Goal: Transaction & Acquisition: Obtain resource

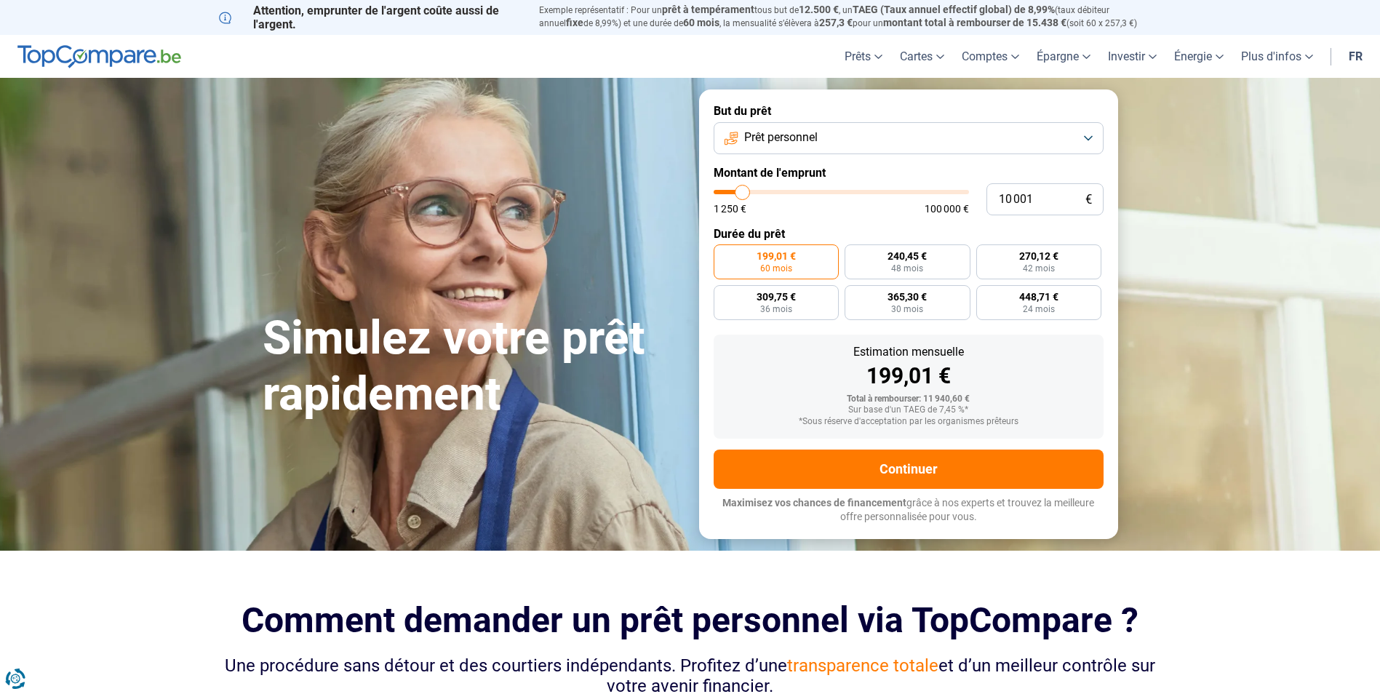
click at [1089, 137] on button "Prêt personnel" at bounding box center [908, 138] width 390 height 32
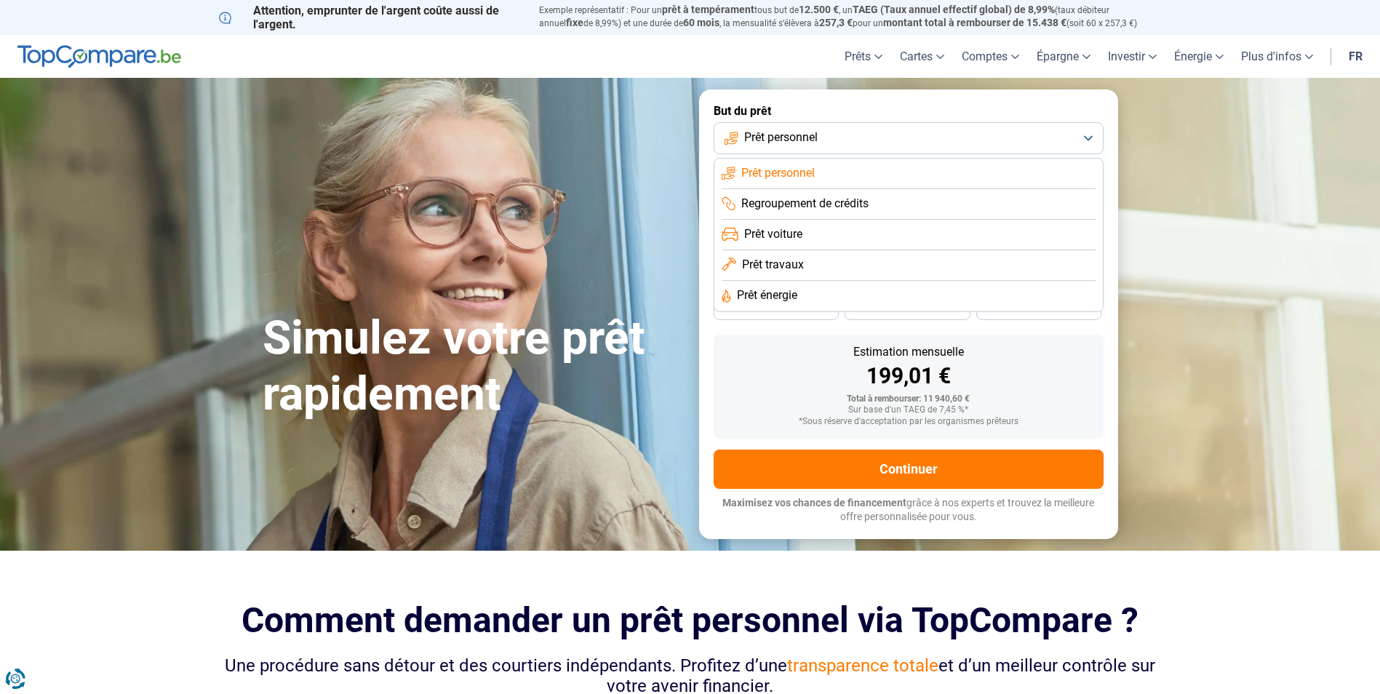
click at [1089, 137] on button "Prêt personnel" at bounding box center [908, 138] width 390 height 32
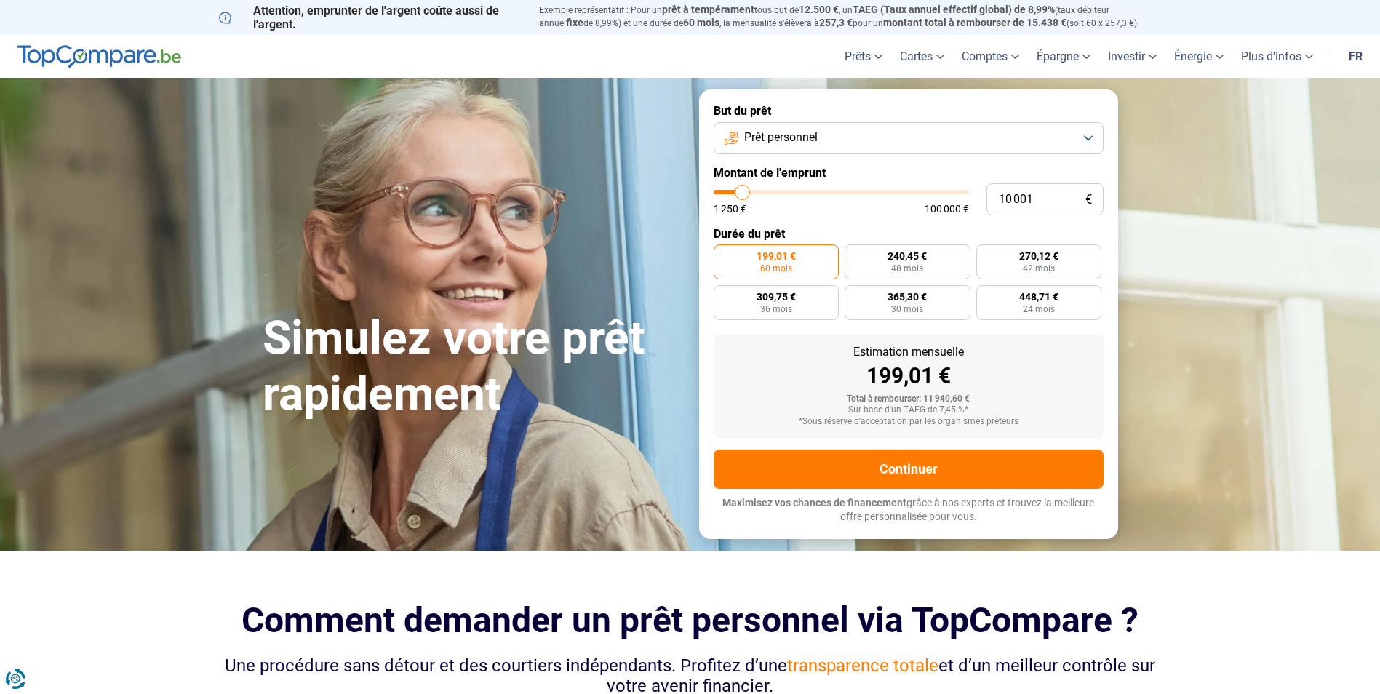
click at [1089, 137] on button "Prêt personnel" at bounding box center [908, 138] width 390 height 32
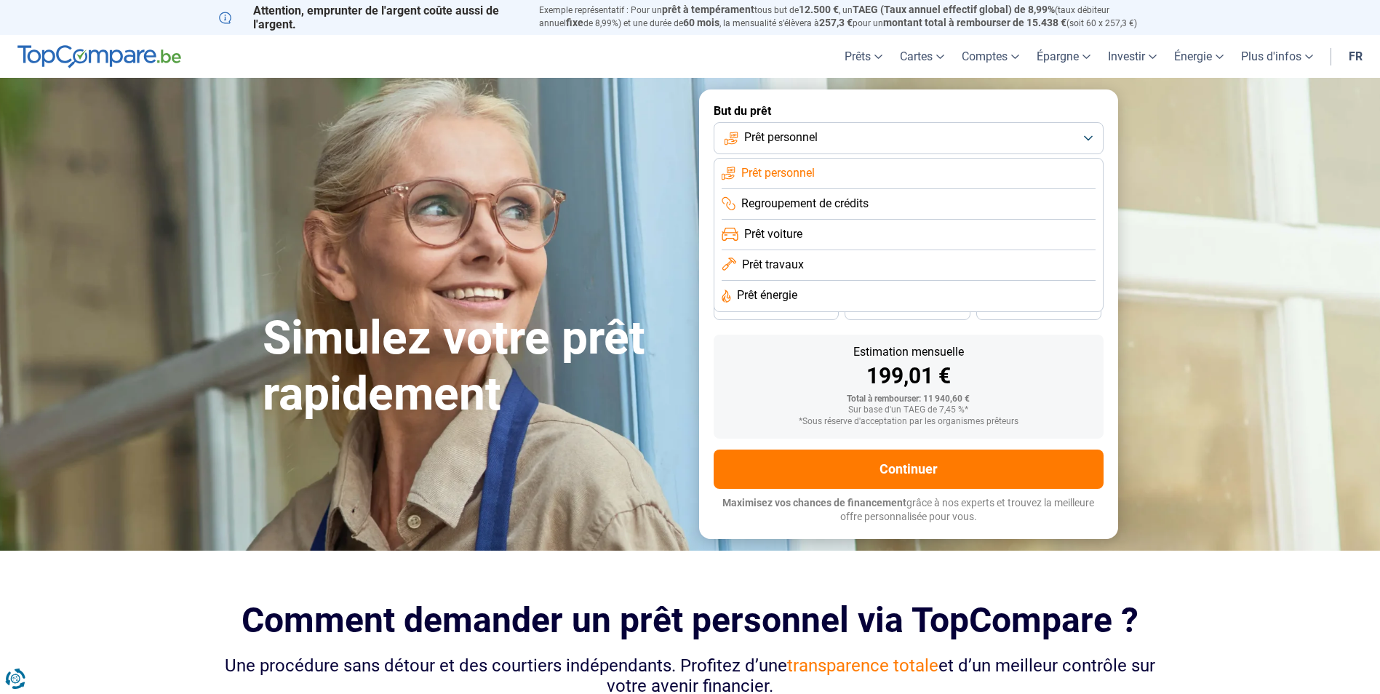
click at [862, 206] on span "Regroupement de crédits" at bounding box center [804, 204] width 127 height 16
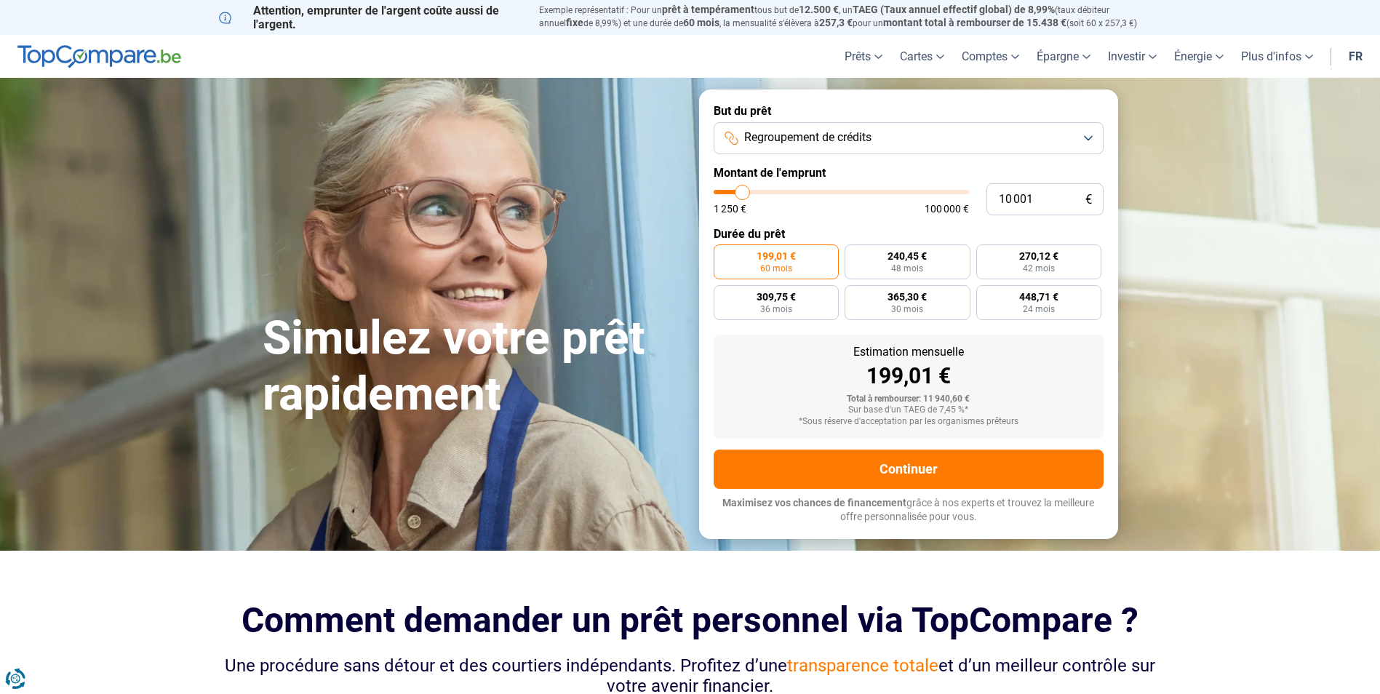
click at [1076, 140] on button "Regroupement de crédits" at bounding box center [908, 138] width 390 height 32
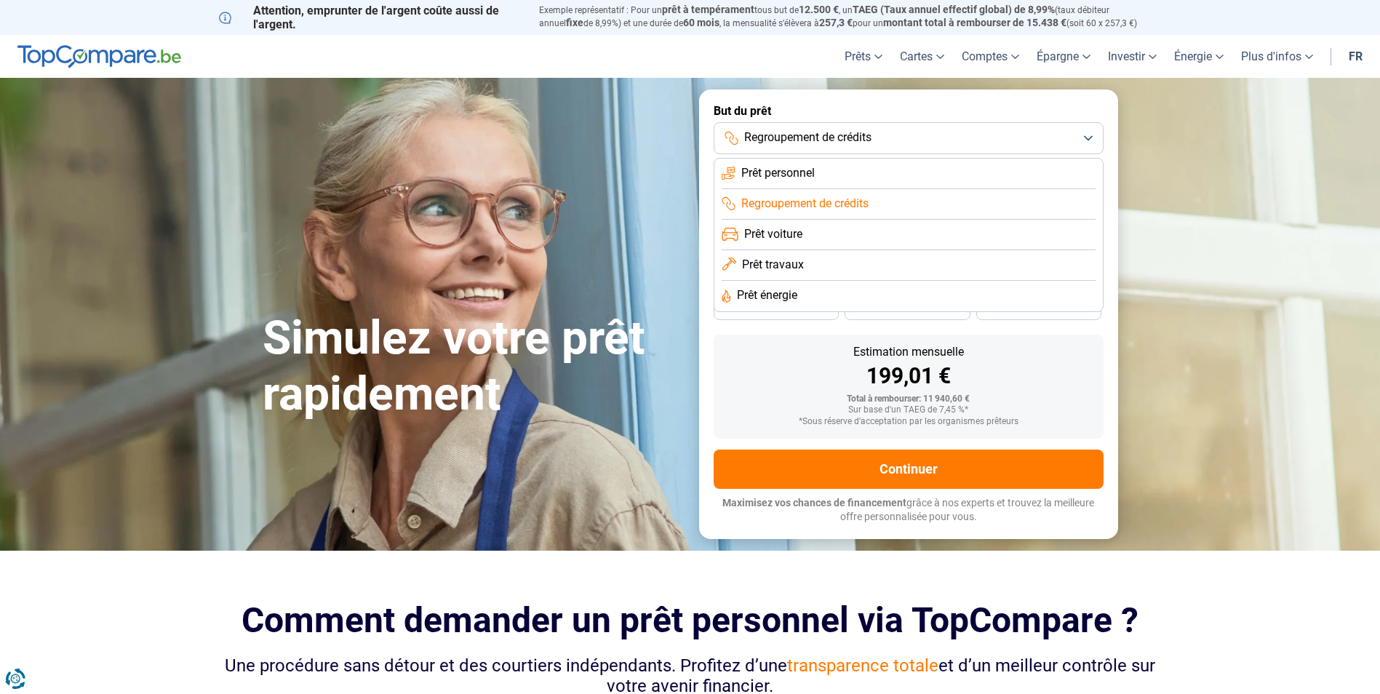
click at [1076, 140] on button "Regroupement de crédits" at bounding box center [908, 138] width 390 height 32
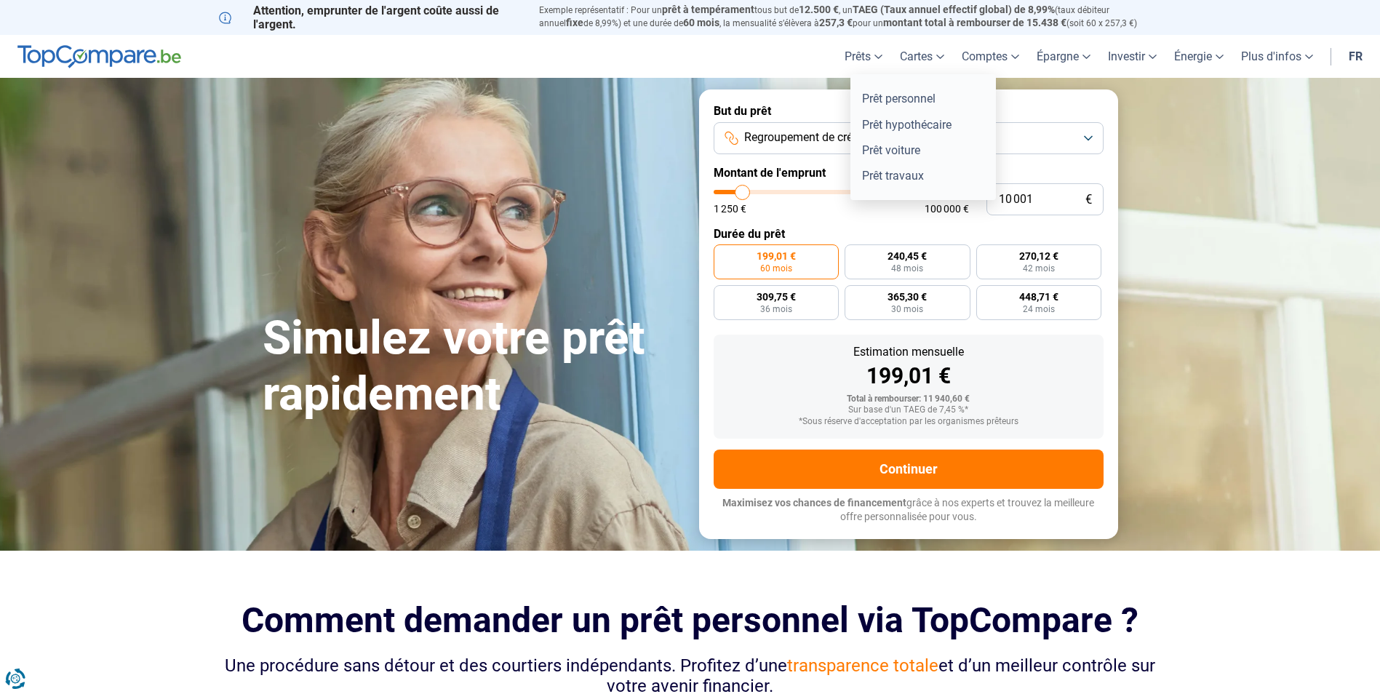
click at [868, 57] on link "Prêts" at bounding box center [863, 56] width 55 height 43
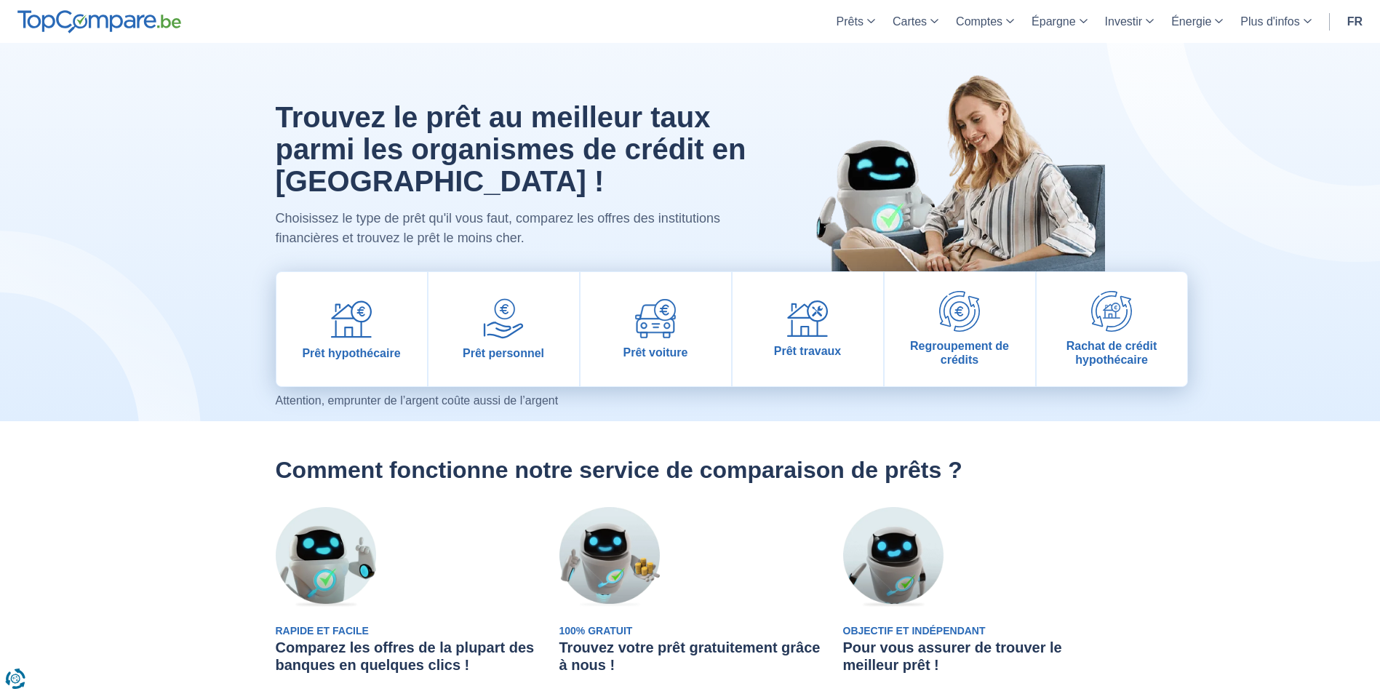
scroll to position [73, 0]
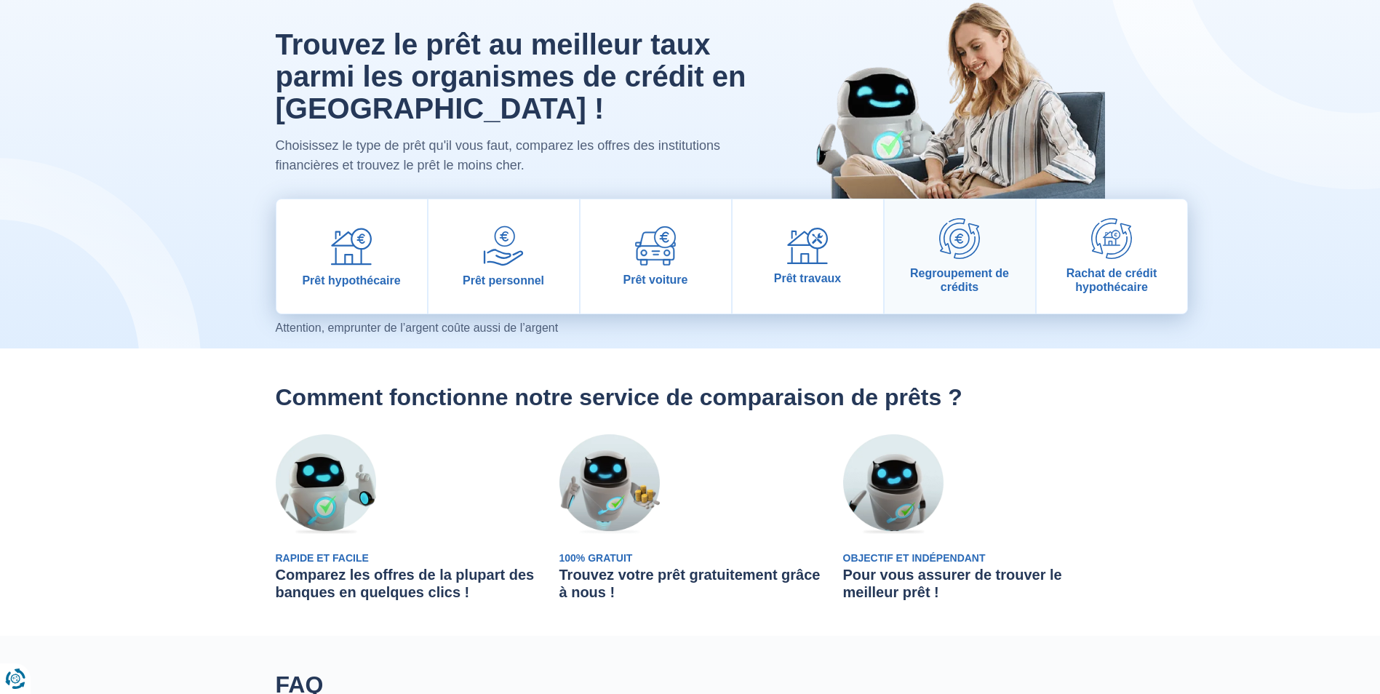
click at [964, 258] on img at bounding box center [959, 238] width 41 height 41
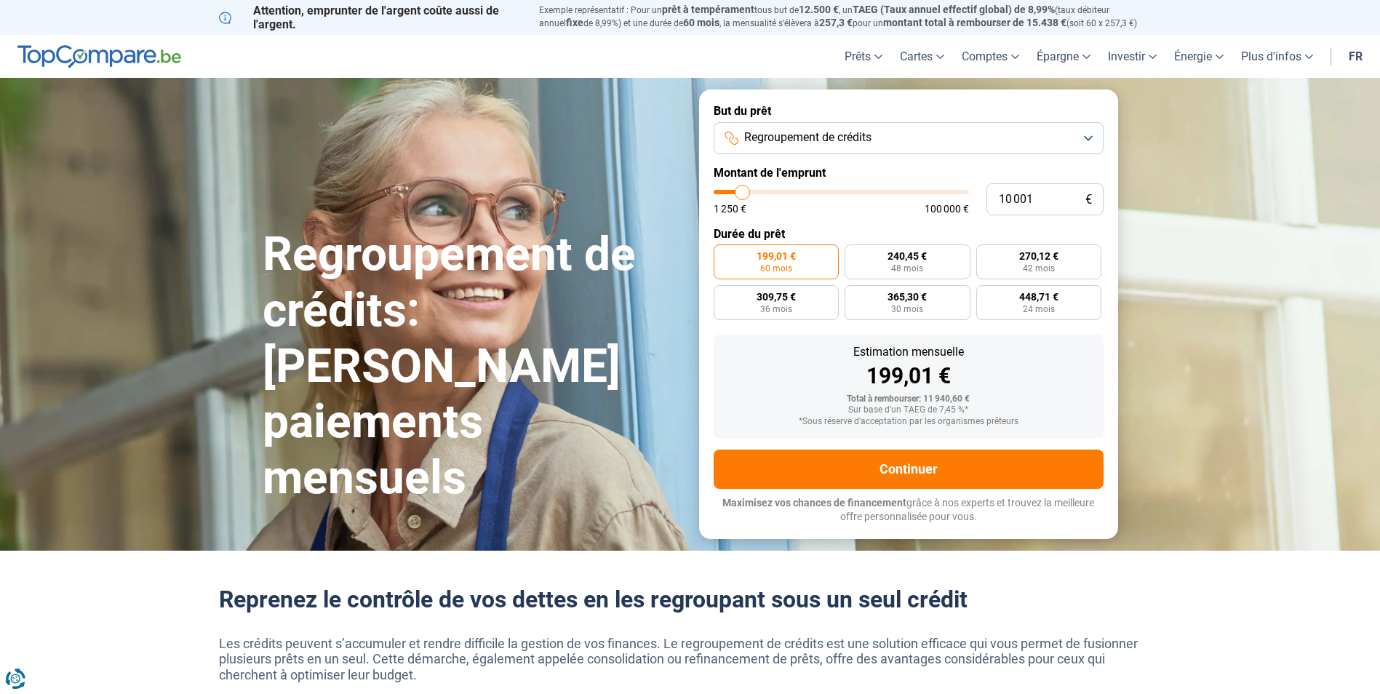
type input "10 500"
type input "10500"
type input "11 250"
type input "11250"
type input "12 000"
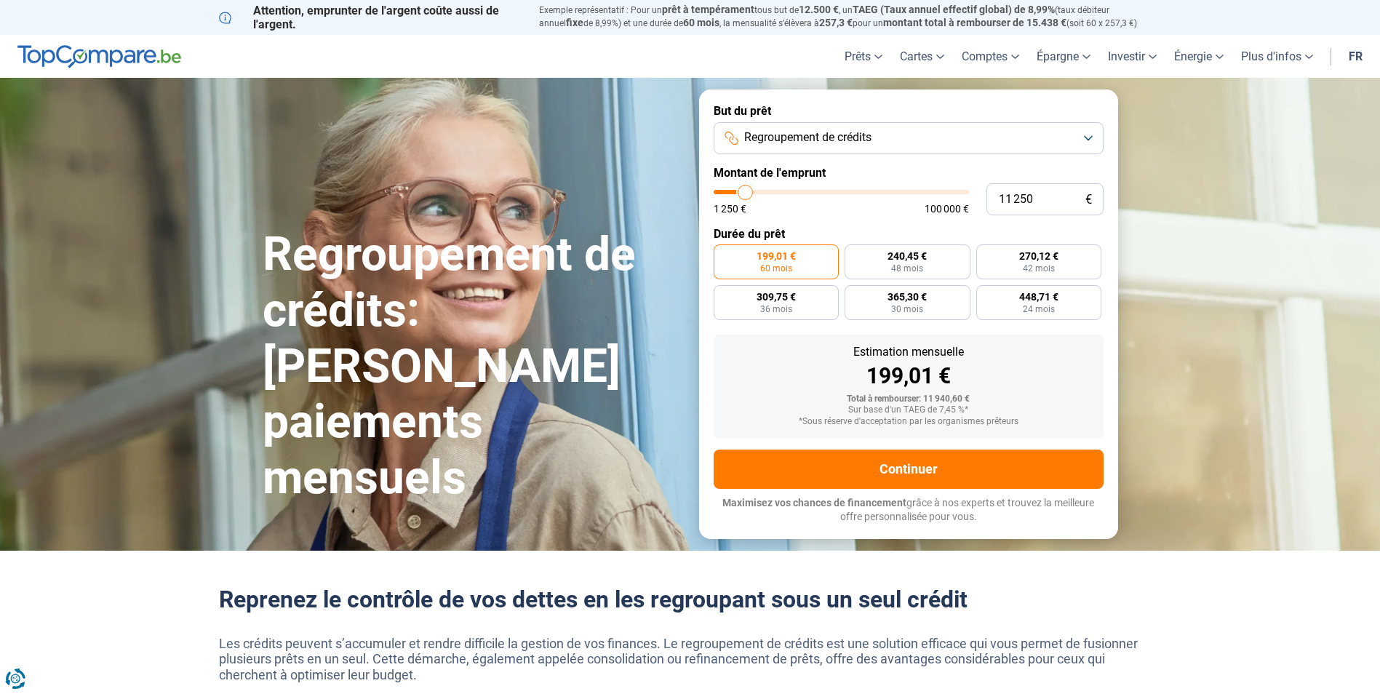
type input "12000"
type input "13 250"
type input "13250"
type input "14 750"
type input "14750"
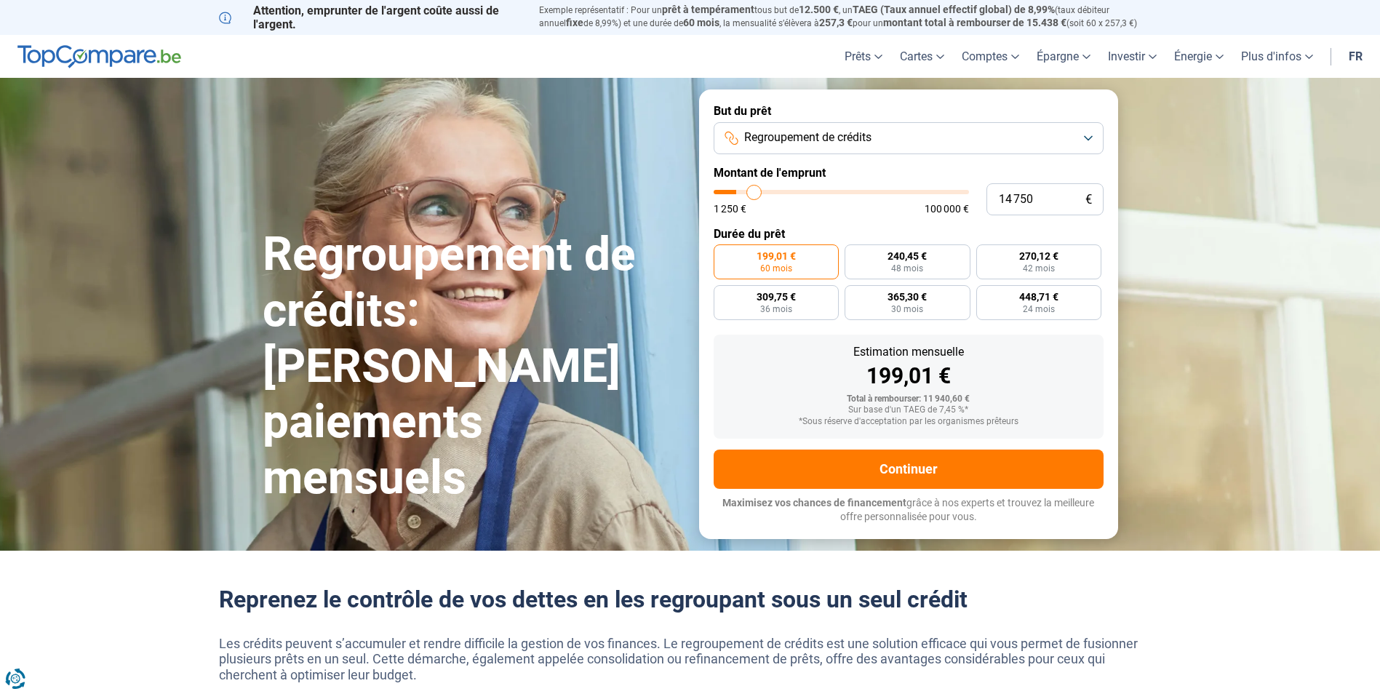
type input "16 500"
type input "16500"
type input "18 000"
type input "18000"
type input "19 250"
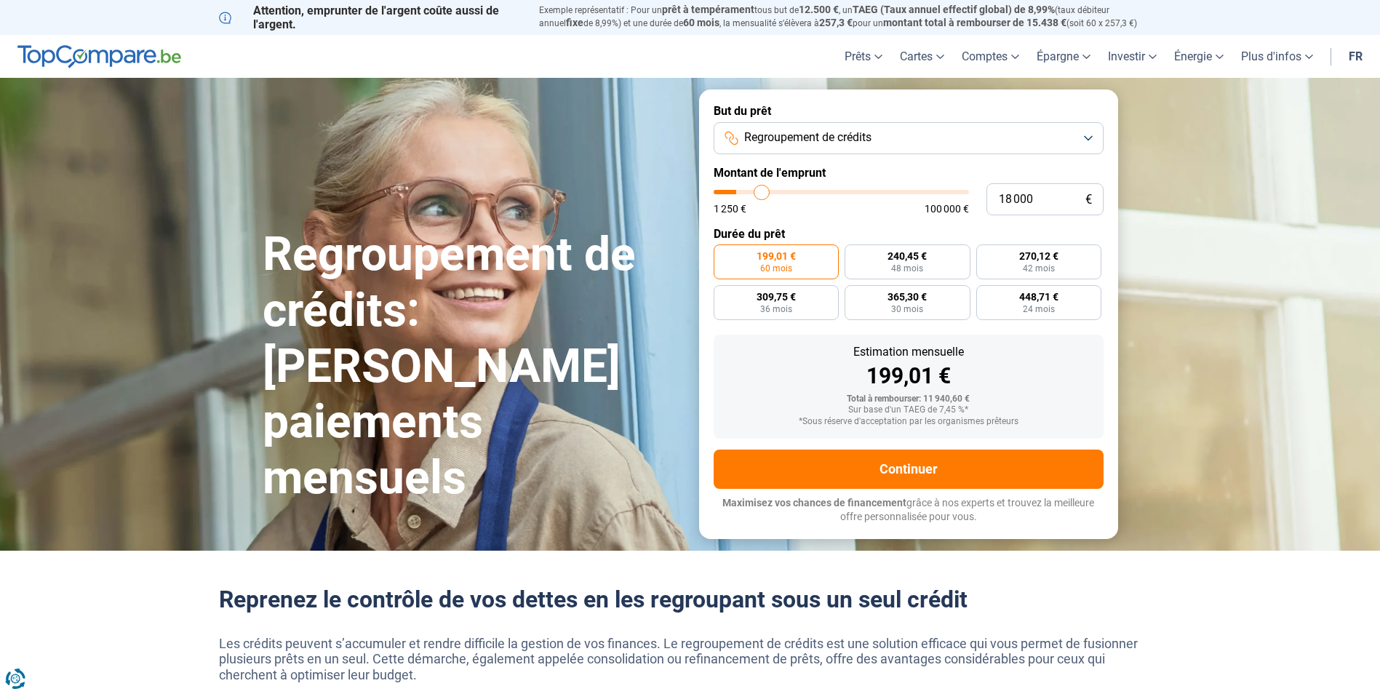
type input "19250"
type input "21 250"
type input "21250"
type input "21 750"
type input "21750"
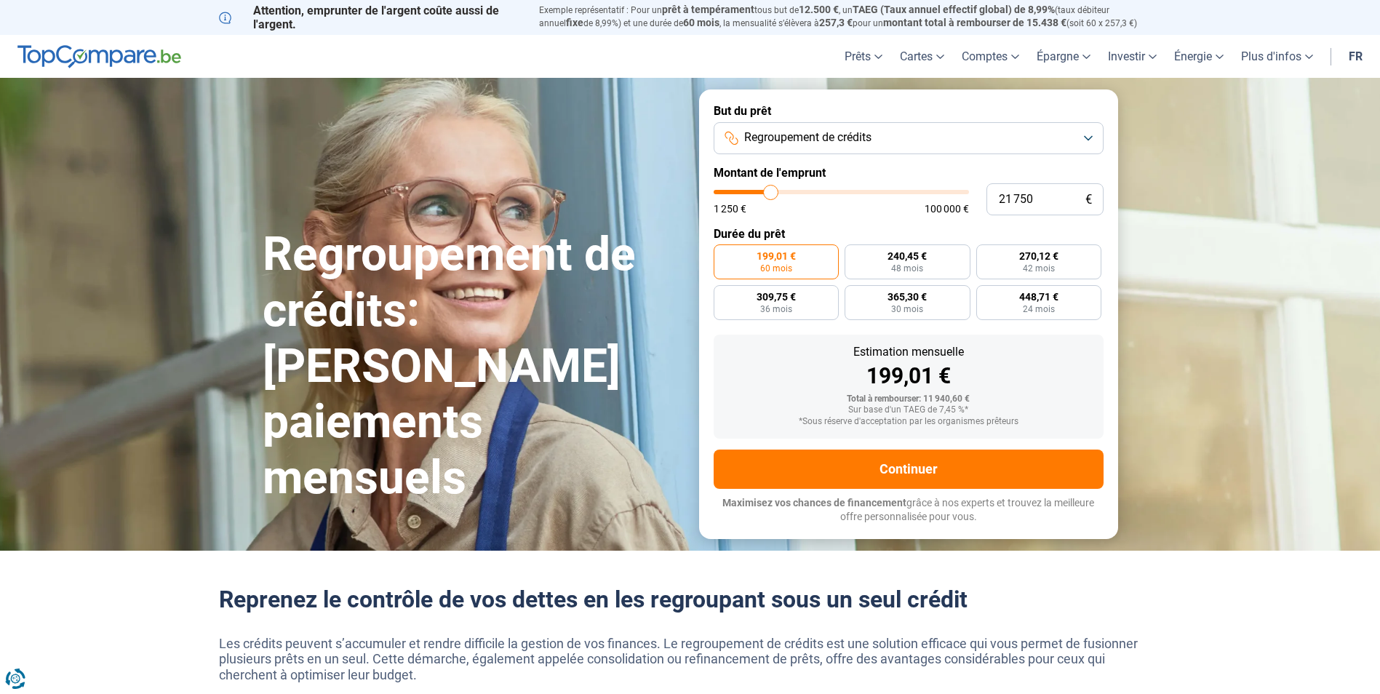
type input "22 750"
type input "22750"
type input "23 000"
type input "23000"
type input "23 500"
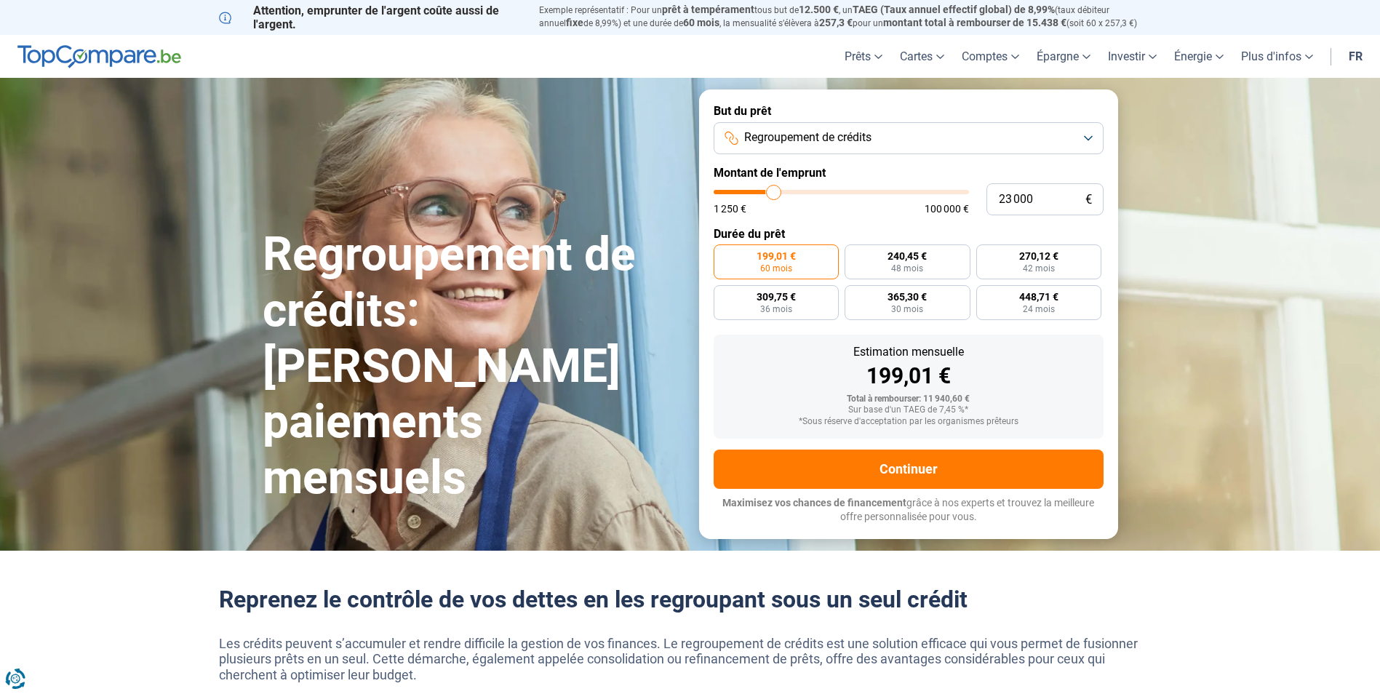
type input "23500"
type input "23 750"
type input "23750"
type input "24 500"
type input "24500"
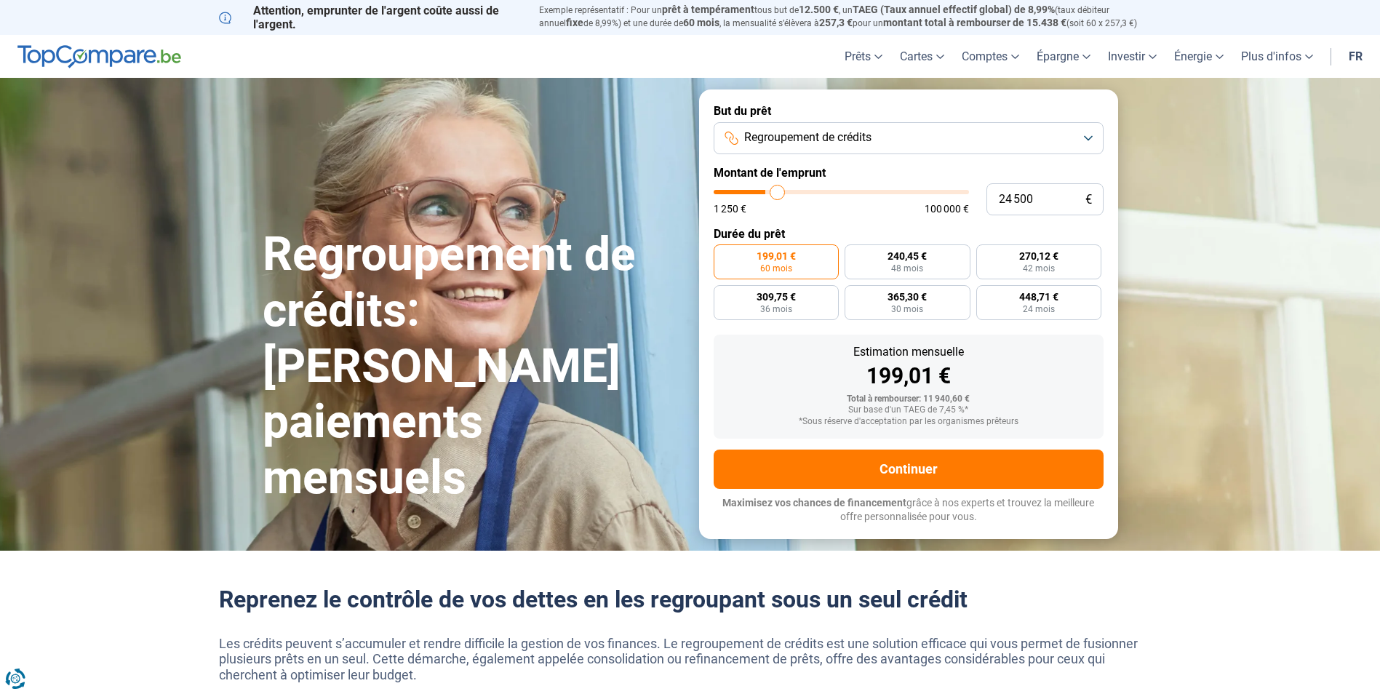
type input "25 000"
type input "25000"
type input "25 750"
type input "25750"
type input "26 250"
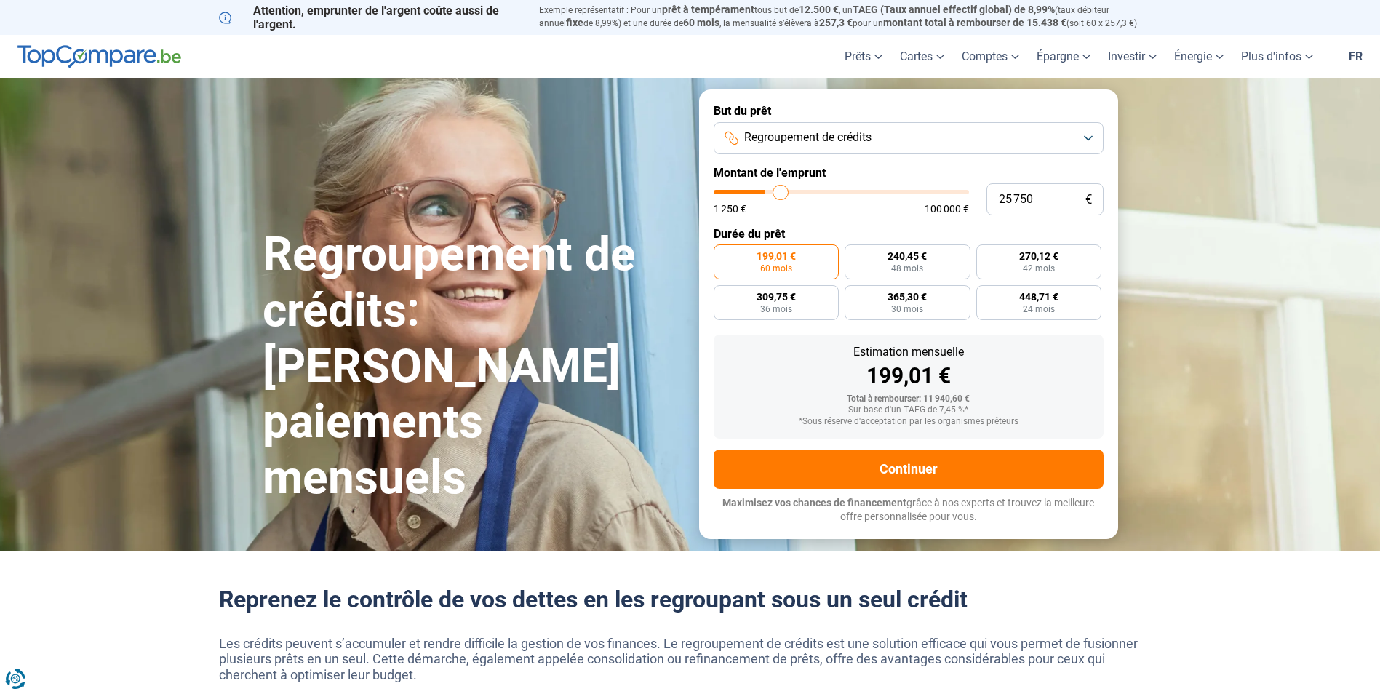
type input "26250"
type input "26 500"
type input "26500"
type input "27 250"
type input "27250"
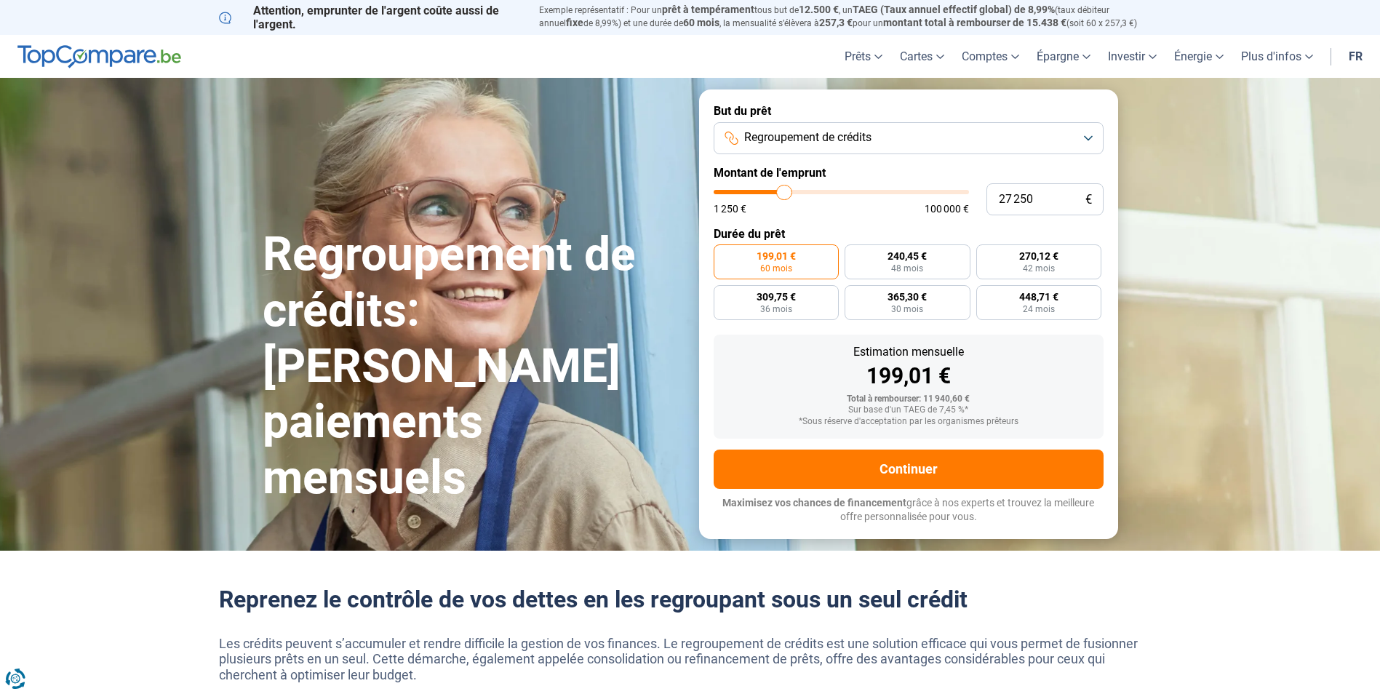
type input "27 500"
type input "27500"
type input "28 750"
type input "28750"
type input "29 500"
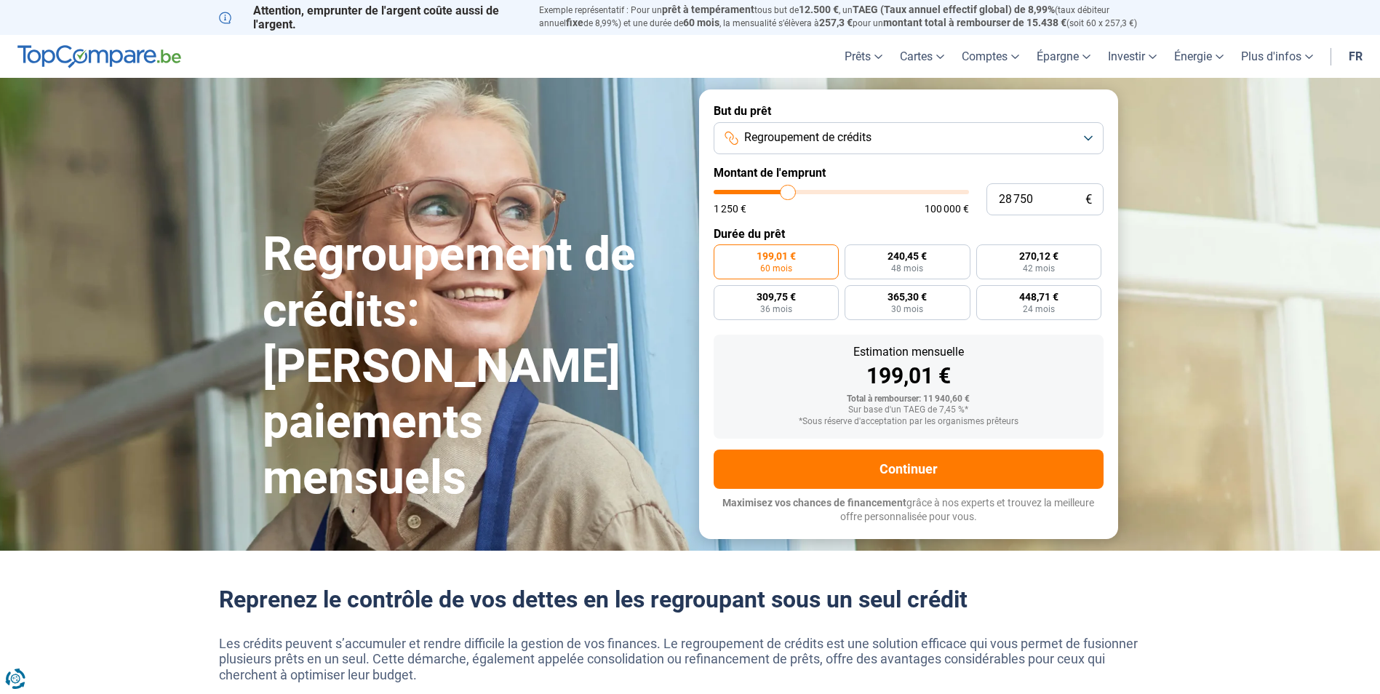
type input "29500"
type input "30 250"
type input "30250"
type input "30 750"
type input "30750"
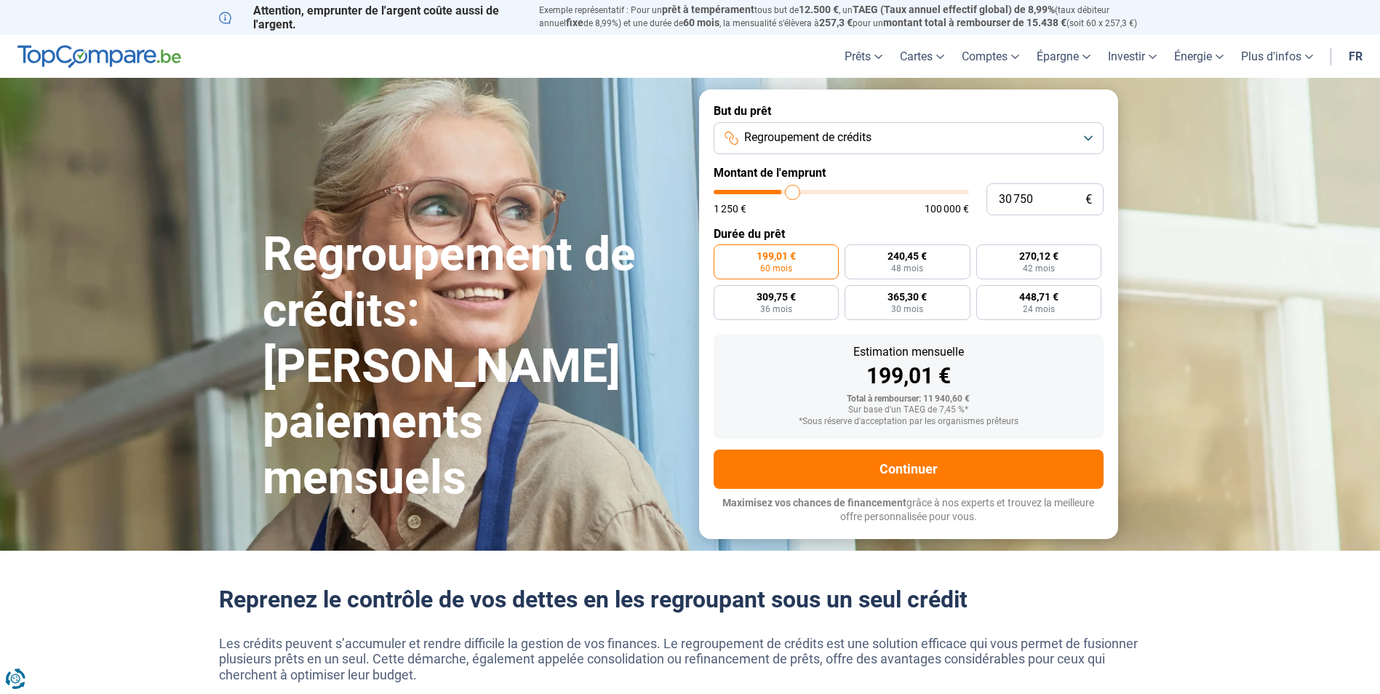
type input "31 000"
type input "31000"
type input "31 750"
type input "31750"
type input "32 250"
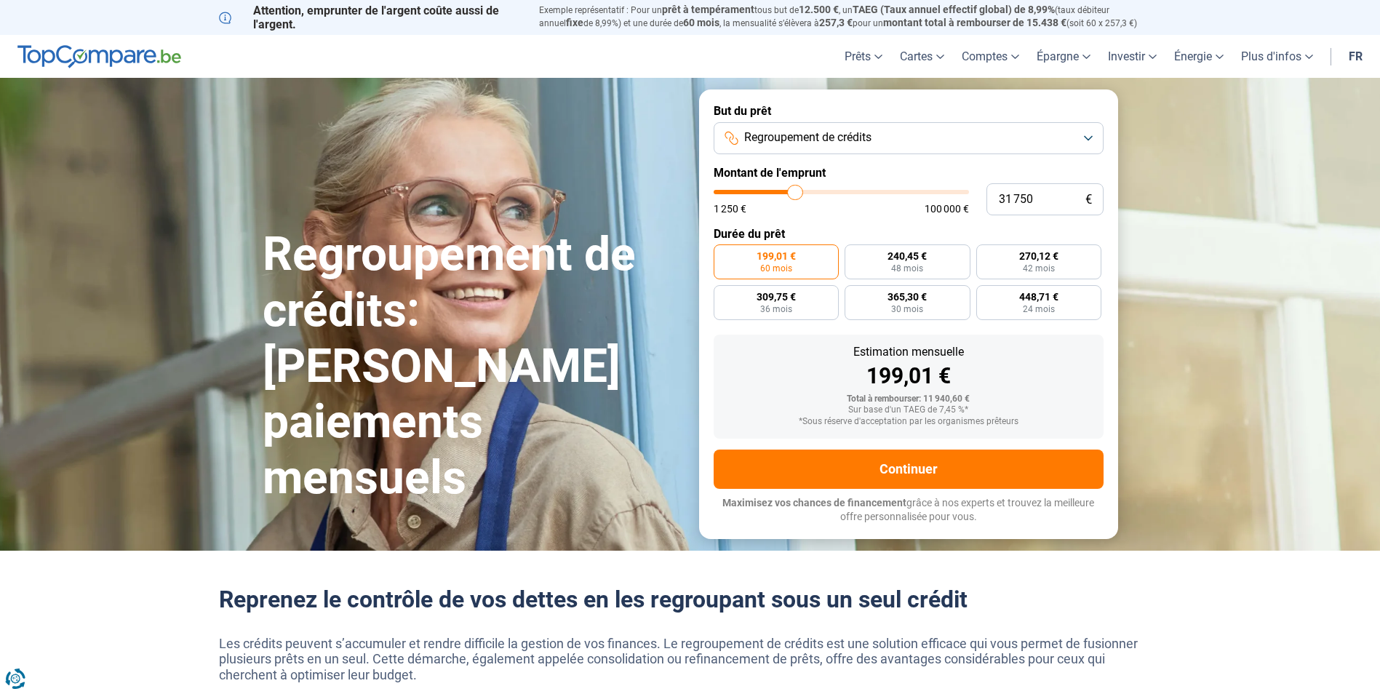
type input "32250"
type input "33 250"
type input "33250"
type input "33 750"
type input "33750"
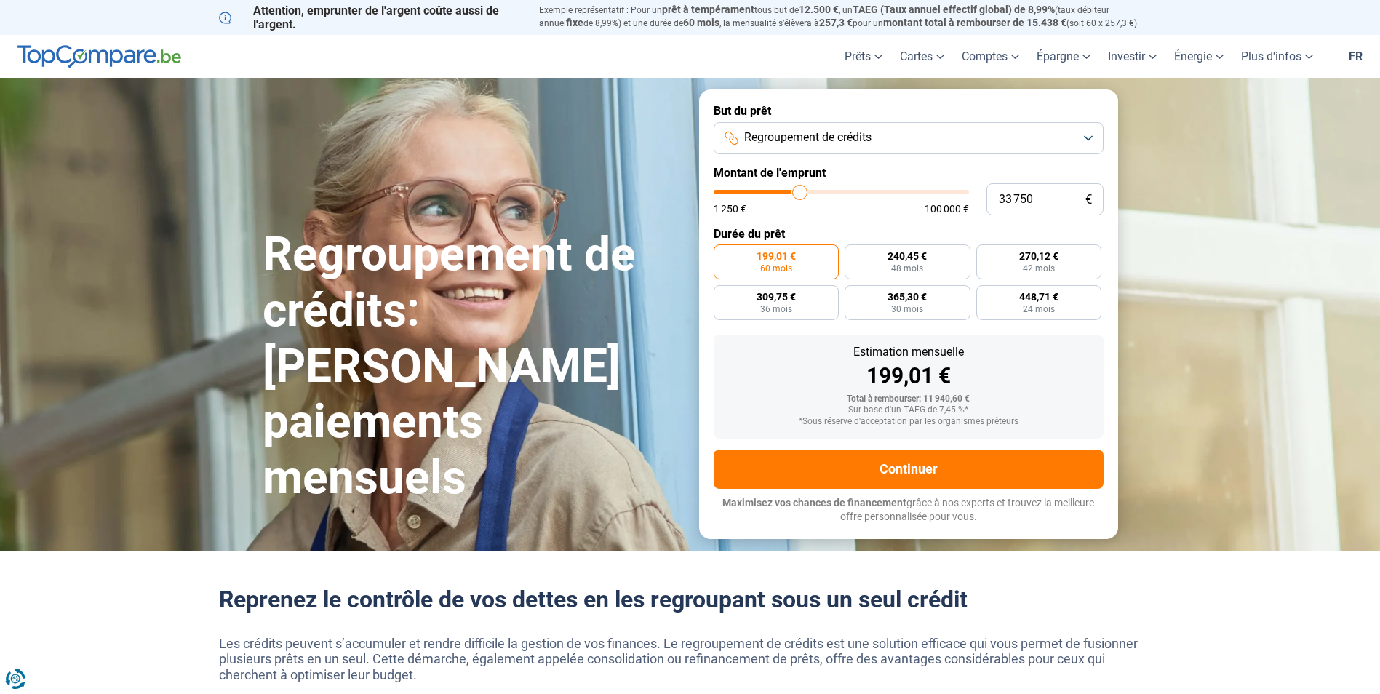
type input "34 000"
type input "34000"
type input "34 250"
type input "34250"
type input "35 000"
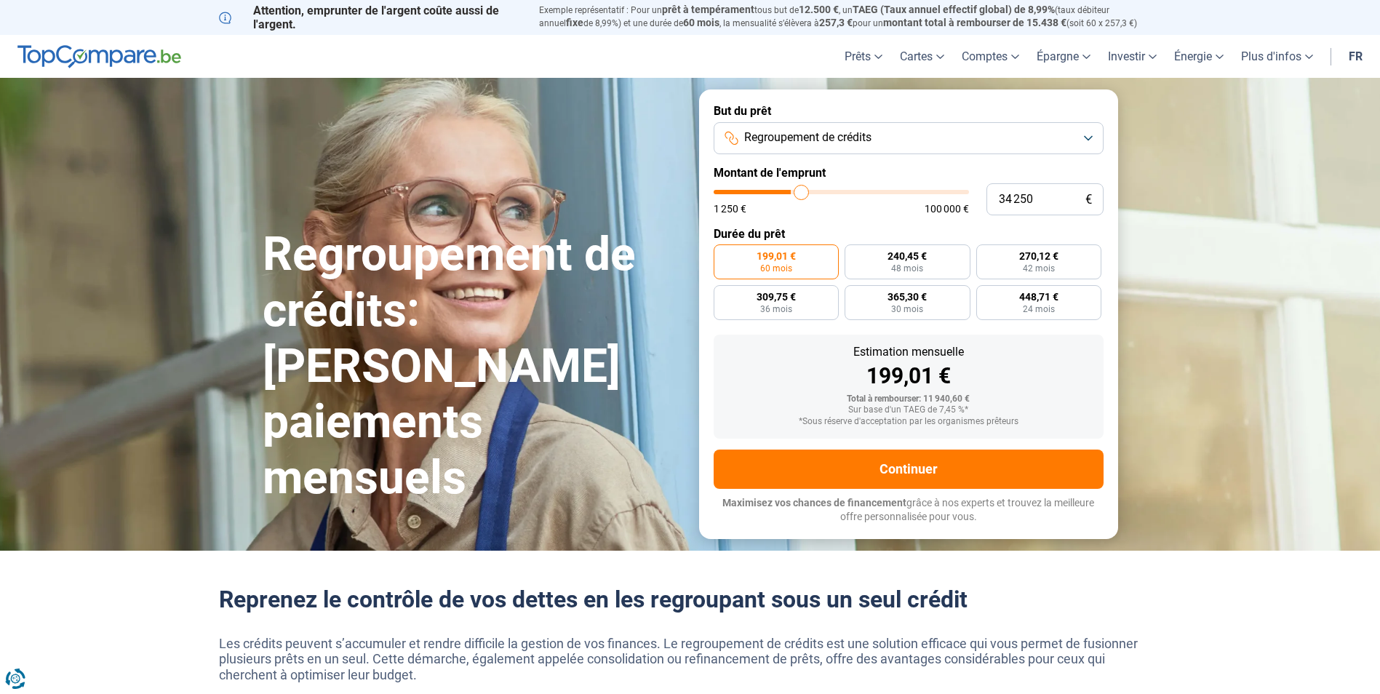
type input "35000"
type input "35 250"
type input "35250"
type input "36 500"
type input "36500"
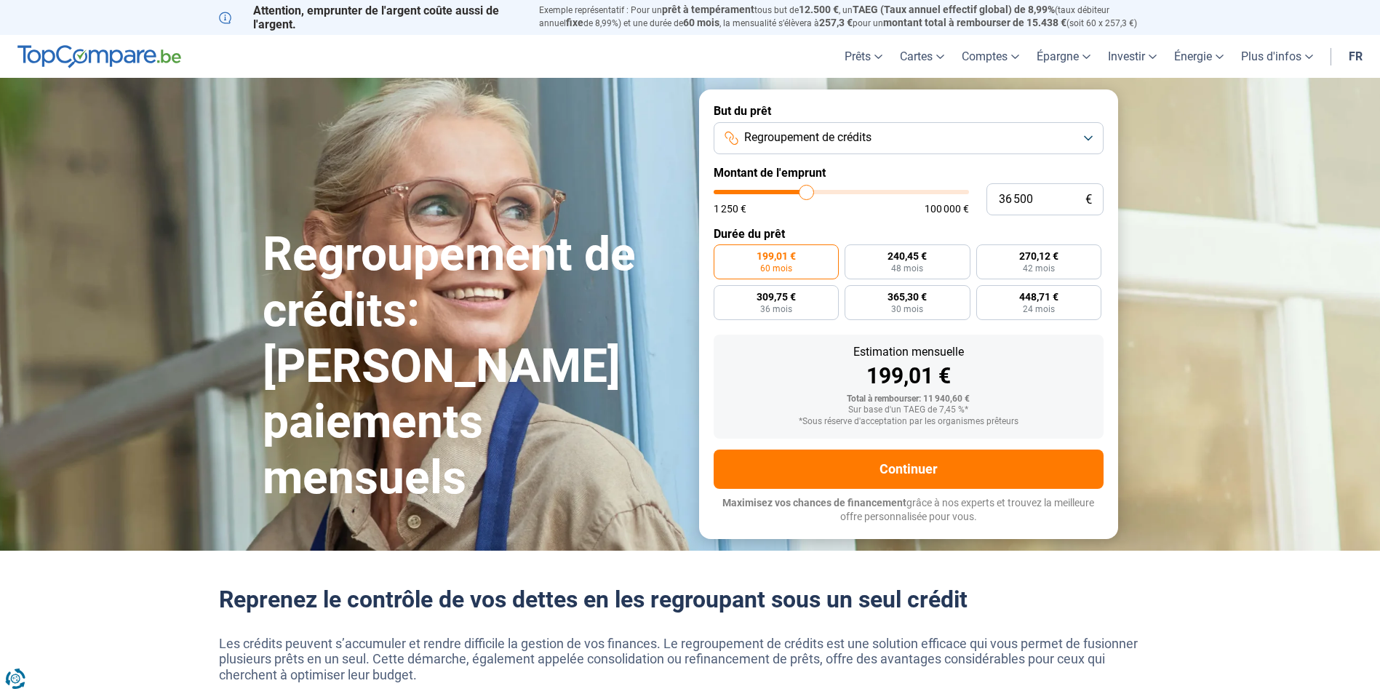
type input "37 000"
type input "37000"
type input "38 250"
type input "38250"
type input "39 250"
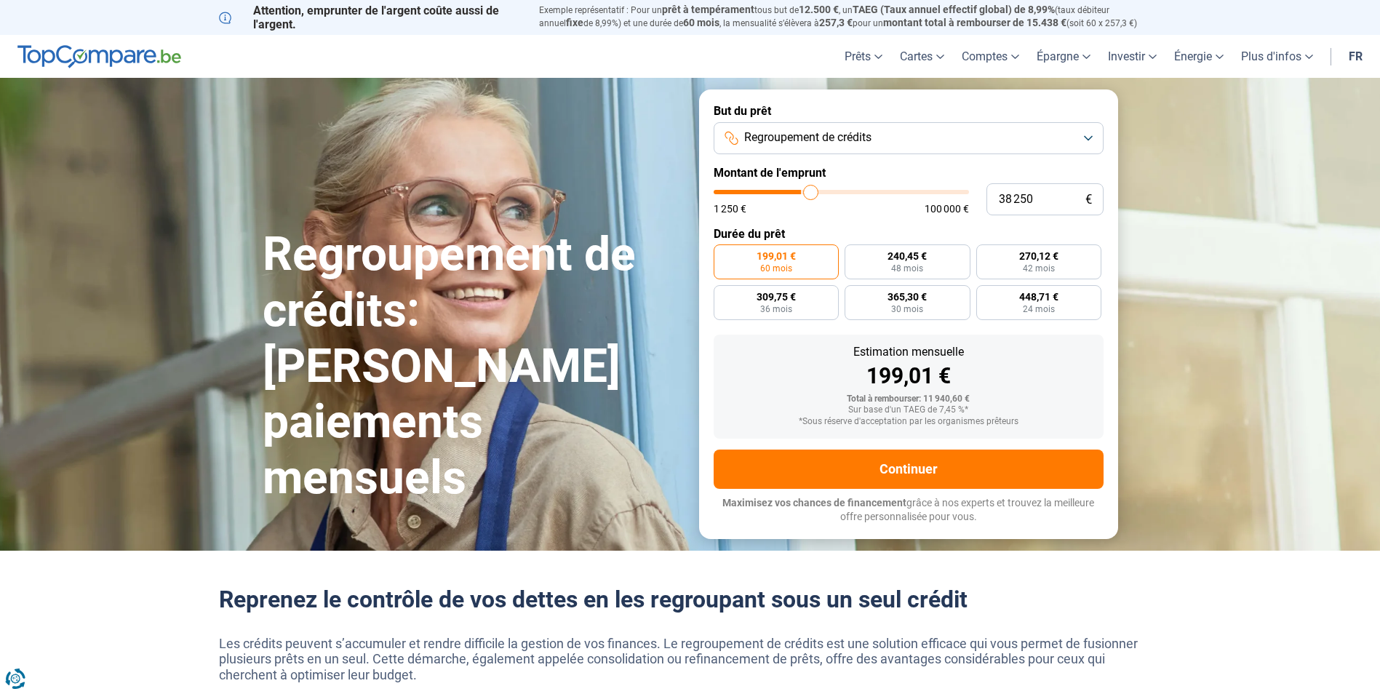
type input "39250"
type input "40 000"
type input "40000"
type input "40 250"
type input "40250"
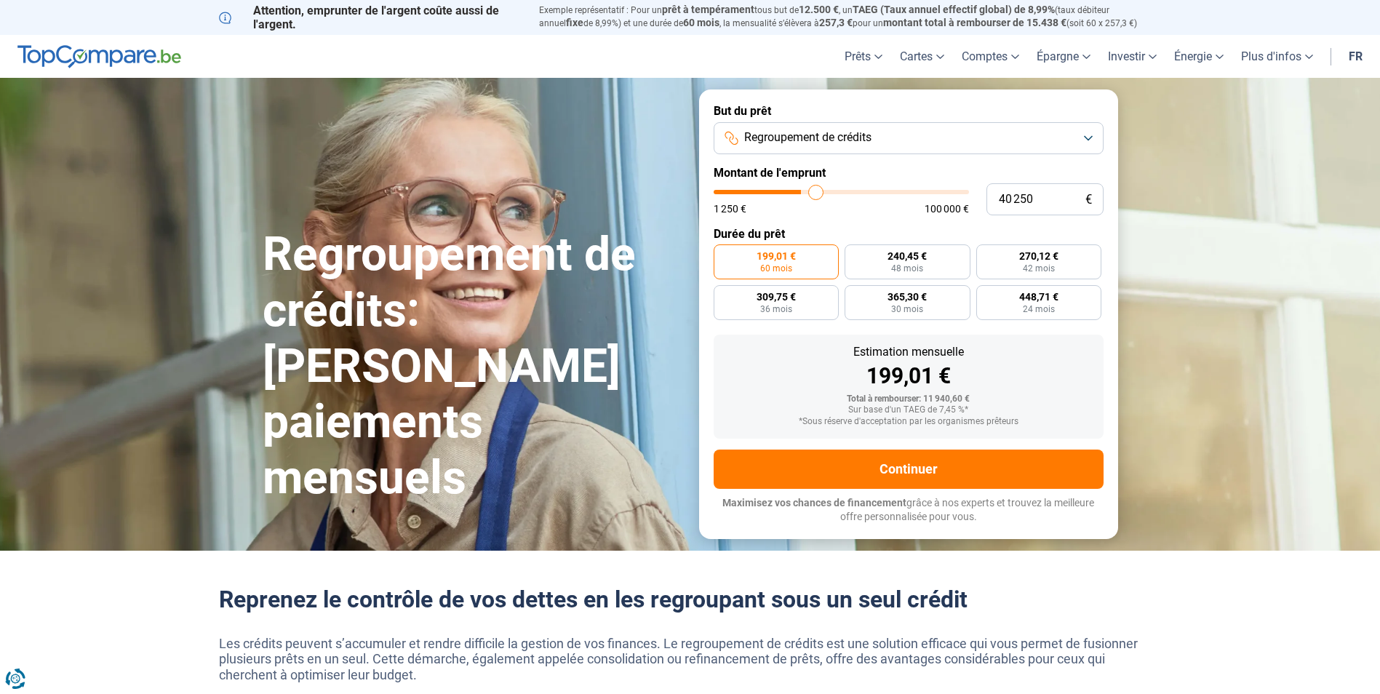
type input "40 750"
type input "40750"
type input "41 000"
type input "41000"
type input "42 000"
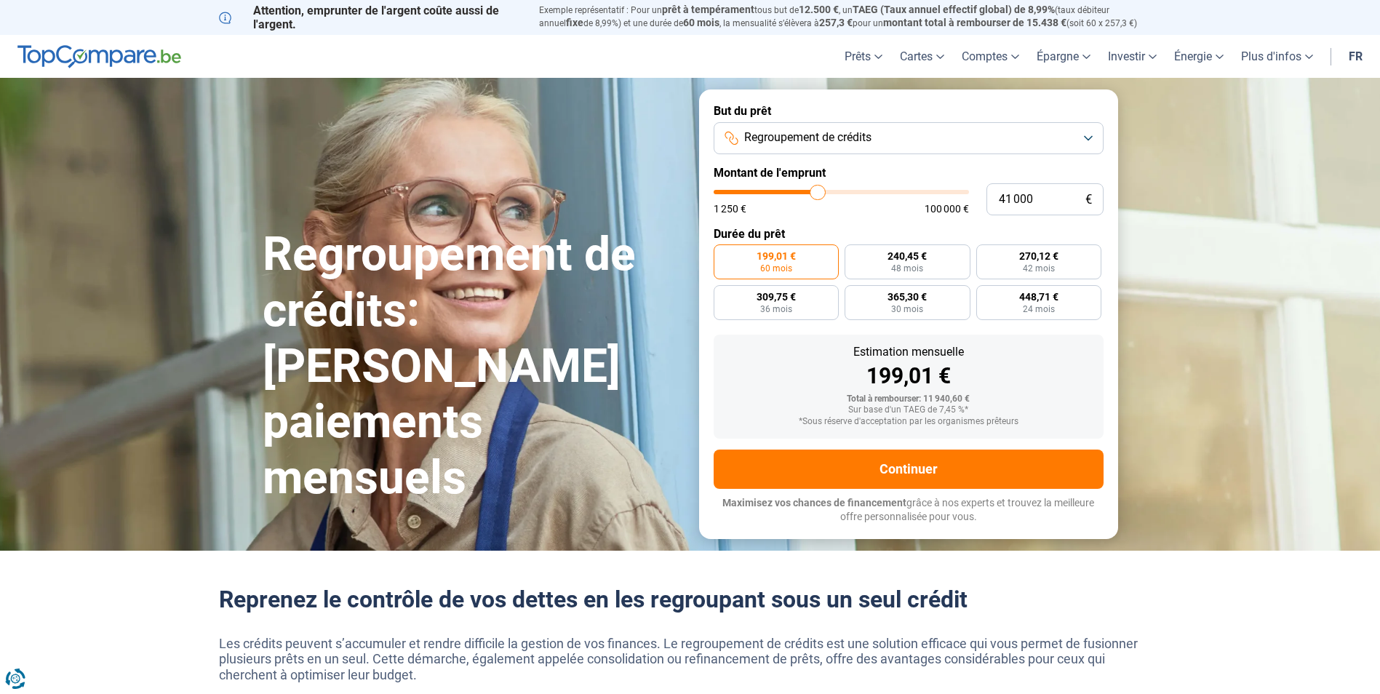
type input "42000"
type input "42 750"
type input "42750"
type input "43 750"
type input "43750"
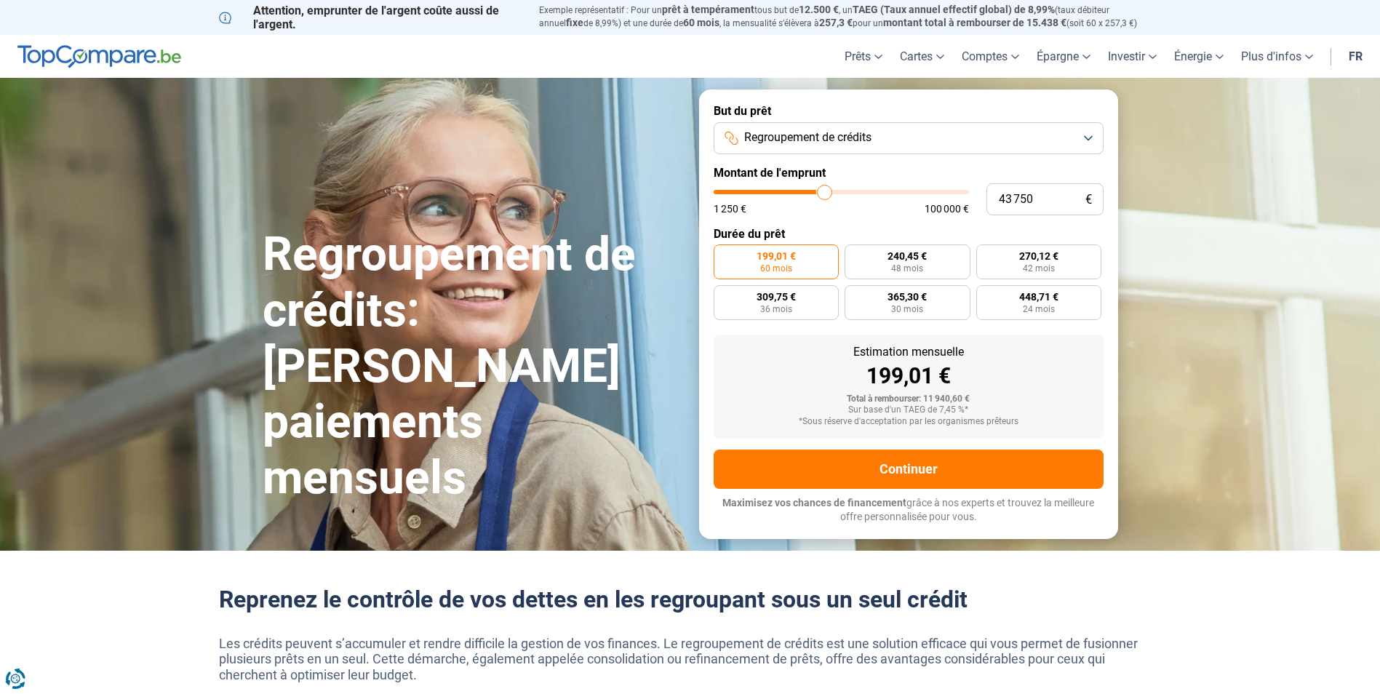
type input "44 000"
type input "44000"
type input "45 000"
type input "45000"
type input "45 500"
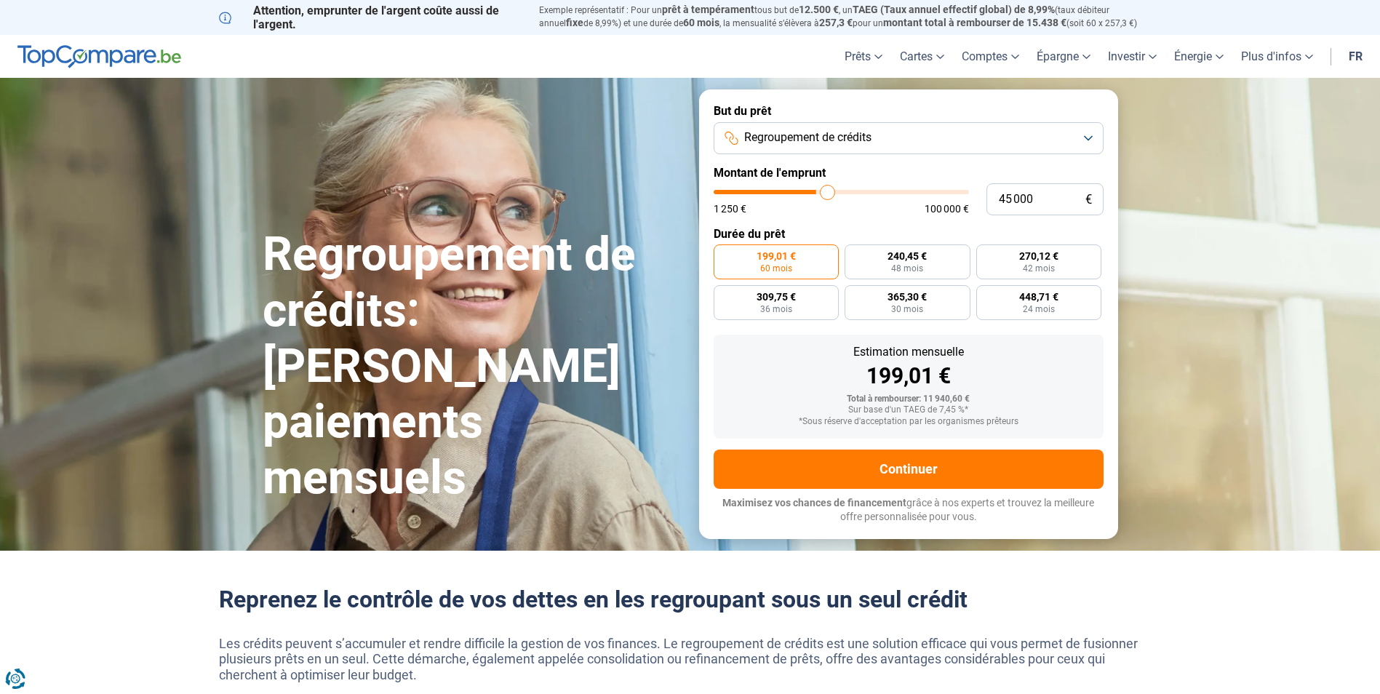
type input "45500"
type input "46 000"
type input "46000"
type input "47 000"
type input "47000"
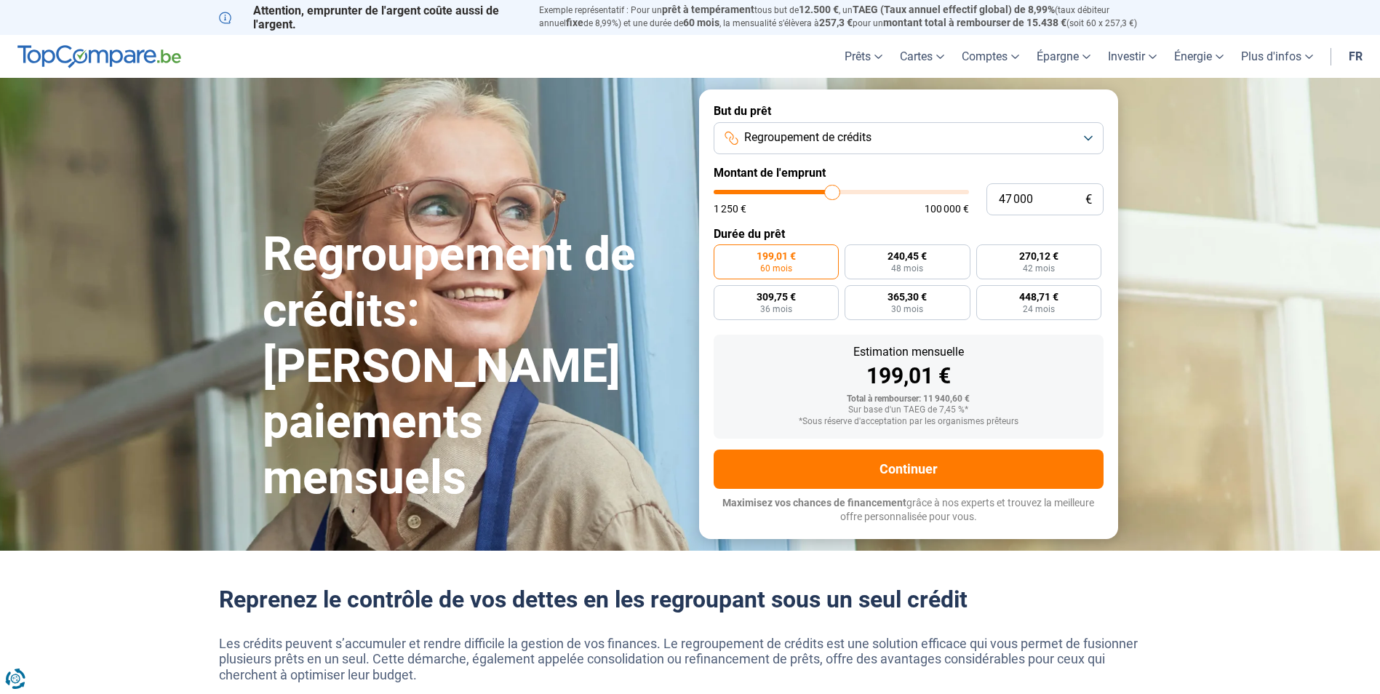
type input "47 500"
type input "47500"
type input "48 750"
type input "48750"
type input "49 500"
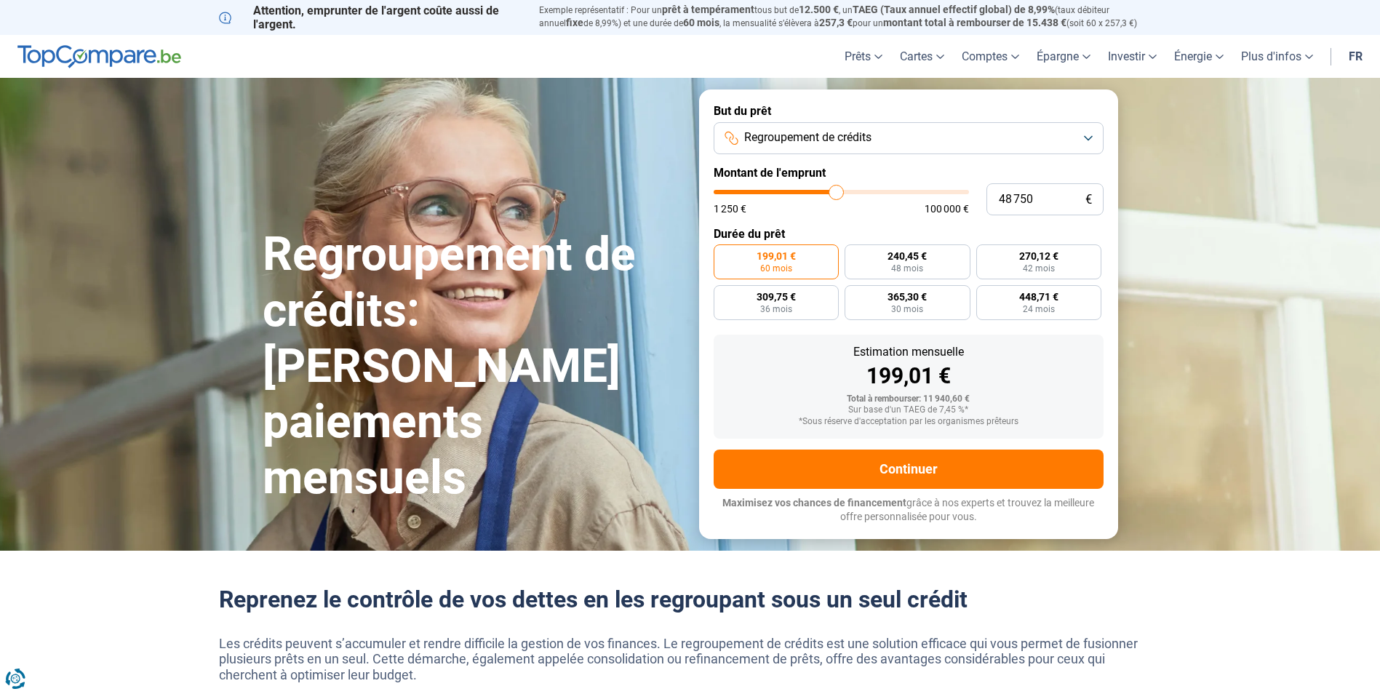
type input "49500"
type input "49 750"
type input "49750"
type input "50 250"
type input "50250"
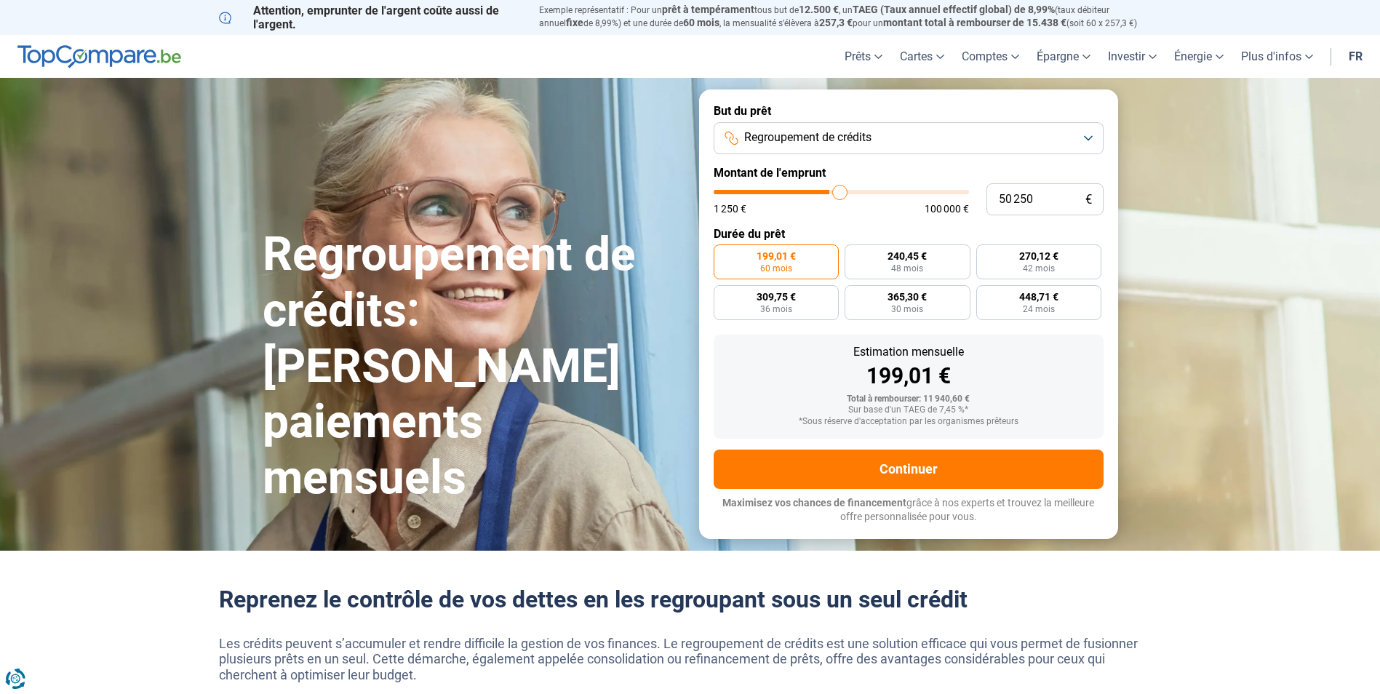
type input "50 500"
type input "50500"
type input "51 000"
drag, startPoint x: 742, startPoint y: 193, endPoint x: 841, endPoint y: 200, distance: 99.8
type input "51000"
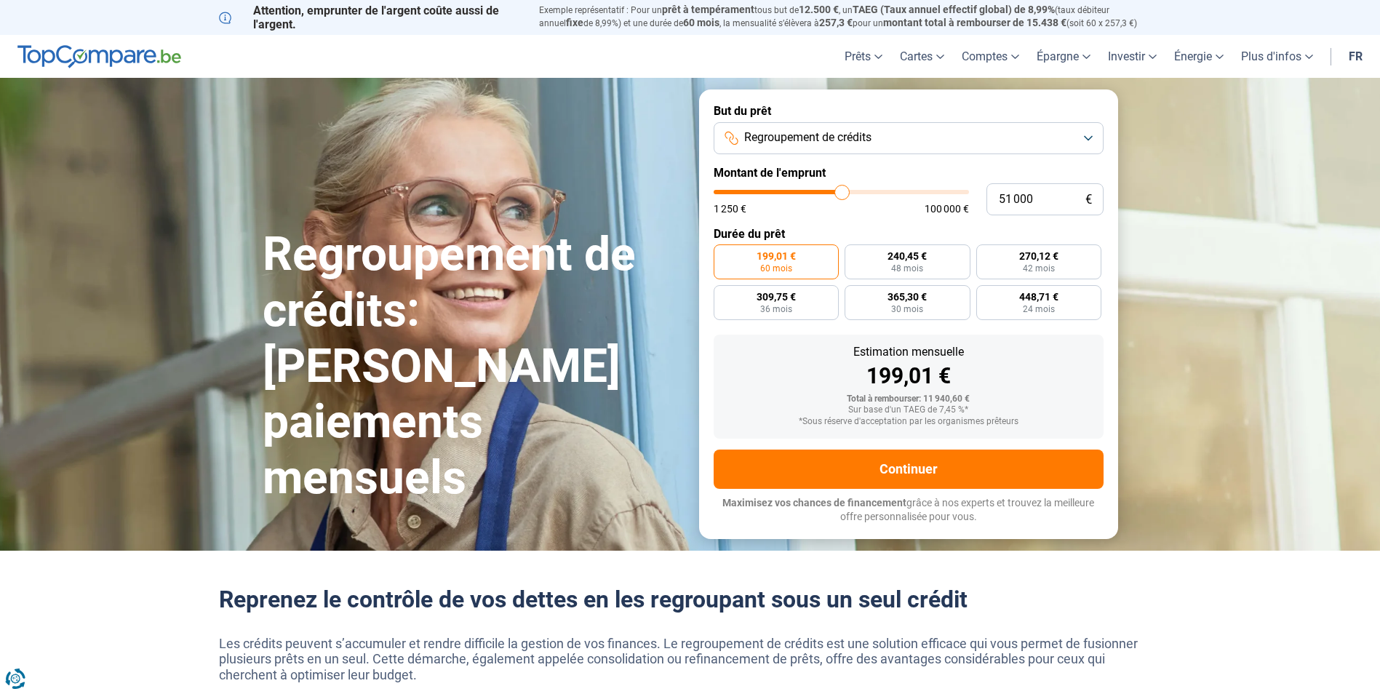
click at [841, 194] on input "range" at bounding box center [840, 192] width 255 height 4
radio input "false"
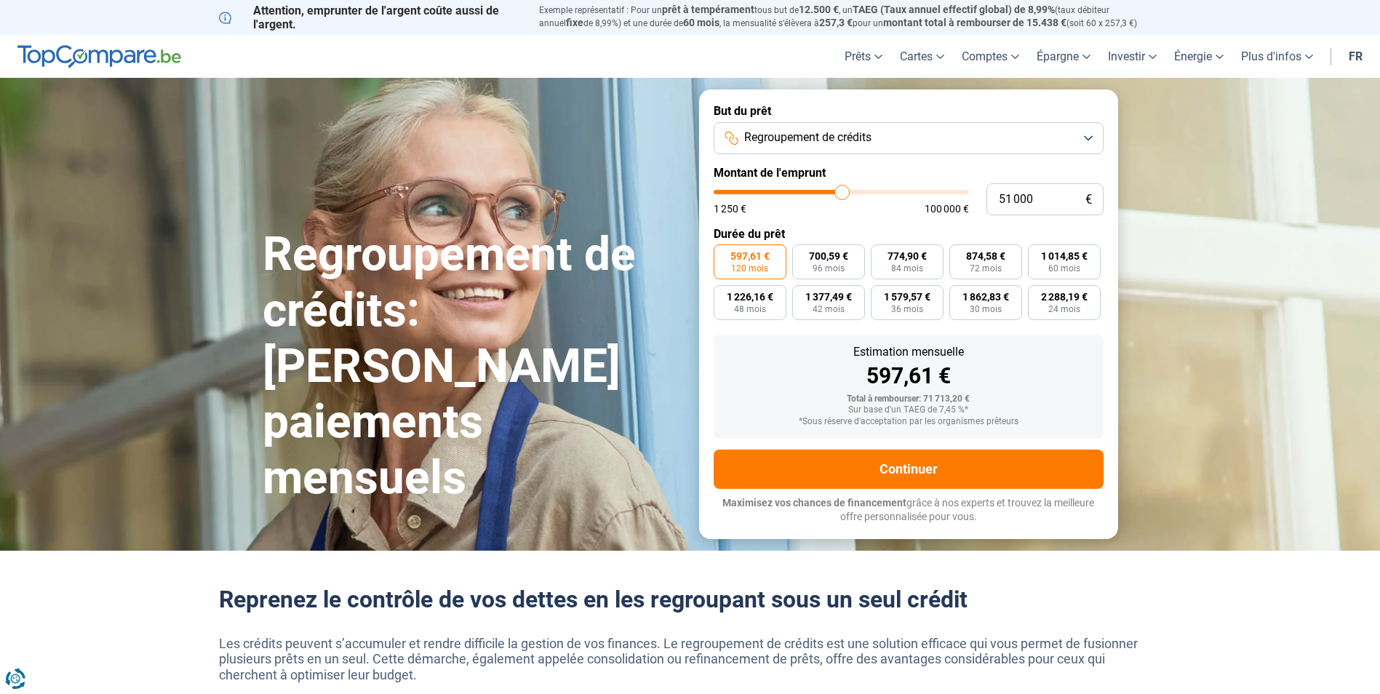
type input "51 250"
type input "51250"
type input "51 500"
type input "51500"
type input "51 750"
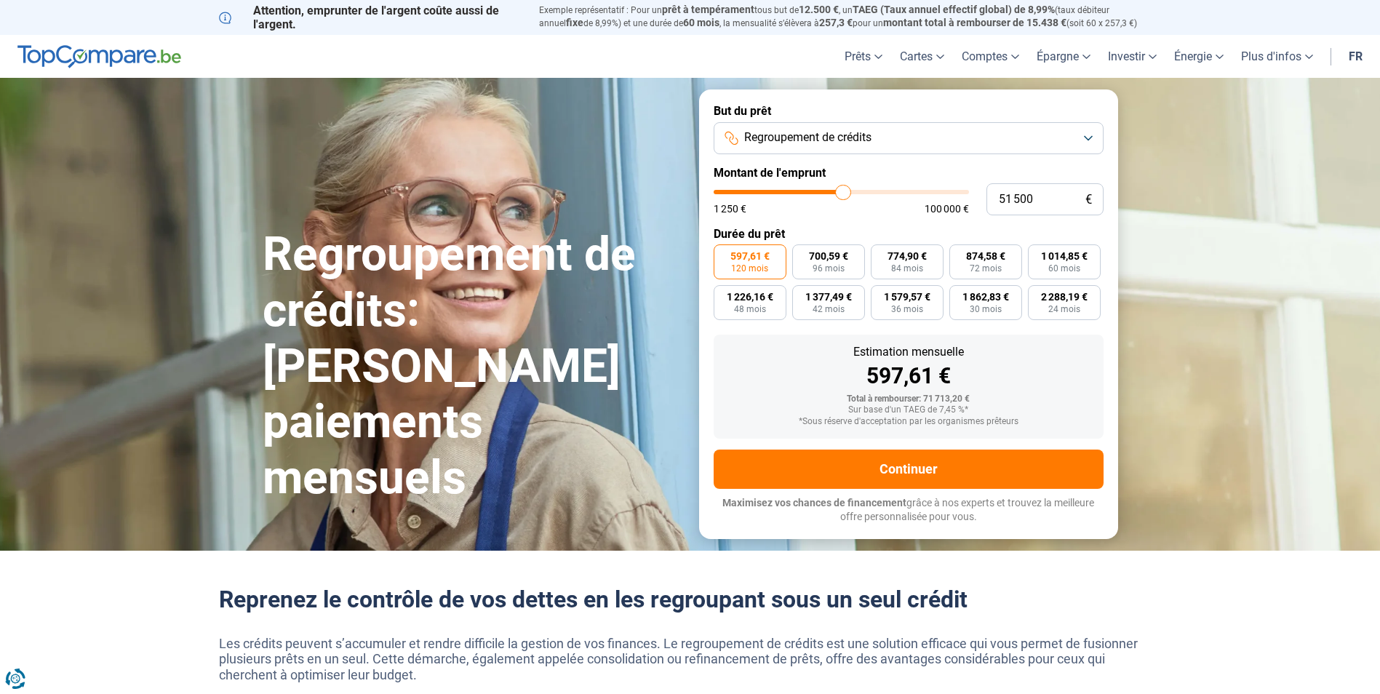
type input "51750"
type input "52 750"
type input "52750"
type input "53 500"
type input "53500"
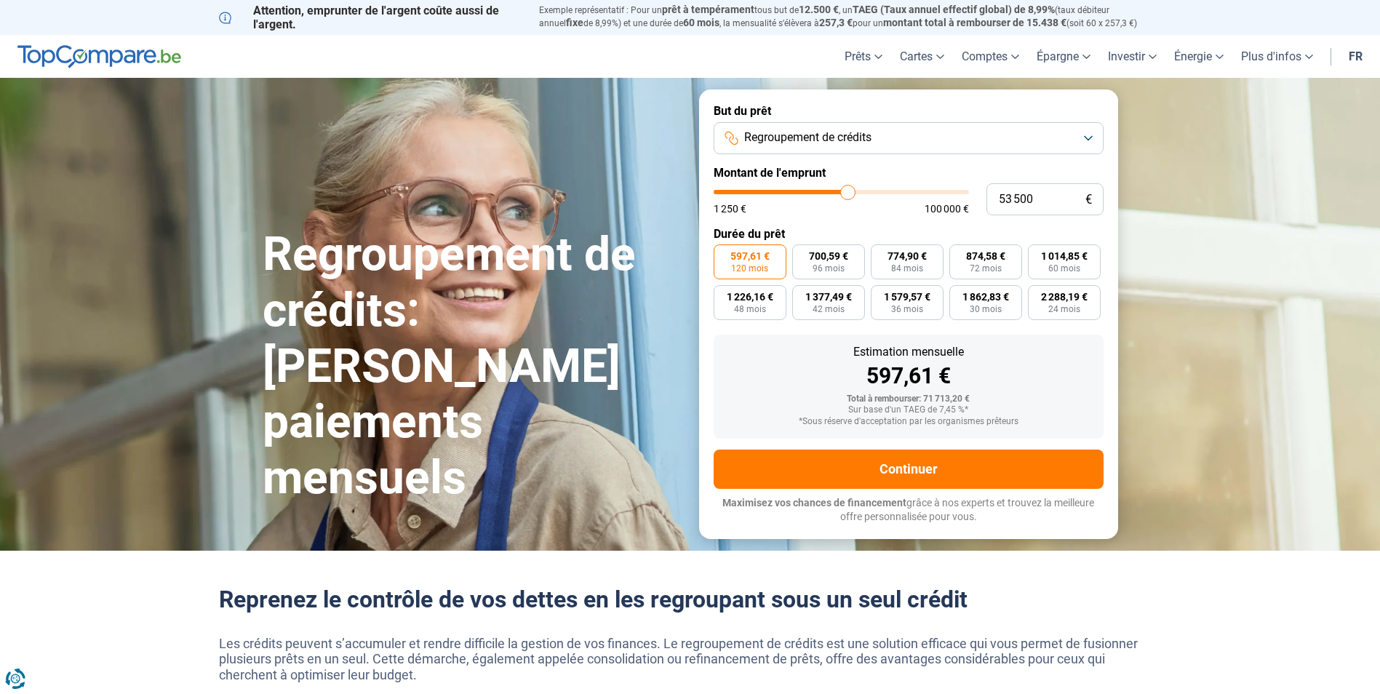
type input "54 500"
type input "54500"
type input "55 500"
type input "55500"
type input "56 250"
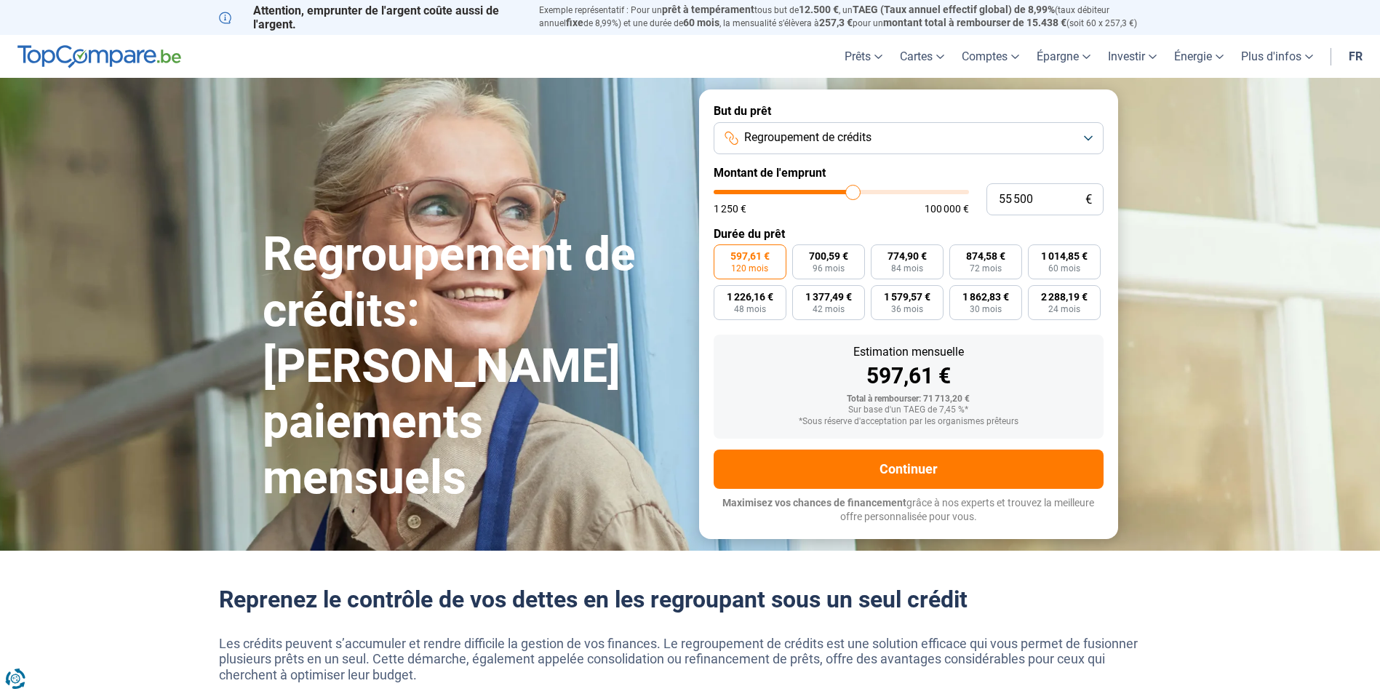
type input "56250"
type input "57 250"
type input "57250"
type input "57 750"
type input "57750"
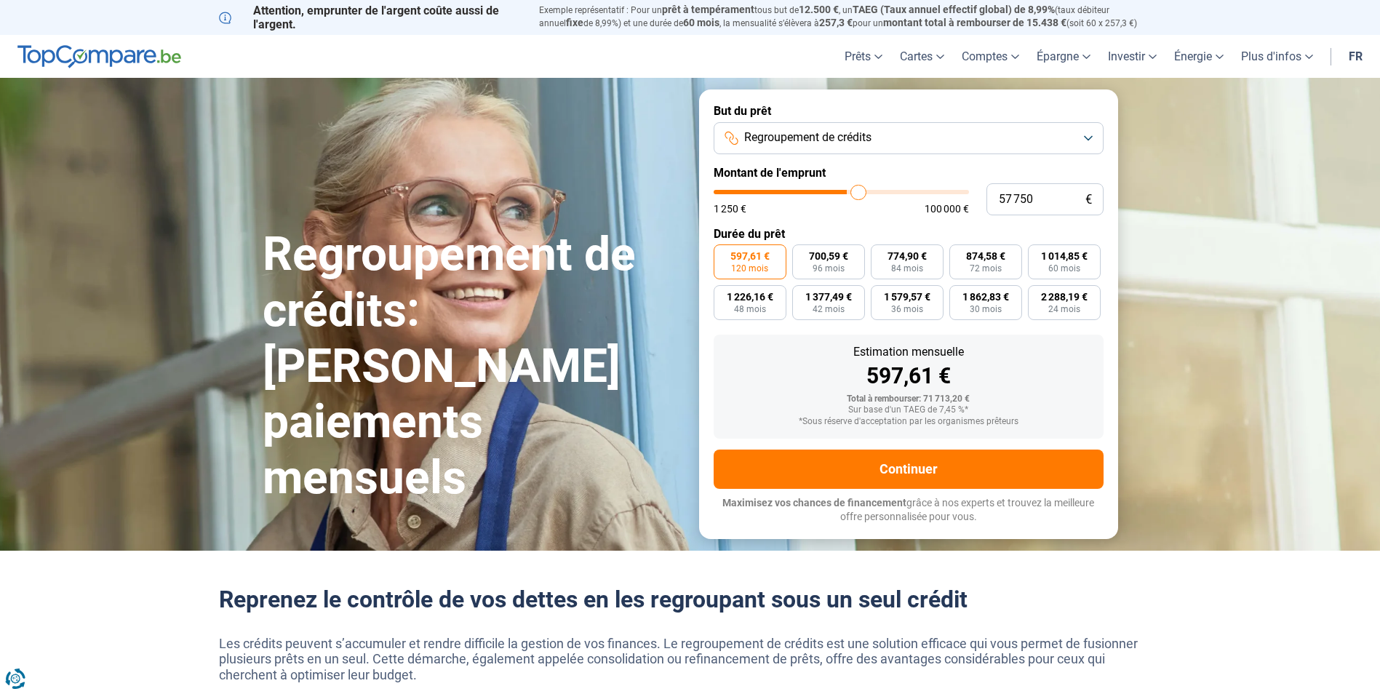
type input "58 750"
type input "58750"
type input "59 000"
type input "59000"
type input "60 000"
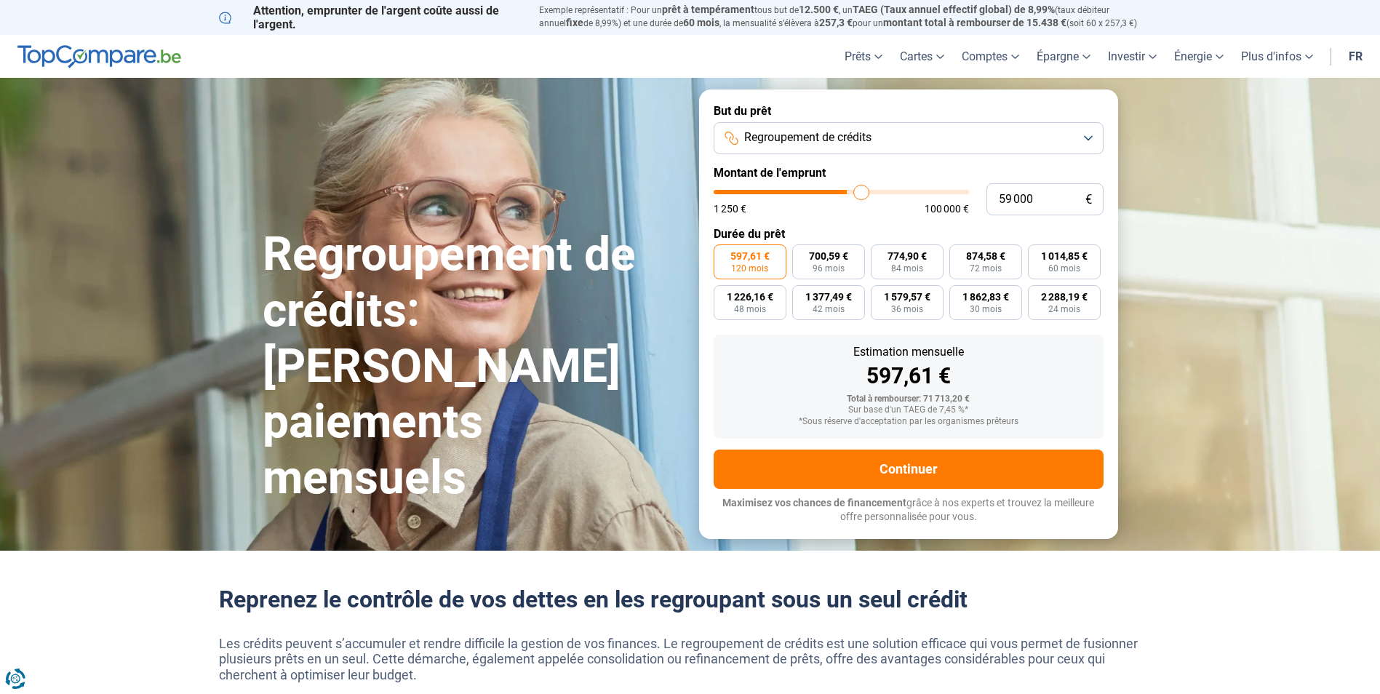
type input "60000"
type input "60 500"
type input "60500"
type input "60 750"
type input "60750"
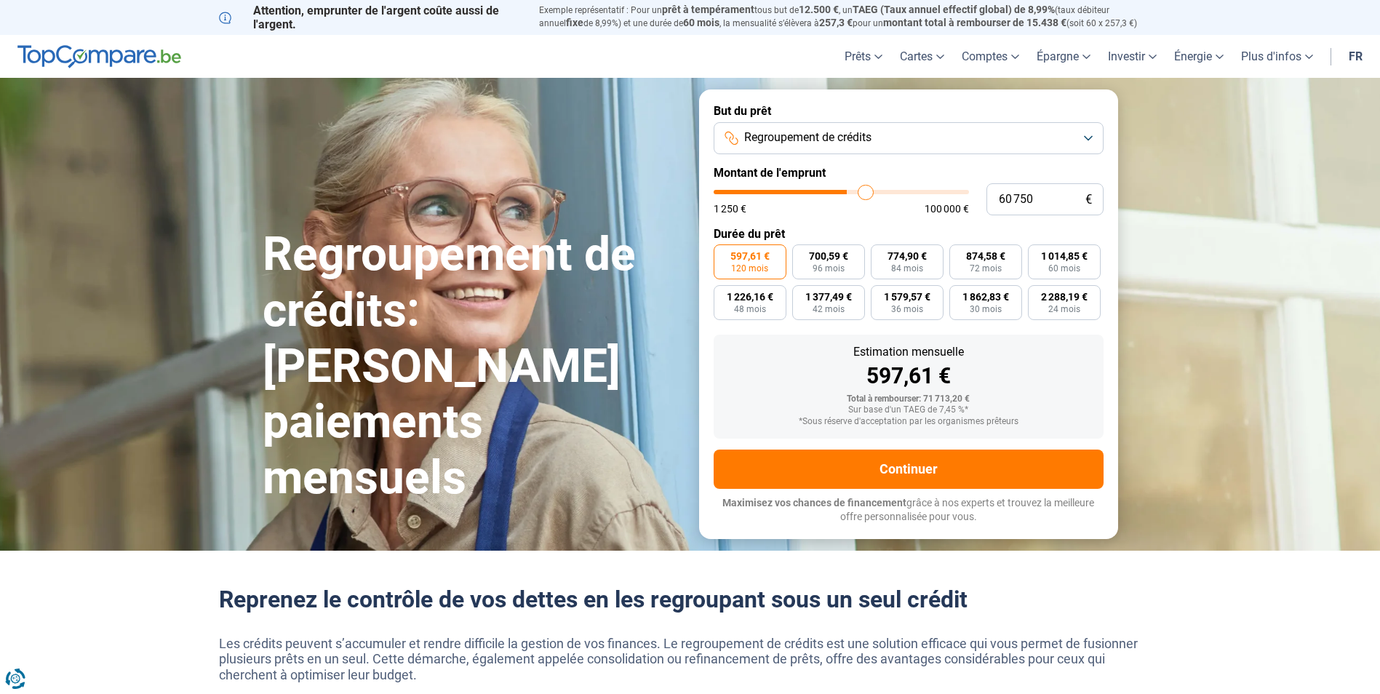
type input "61 750"
type input "61750"
type input "62 250"
type input "62250"
type input "63 000"
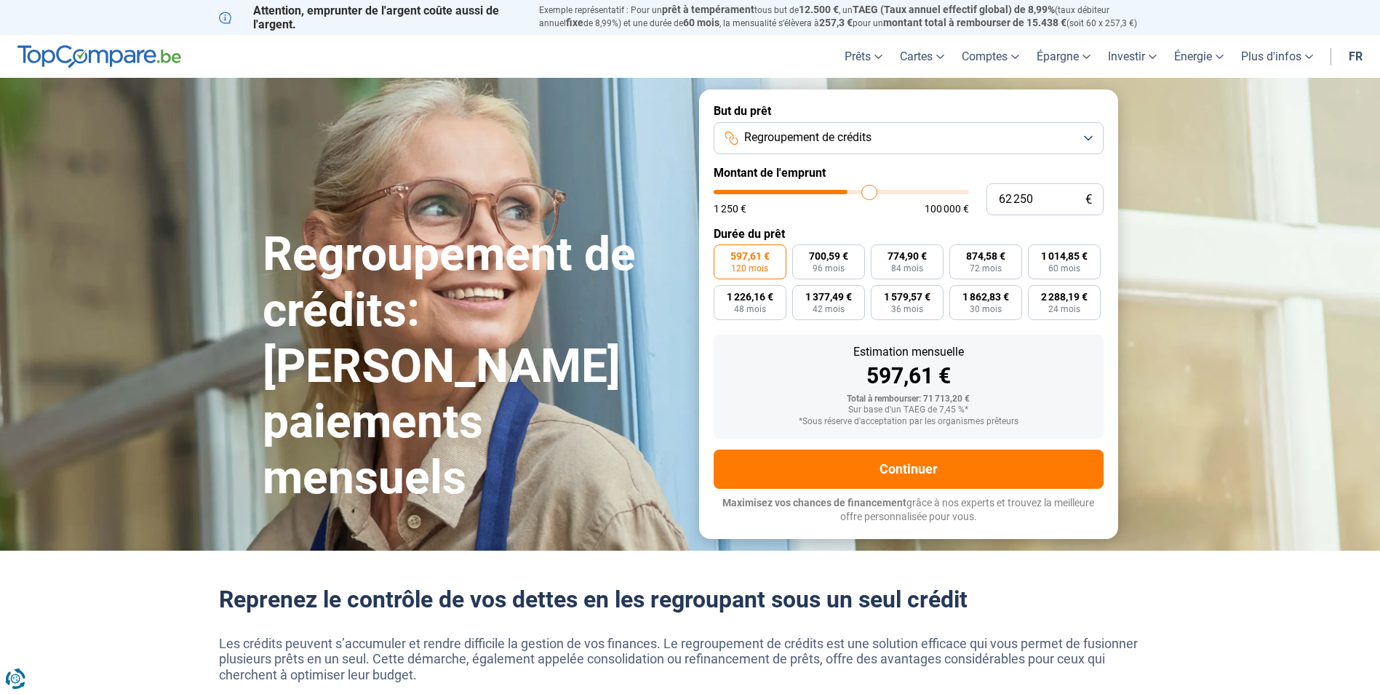
type input "63000"
type input "63 750"
type input "63750"
type input "64 500"
type input "64500"
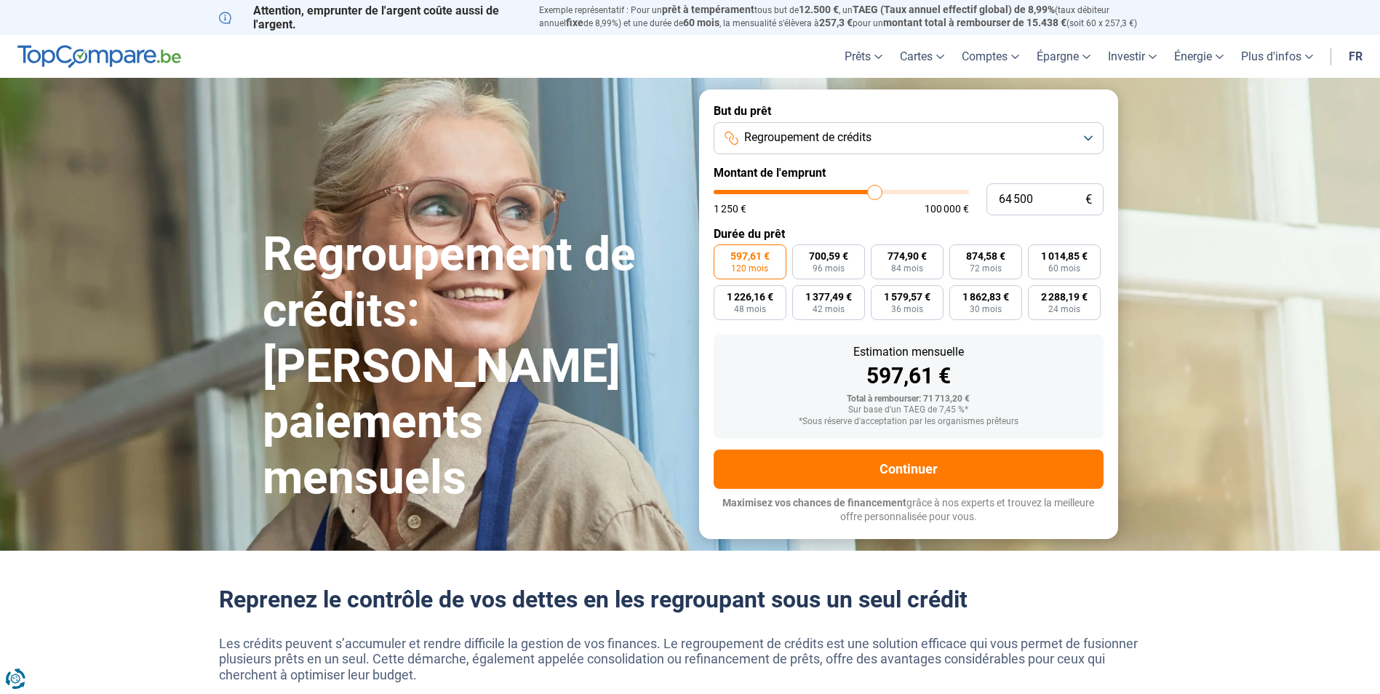
type input "64 750"
type input "64750"
type input "65 250"
type input "65250"
type input "65 750"
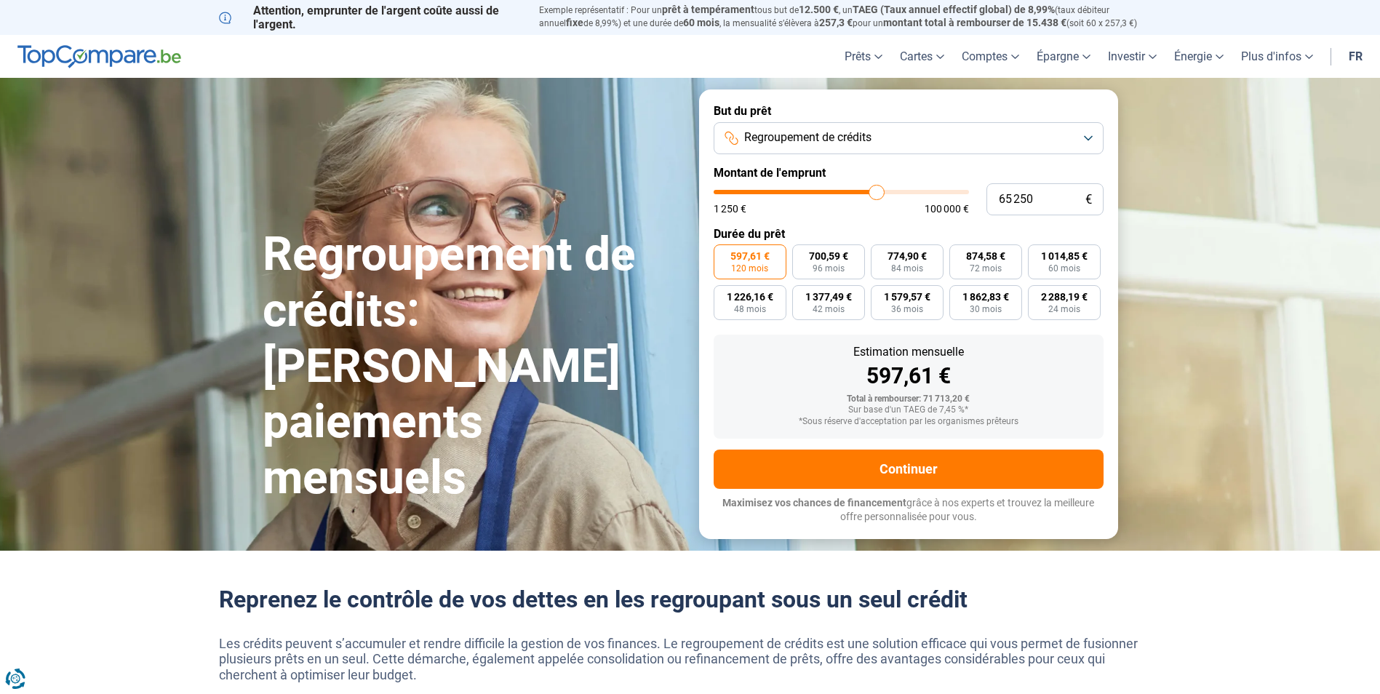
type input "65750"
type input "66 500"
type input "66500"
type input "67 250"
type input "67250"
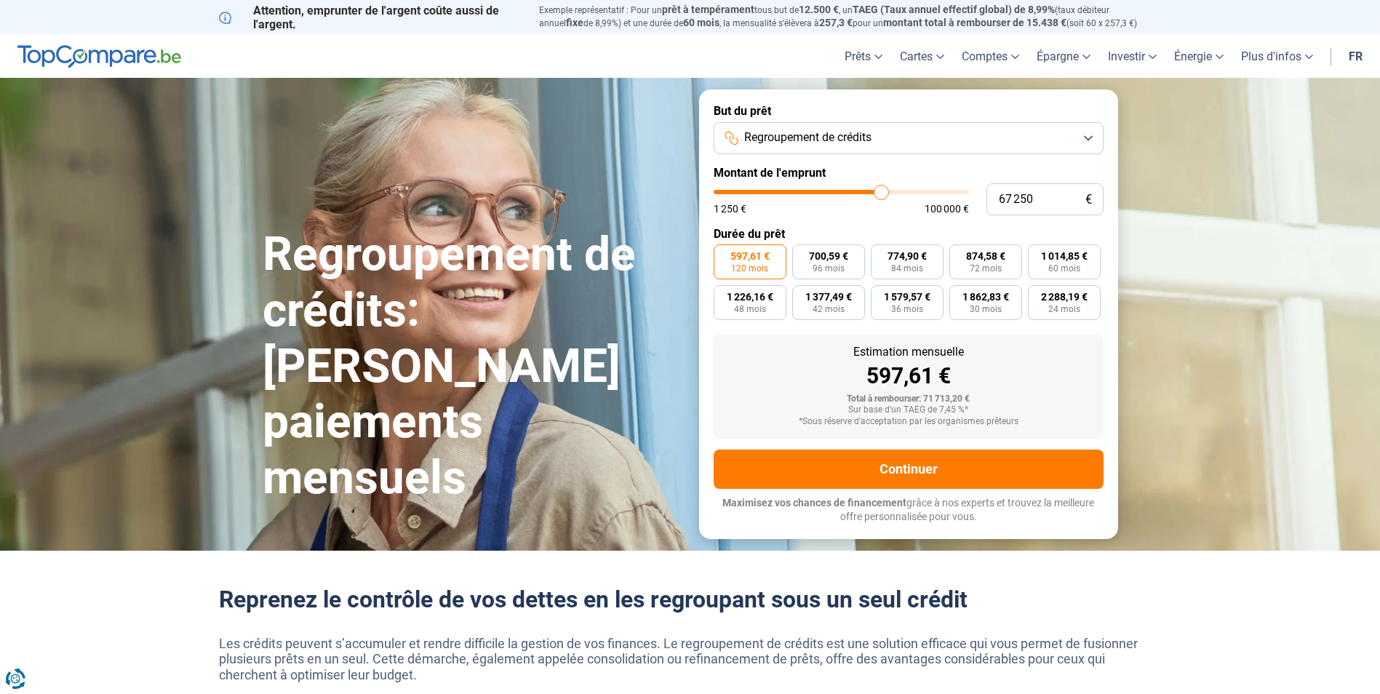
type input "67 750"
type input "67750"
type input "68 750"
type input "68750"
type input "69 750"
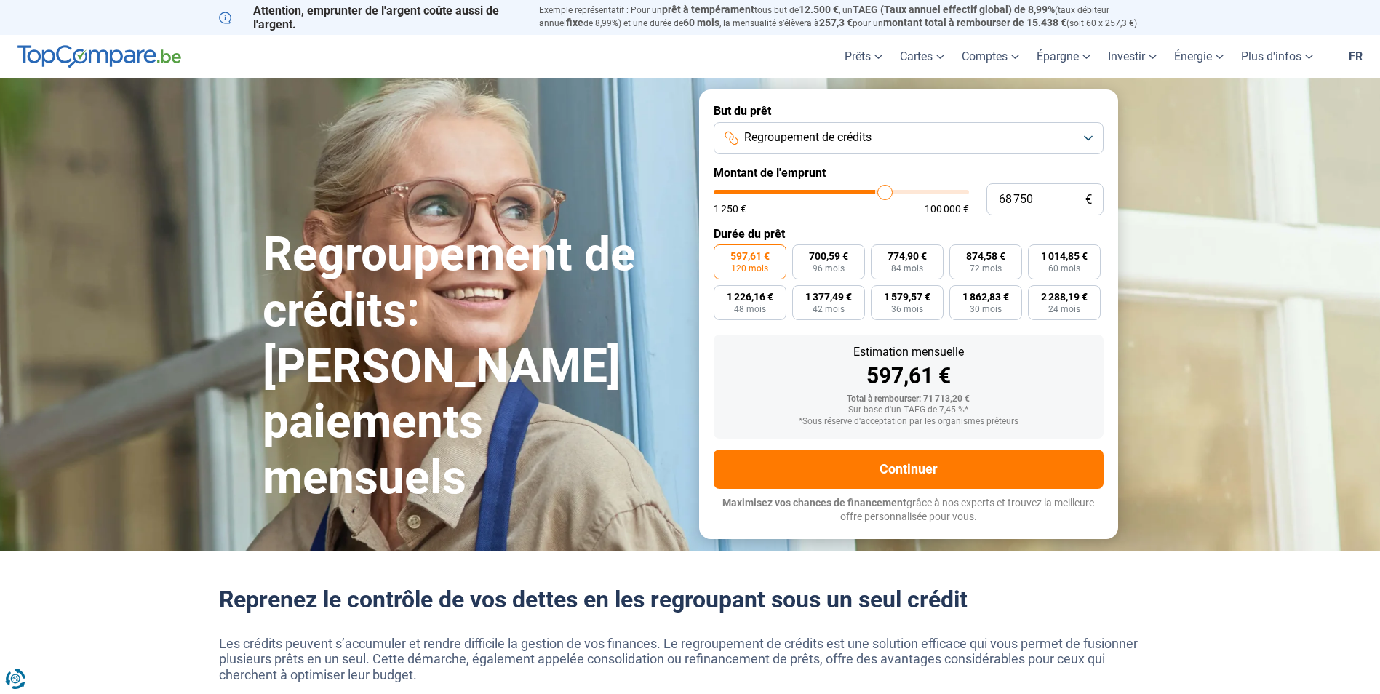
type input "69750"
type input "70 500"
type input "70500"
type input "71 000"
type input "71000"
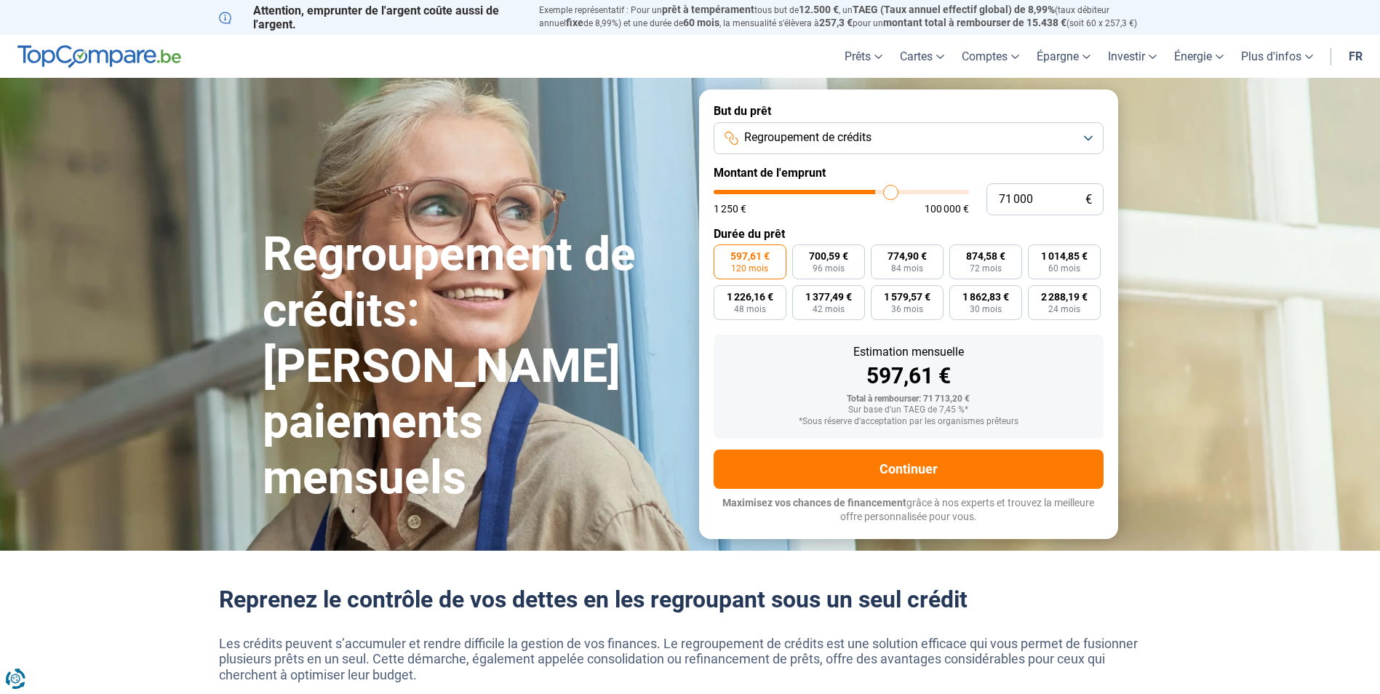
type input "72 000"
type input "72000"
type input "72 750"
type input "72750"
type input "74 250"
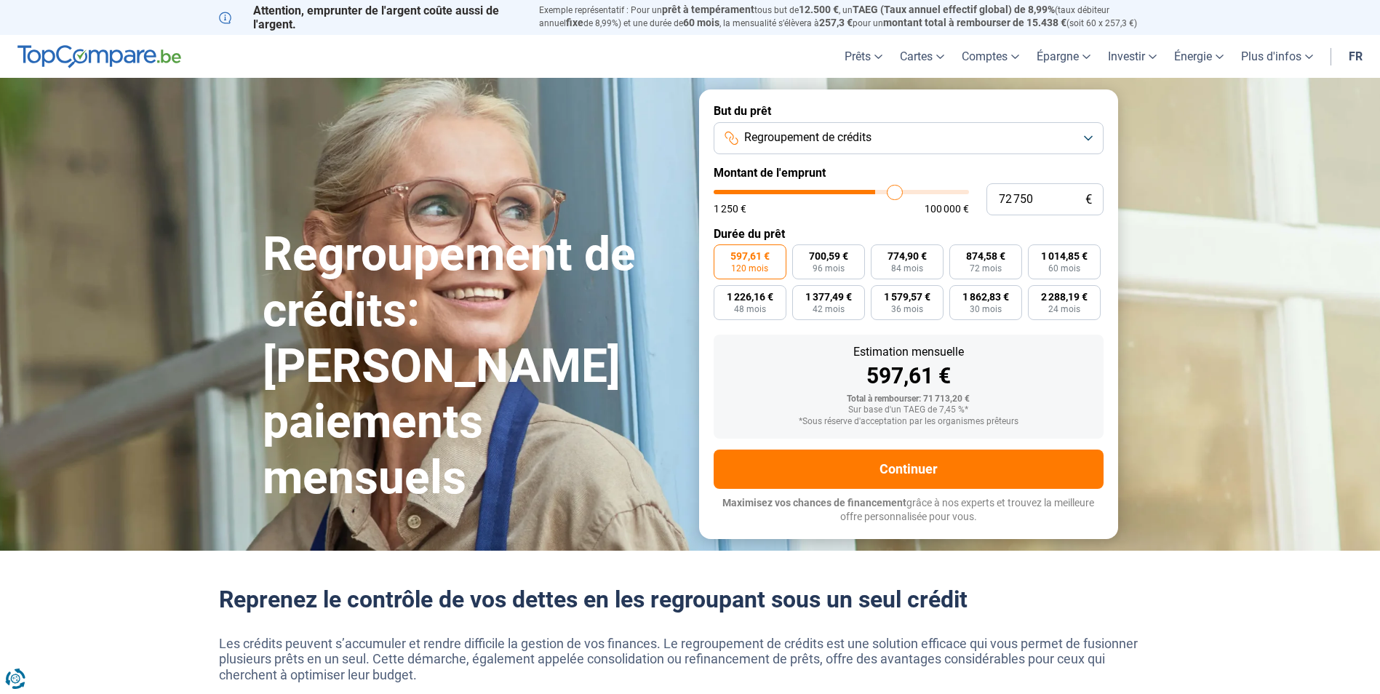
type input "74250"
type input "75 750"
type input "75750"
type input "77 000"
type input "77000"
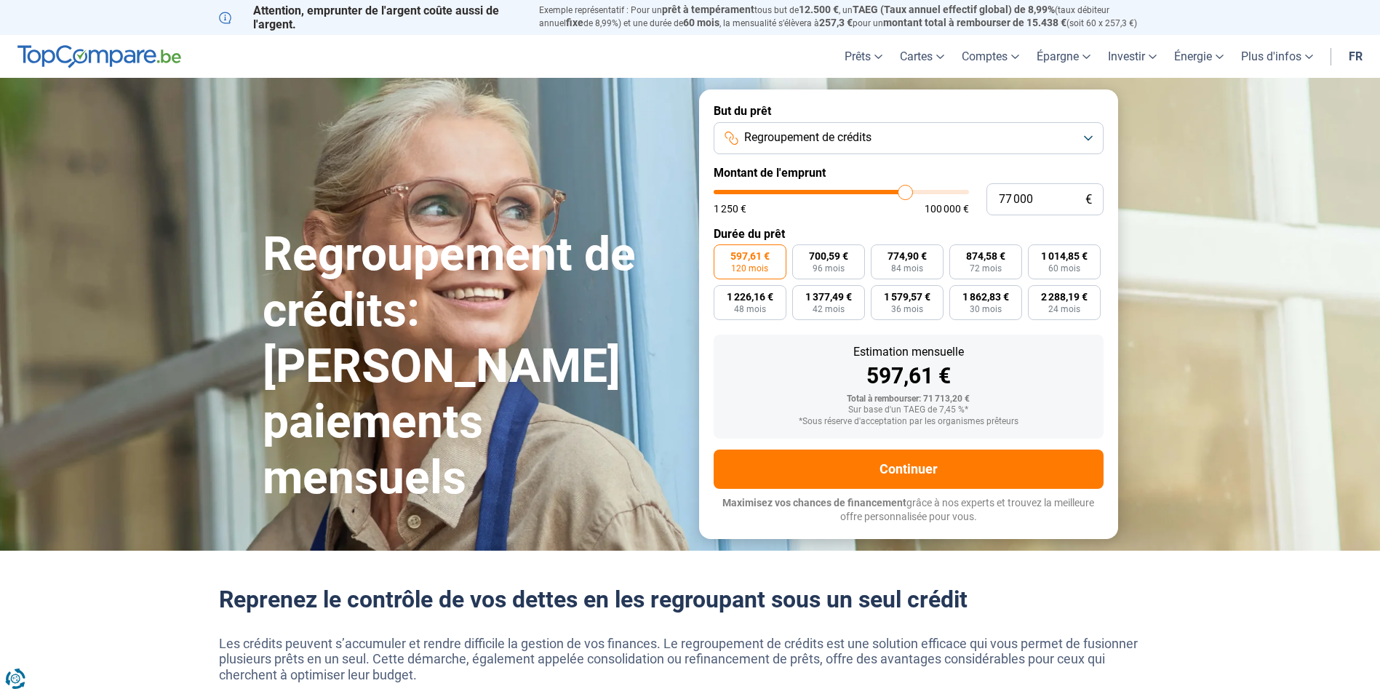
type input "79 500"
type input "79500"
type input "81 000"
type input "81000"
type input "82 500"
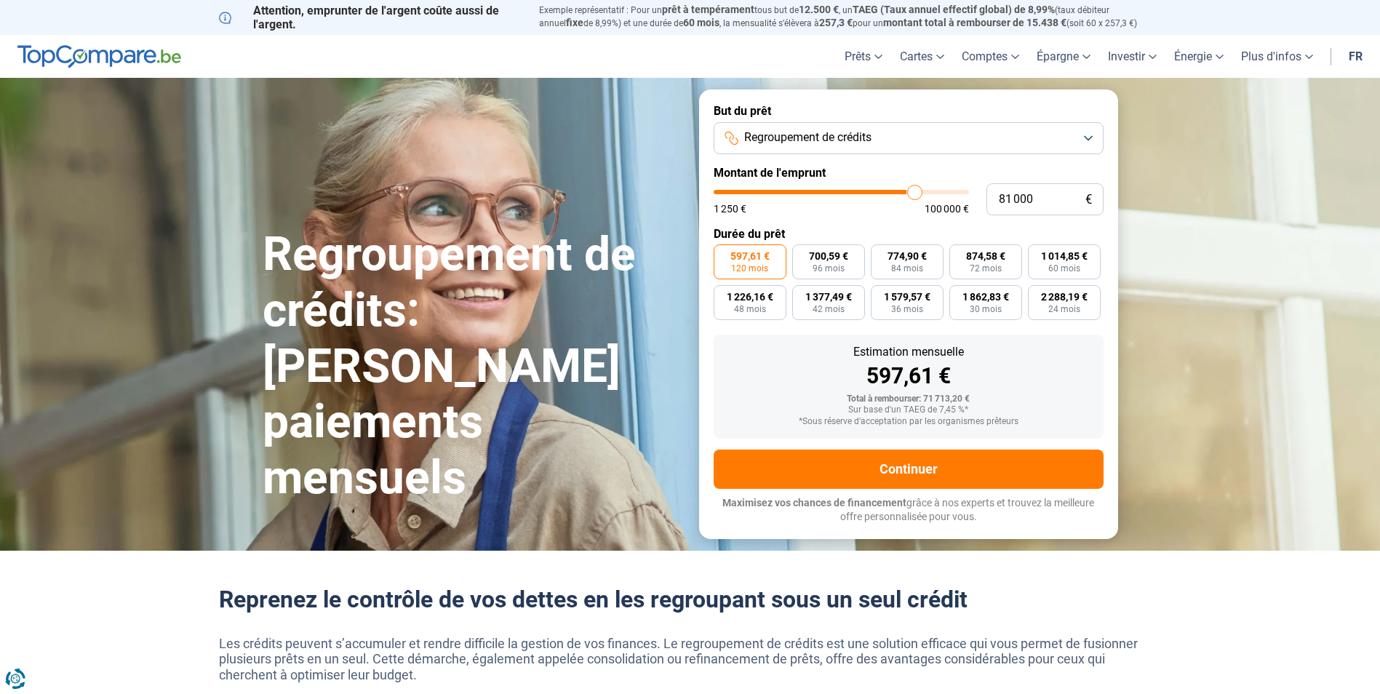
type input "82500"
type input "83 750"
type input "83750"
type input "84 500"
type input "84500"
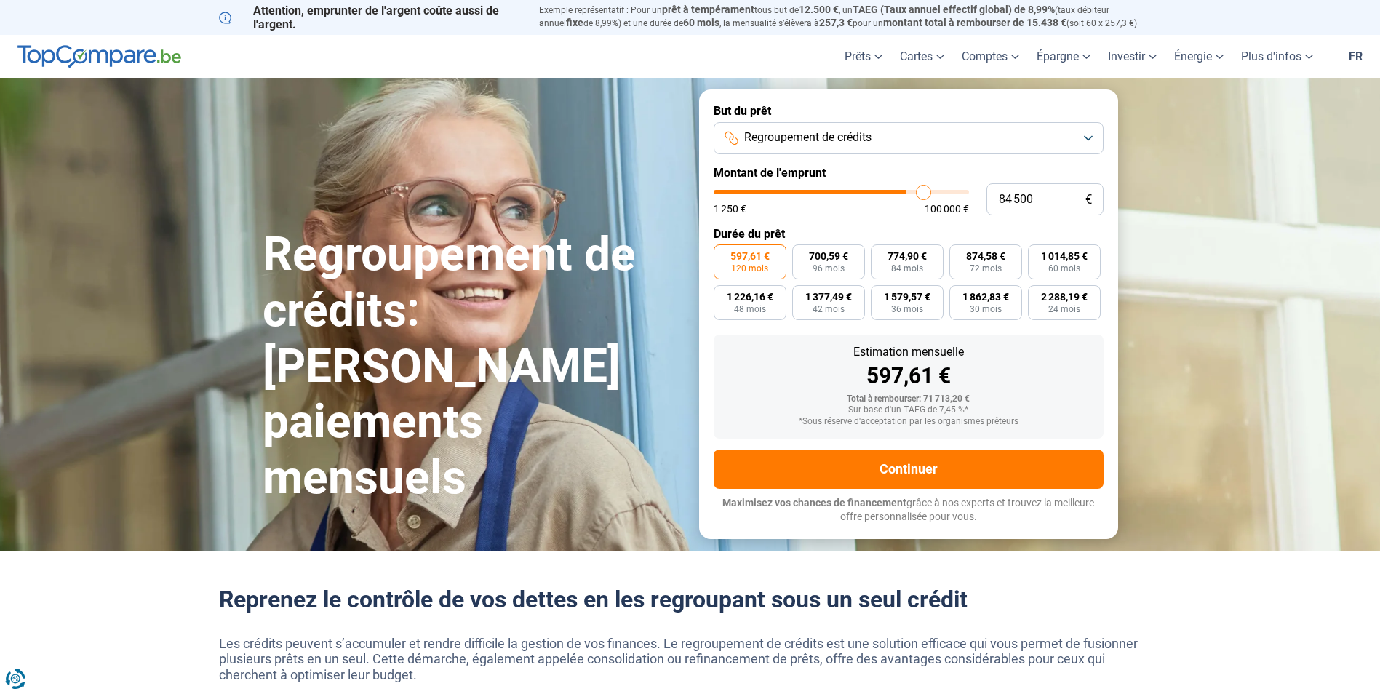
type input "85 500"
type input "85500"
type input "85 750"
type input "85750"
type input "86 500"
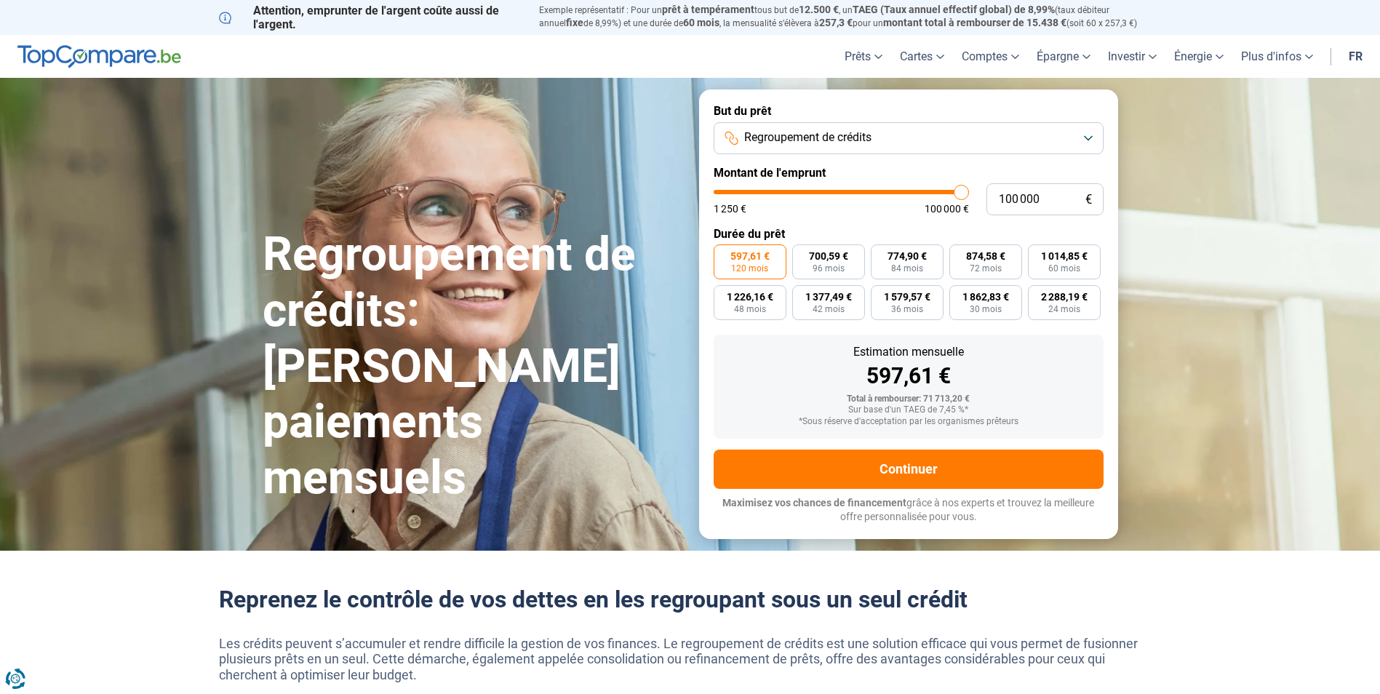
drag, startPoint x: 841, startPoint y: 196, endPoint x: 988, endPoint y: 199, distance: 146.9
click at [969, 194] on input "range" at bounding box center [840, 192] width 255 height 4
drag, startPoint x: 961, startPoint y: 196, endPoint x: 719, endPoint y: 204, distance: 242.3
click at [719, 194] on input "range" at bounding box center [840, 192] width 255 height 4
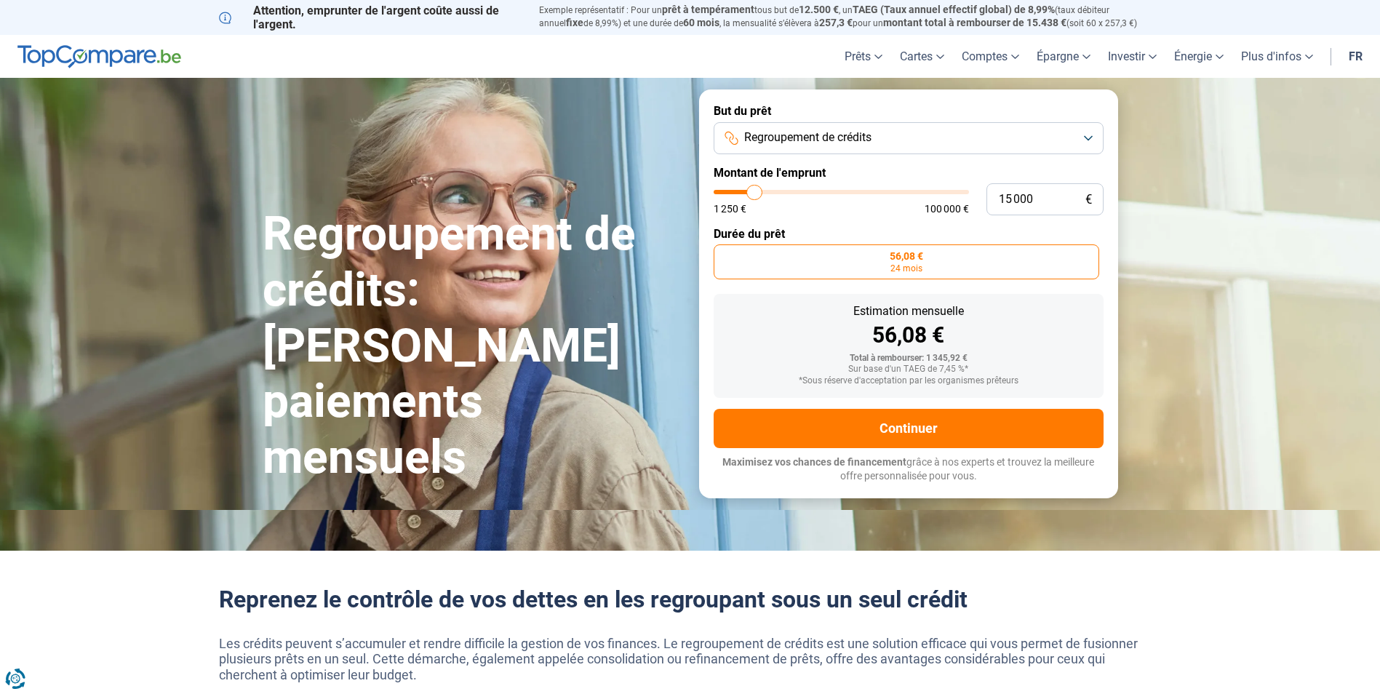
drag, startPoint x: 724, startPoint y: 196, endPoint x: 755, endPoint y: 195, distance: 31.3
click at [755, 194] on input "range" at bounding box center [840, 192] width 255 height 4
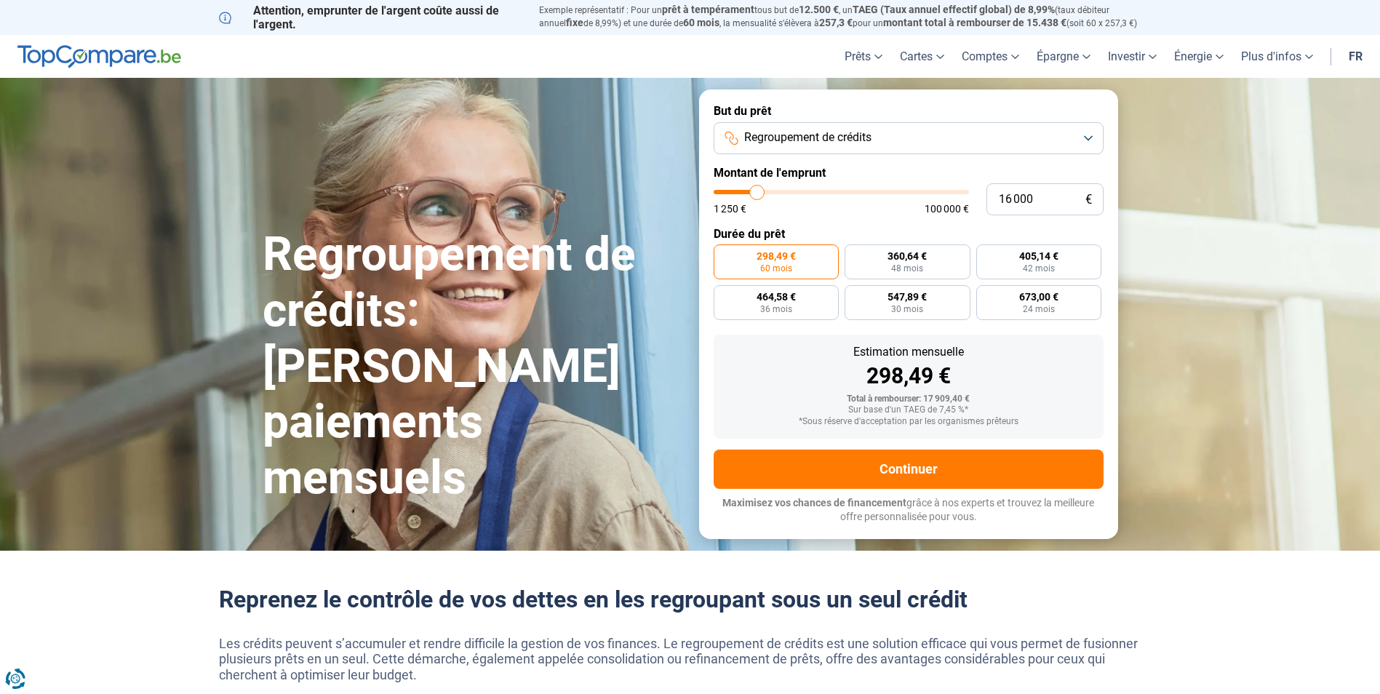
click at [757, 194] on input "range" at bounding box center [840, 192] width 255 height 4
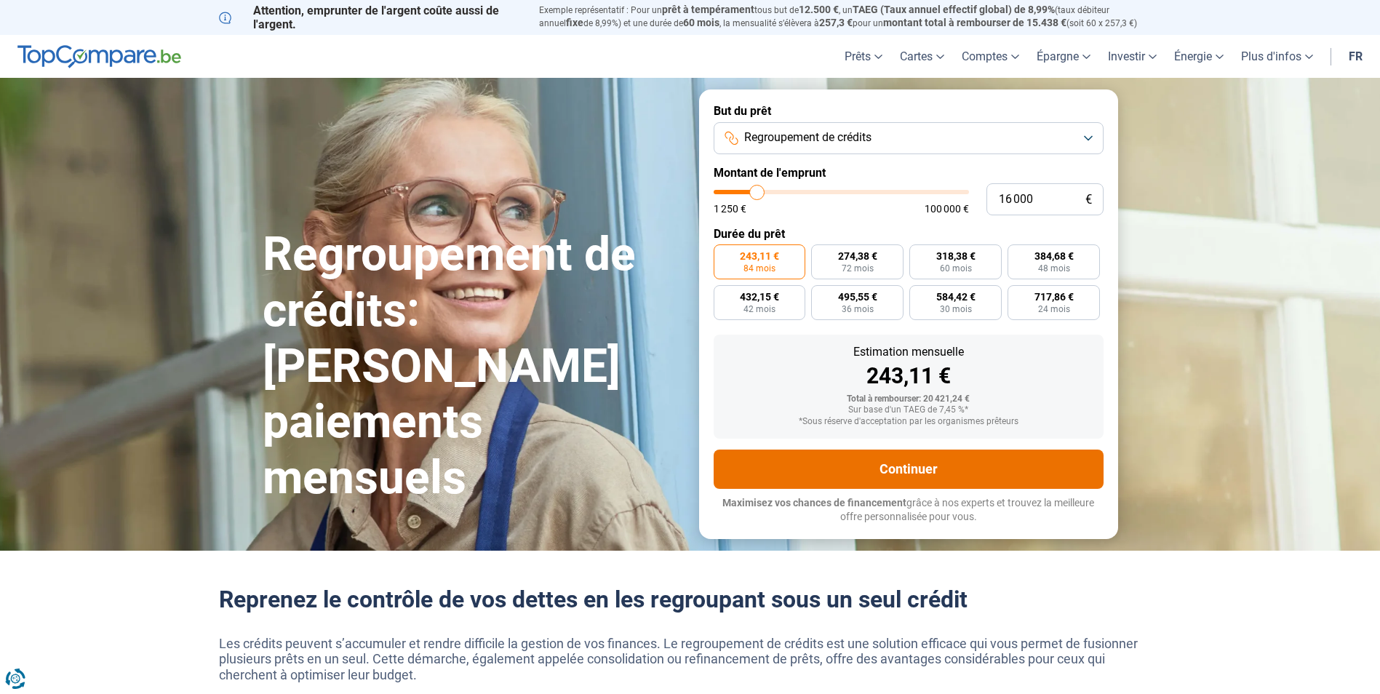
click at [916, 468] on button "Continuer" at bounding box center [908, 468] width 390 height 39
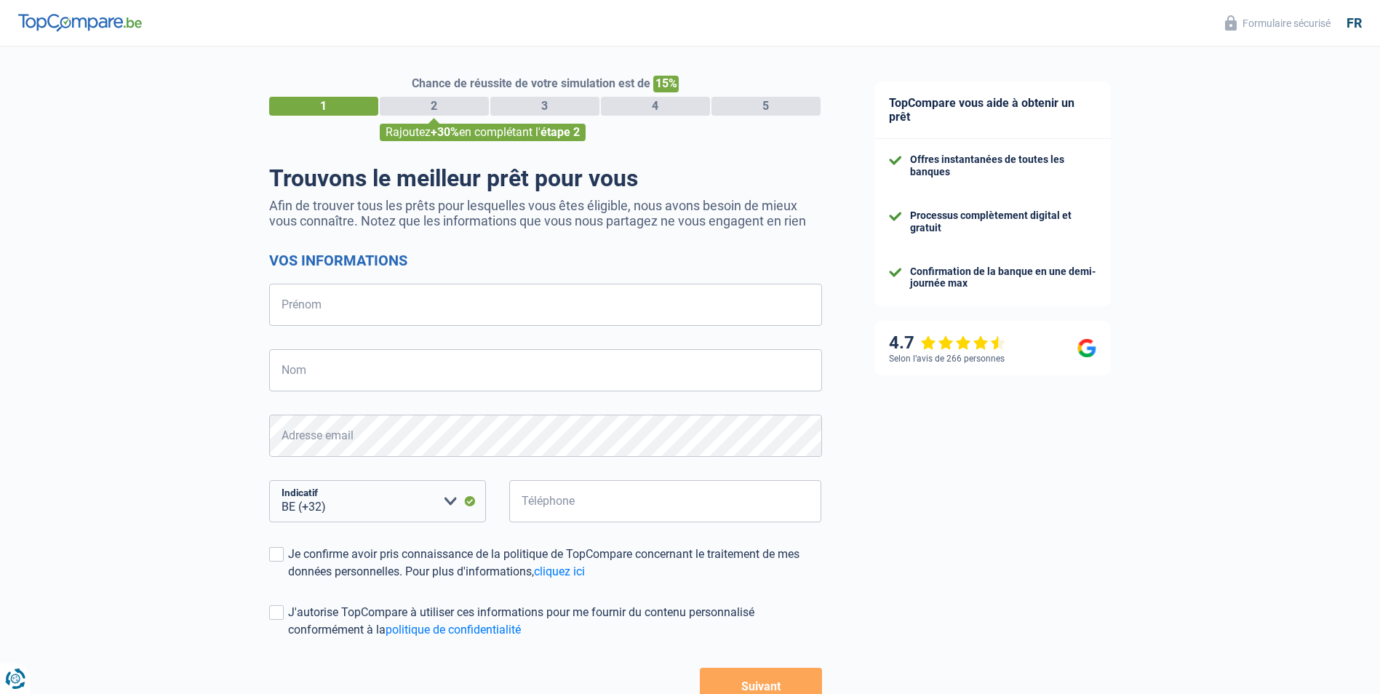
select select "32"
click at [325, 311] on input "Prénom" at bounding box center [545, 305] width 553 height 42
type input "christian"
type input "nono"
type input "476171852"
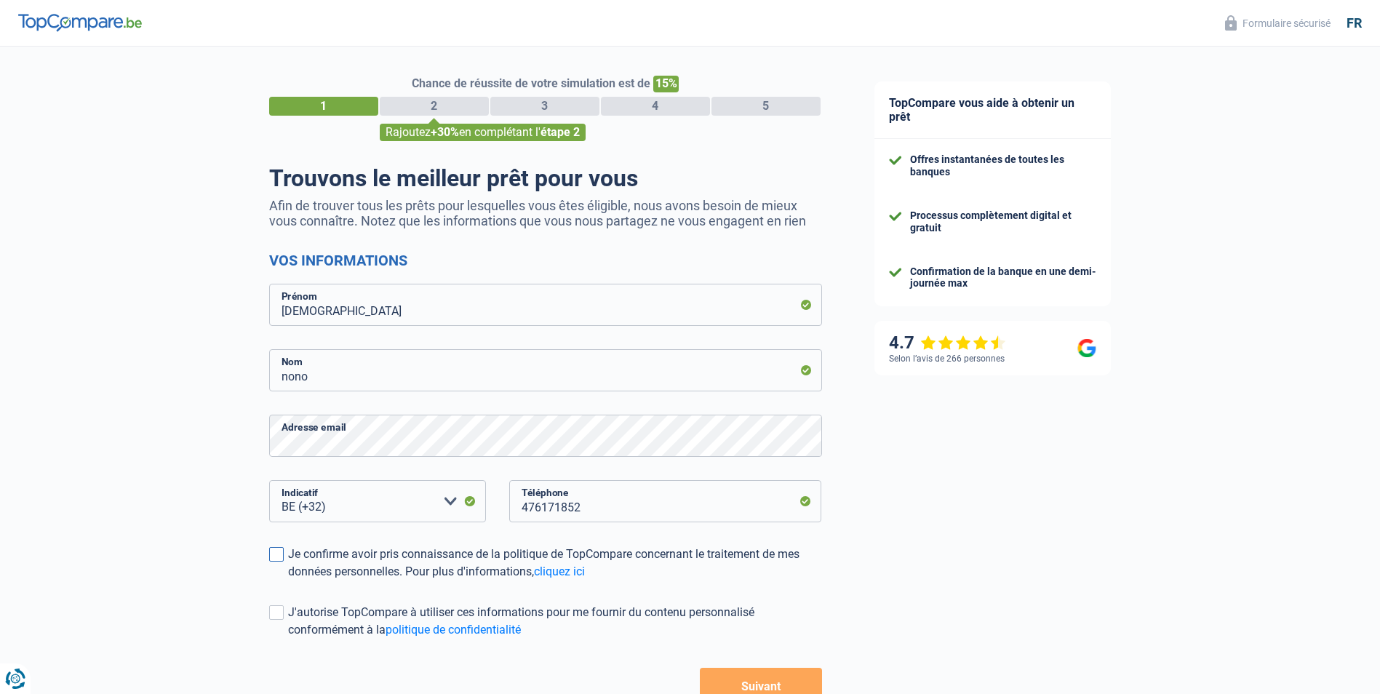
click at [282, 561] on span at bounding box center [276, 554] width 15 height 15
click at [288, 580] on input "Je confirme avoir pris connaissance de la politique de TopCompare concernant le…" at bounding box center [288, 580] width 0 height 0
click at [276, 608] on span at bounding box center [276, 612] width 15 height 15
click at [288, 639] on input "J'autorise TopCompare à utiliser ces informations pour me fournir du contenu pe…" at bounding box center [288, 639] width 0 height 0
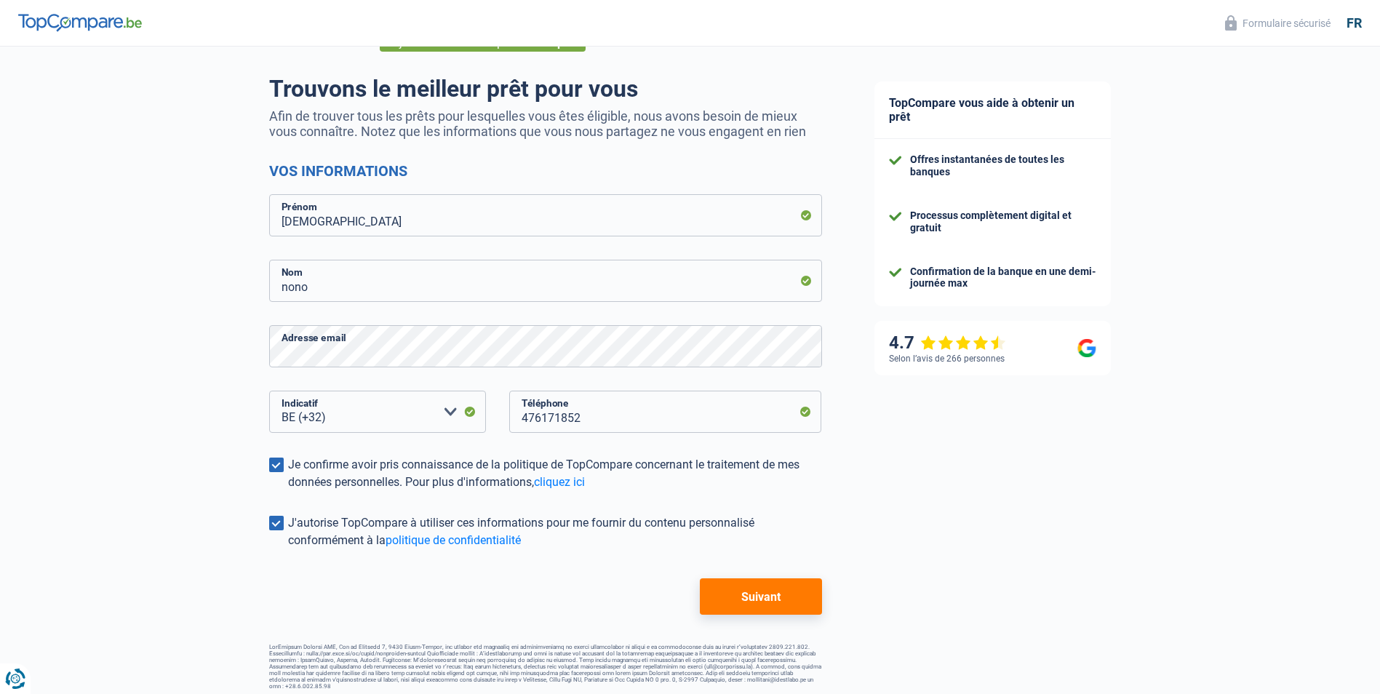
scroll to position [96, 0]
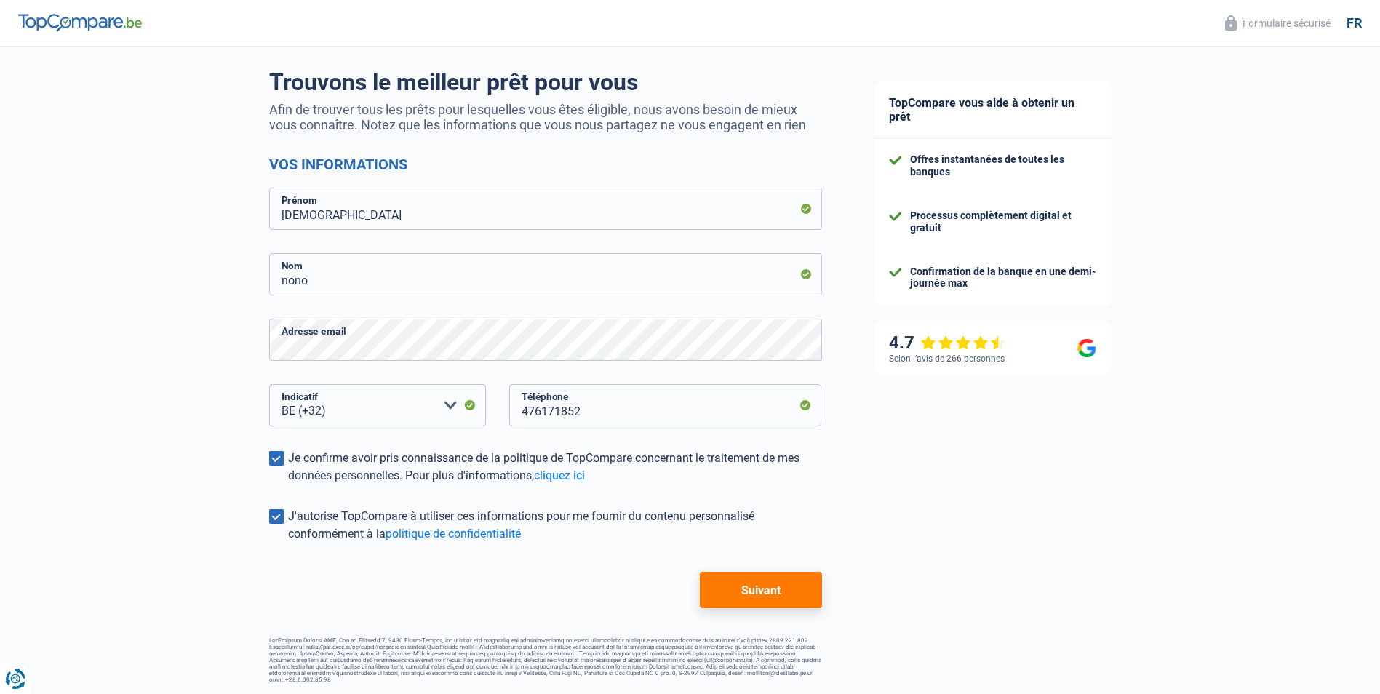
click at [754, 588] on button "Suivant" at bounding box center [760, 590] width 121 height 36
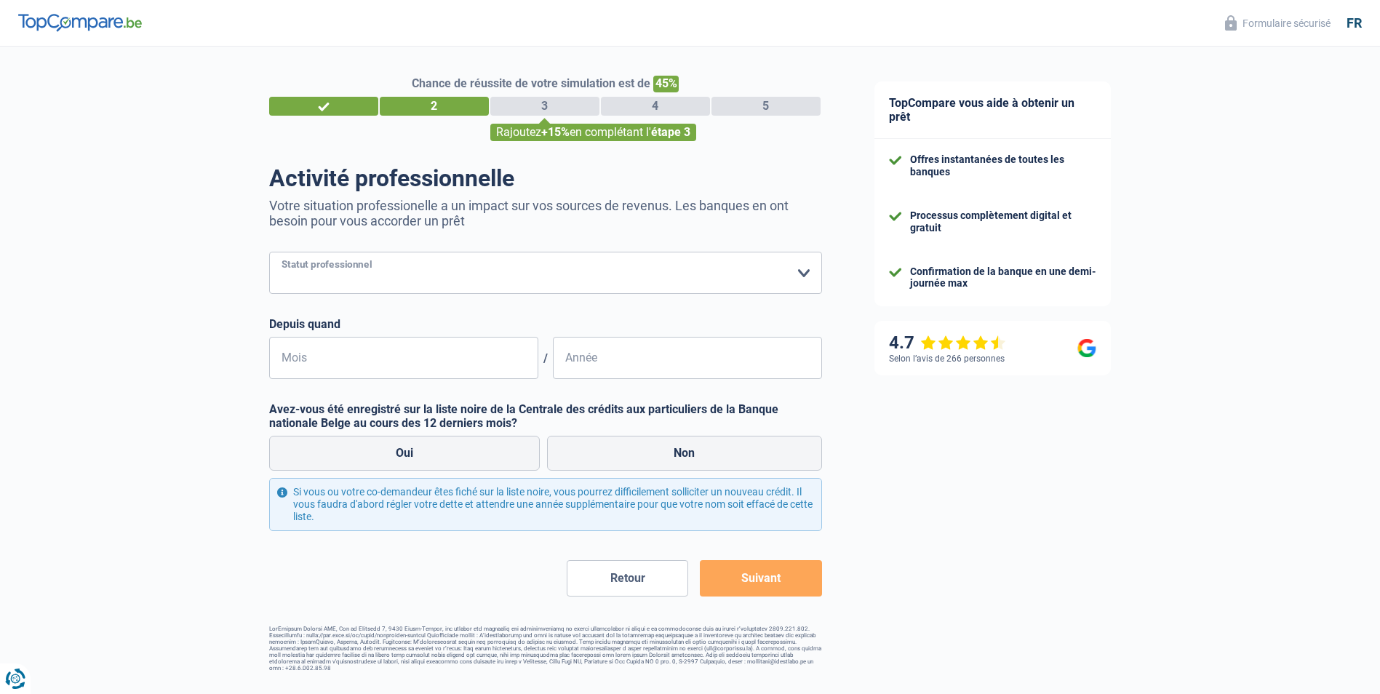
click at [457, 279] on select "Ouvrier Employé privé Employé public Invalide Indépendant Pensionné Chômeur Mut…" at bounding box center [545, 273] width 553 height 42
select select "independent"
click at [269, 253] on select "Ouvrier Employé privé Employé public Invalide Indépendant Pensionné Chômeur Mut…" at bounding box center [545, 273] width 553 height 42
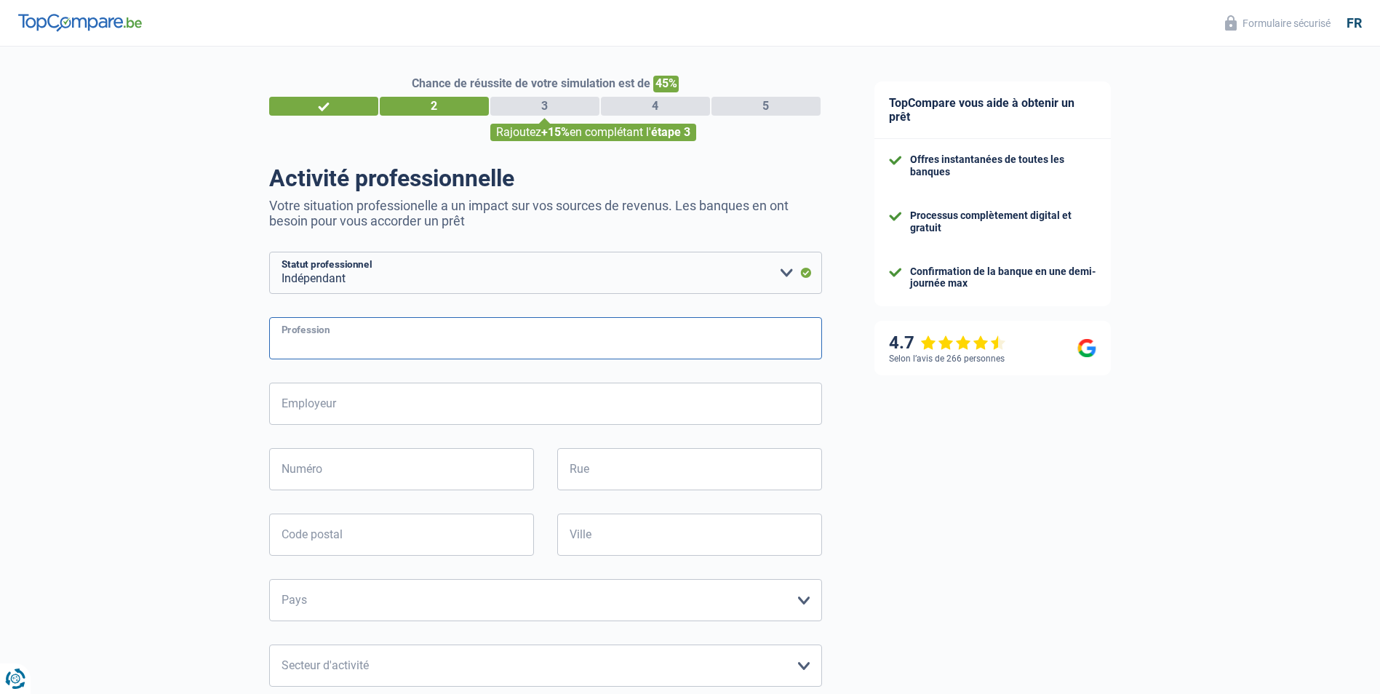
click at [396, 347] on input "Profession" at bounding box center [545, 338] width 553 height 42
type input "consultant ingénieur en électricité"
click at [356, 409] on input "Employeur" at bounding box center [545, 404] width 553 height 42
click at [956, 448] on div "TopCompare vous aide à obtenir un prêt Offres instantanées de toutes les banque…" at bounding box center [1114, 594] width 532 height 1095
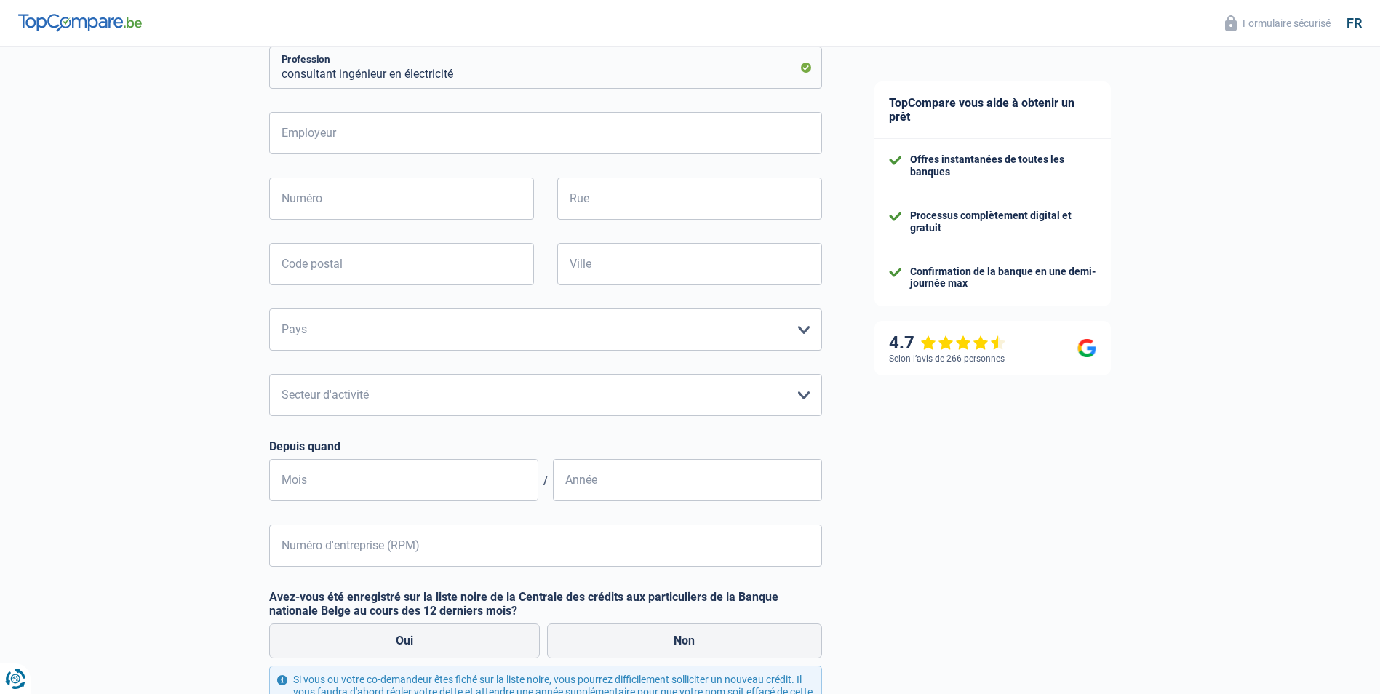
scroll to position [156, 0]
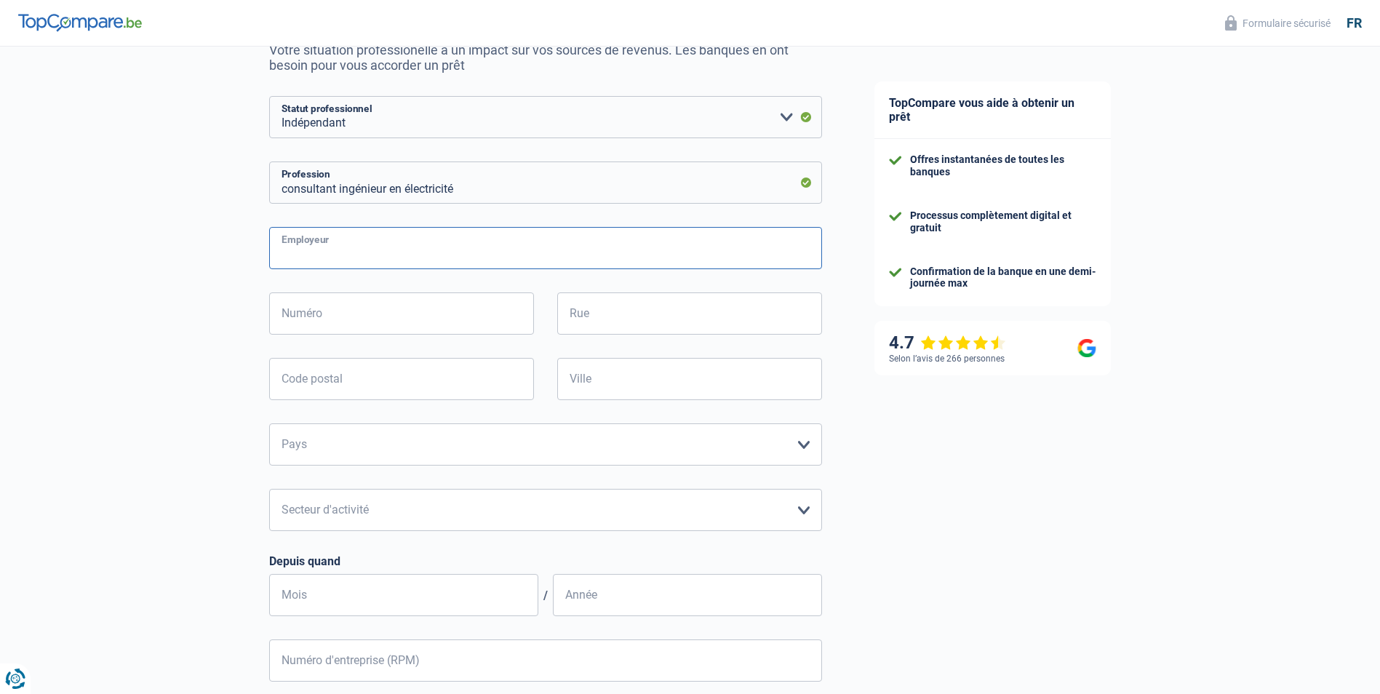
click at [410, 253] on input "Employeur" at bounding box center [545, 248] width 553 height 42
type input "C"
type input "NONO CHRISTIAN"
click at [355, 313] on input "Numéro" at bounding box center [401, 313] width 265 height 42
type input "R"
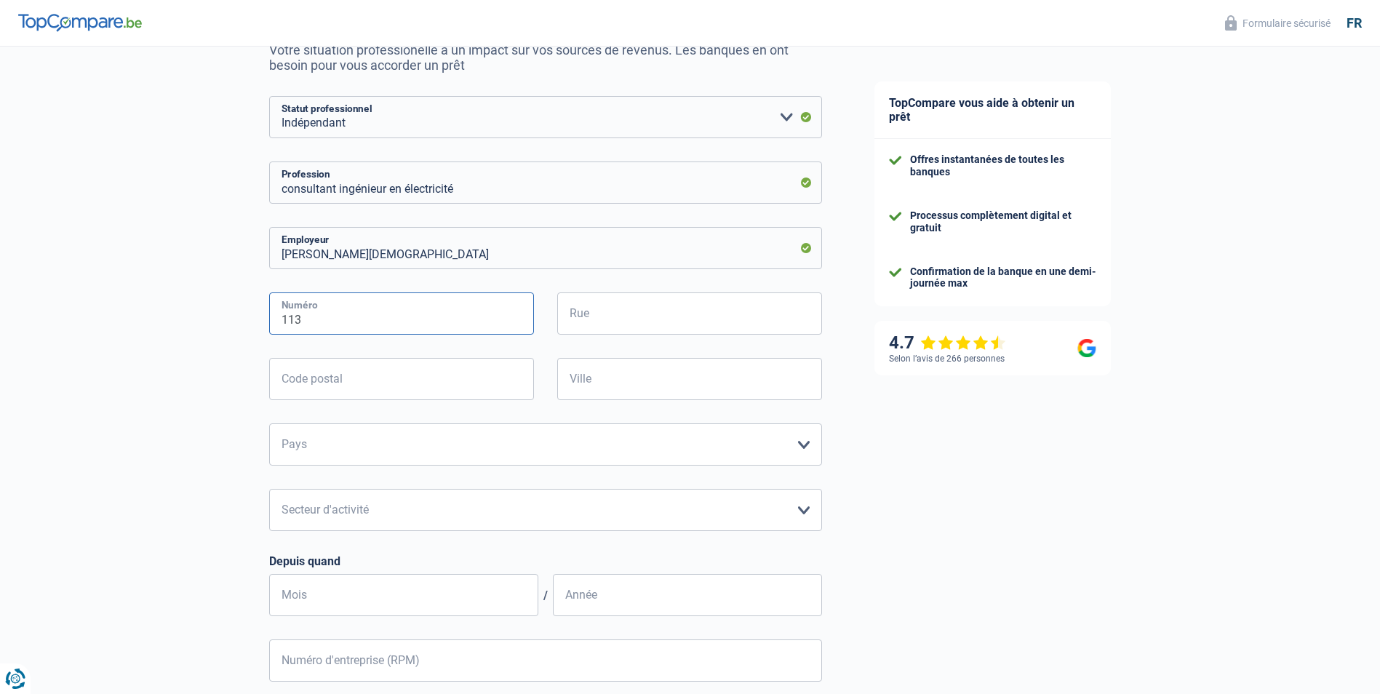
type input "113"
click at [688, 320] on input "Rue" at bounding box center [689, 313] width 265 height 42
type input "Rue Henri Pochez 113"
type input "7370"
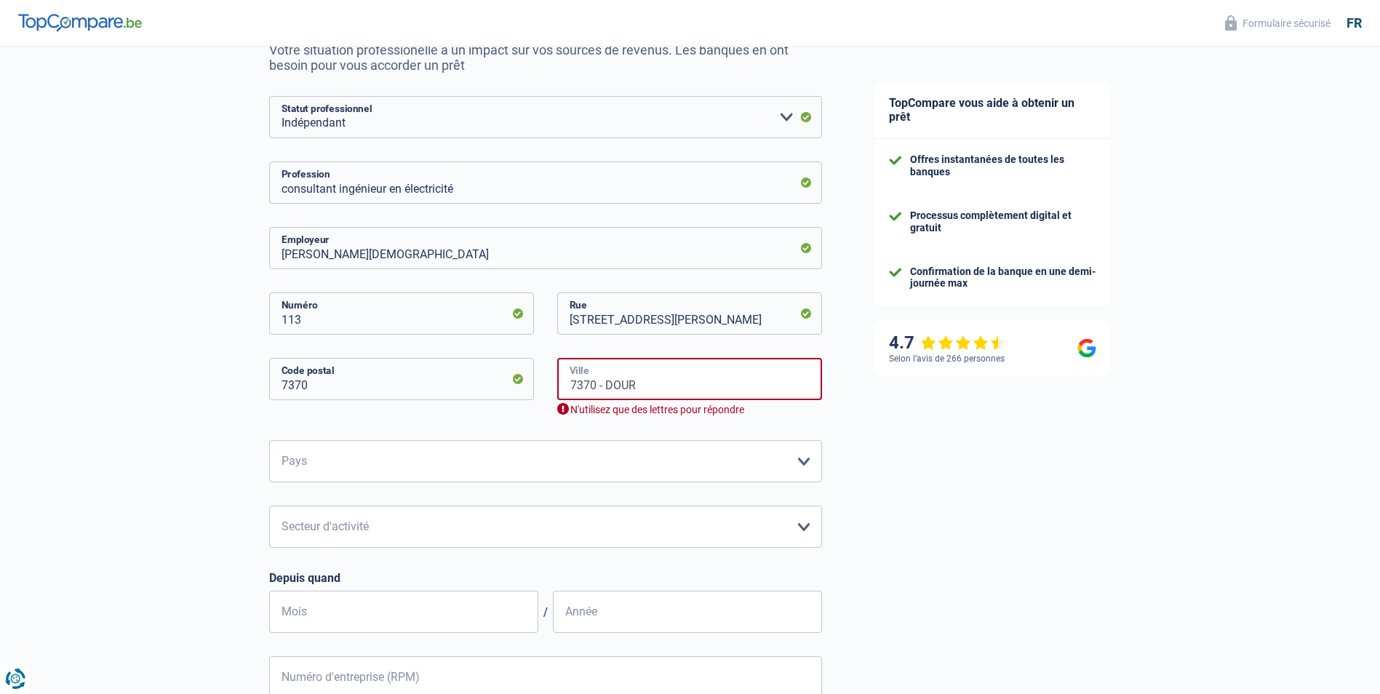
drag, startPoint x: 604, startPoint y: 386, endPoint x: 555, endPoint y: 385, distance: 48.7
click at [555, 385] on div "7370 - DOUR Ville N'utilisez que des lettres pour répondre" at bounding box center [688, 399] width 287 height 82
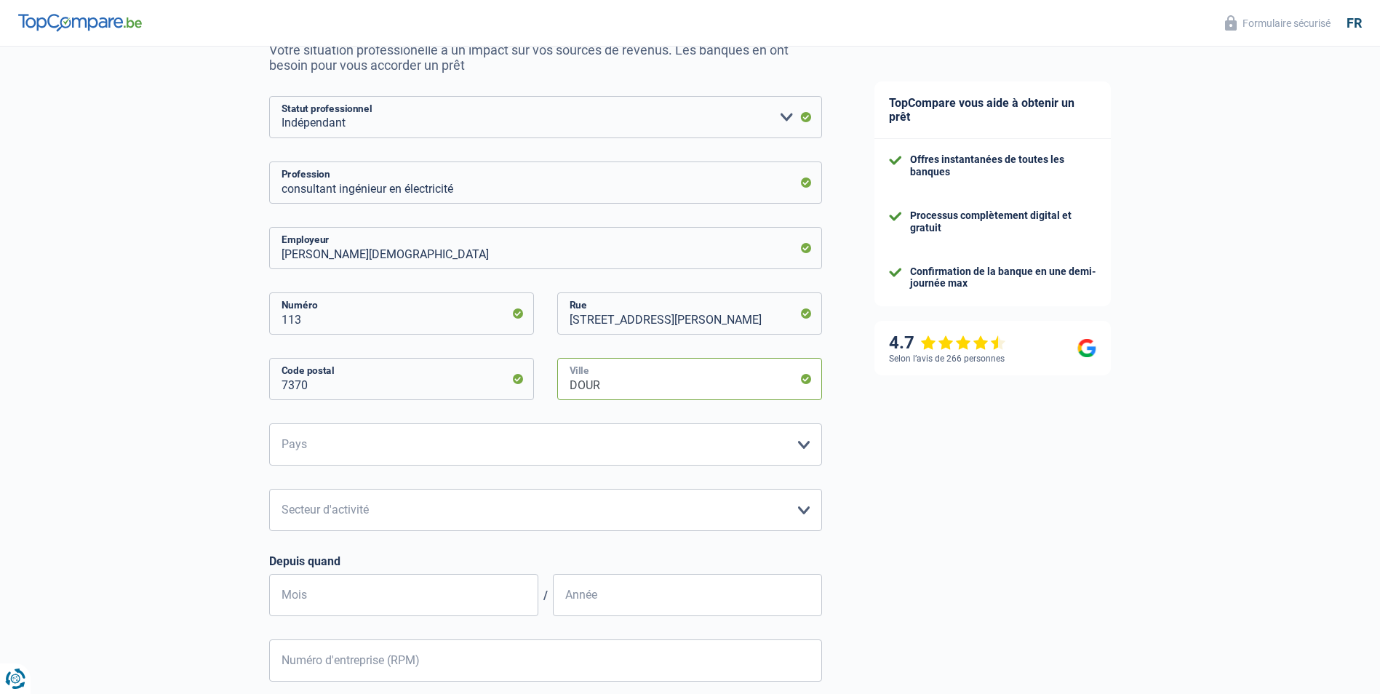
type input "DOUR"
click at [515, 449] on select "Belgique Luxembourg Veuillez sélectionner une option" at bounding box center [545, 444] width 553 height 42
select select "BE"
click at [269, 425] on select "Belgique Luxembourg Veuillez sélectionner une option" at bounding box center [545, 444] width 553 height 42
click at [451, 517] on select "Agriculture/Pêche Industrie Horeca Courier/Fitness/Taxi Construction Banques/As…" at bounding box center [545, 510] width 553 height 42
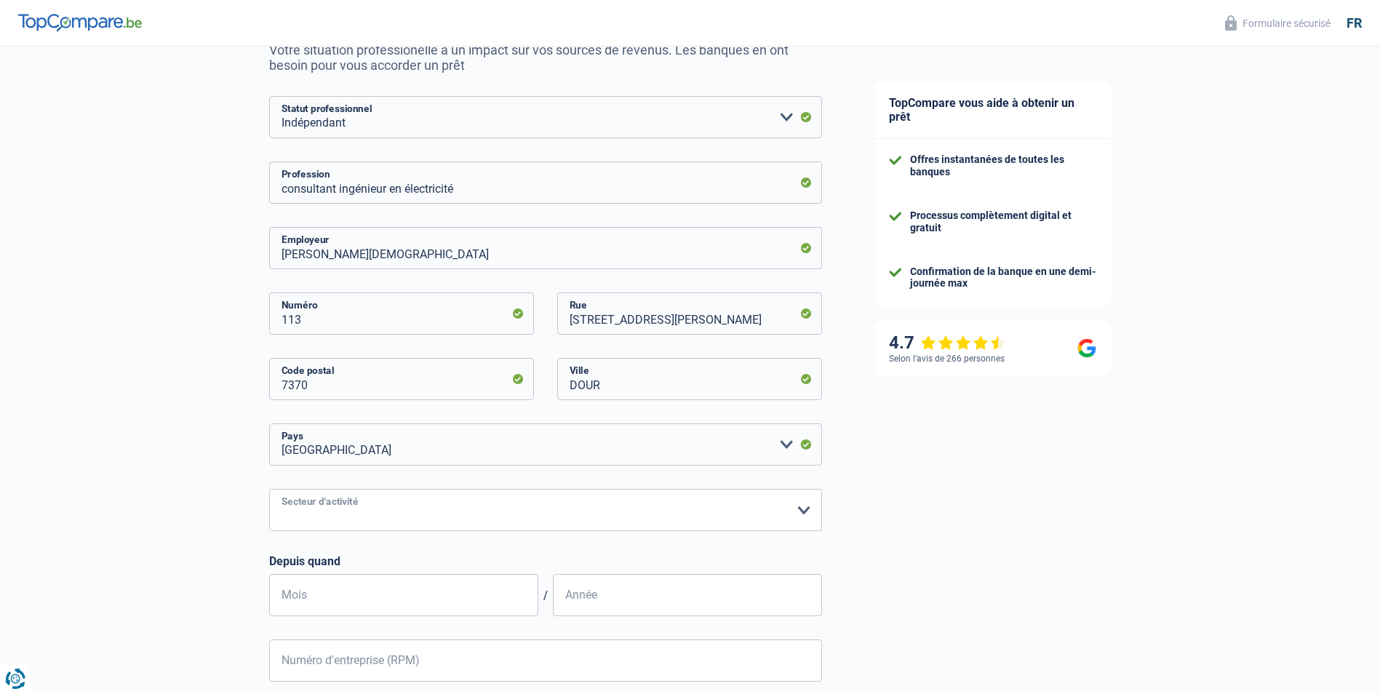
select select "smallCompanies"
click at [269, 490] on select "Agriculture/Pêche Industrie Horeca Courier/Fitness/Taxi Construction Banques/As…" at bounding box center [545, 510] width 553 height 42
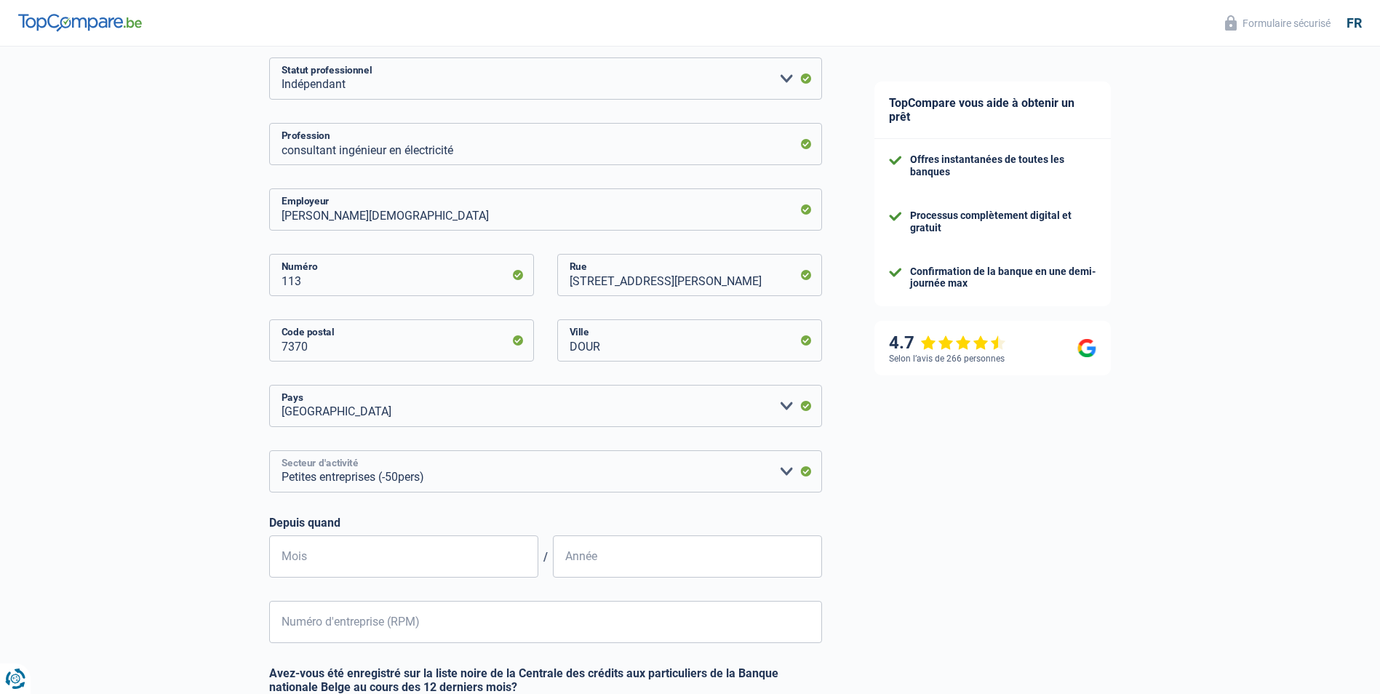
scroll to position [228, 0]
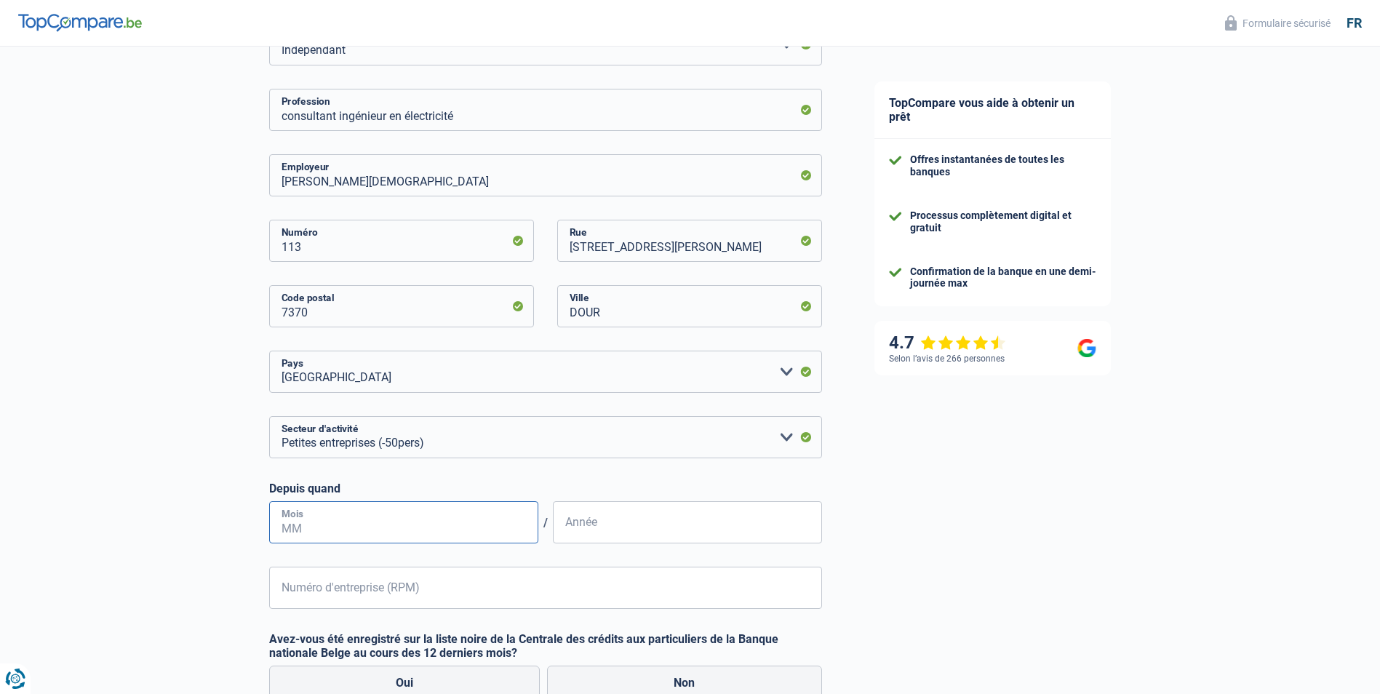
click at [467, 529] on input "Mois" at bounding box center [403, 522] width 269 height 42
type input "11"
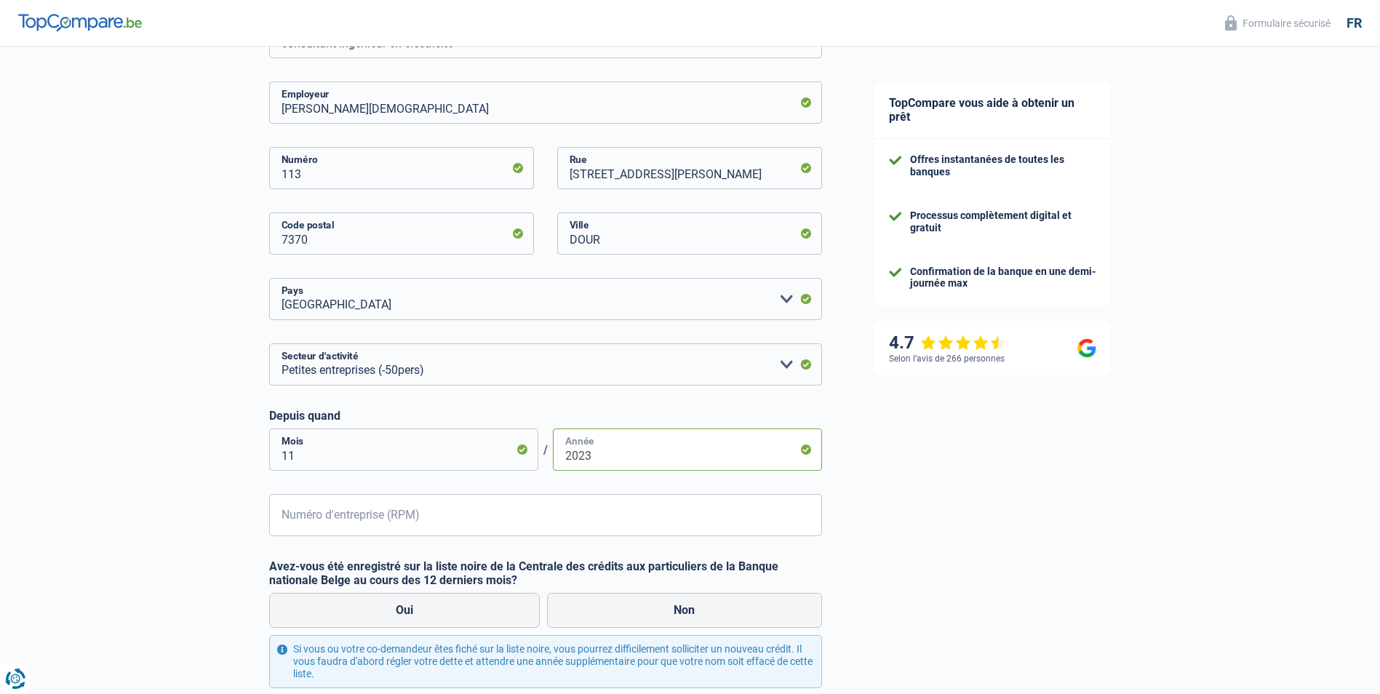
type input "2023"
click at [308, 511] on input "Numéro d'entreprise (RPM)" at bounding box center [545, 515] width 553 height 42
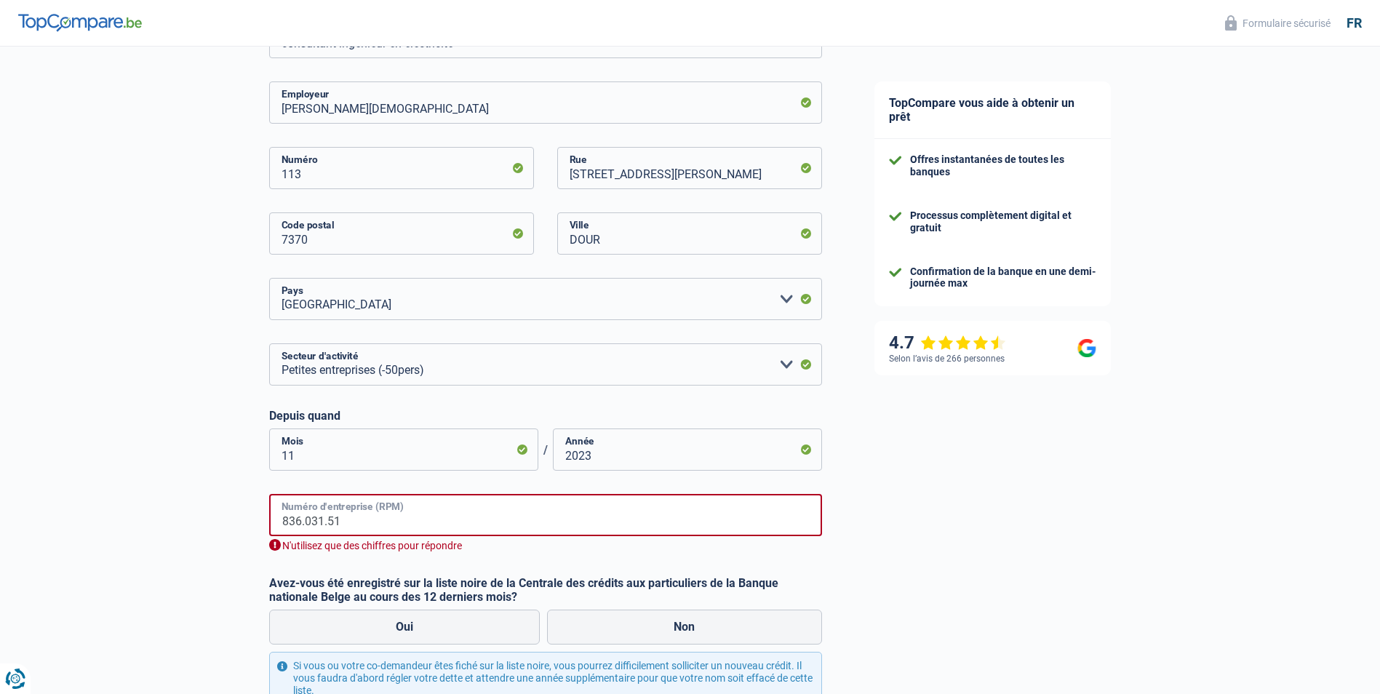
click at [304, 526] on input "836.031.51" at bounding box center [545, 515] width 553 height 42
type input "083603151"
click at [900, 577] on div "TopCompare vous aide à obtenir un prêt Offres instantanées de toutes les banque…" at bounding box center [1114, 300] width 532 height 1111
click at [447, 523] on input "083603151" at bounding box center [545, 515] width 553 height 42
click at [444, 524] on input "083603151" at bounding box center [545, 515] width 553 height 42
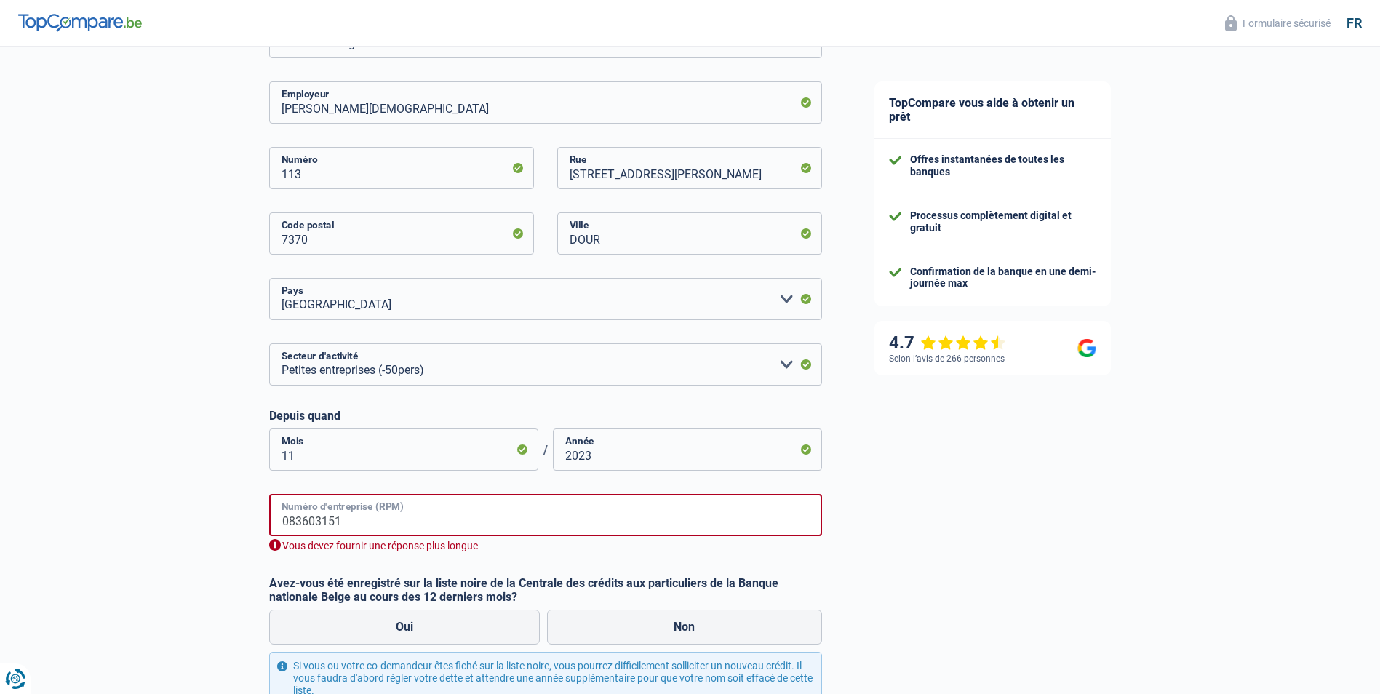
click at [440, 524] on input "083603151" at bounding box center [545, 515] width 553 height 42
click at [439, 524] on input "083603151" at bounding box center [545, 515] width 553 height 42
click at [366, 513] on input "Numéro d'entreprise (RPM)" at bounding box center [545, 515] width 553 height 42
paste input "0836031518"
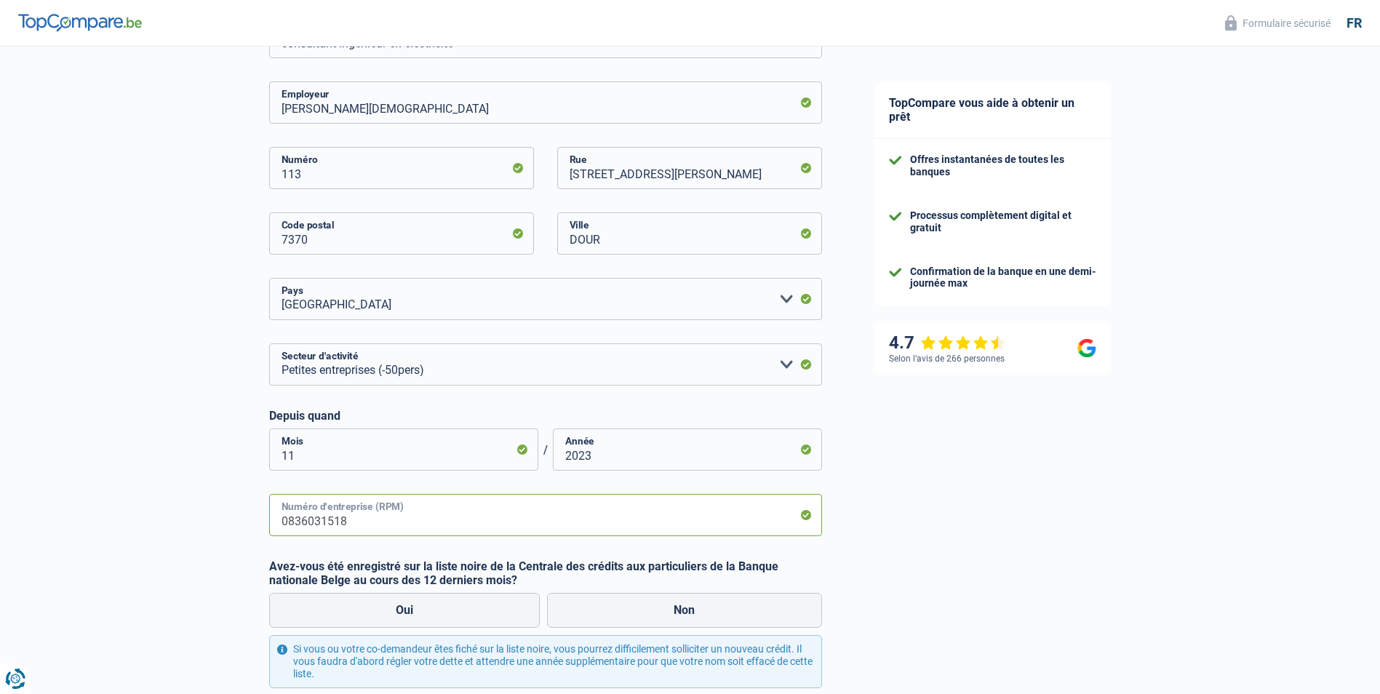
type input "0836031518"
click at [923, 581] on div "TopCompare vous aide à obtenir un prêt Offres instantanées de toutes les banque…" at bounding box center [1114, 292] width 532 height 1095
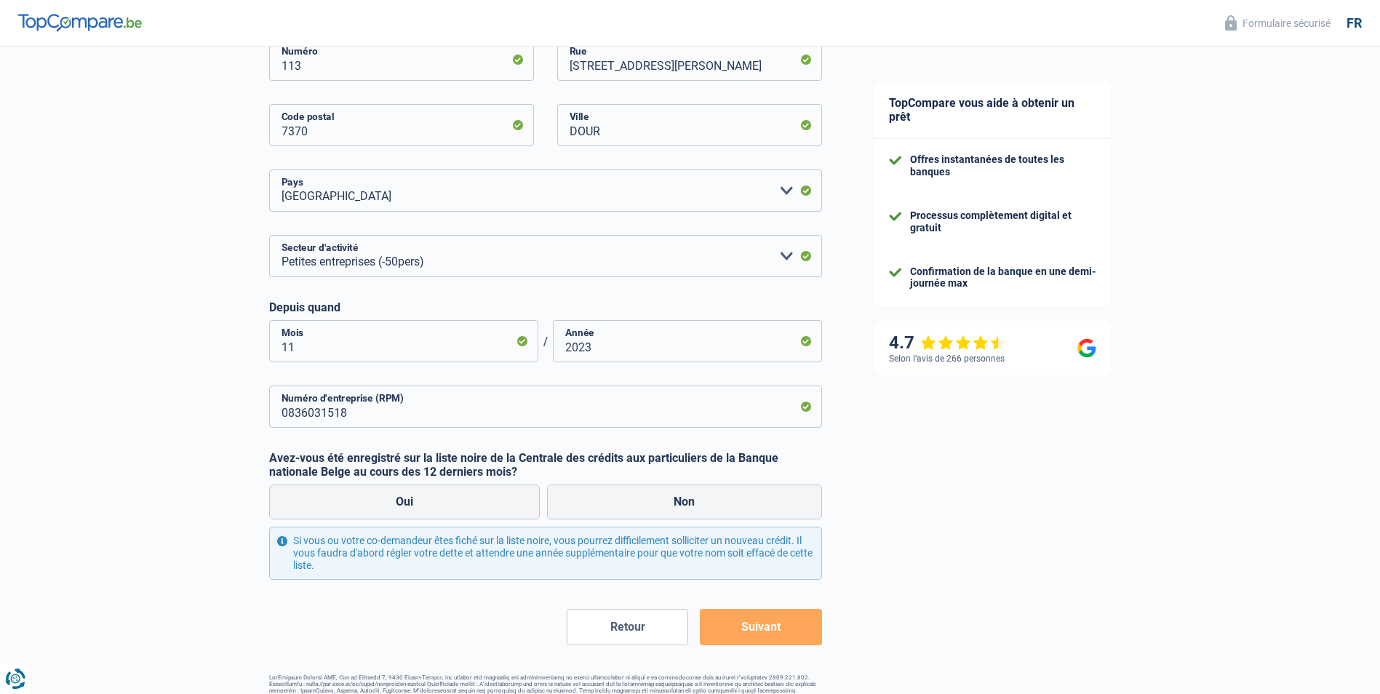
scroll to position [447, 0]
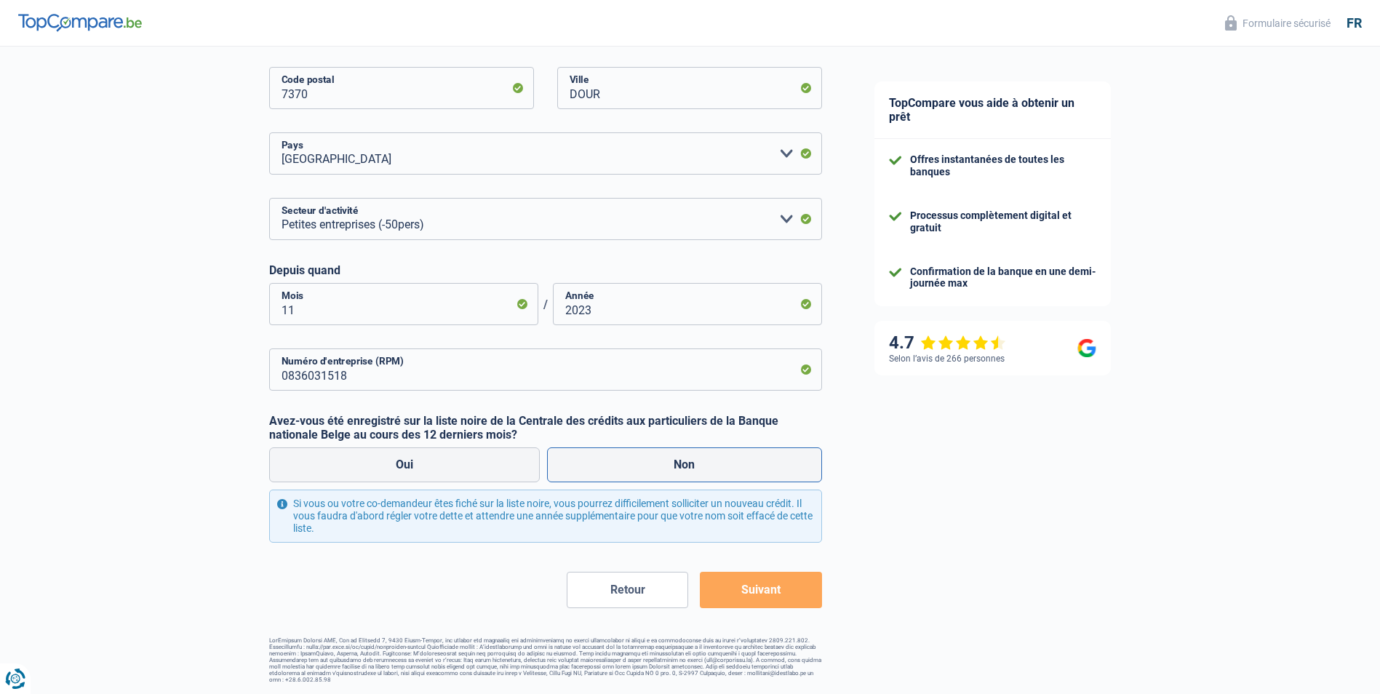
click at [678, 465] on label "Non" at bounding box center [684, 464] width 275 height 35
click at [678, 465] on input "Non" at bounding box center [684, 464] width 275 height 35
radio input "true"
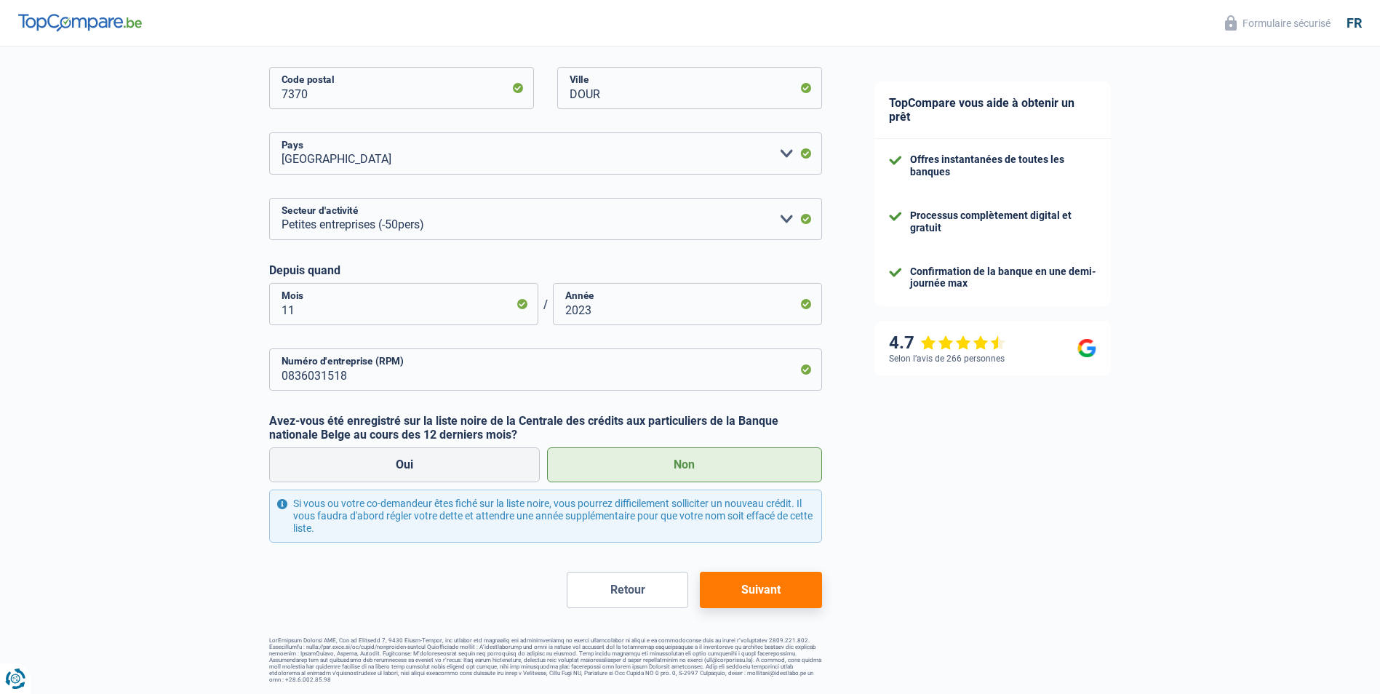
click at [756, 589] on button "Suivant" at bounding box center [760, 590] width 121 height 36
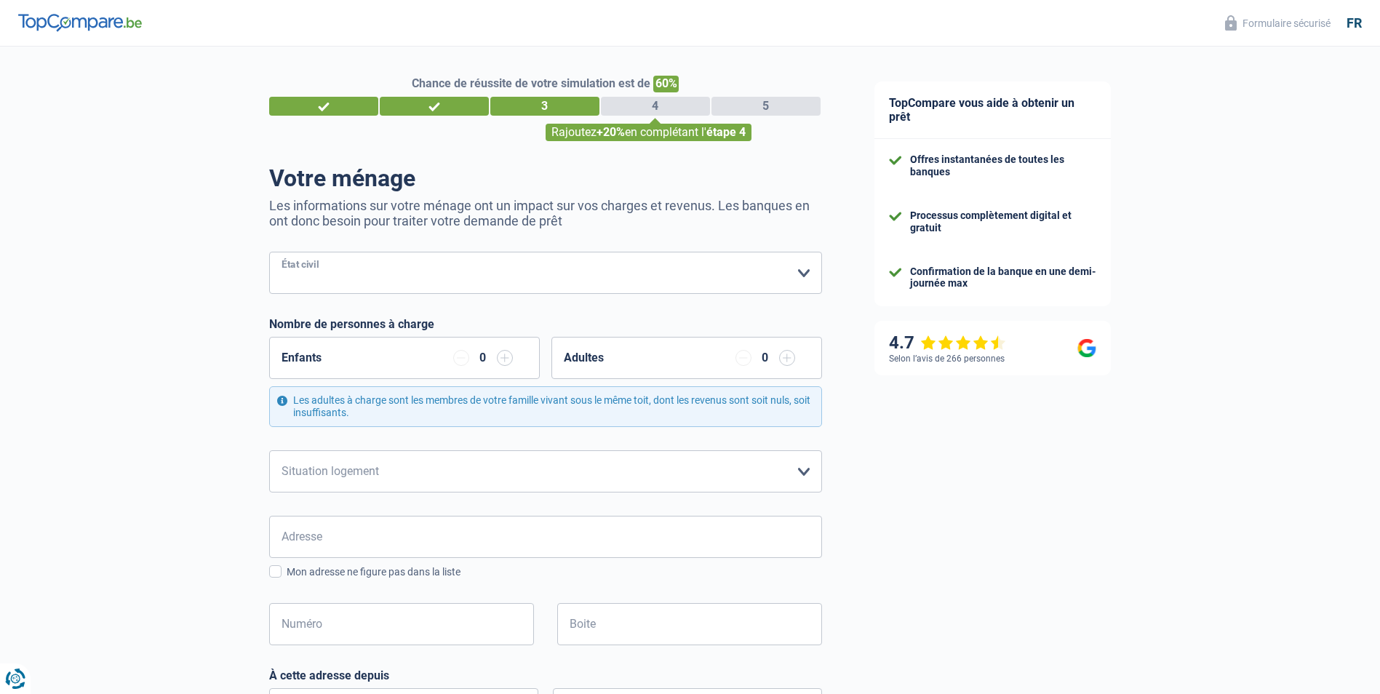
click at [777, 276] on select "Célibataire Marié(e) Cohabitant(e) légal(e) Divorcé(e) Veuf(ve) Séparé (de fait…" at bounding box center [545, 273] width 553 height 42
select select "single"
click at [269, 253] on select "Célibataire Marié(e) Cohabitant(e) légal(e) Divorcé(e) Veuf(ve) Séparé (de fait…" at bounding box center [545, 273] width 553 height 42
click at [699, 465] on select "Locataire Propriétaire avec prêt hypothécaire Propriétaire sans prêt hypothécai…" at bounding box center [545, 471] width 553 height 42
select select "ownerWithMortgage"
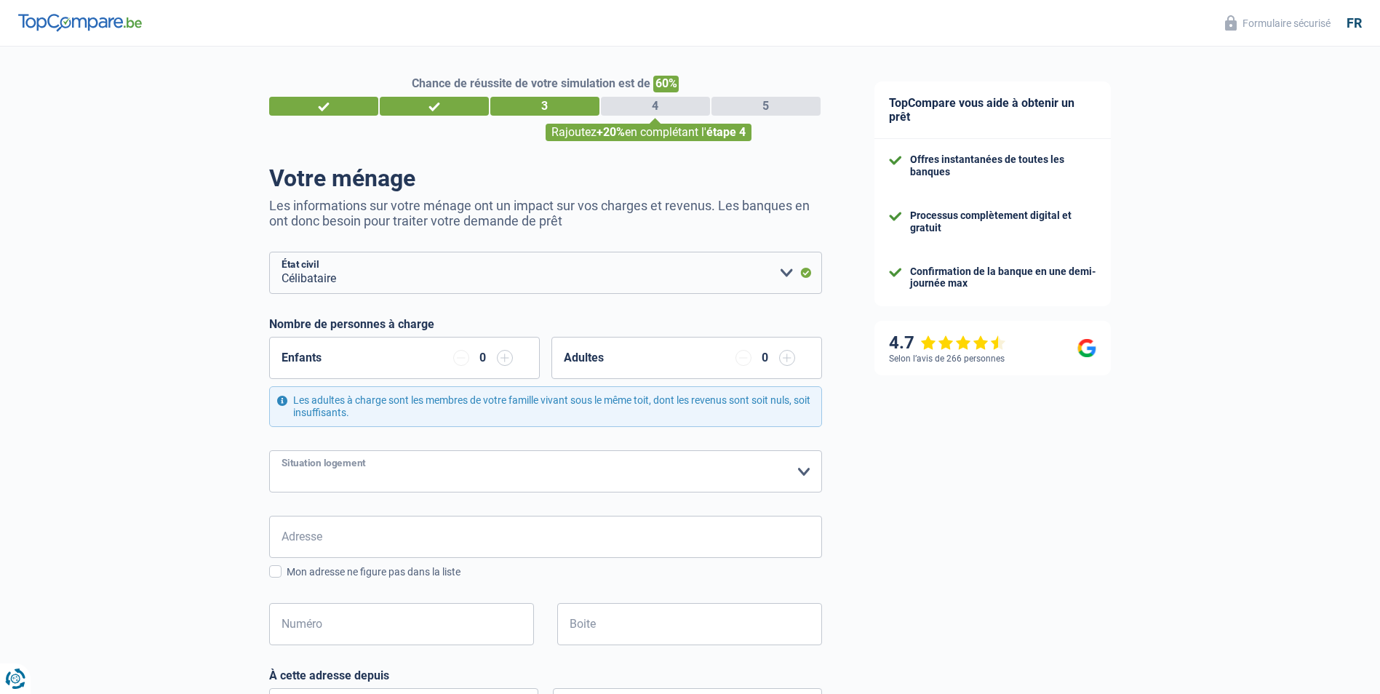
click at [269, 451] on select "Locataire Propriétaire avec prêt hypothécaire Propriétaire sans prêt hypothécai…" at bounding box center [545, 471] width 553 height 42
click at [514, 543] on input "Adresse" at bounding box center [545, 537] width 553 height 42
type input "Rue Henri Pochez 113"
type input "België"
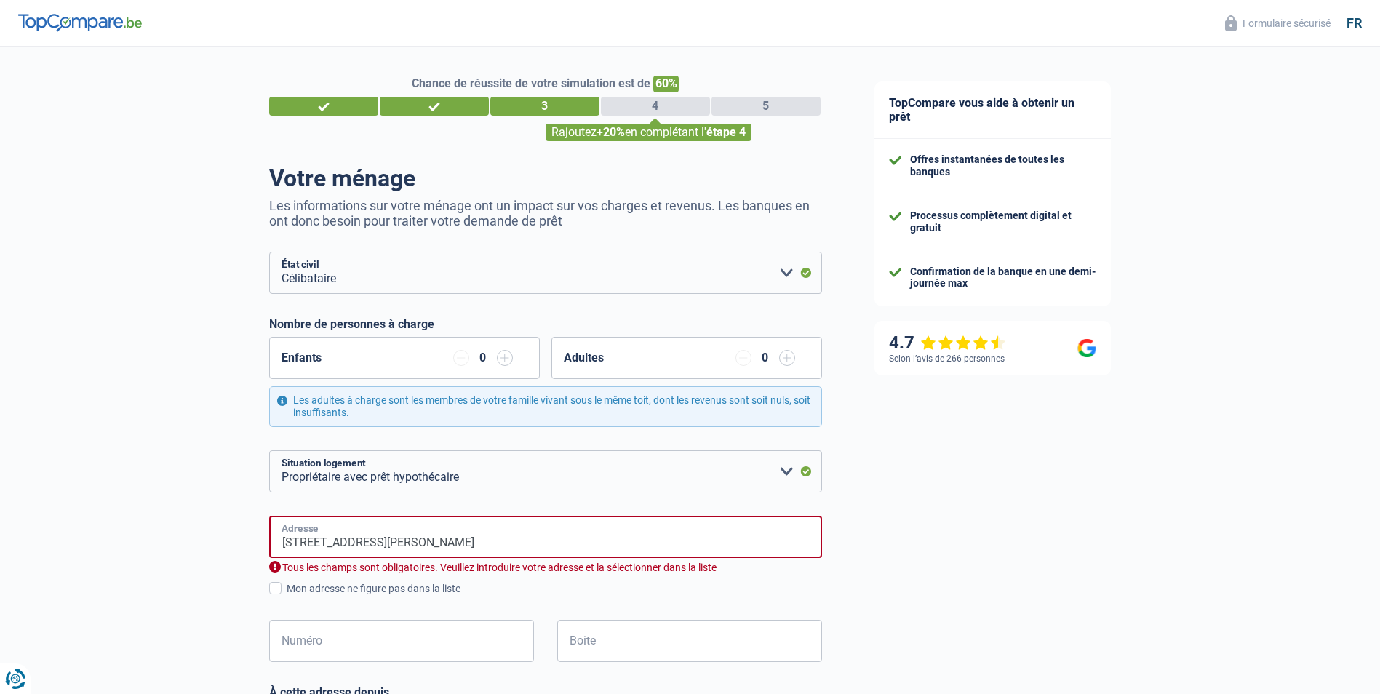
type input "Orlaylaan 10"
type input "België"
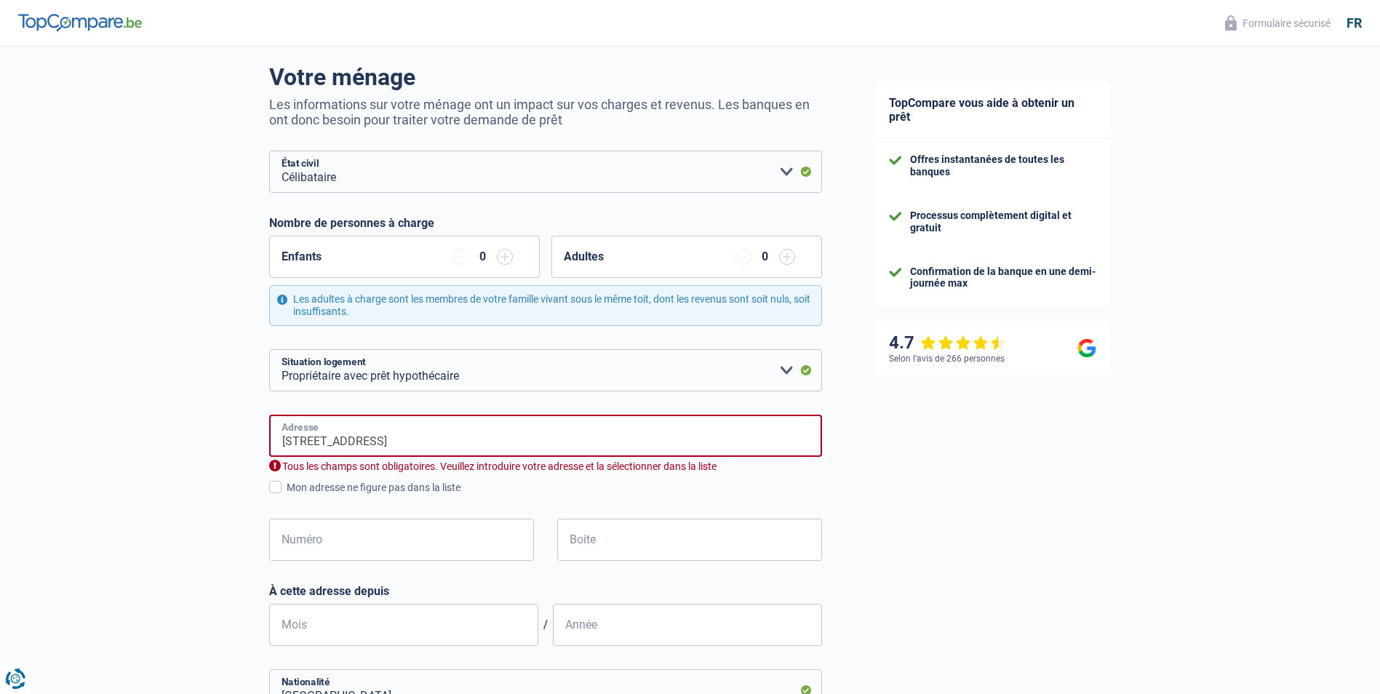
scroll to position [145, 0]
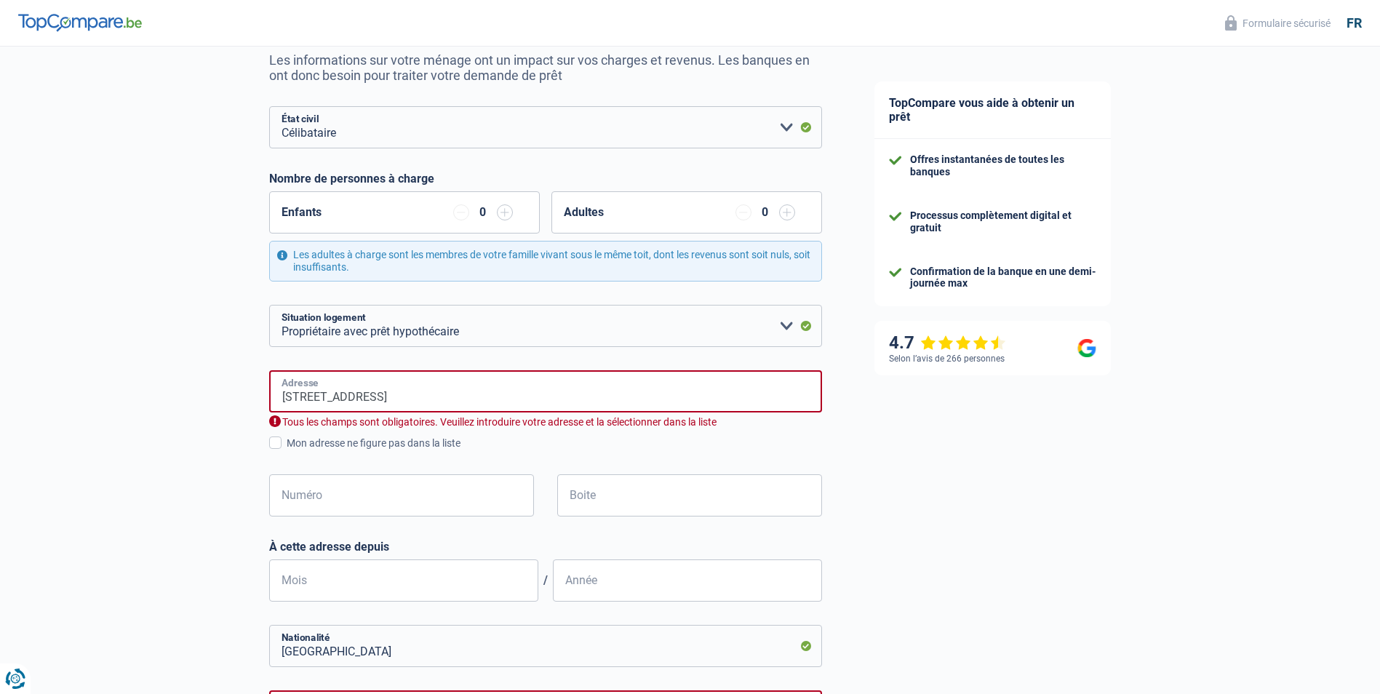
click at [411, 403] on input "Orlaylaan 10" at bounding box center [545, 391] width 553 height 42
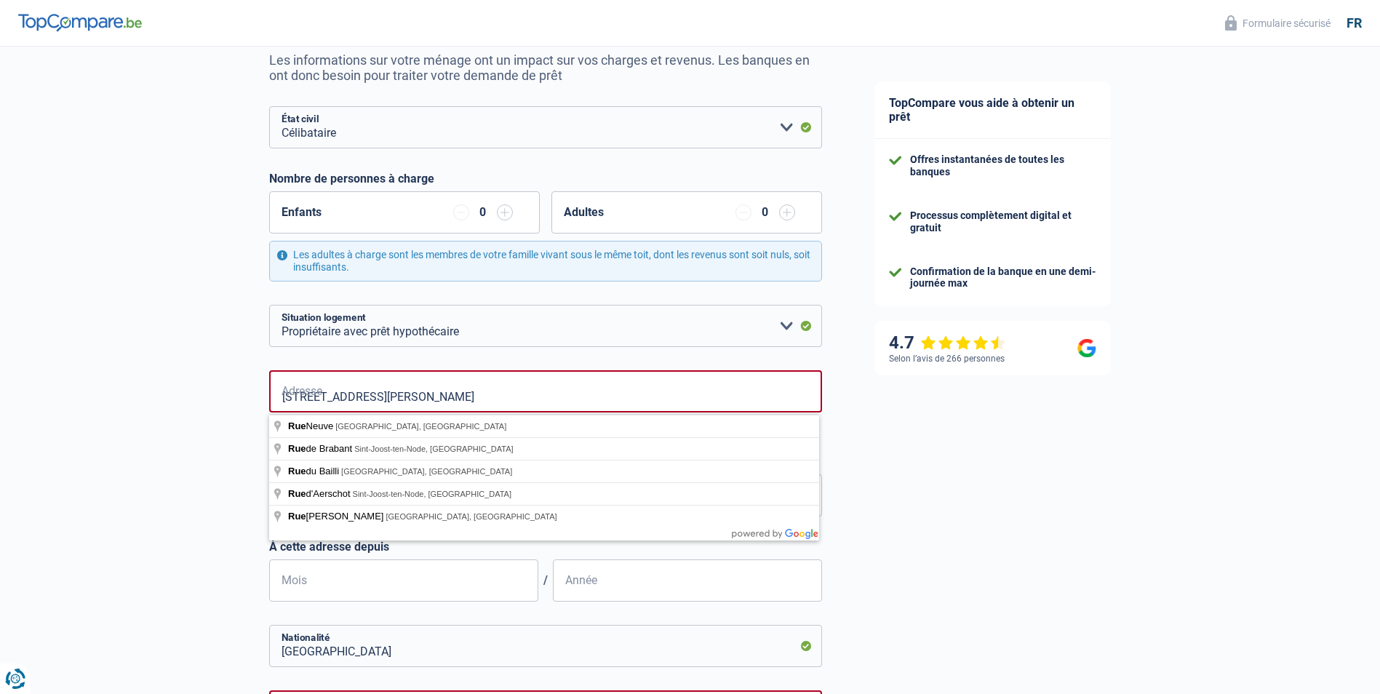
click at [977, 502] on div "TopCompare vous aide à obtenir un prêt Offres instantanées de toutes les banque…" at bounding box center [1114, 466] width 532 height 1131
click at [445, 401] on input "Rue Henri Pochez 113" at bounding box center [545, 391] width 553 height 42
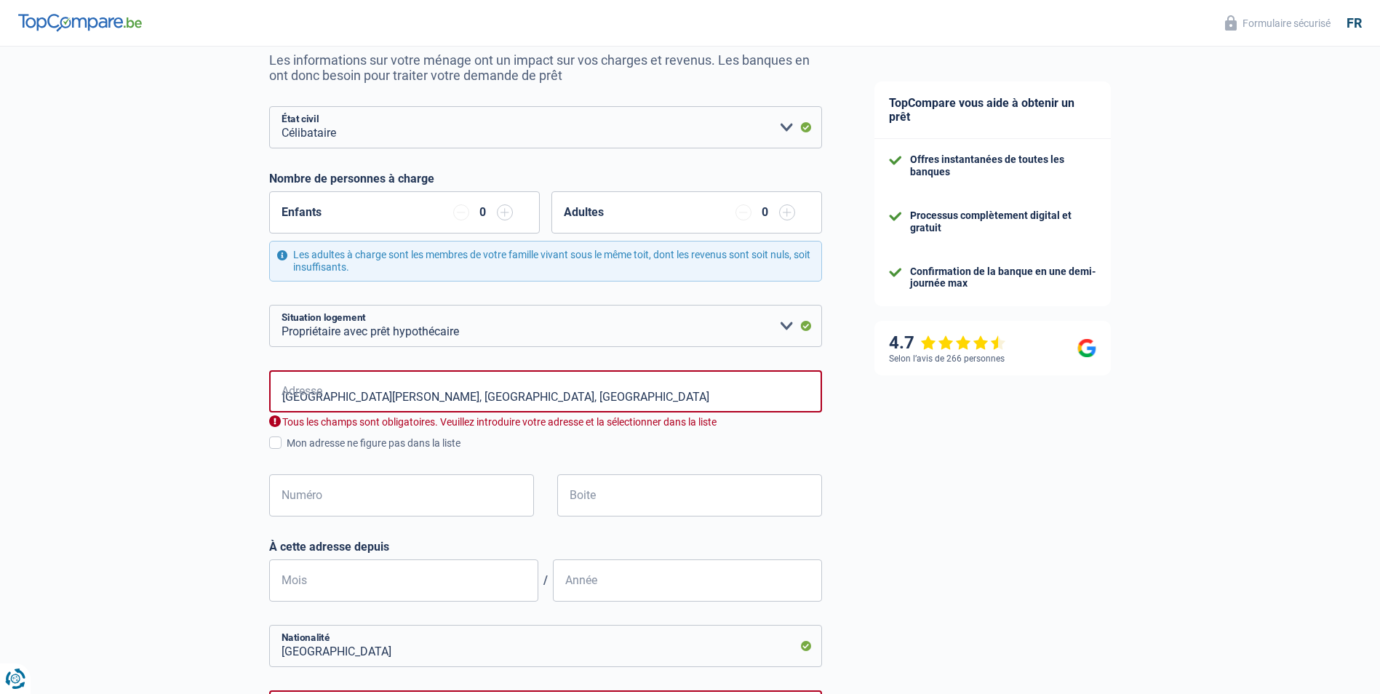
type input "Rue Henri Pochez, 7370, Dour, BE"
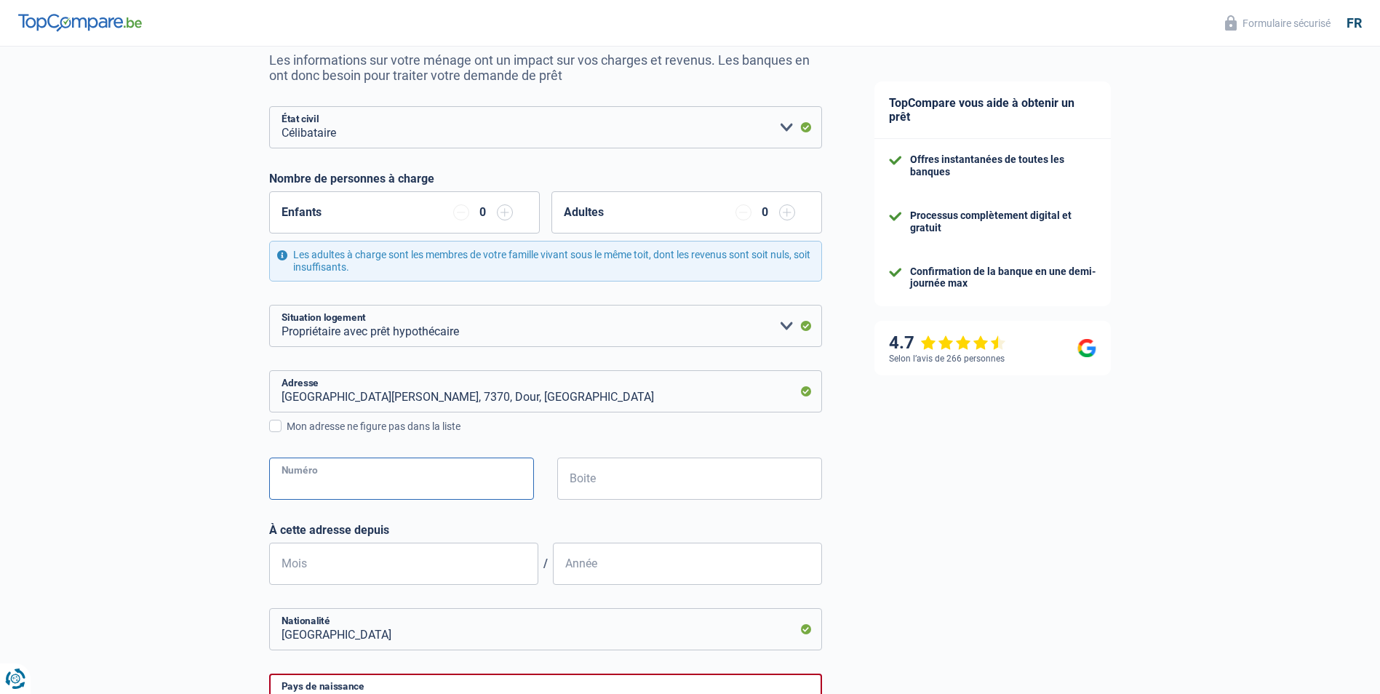
click at [358, 484] on input "Numéro" at bounding box center [401, 478] width 265 height 42
type input "113"
click at [1055, 527] on div "TopCompare vous aide à obtenir un prêt Offres instantanées de toutes les banque…" at bounding box center [1114, 458] width 532 height 1114
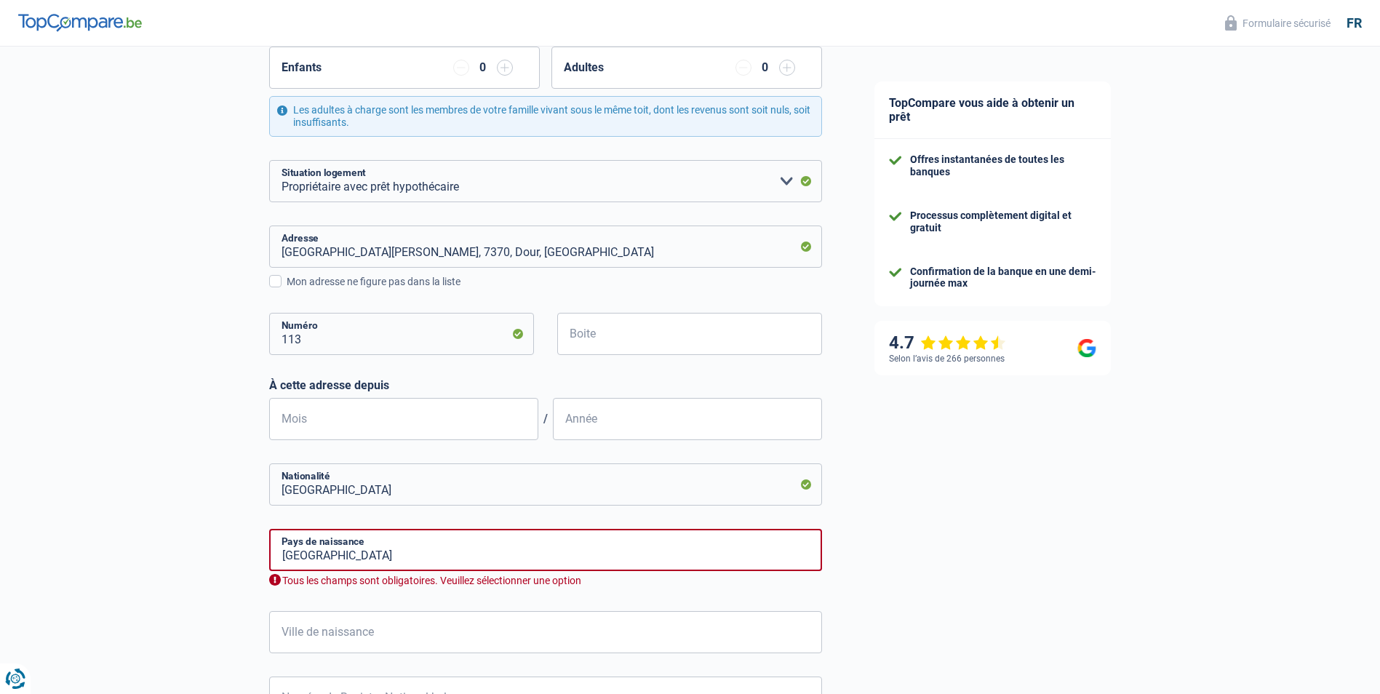
scroll to position [291, 0]
click at [330, 415] on input "Mois" at bounding box center [403, 418] width 269 height 42
type input "25"
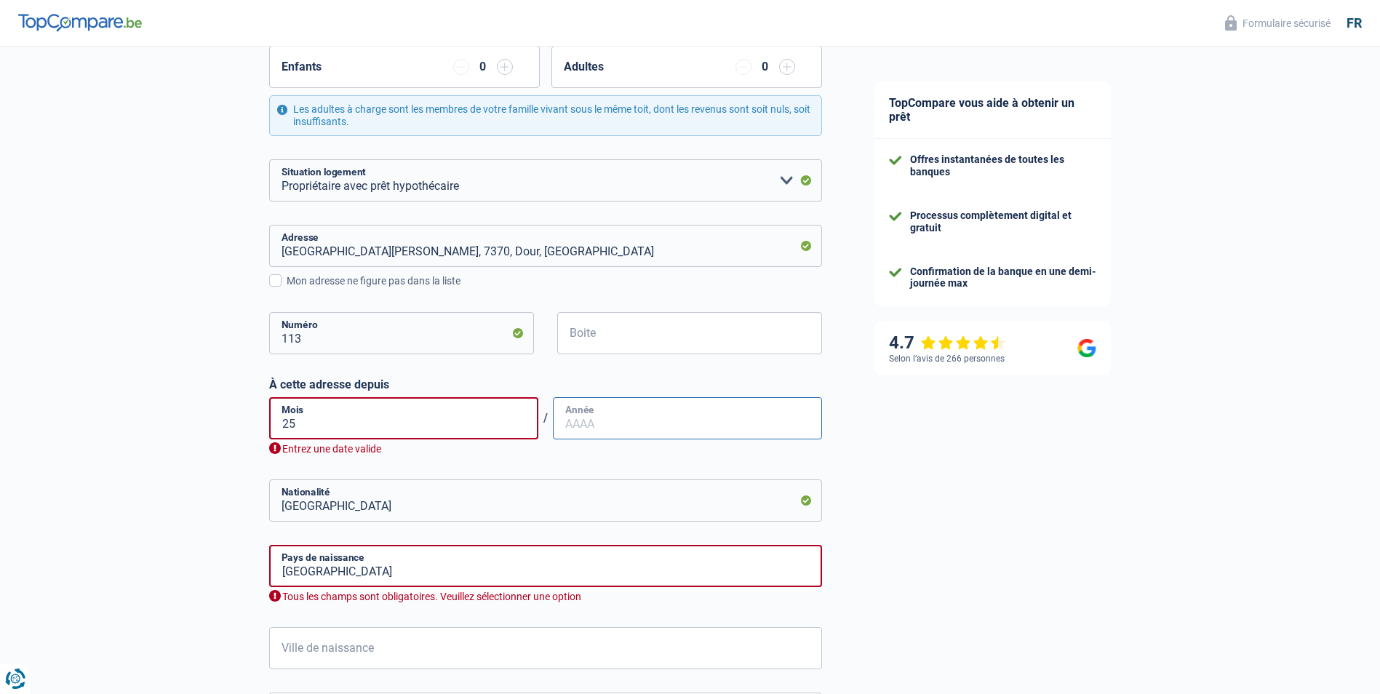
click at [613, 427] on input "Année" at bounding box center [687, 418] width 269 height 42
type input "2025"
click at [1035, 538] on div "TopCompare vous aide à obtenir un prêt Offres instantanées de toutes les banque…" at bounding box center [1114, 321] width 532 height 1131
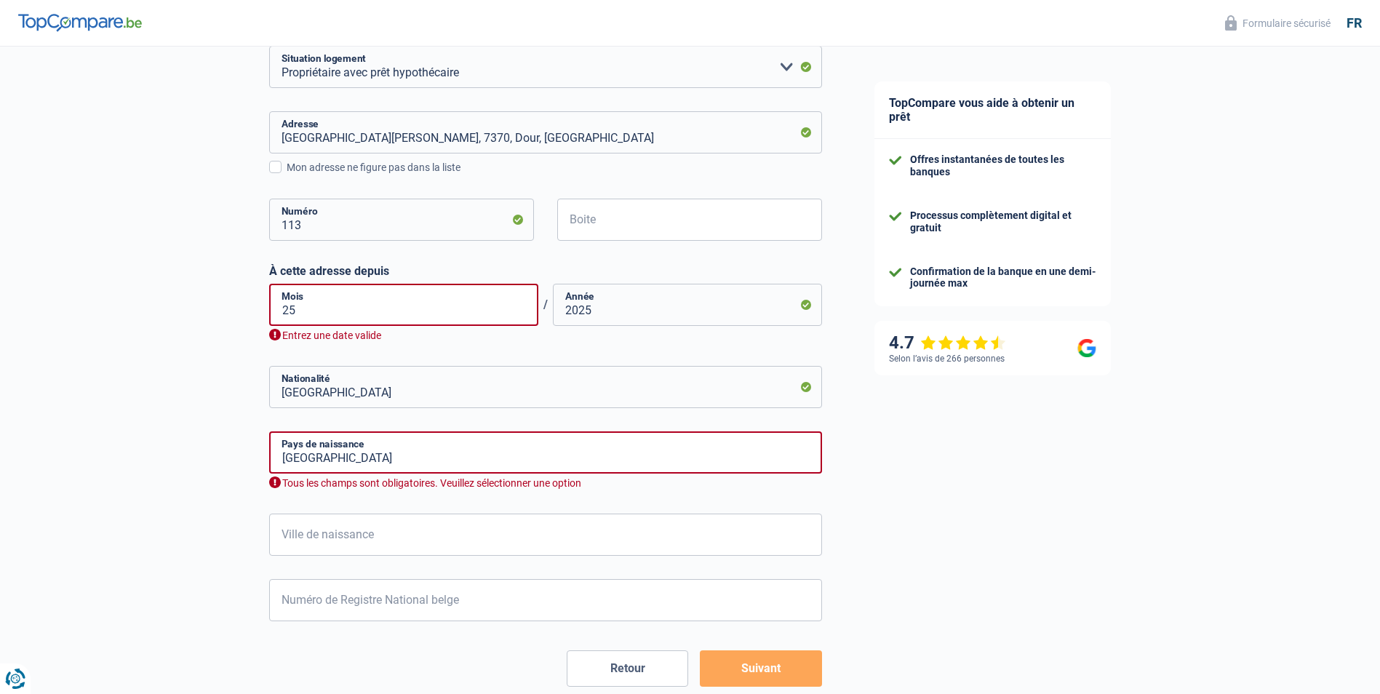
scroll to position [436, 0]
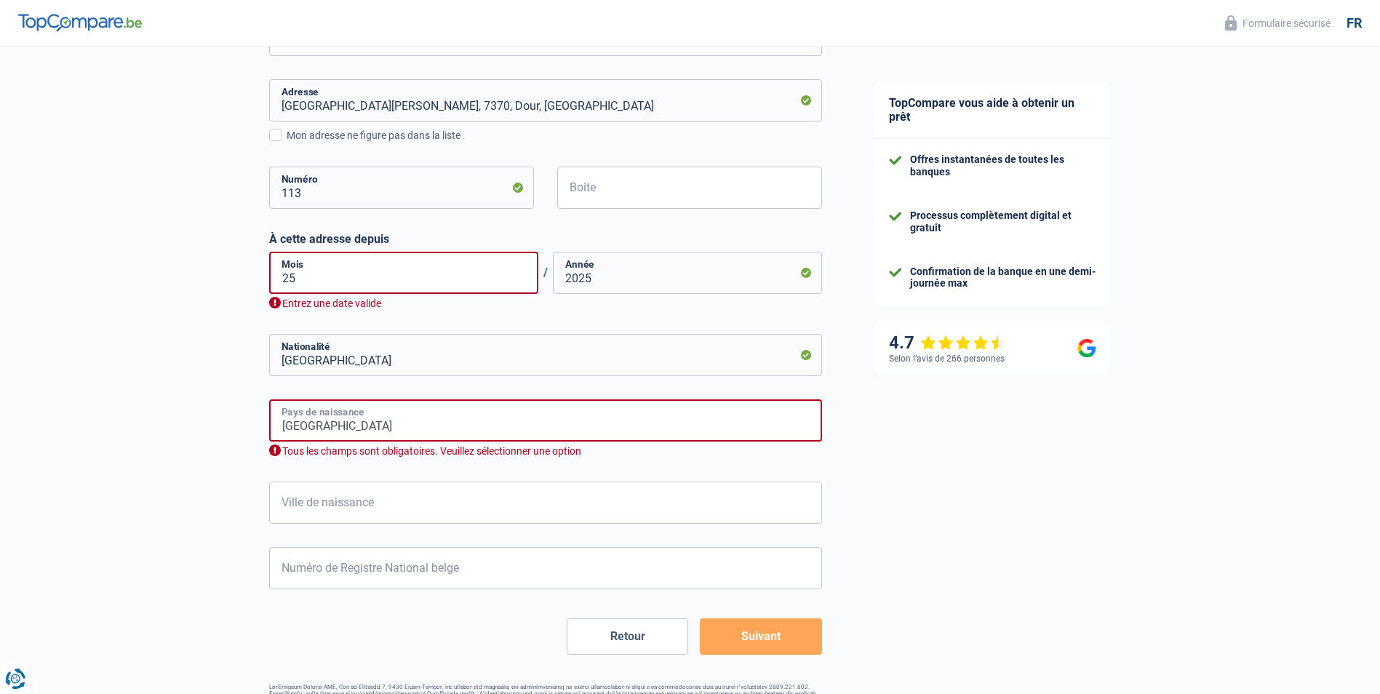
click at [474, 425] on input "België" at bounding box center [545, 420] width 553 height 42
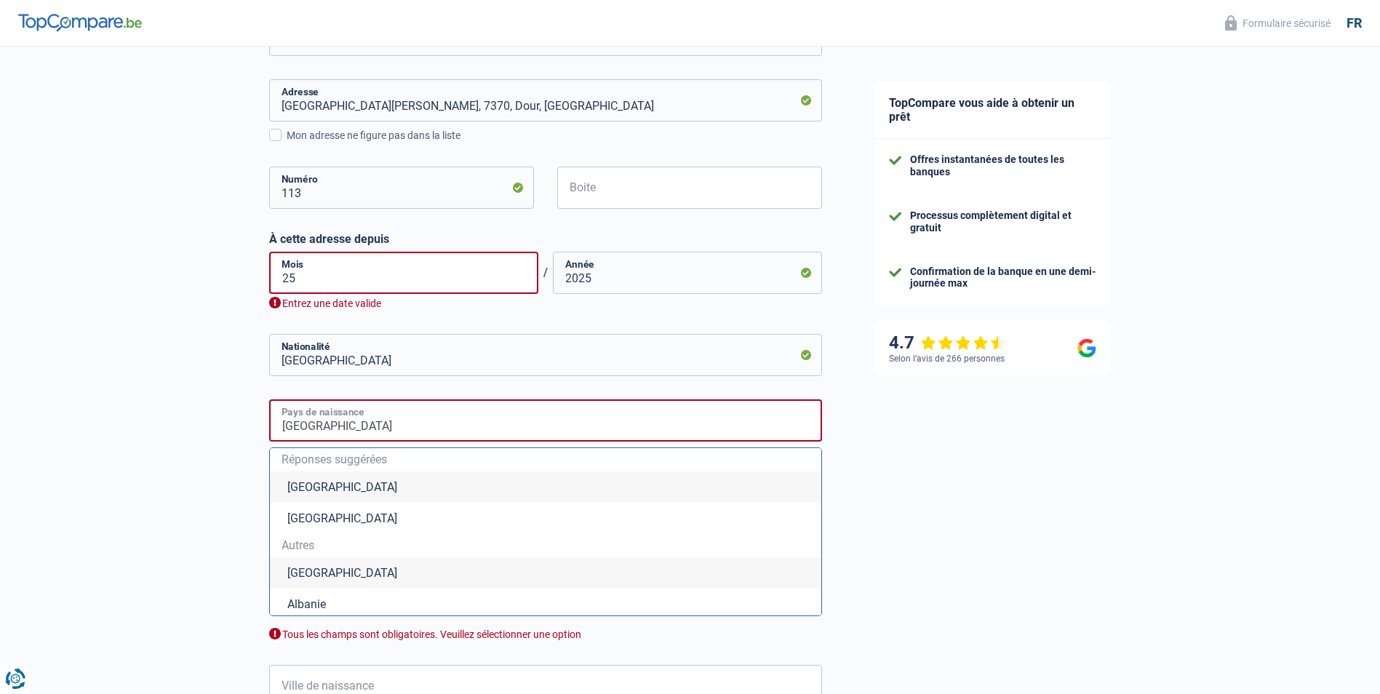
click at [474, 425] on input "België" at bounding box center [545, 420] width 553 height 42
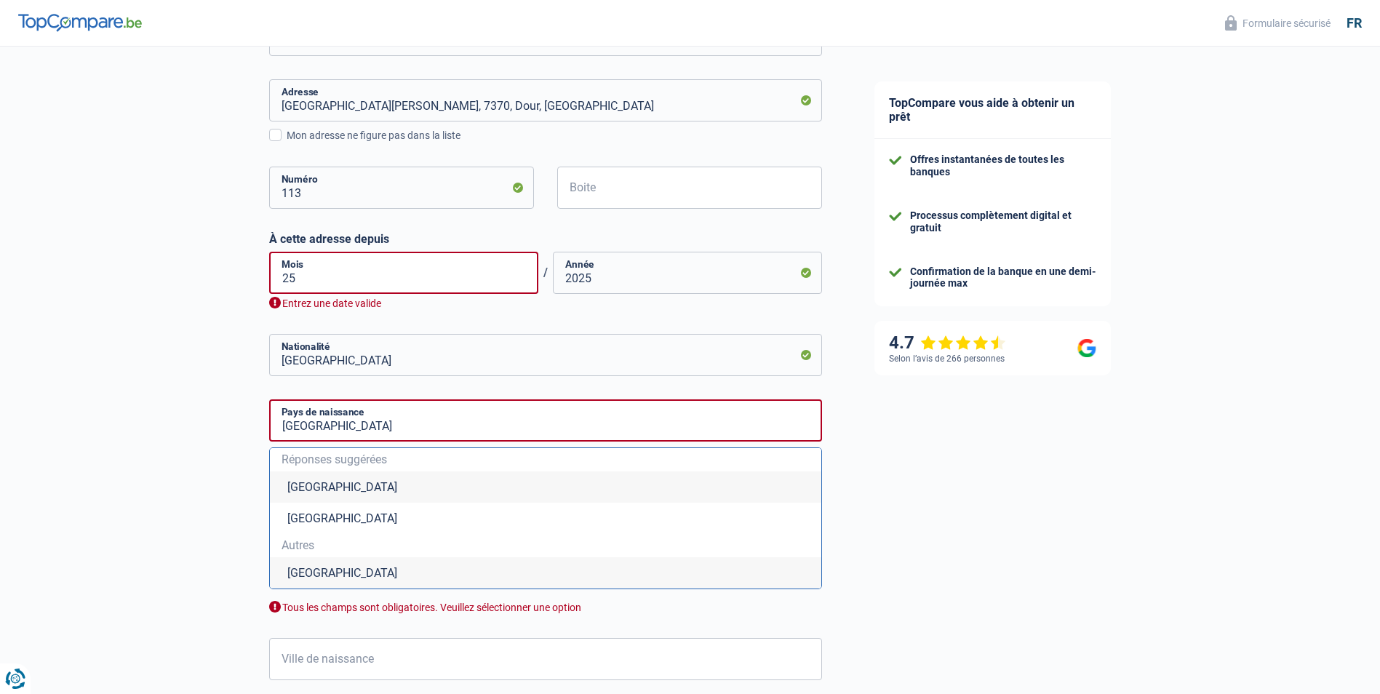
click at [297, 577] on li "Cameroun" at bounding box center [545, 572] width 551 height 31
type input "Cameroun"
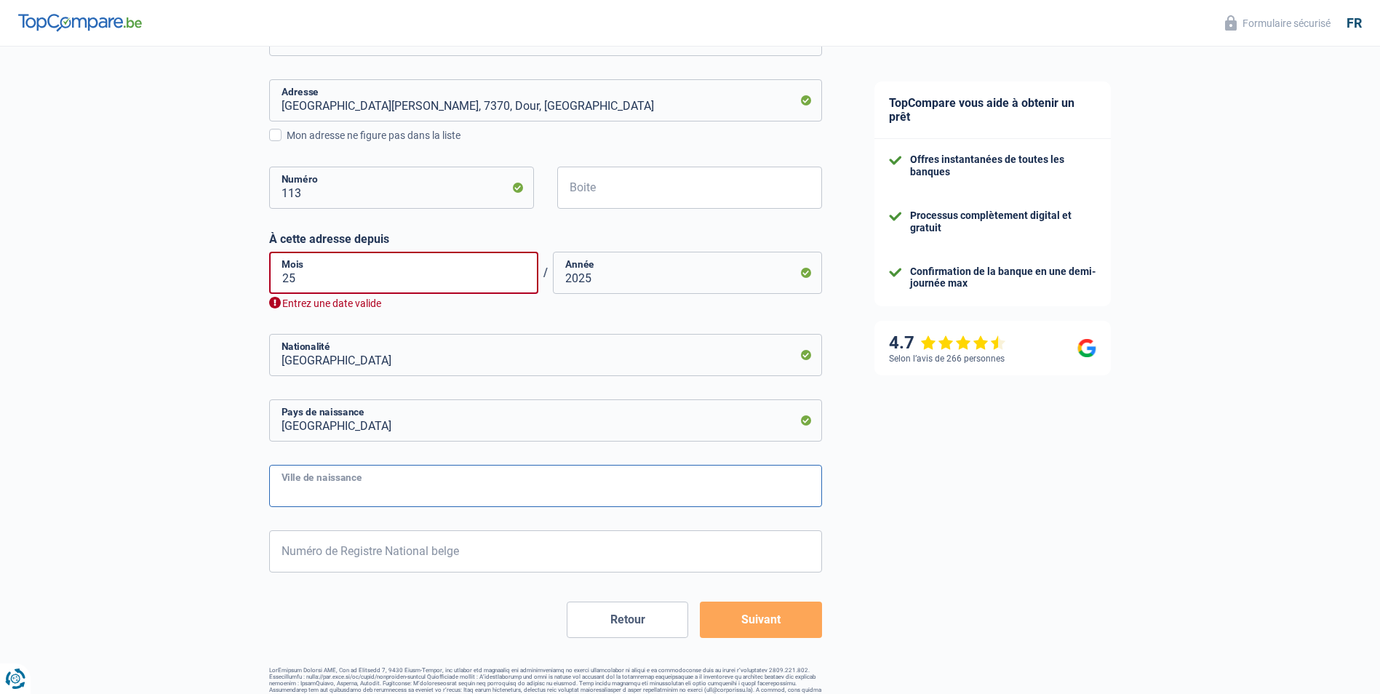
click at [392, 491] on input "Ville de naissance" at bounding box center [545, 486] width 553 height 42
type input "Douala"
click at [354, 545] on input "Numéro de Registre National belge" at bounding box center [545, 551] width 553 height 42
type input "77.05.01-325.36"
click at [1009, 588] on div "TopCompare vous aide à obtenir un prêt Offres instantanées de toutes les banque…" at bounding box center [1114, 167] width 532 height 1114
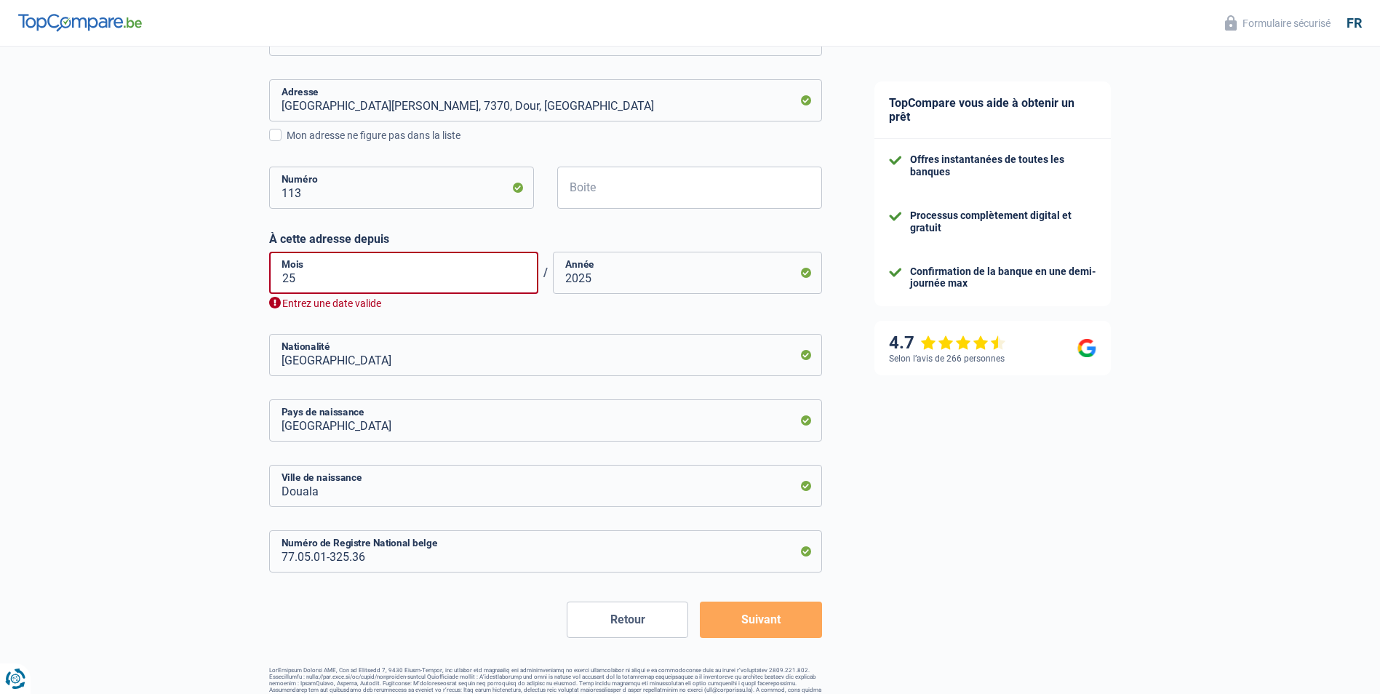
click at [751, 606] on button "Suivant" at bounding box center [760, 619] width 121 height 36
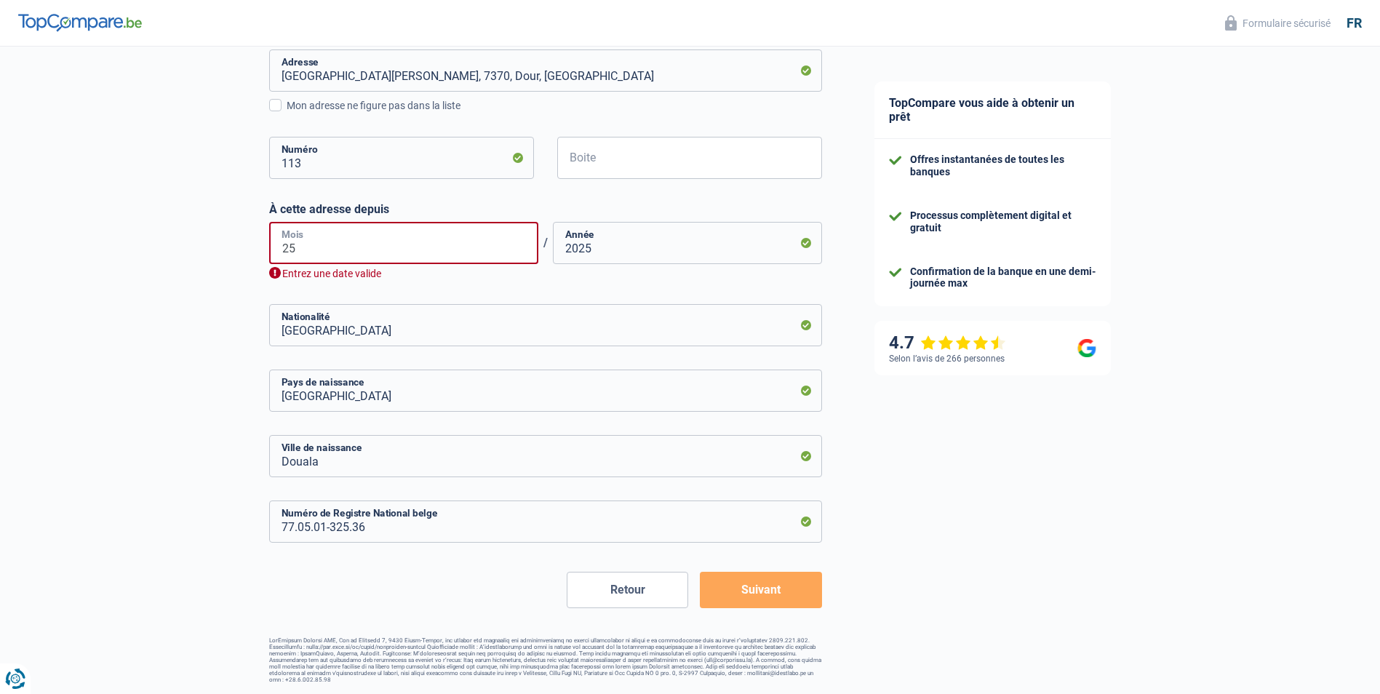
click at [353, 258] on input "25" at bounding box center [403, 243] width 269 height 42
type input "08"
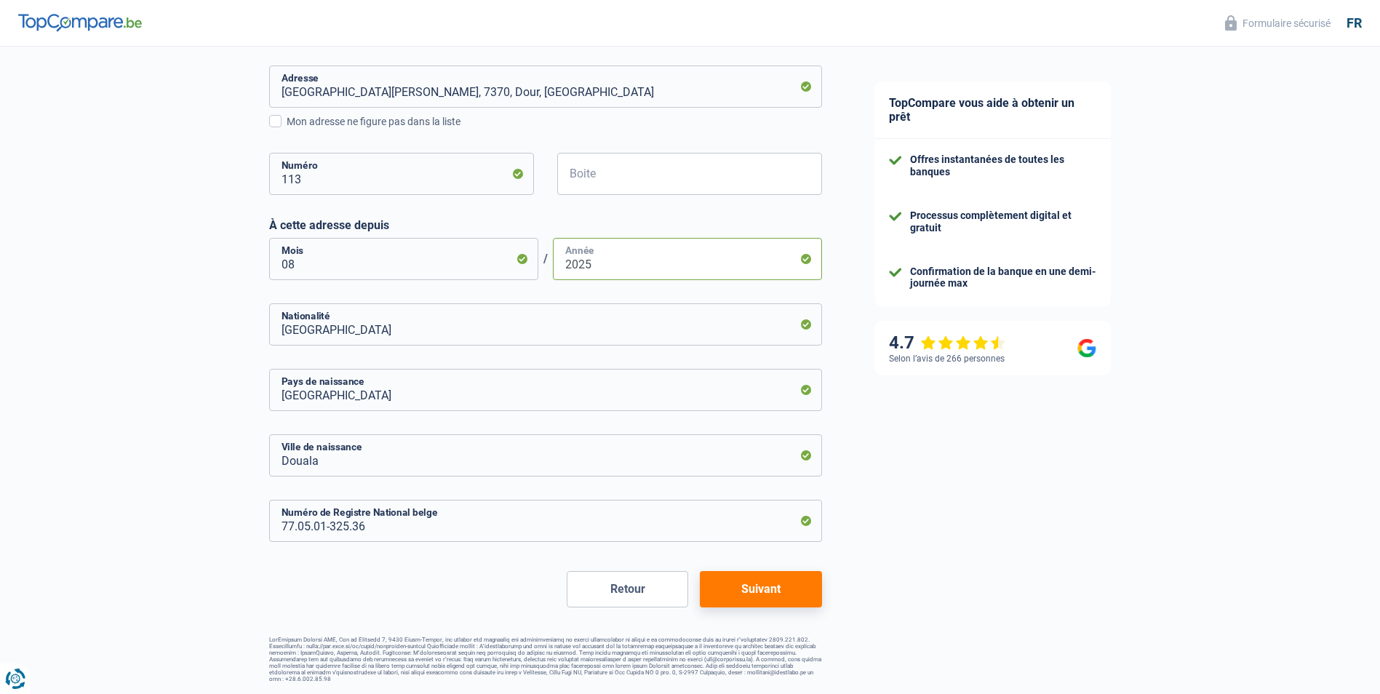
scroll to position [449, 0]
click at [1122, 486] on div "TopCompare vous aide à obtenir un prêt Offres instantanées de toutes les banque…" at bounding box center [1114, 145] width 532 height 1097
click at [771, 584] on button "Suivant" at bounding box center [760, 590] width 121 height 36
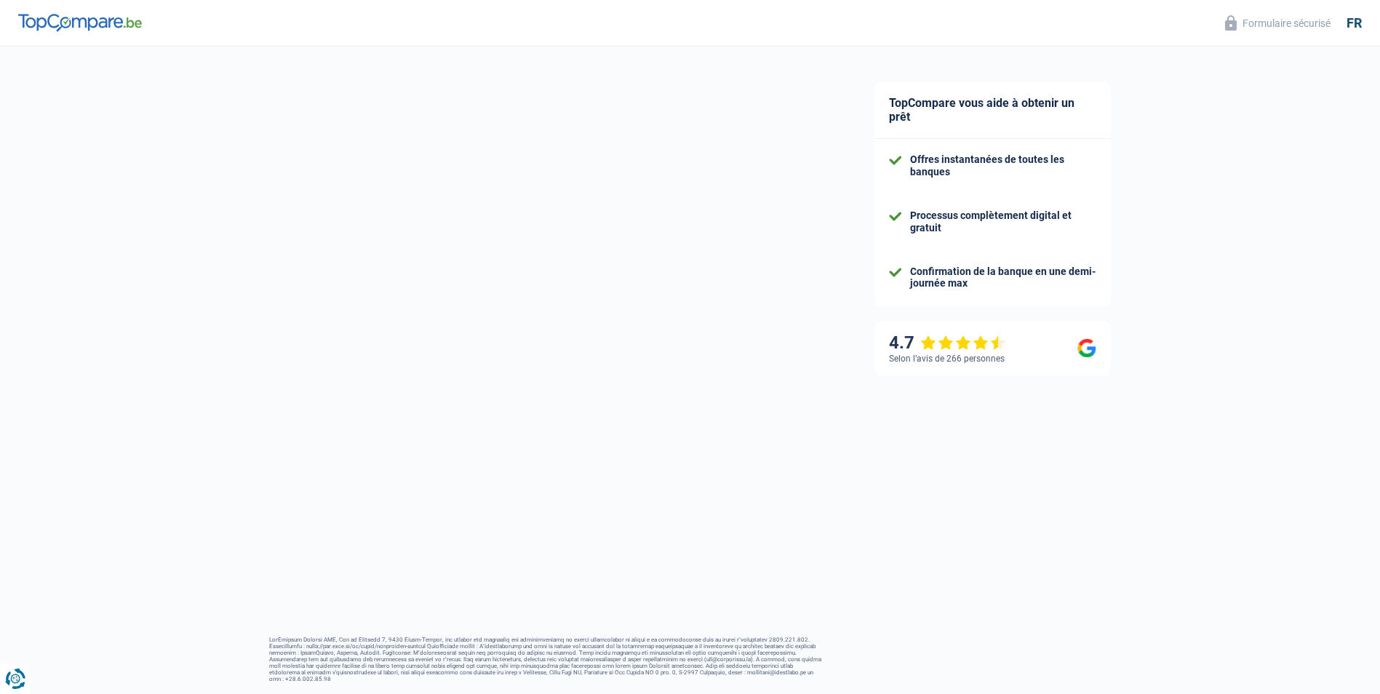
select select "netSalary"
select select "mortgage"
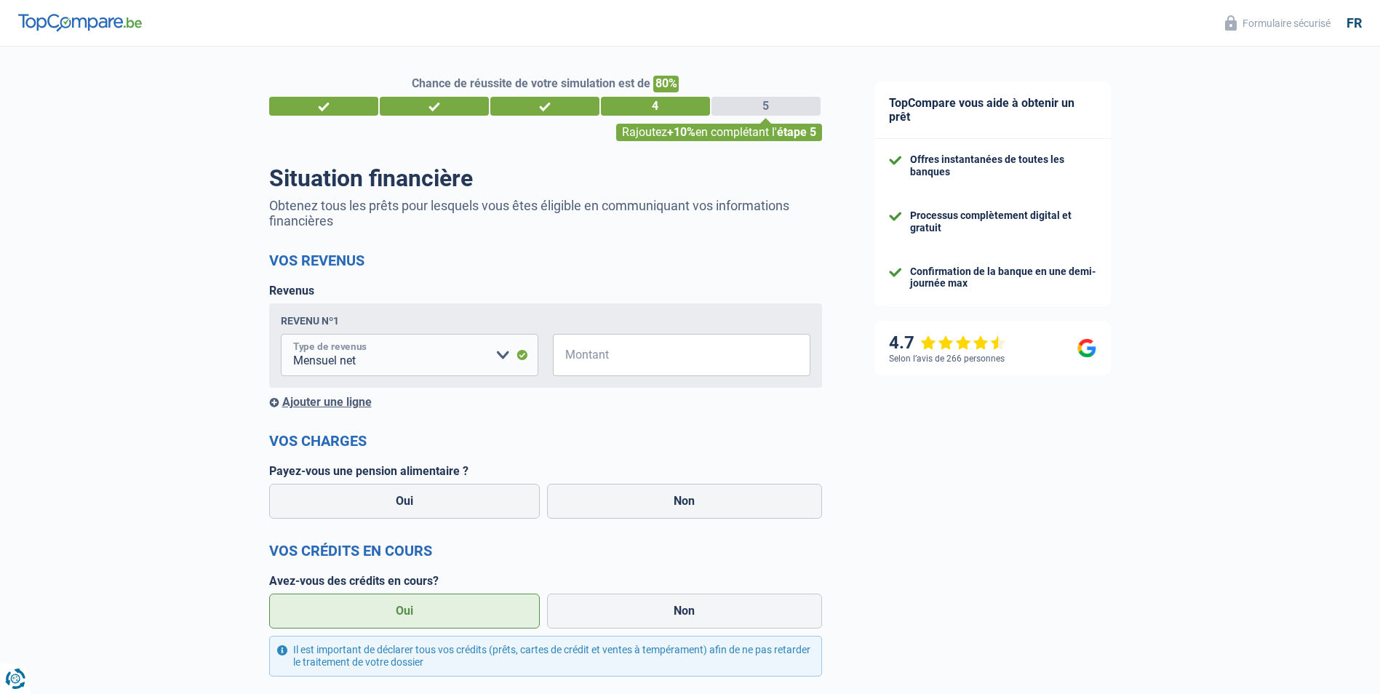
click at [502, 361] on select "Allocation d'handicap Allocations chômage Allocations familiales Chèques repas …" at bounding box center [409, 355] width 257 height 42
click at [628, 363] on input "Montant" at bounding box center [690, 355] width 239 height 42
type input "9.000"
click at [1052, 443] on div "TopCompare vous aide à obtenir un prêt Offres instantanées de toutes les banque…" at bounding box center [1114, 691] width 532 height 1289
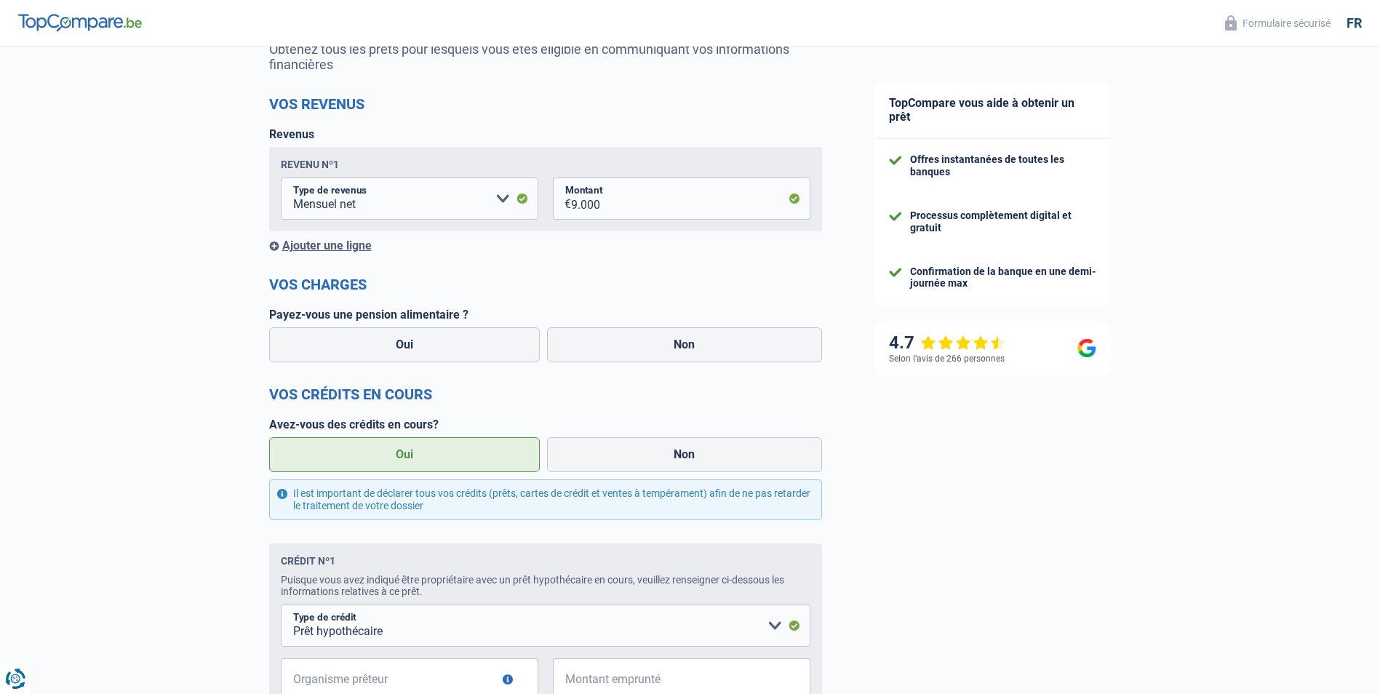
scroll to position [218, 0]
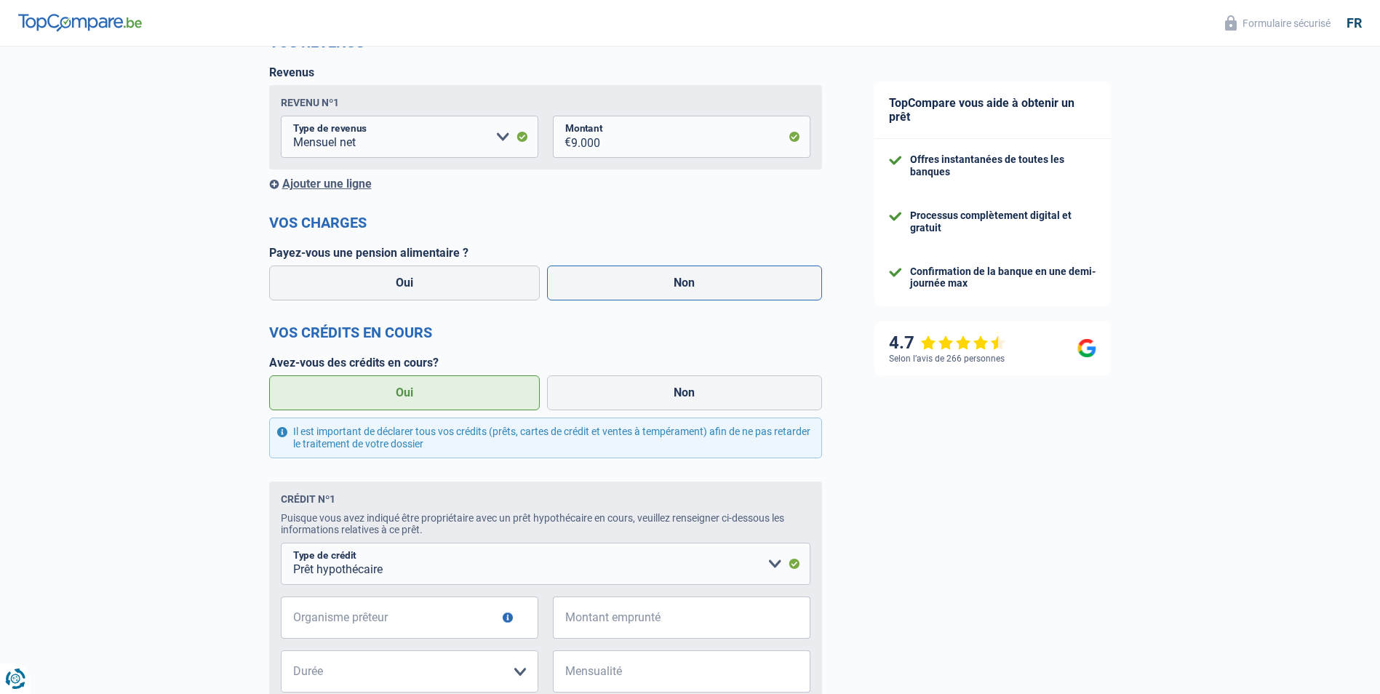
click at [671, 282] on label "Non" at bounding box center [684, 282] width 275 height 35
click at [671, 282] on input "Non" at bounding box center [684, 282] width 275 height 35
radio input "true"
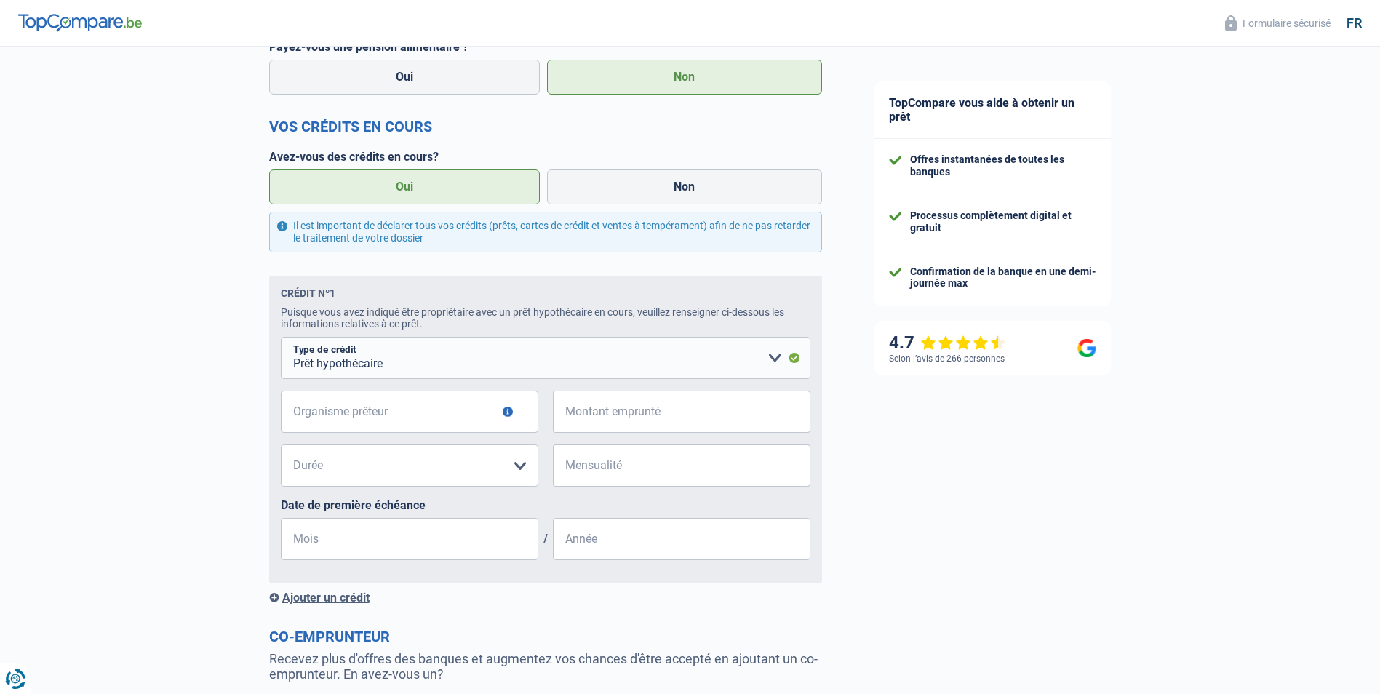
scroll to position [436, 0]
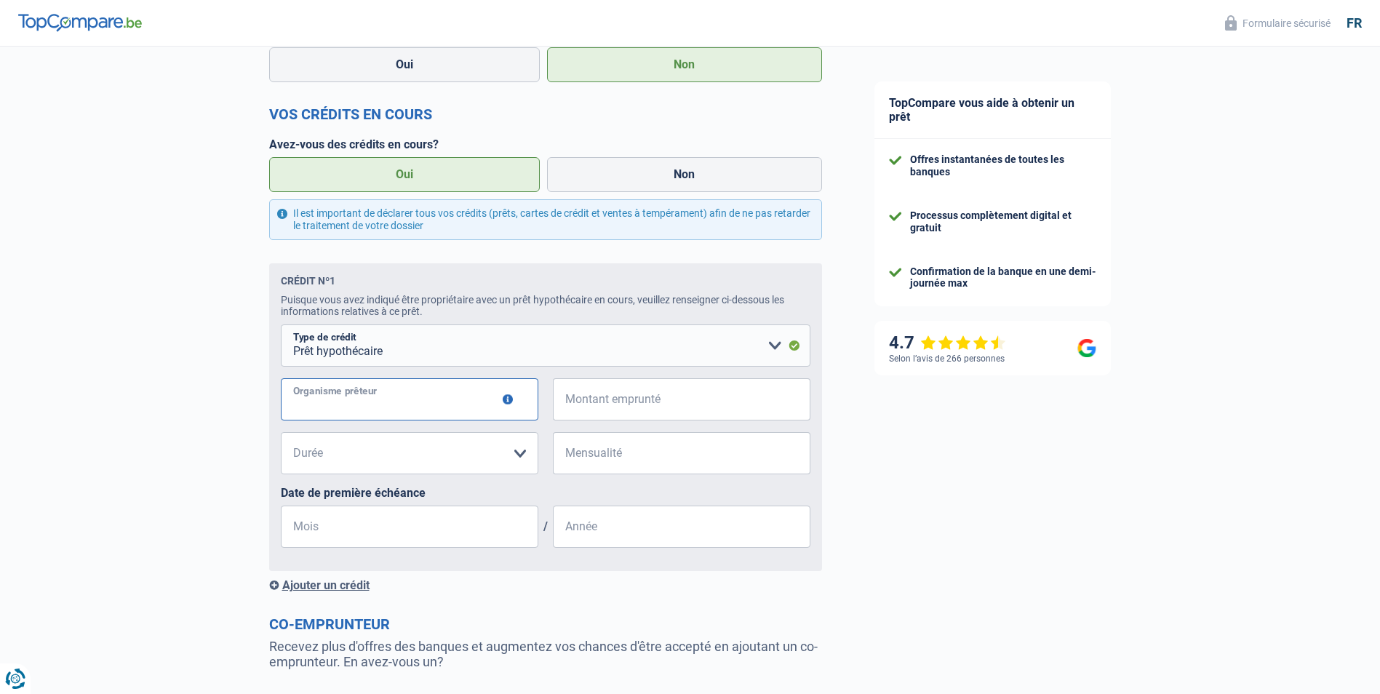
click at [436, 400] on input "Organisme prêteur" at bounding box center [409, 399] width 257 height 42
click at [479, 407] on input "Organisme prêteur" at bounding box center [409, 399] width 257 height 42
type input "Beobank"
click at [639, 408] on input "Montant emprunté" at bounding box center [690, 399] width 239 height 42
type input "128.500"
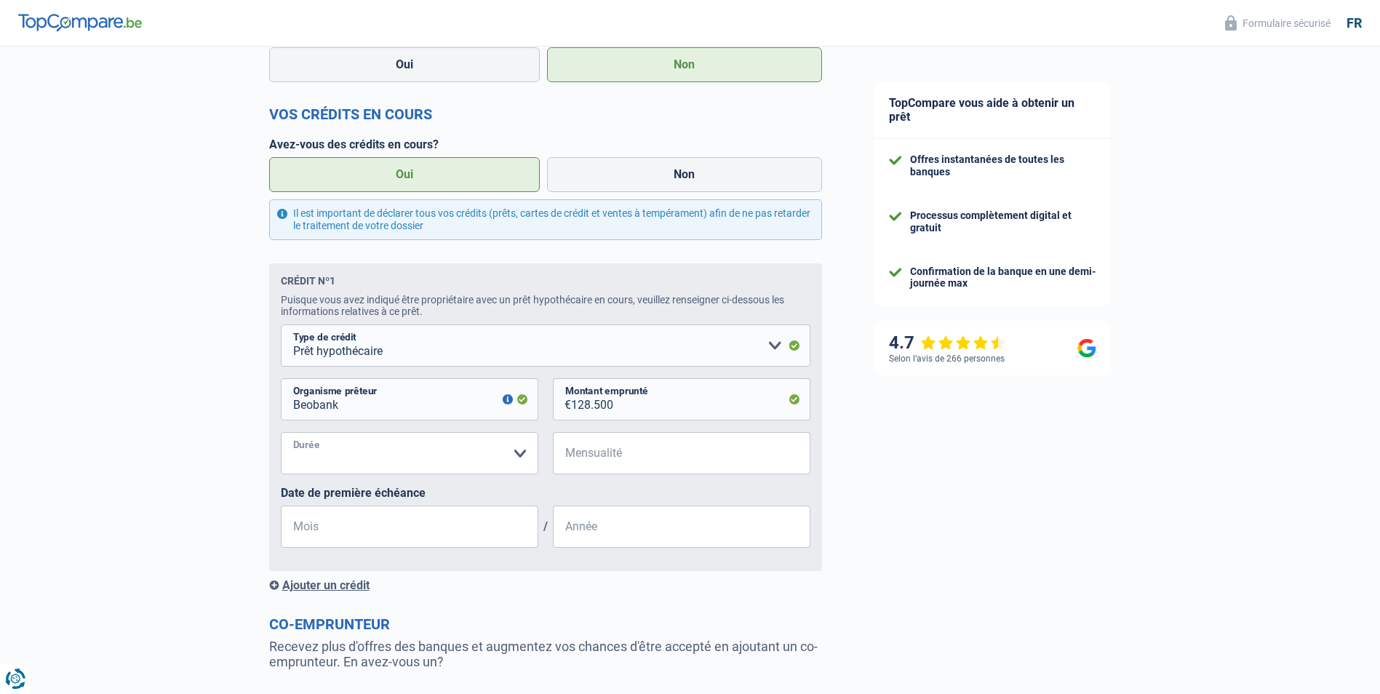
click at [511, 460] on select "120 mois 180 mois 240 mois 300 mois 360 mois 420 mois Veuillez sélectionner une…" at bounding box center [409, 453] width 257 height 42
click at [411, 465] on select "120 mois 180 mois 240 mois 300 mois 360 mois 420 mois Veuillez sélectionner une…" at bounding box center [409, 453] width 257 height 42
select select "240"
click at [281, 436] on select "120 mois 180 mois 240 mois 300 mois 360 mois 420 mois Veuillez sélectionner une…" at bounding box center [409, 453] width 257 height 42
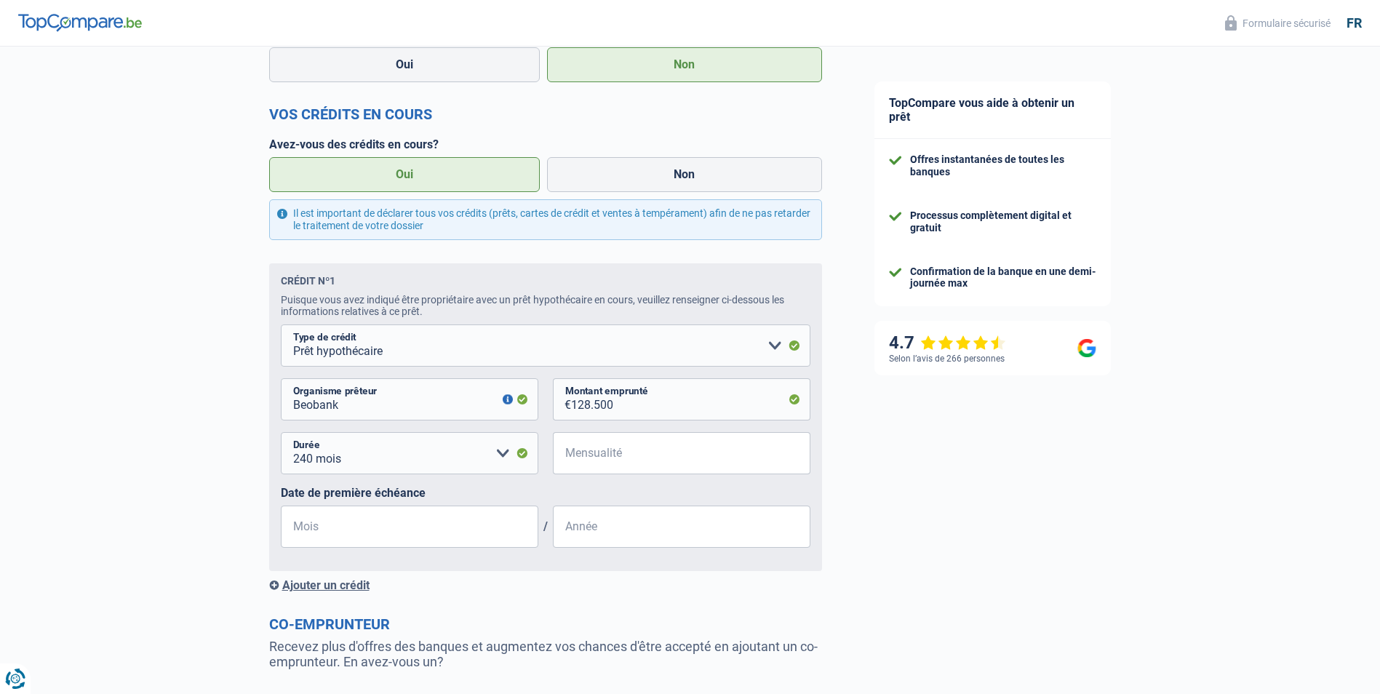
click at [505, 404] on button "button" at bounding box center [508, 399] width 10 height 10
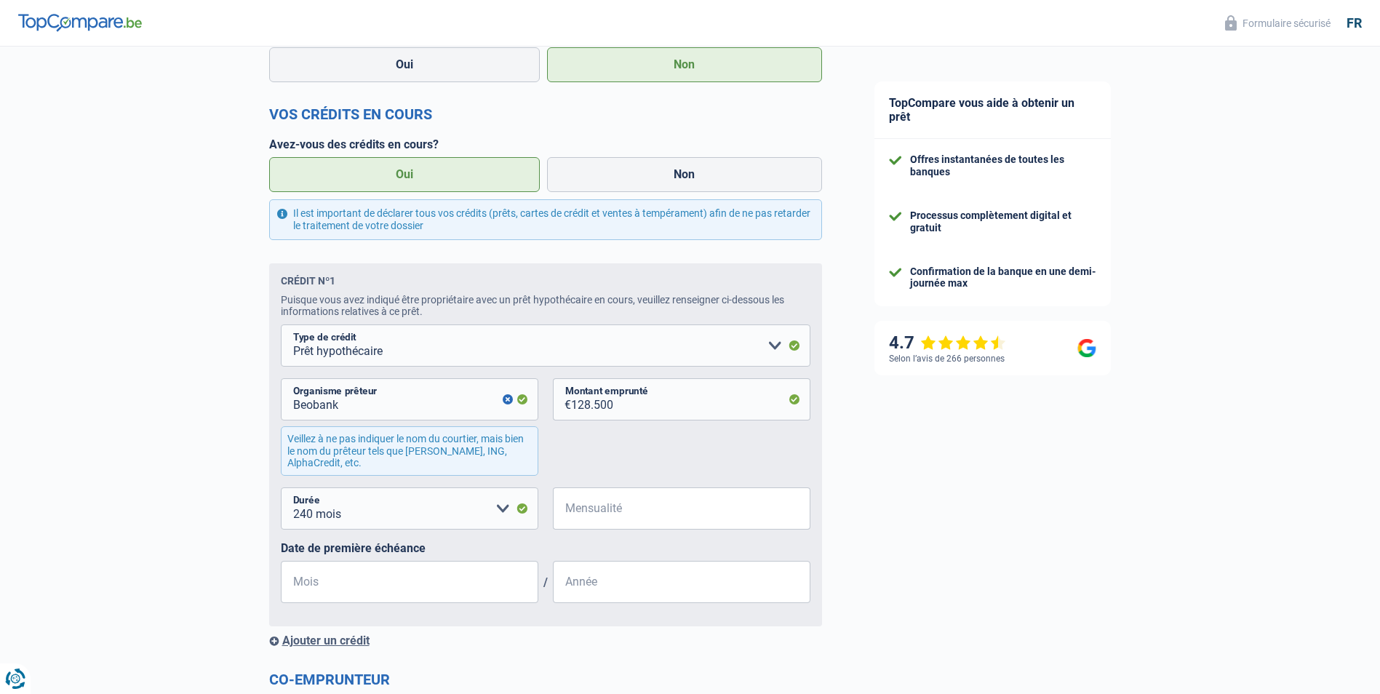
click at [505, 404] on button "button" at bounding box center [508, 399] width 10 height 10
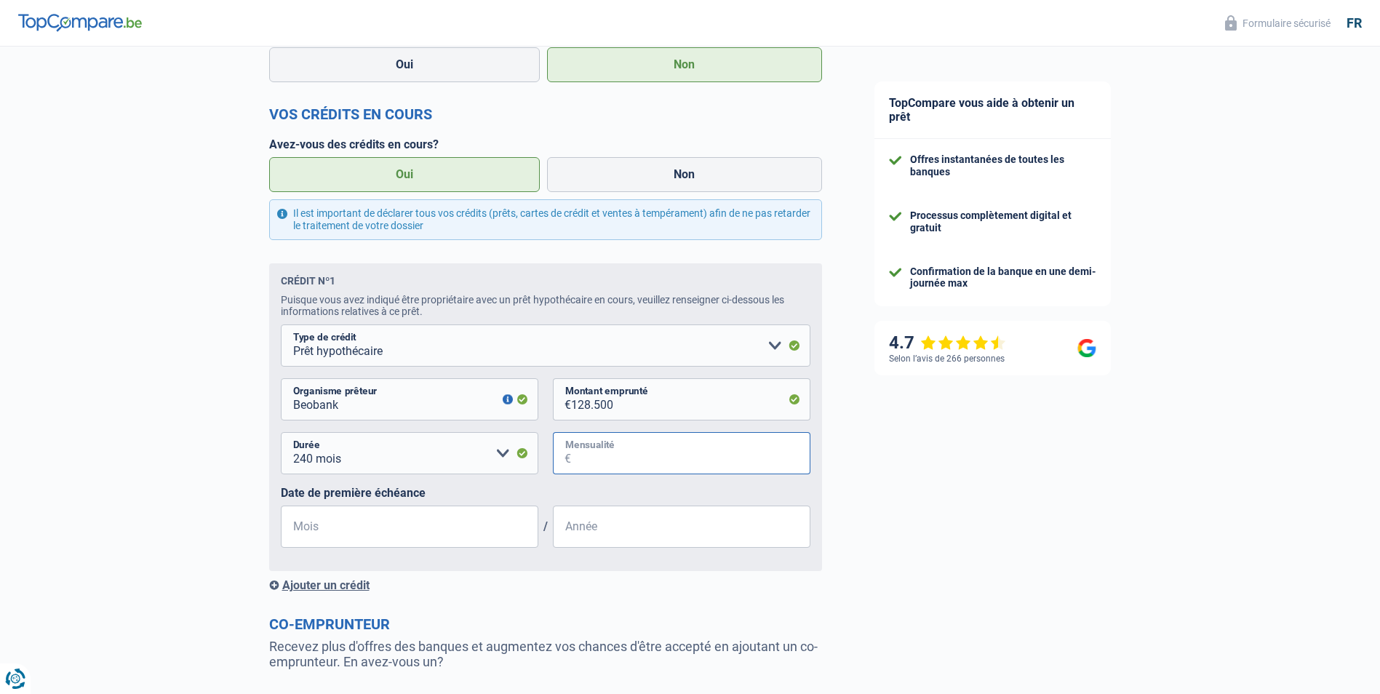
click at [612, 464] on input "Mensualité" at bounding box center [690, 453] width 239 height 42
click at [597, 465] on input "Mensualité" at bounding box center [690, 453] width 239 height 42
type input "681"
click at [337, 528] on input "Mois" at bounding box center [409, 526] width 257 height 42
type input "11"
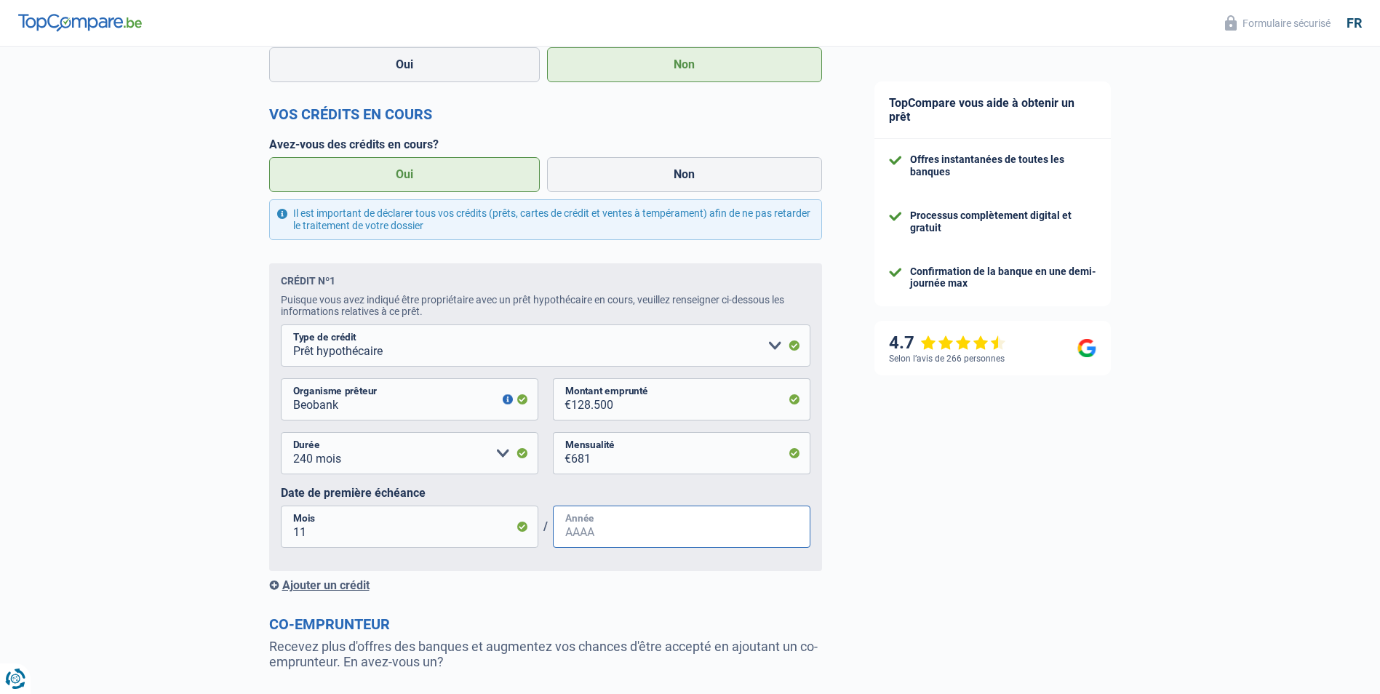
click at [590, 536] on input "Année" at bounding box center [681, 526] width 257 height 42
type input "2024"
click at [1030, 556] on div "TopCompare vous aide à obtenir un prêt Offres instantanées de toutes les banque…" at bounding box center [1114, 254] width 532 height 1289
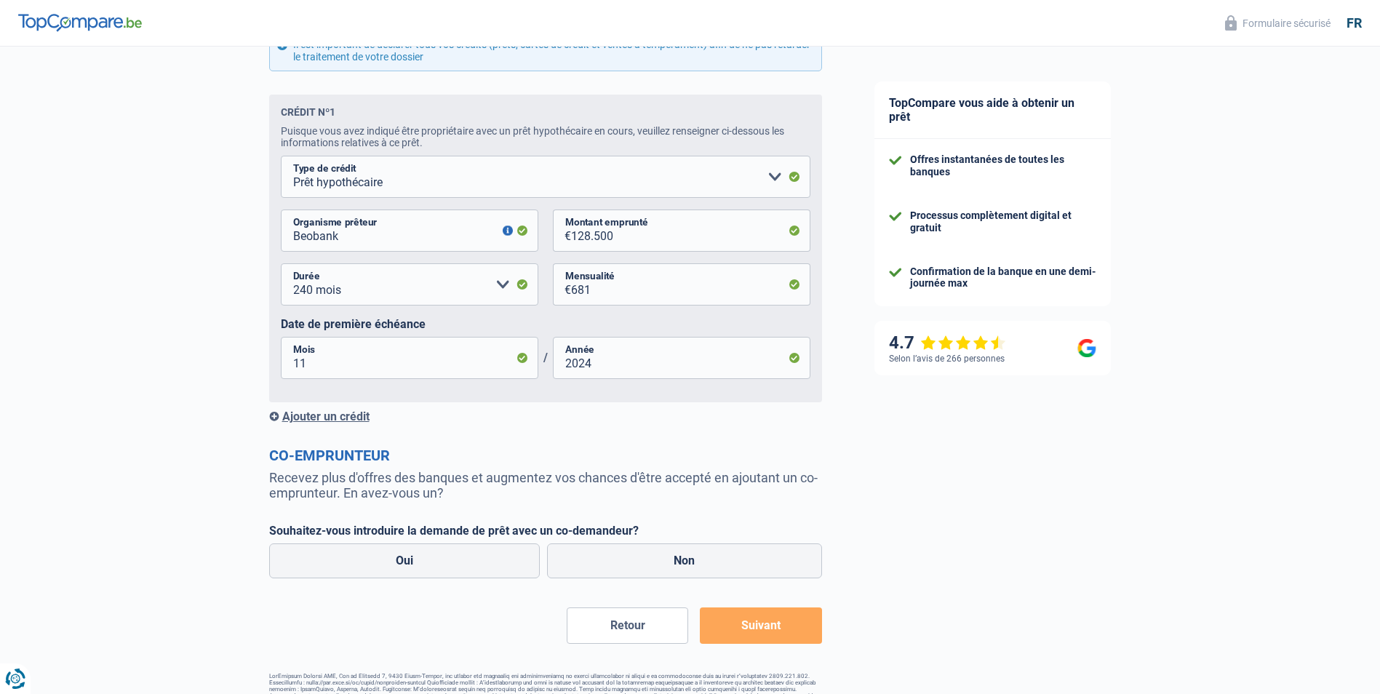
scroll to position [572, 0]
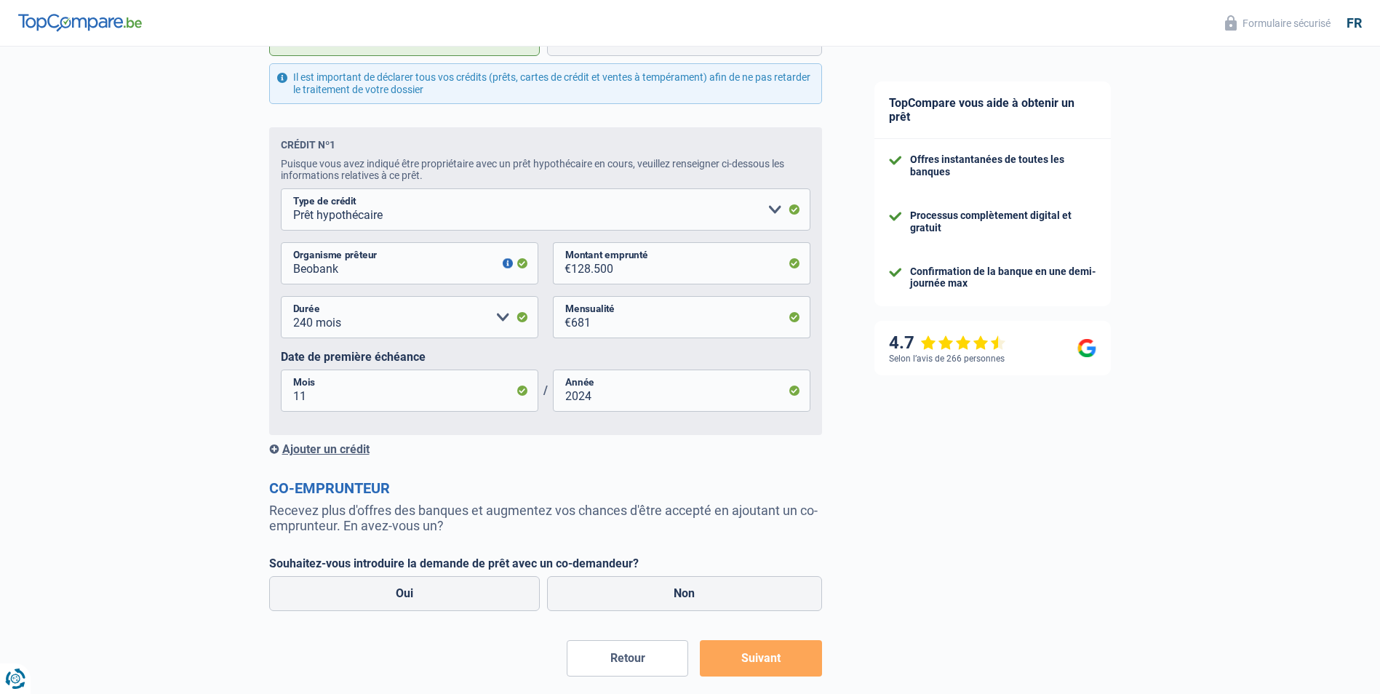
click at [317, 451] on div "Ajouter un crédit" at bounding box center [545, 449] width 553 height 14
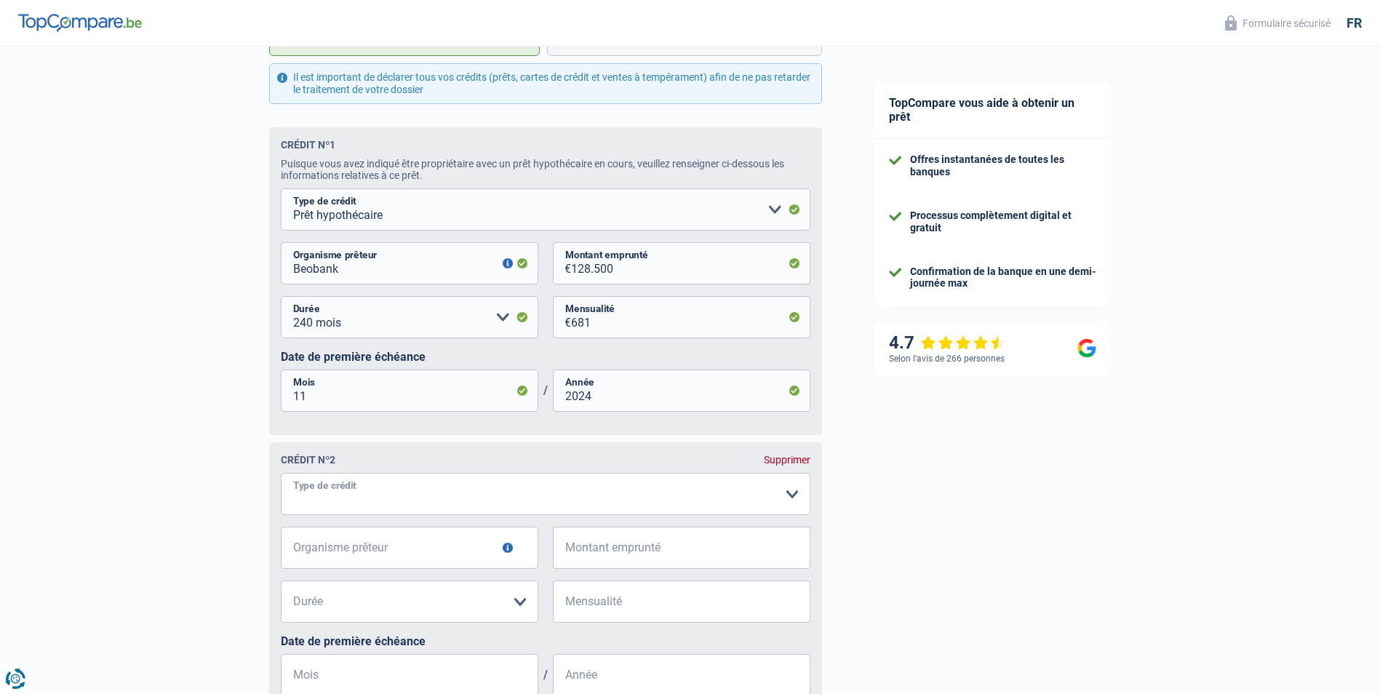
click at [419, 497] on select "Carte ou ouverture de crédit Prêt hypothécaire Vente à tempérament Prêt à tempé…" at bounding box center [545, 494] width 529 height 42
select select "personalLoan"
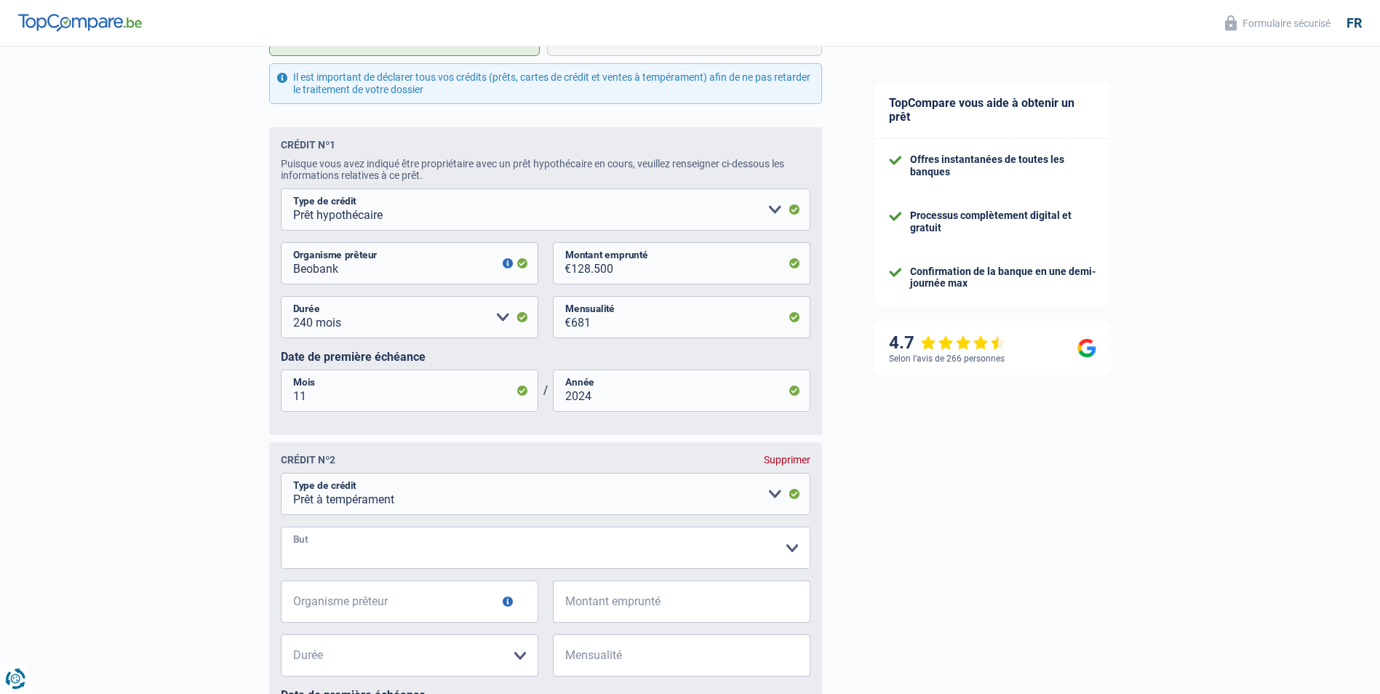
click at [383, 557] on select "Confort maison: meubles, textile, peinture, électroménager, outillage non-profe…" at bounding box center [545, 548] width 529 height 42
select select "smallWorks"
click at [281, 531] on select "Confort maison: meubles, textile, peinture, électroménager, outillage non-profe…" at bounding box center [545, 548] width 529 height 42
click at [456, 612] on input "Organisme prêteur" at bounding box center [409, 601] width 257 height 42
drag, startPoint x: 383, startPoint y: 273, endPoint x: 295, endPoint y: 271, distance: 88.8
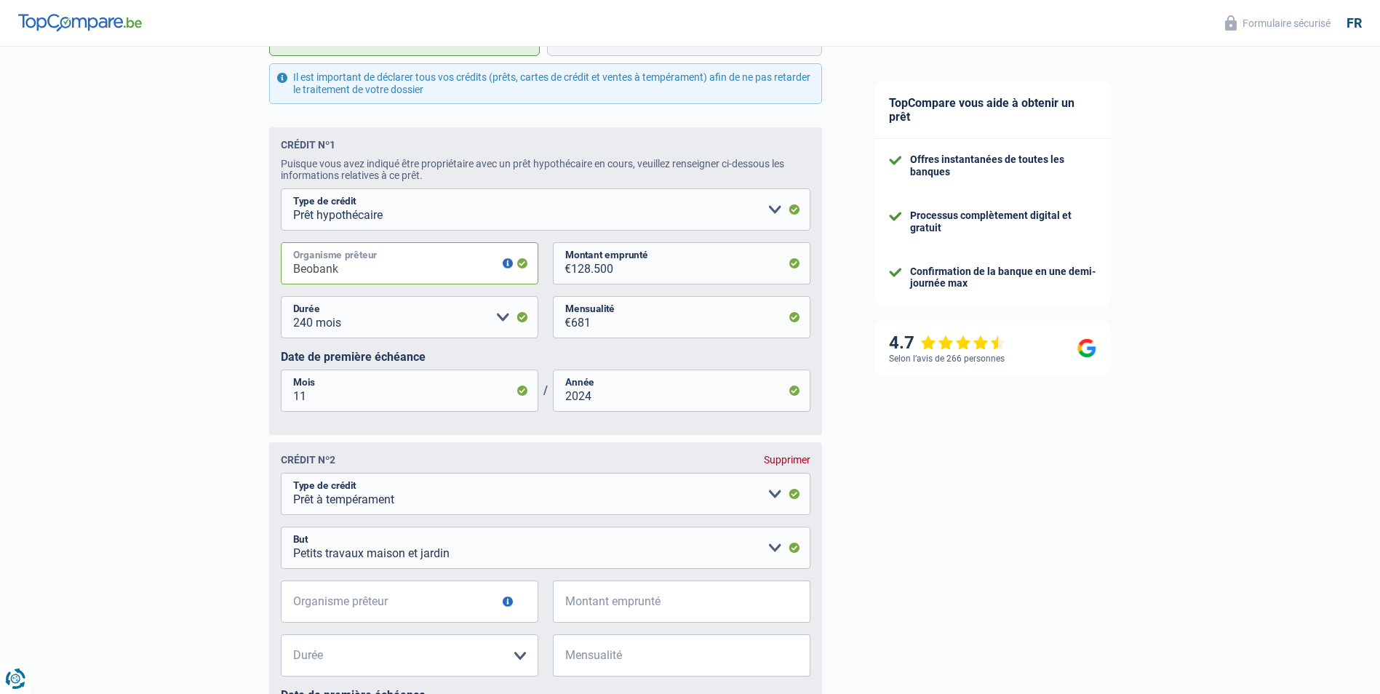
click at [295, 271] on input "Beobank" at bounding box center [409, 263] width 257 height 42
drag, startPoint x: 316, startPoint y: 619, endPoint x: 322, endPoint y: 612, distance: 9.3
click at [318, 617] on input "Organisme prêteur" at bounding box center [409, 601] width 257 height 42
paste input "Beobank"
type input "Beobank"
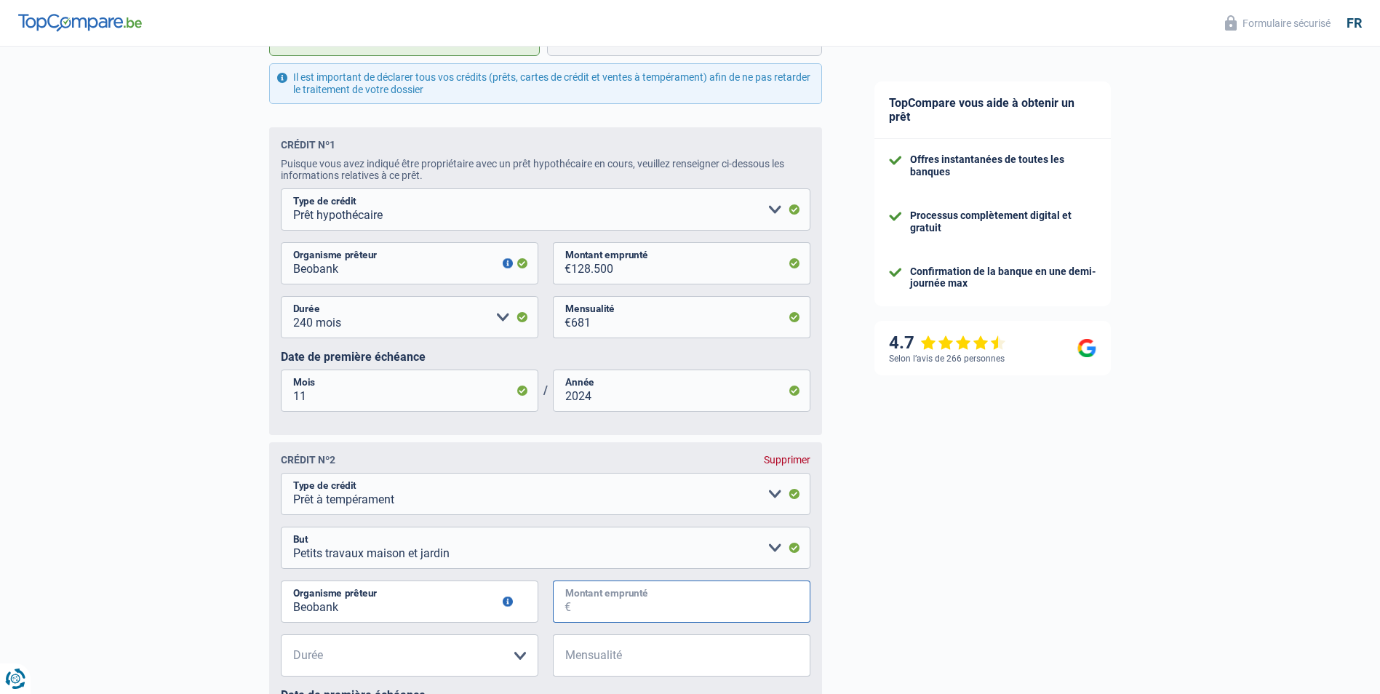
click at [643, 608] on input "Montant emprunté" at bounding box center [690, 601] width 239 height 42
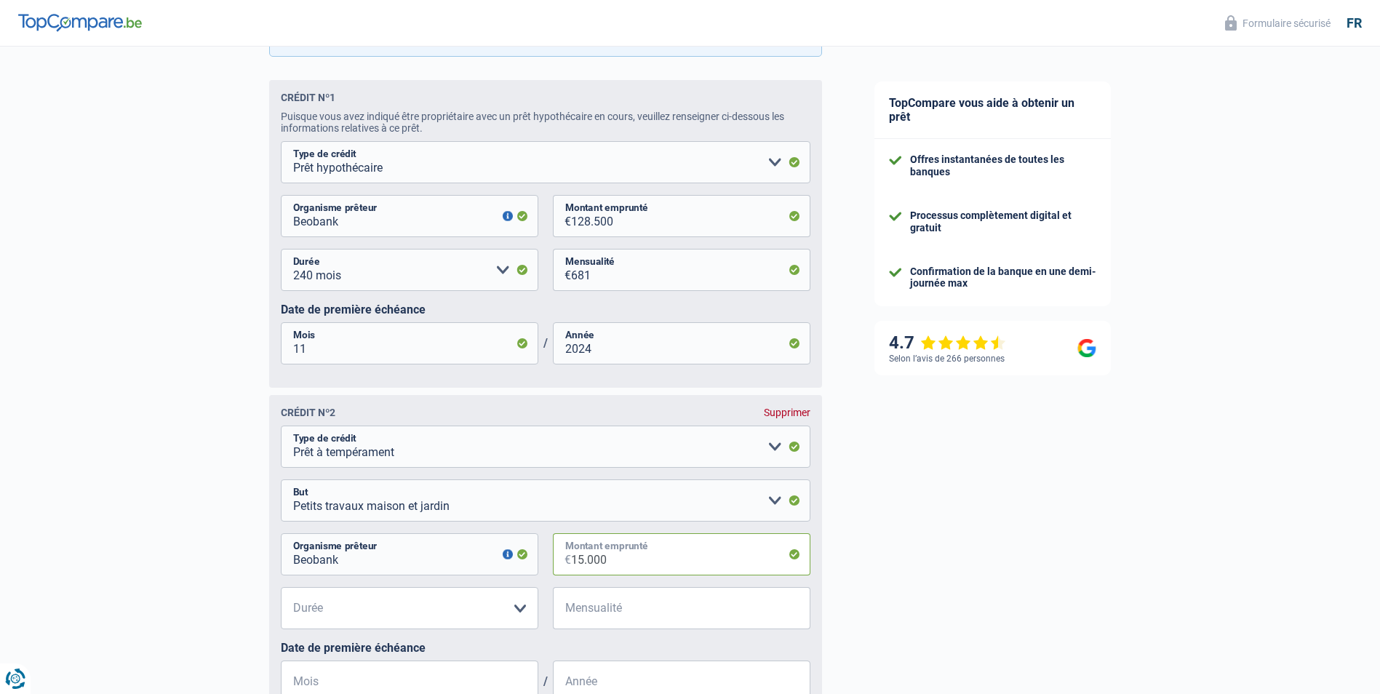
scroll to position [645, 0]
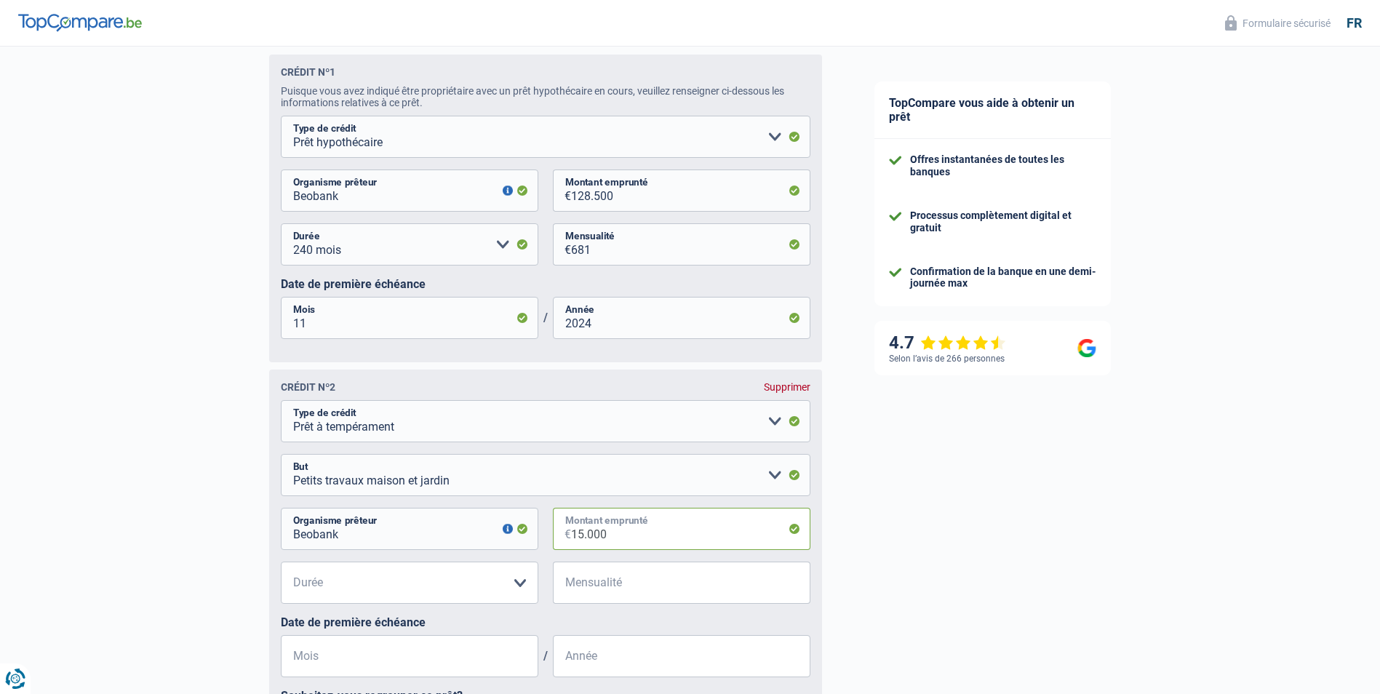
type input "15.000"
click at [519, 590] on select "12 mois 18 mois 24 mois 30 mois 36 mois 42 mois 48 mois 60 mois Veuillez sélect…" at bounding box center [409, 582] width 257 height 42
select select "60"
click at [281, 566] on select "12 mois 18 mois 24 mois 30 mois 36 mois 42 mois 48 mois 60 mois Veuillez sélect…" at bounding box center [409, 582] width 257 height 42
click at [621, 590] on input "Mensualité" at bounding box center [690, 582] width 239 height 42
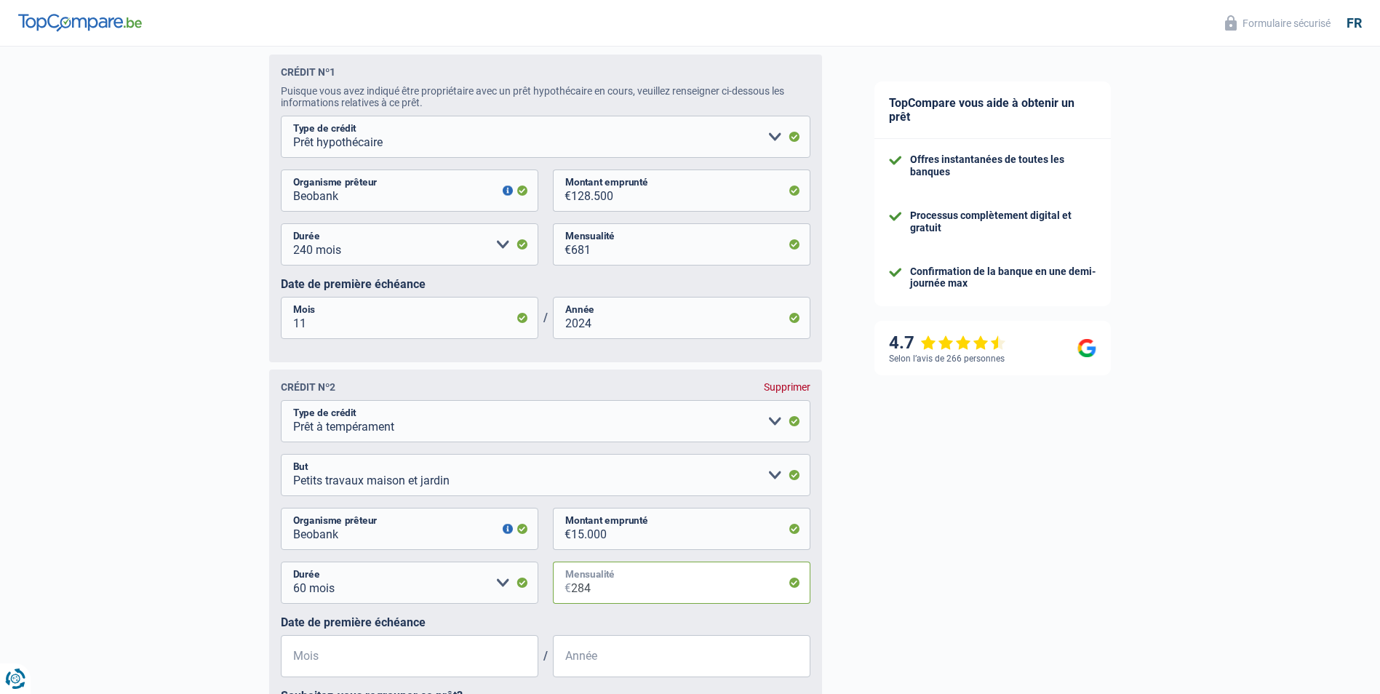
type input "284"
click at [483, 668] on input "Mois" at bounding box center [409, 656] width 257 height 42
type input "02"
type input "2025"
drag, startPoint x: 908, startPoint y: 602, endPoint x: 988, endPoint y: 517, distance: 117.3
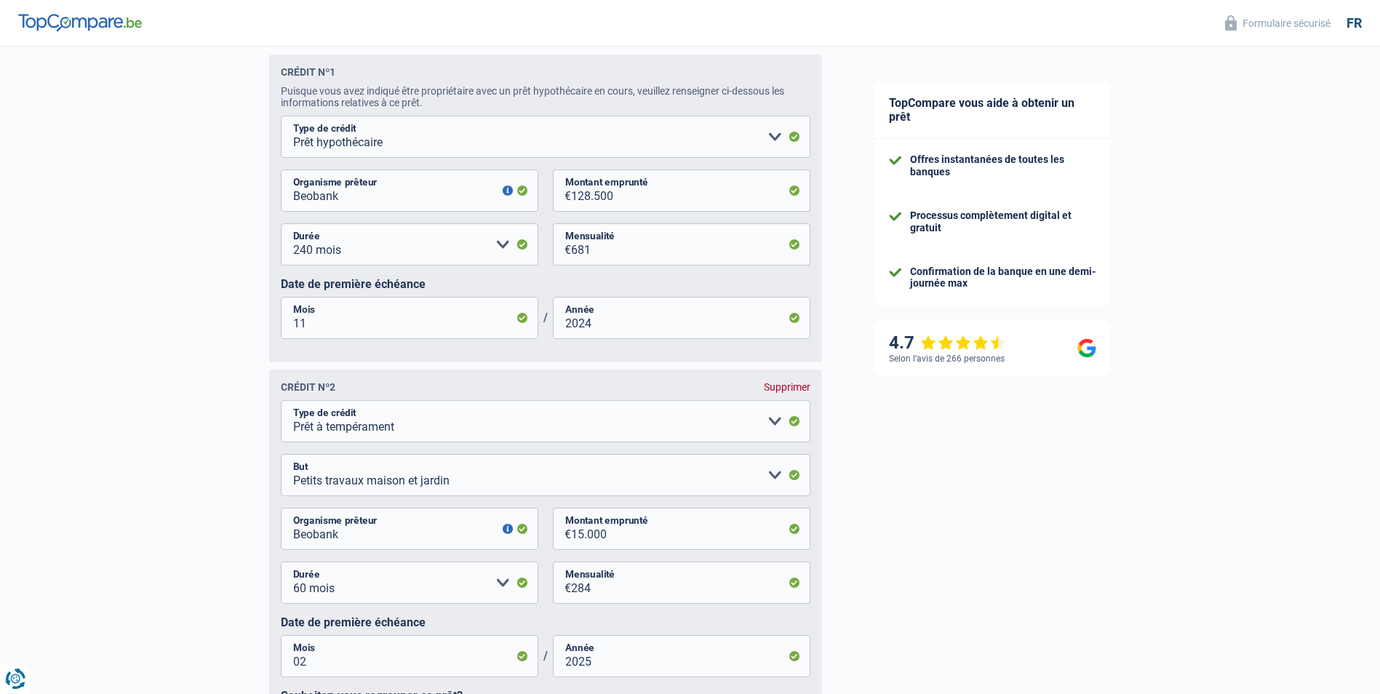
click at [951, 552] on div "TopCompare vous aide à obtenir un prêt Offres instantanées de toutes les banque…" at bounding box center [1114, 247] width 532 height 1693
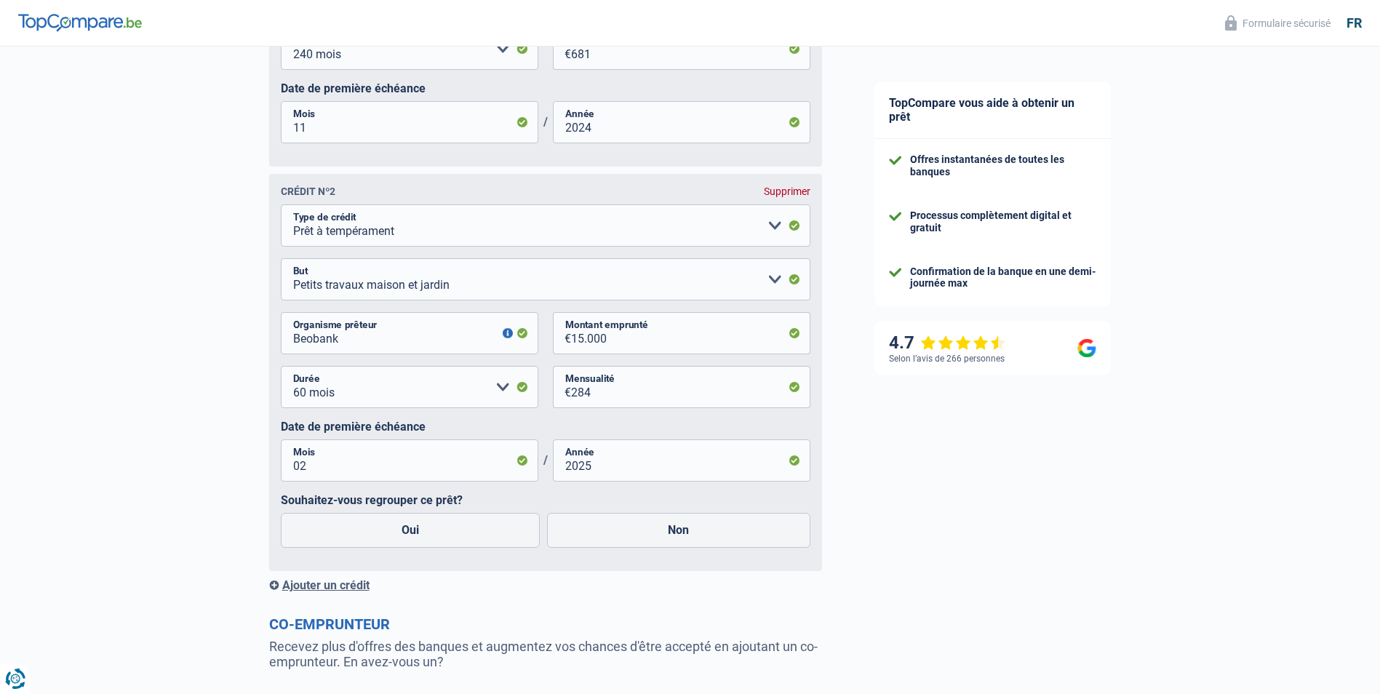
scroll to position [1009, 0]
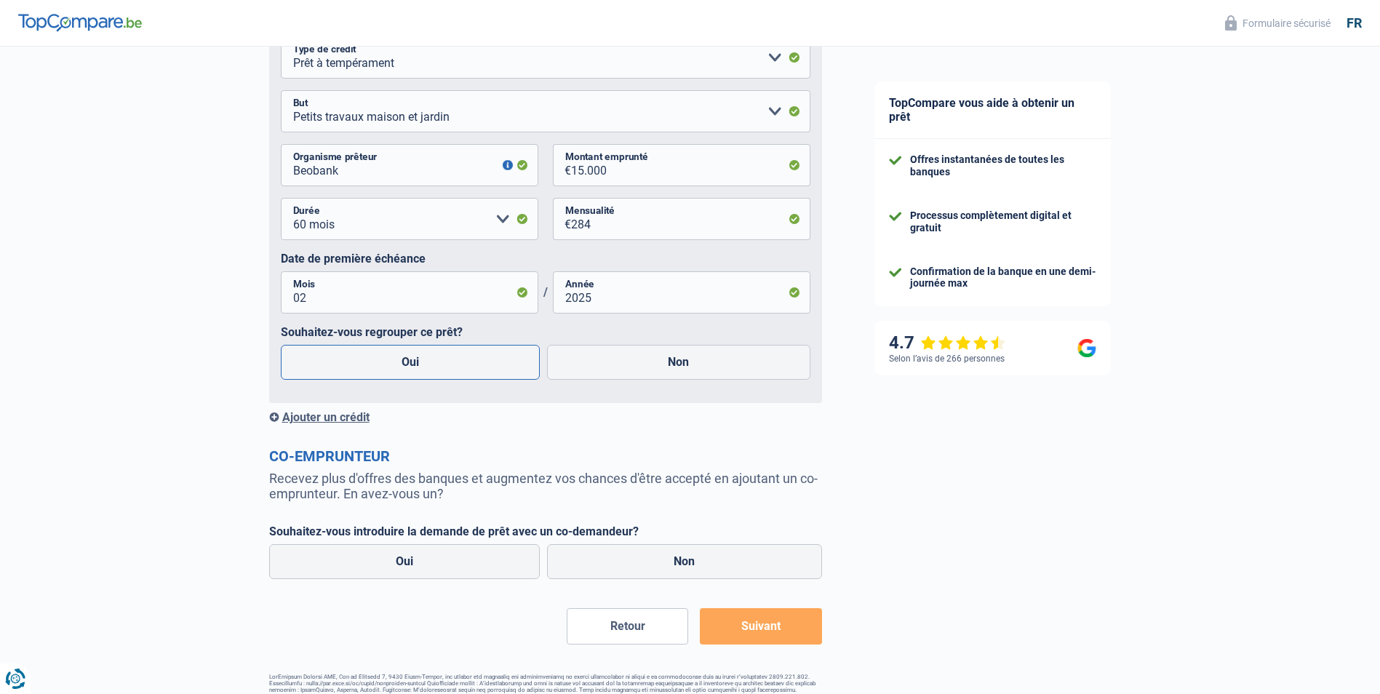
click at [409, 362] on label "Oui" at bounding box center [411, 362] width 260 height 35
click at [409, 362] on input "Oui" at bounding box center [411, 362] width 260 height 35
radio input "true"
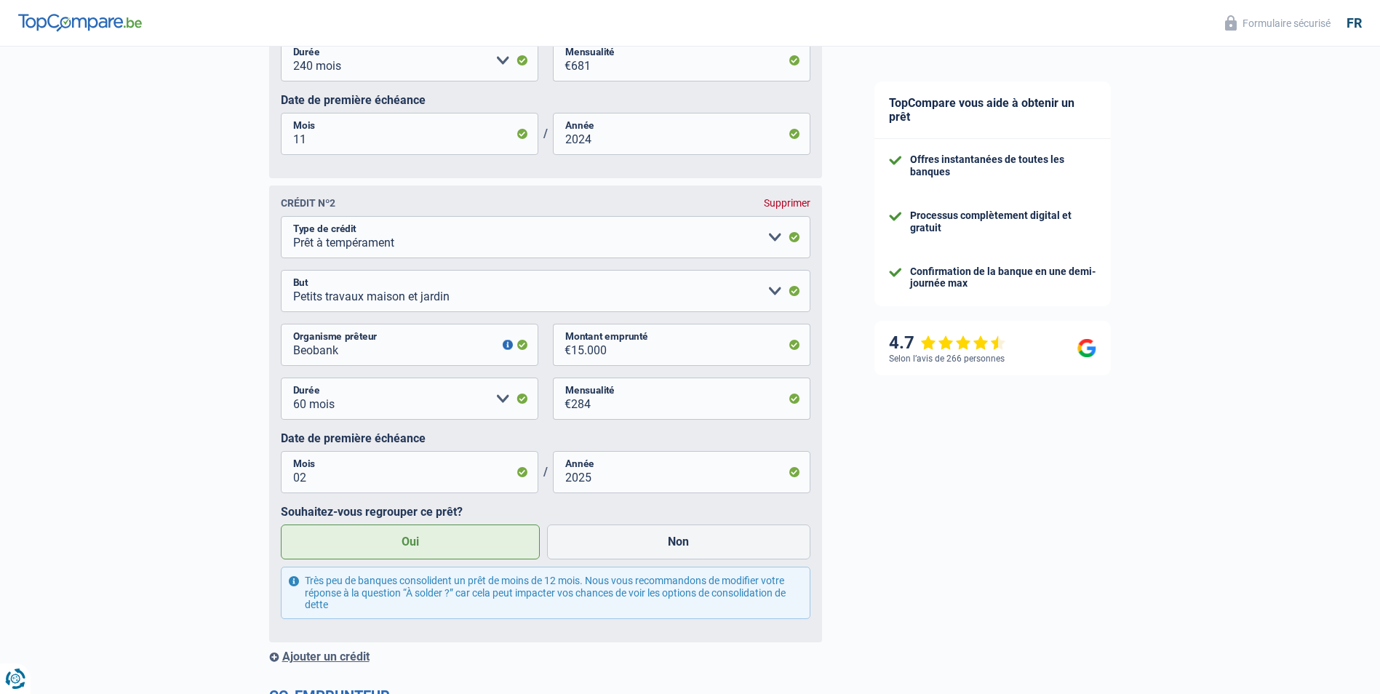
scroll to position [791, 0]
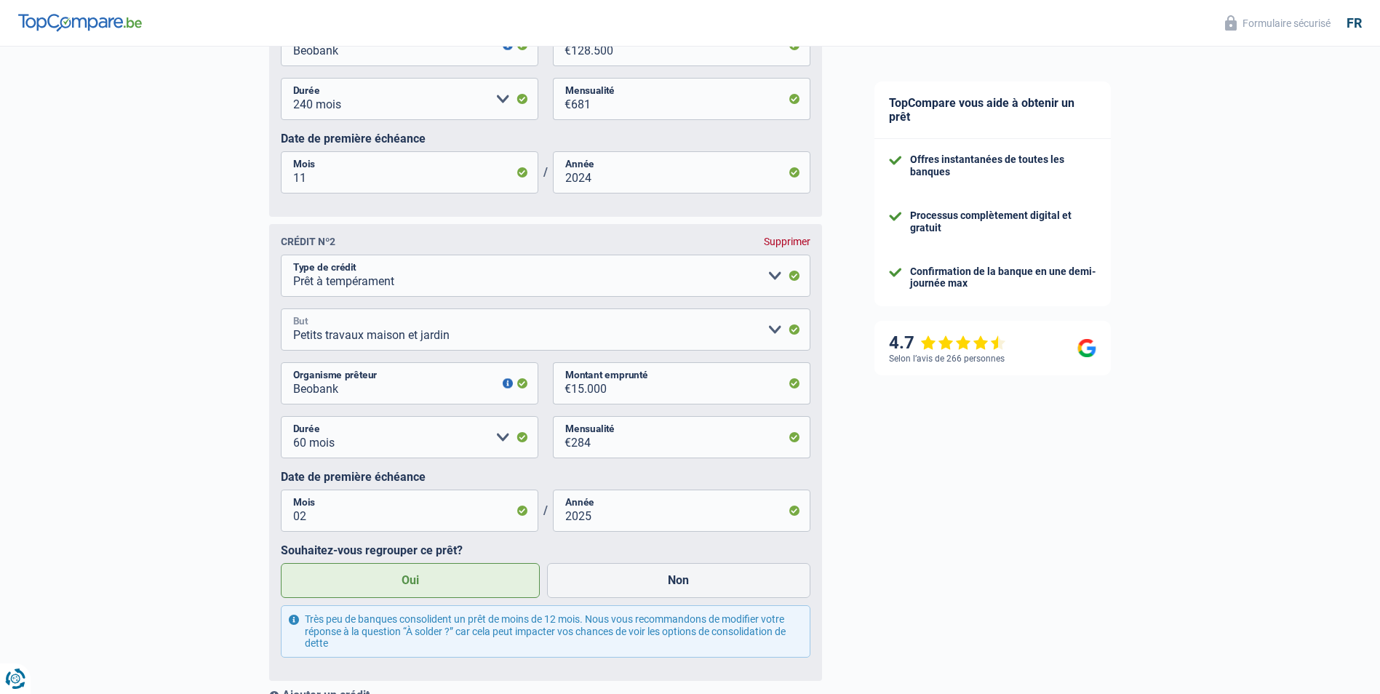
click at [774, 335] on select "Confort maison: meubles, textile, peinture, électroménager, outillage non-profe…" at bounding box center [545, 329] width 529 height 42
click at [961, 471] on div "TopCompare vous aide à obtenir un prêt Offres instantanées de toutes les banque…" at bounding box center [1114, 132] width 532 height 1753
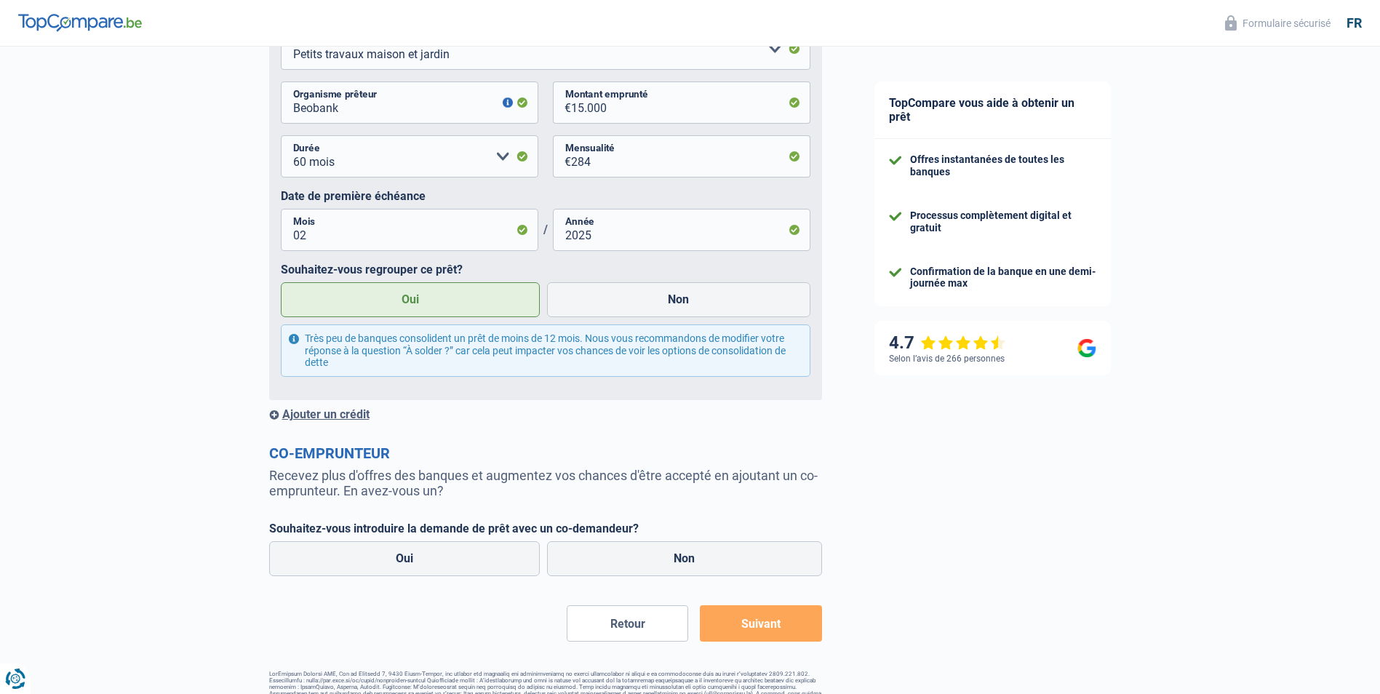
scroll to position [1037, 0]
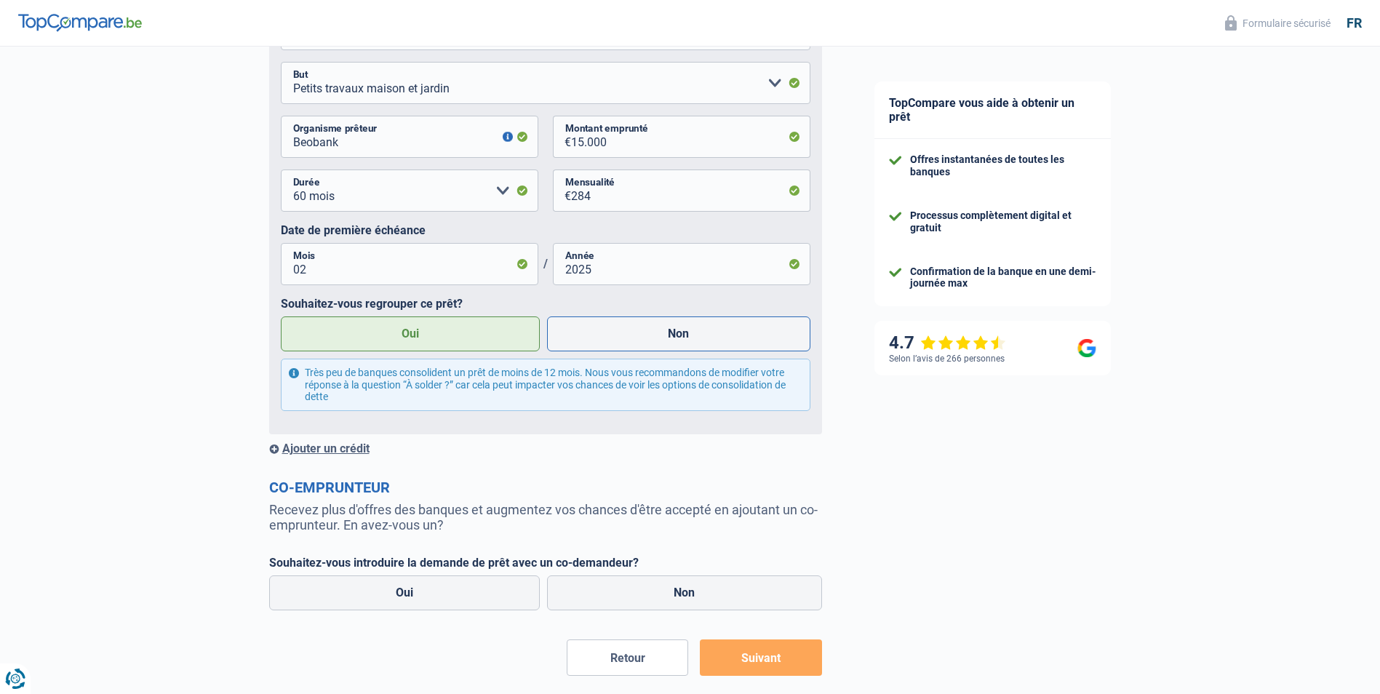
click at [680, 339] on label "Non" at bounding box center [678, 333] width 263 height 35
click at [680, 339] on input "Non" at bounding box center [678, 333] width 263 height 35
radio input "true"
radio input "false"
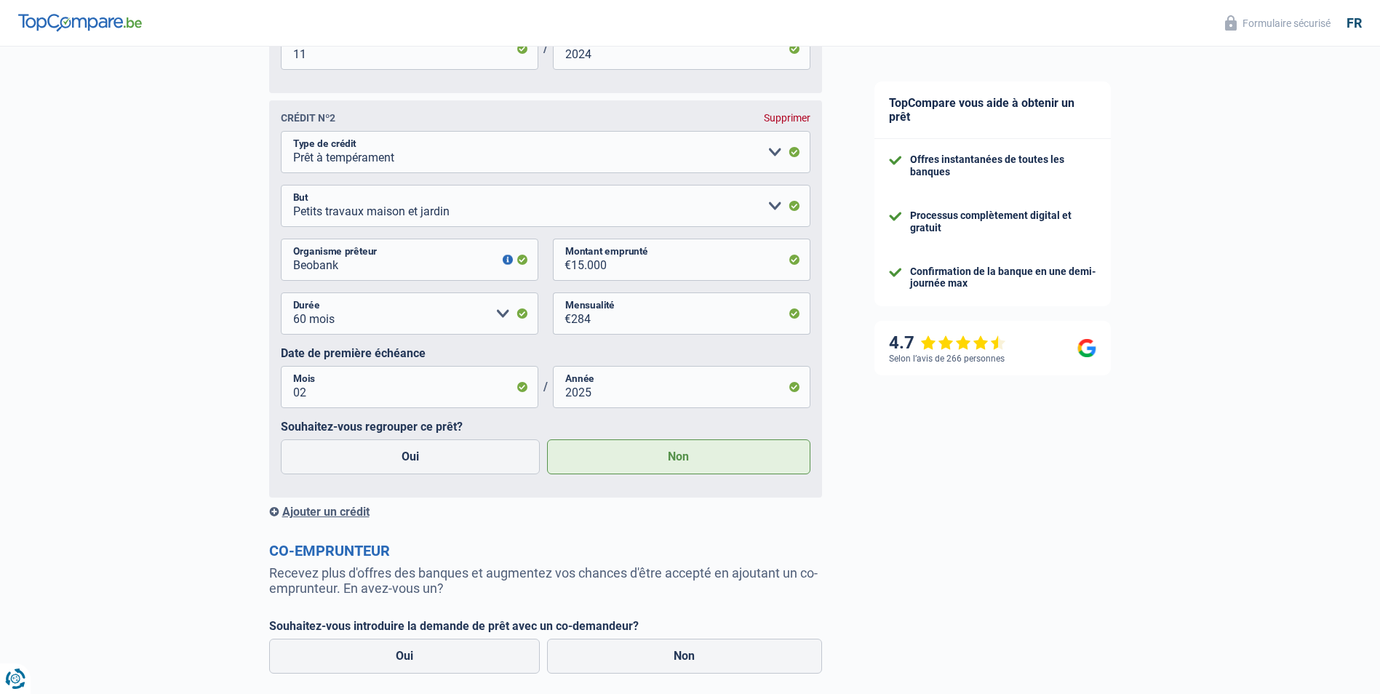
scroll to position [964, 0]
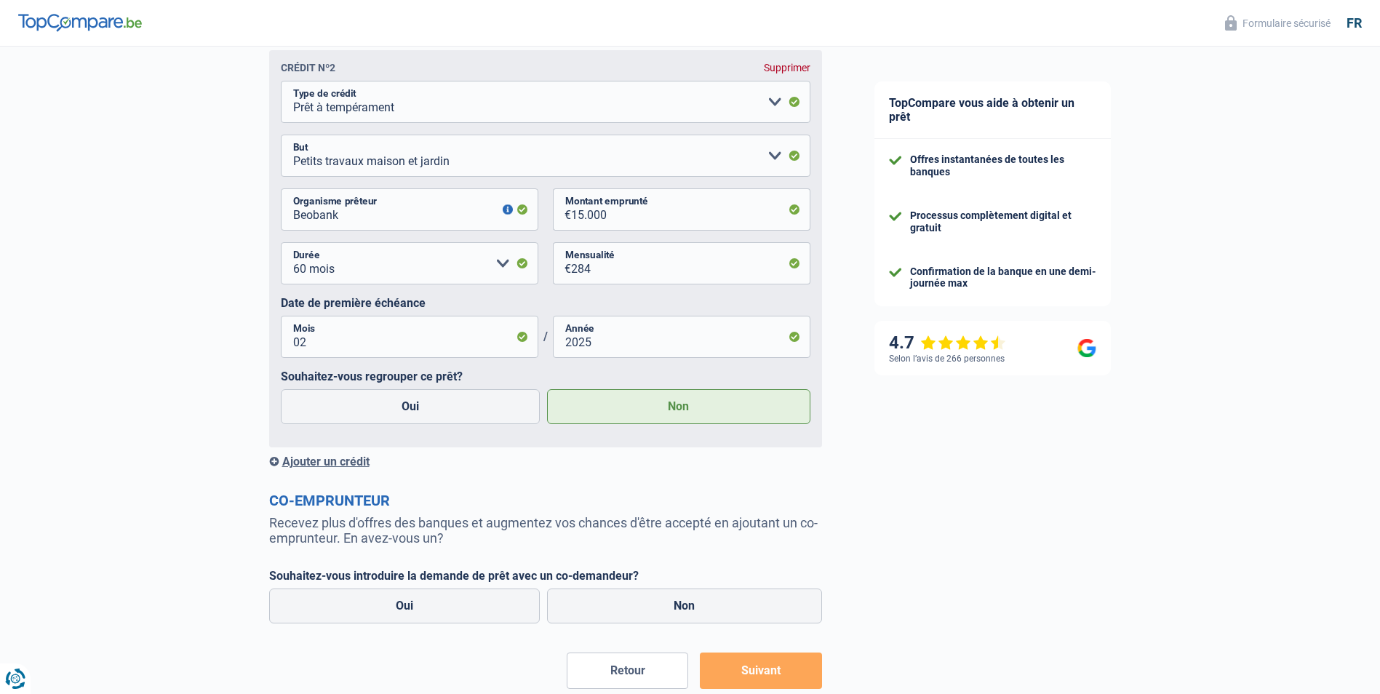
click at [334, 463] on div "Ajouter un crédit" at bounding box center [545, 462] width 553 height 14
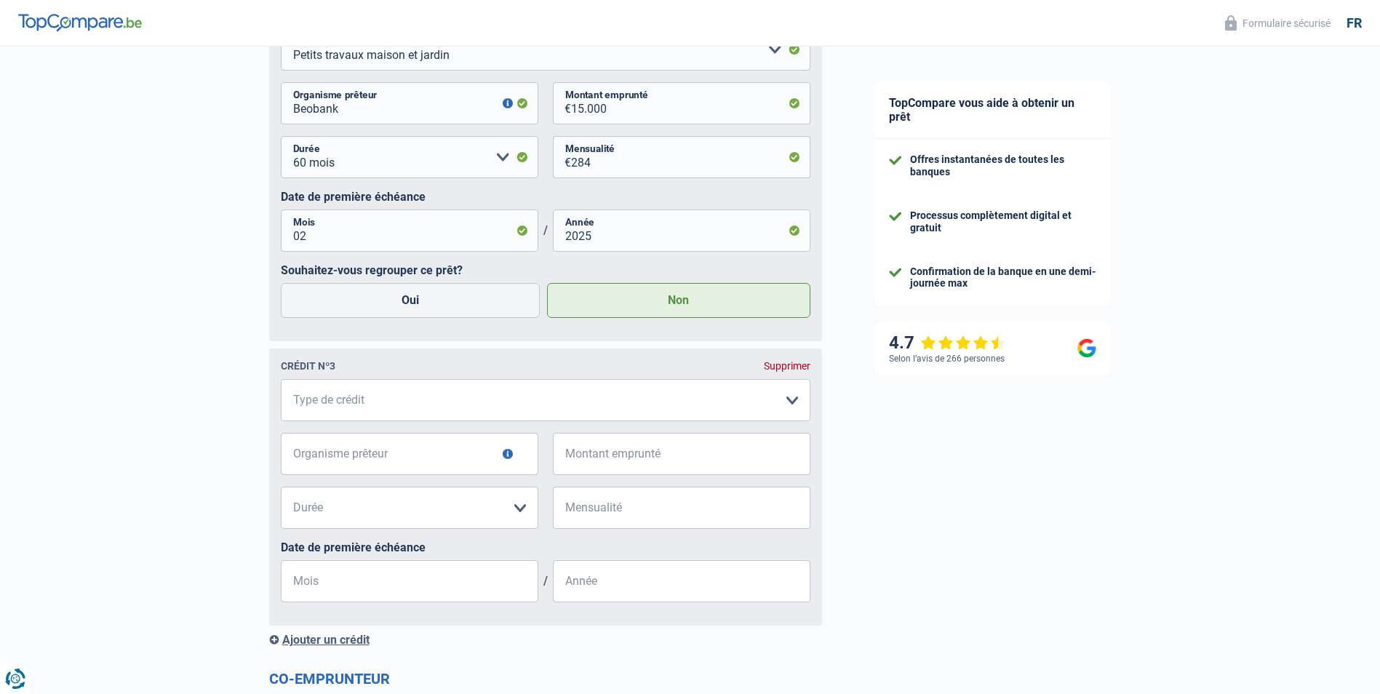
scroll to position [1110, 0]
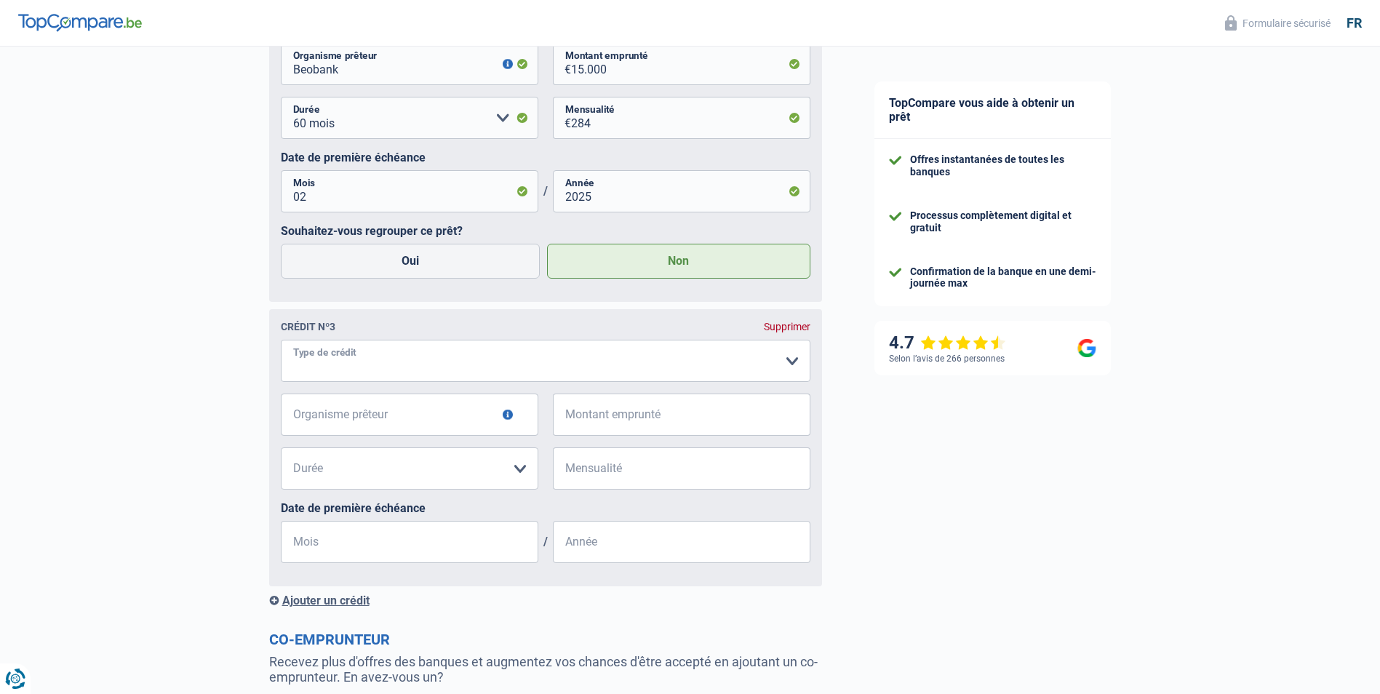
click at [791, 368] on select "Carte ou ouverture de crédit Prêt hypothécaire Vente à tempérament Prêt à tempé…" at bounding box center [545, 361] width 529 height 42
select select "cardOrCredit"
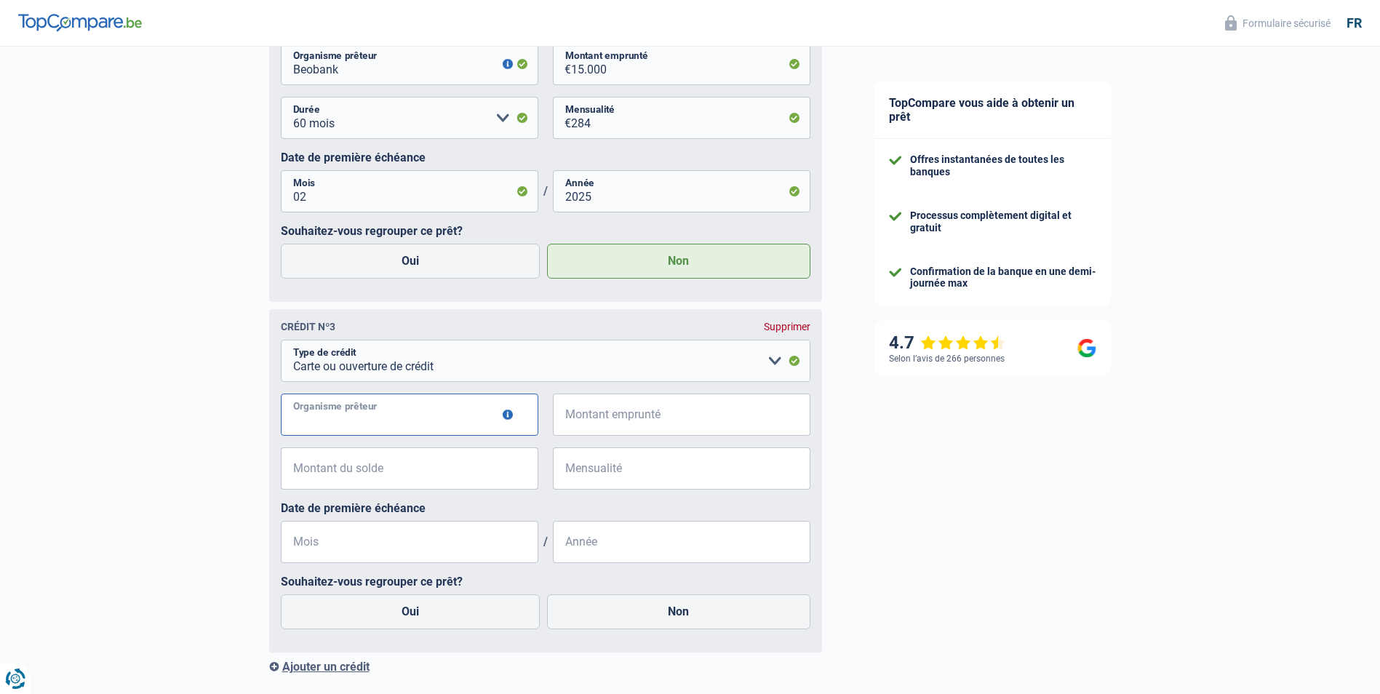
click at [455, 425] on input "Organisme prêteur" at bounding box center [409, 414] width 257 height 42
type input "Beobank"
click at [684, 424] on input "Montant emprunté" at bounding box center [690, 414] width 239 height 42
type input "5.000"
click at [436, 470] on input "Montant du solde" at bounding box center [418, 468] width 239 height 42
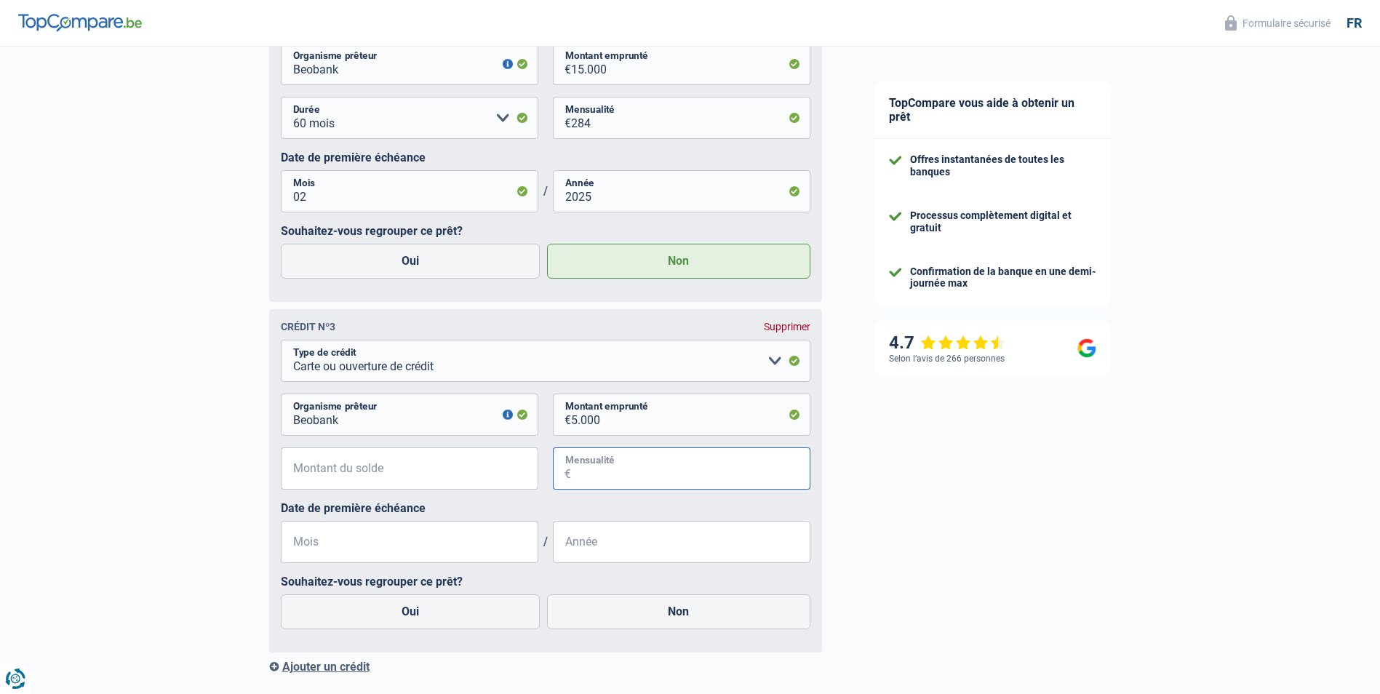
click at [622, 473] on input "Mensualité" at bounding box center [690, 468] width 239 height 42
click at [425, 481] on input "Montant du solde" at bounding box center [418, 468] width 239 height 42
click at [343, 486] on input "330" at bounding box center [418, 468] width 239 height 42
type input "4.900"
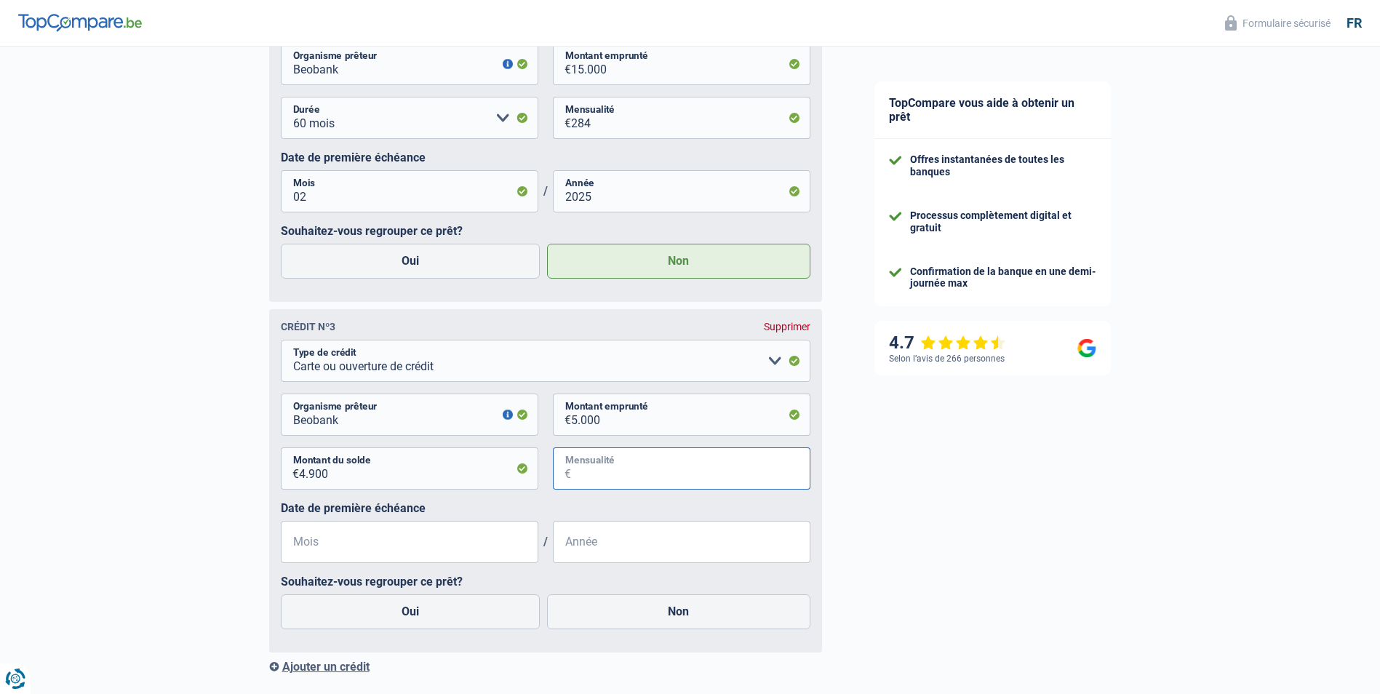
click at [627, 479] on input "Mensualité" at bounding box center [690, 468] width 239 height 42
type input "6"
type input "320"
click at [483, 551] on input "Mois" at bounding box center [409, 542] width 257 height 42
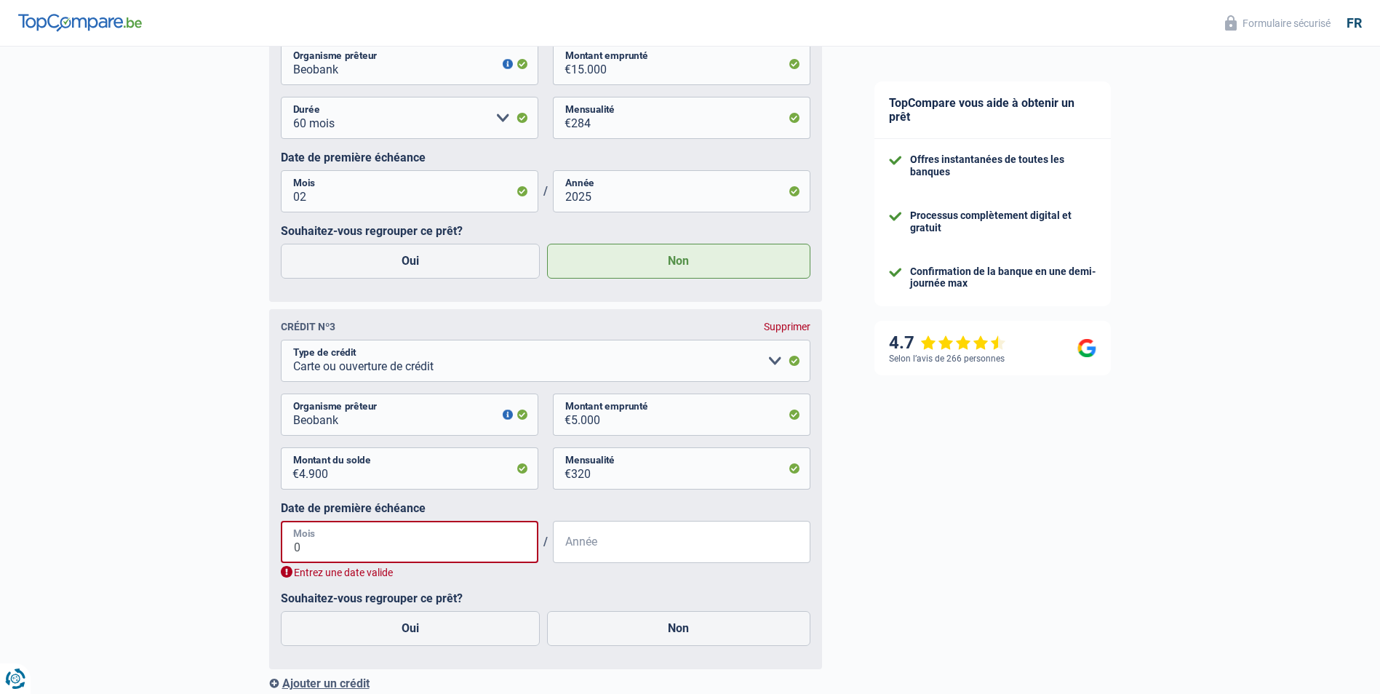
type input "09"
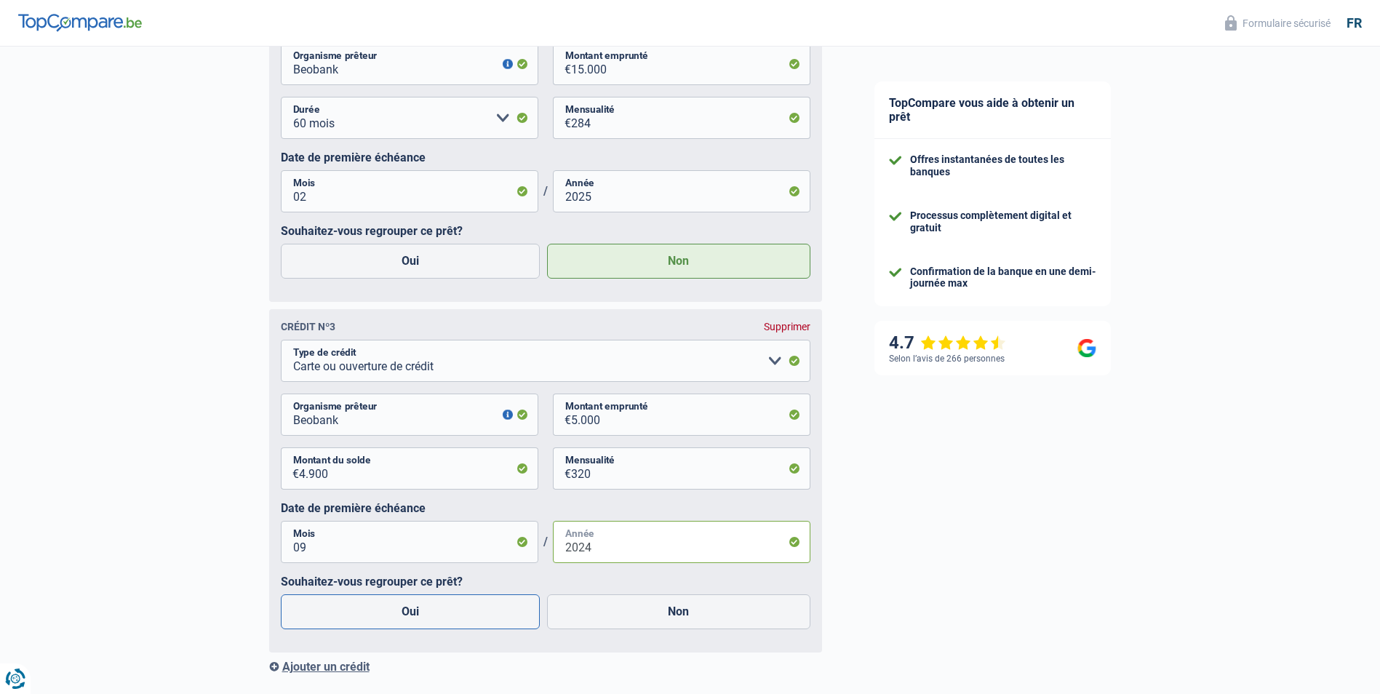
type input "2024"
click at [396, 611] on label "Oui" at bounding box center [411, 611] width 260 height 35
click at [396, 611] on input "Oui" at bounding box center [411, 611] width 260 height 35
radio input "true"
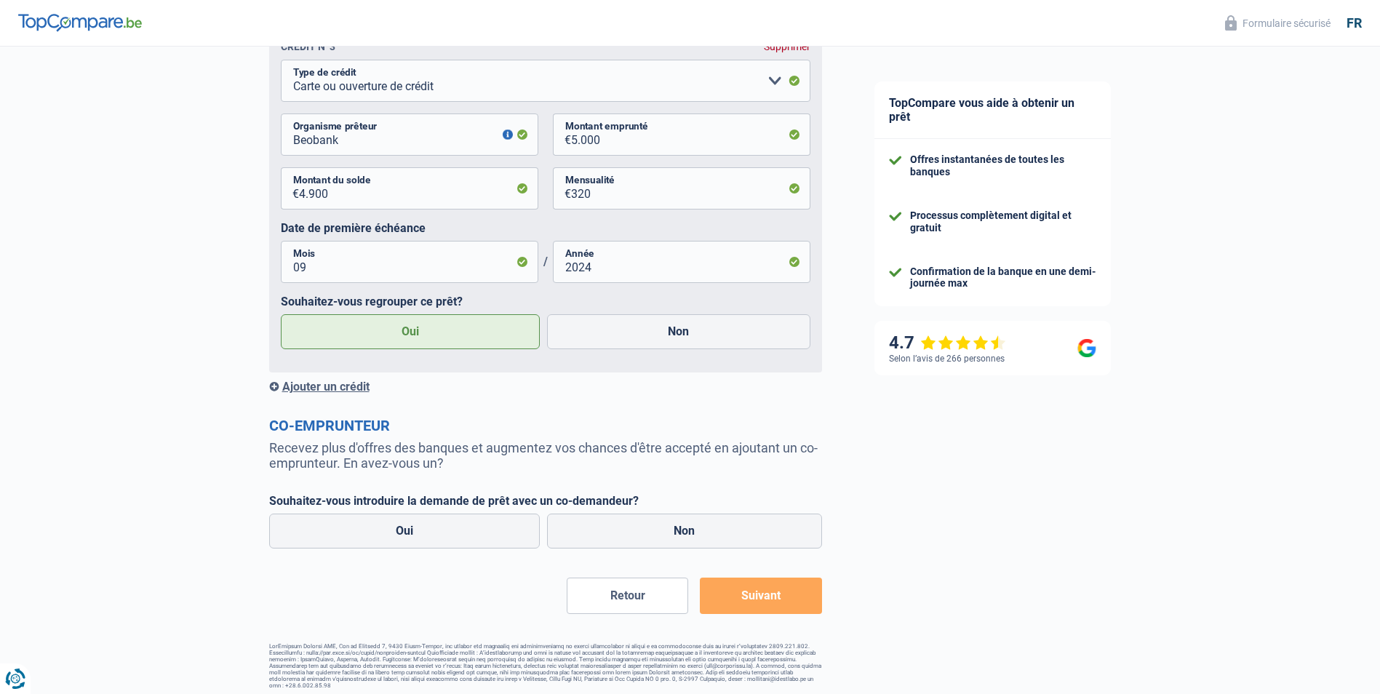
scroll to position [1401, 0]
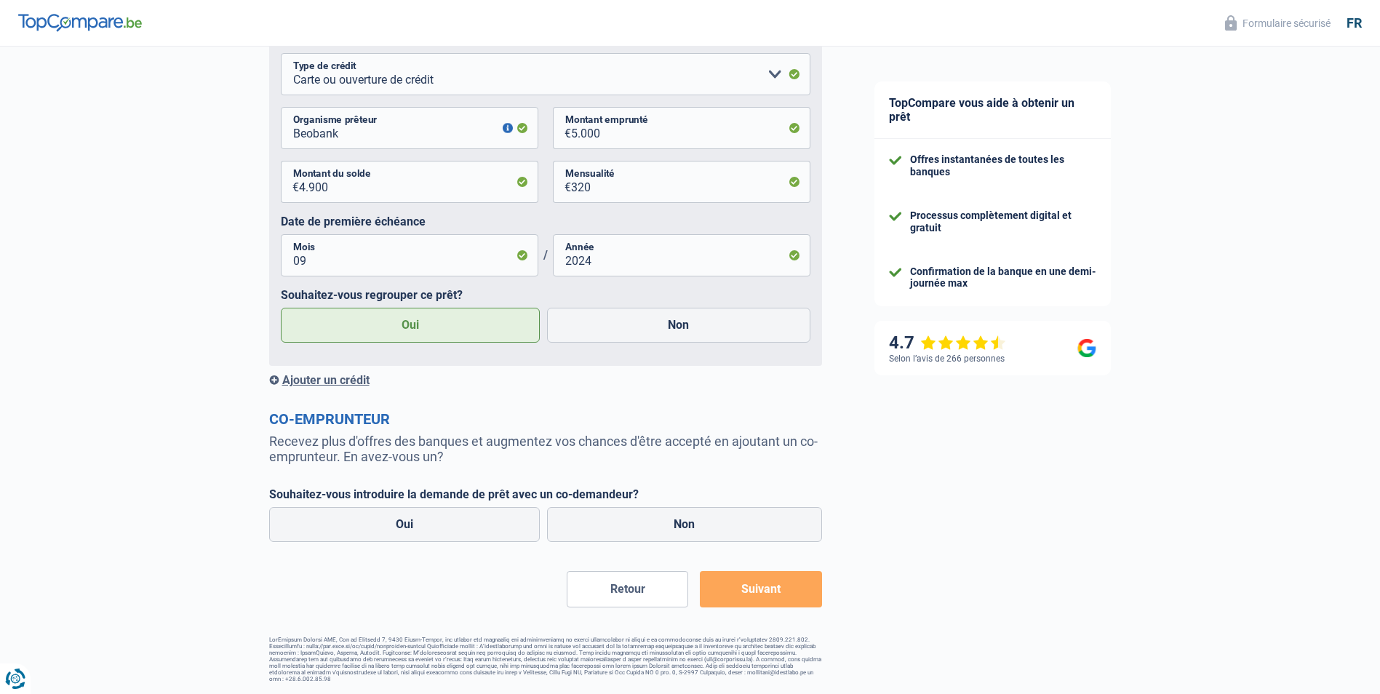
click at [759, 590] on button "Suivant" at bounding box center [760, 589] width 121 height 36
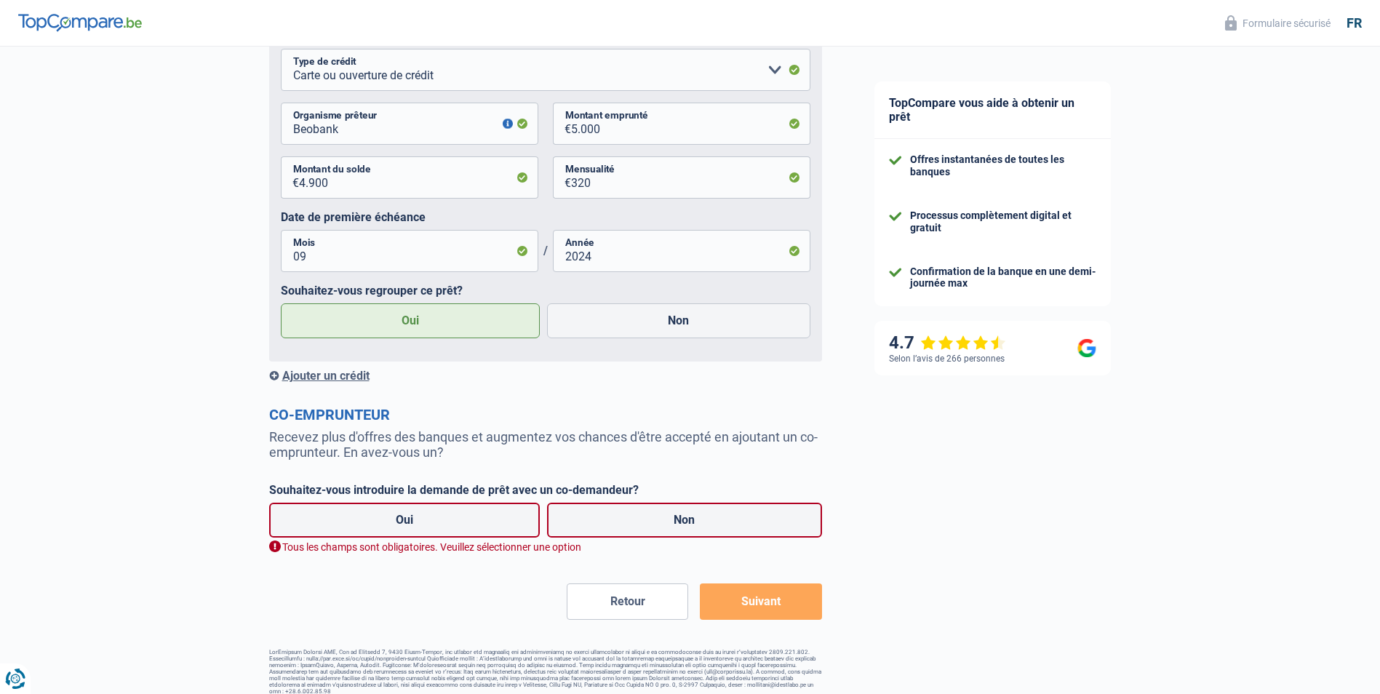
scroll to position [1401, 0]
click at [678, 523] on label "Non" at bounding box center [684, 519] width 275 height 35
click at [678, 523] on input "Non" at bounding box center [684, 519] width 275 height 35
radio input "true"
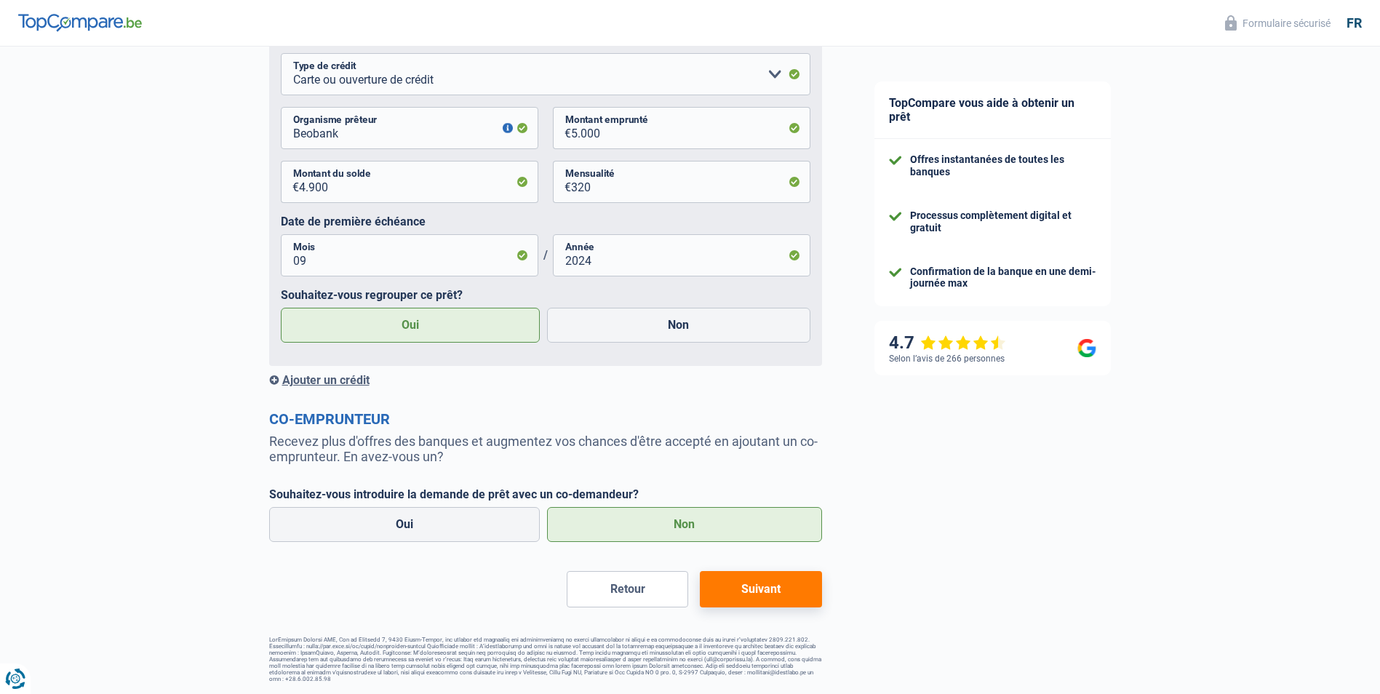
click at [759, 593] on button "Suivant" at bounding box center [760, 589] width 121 height 36
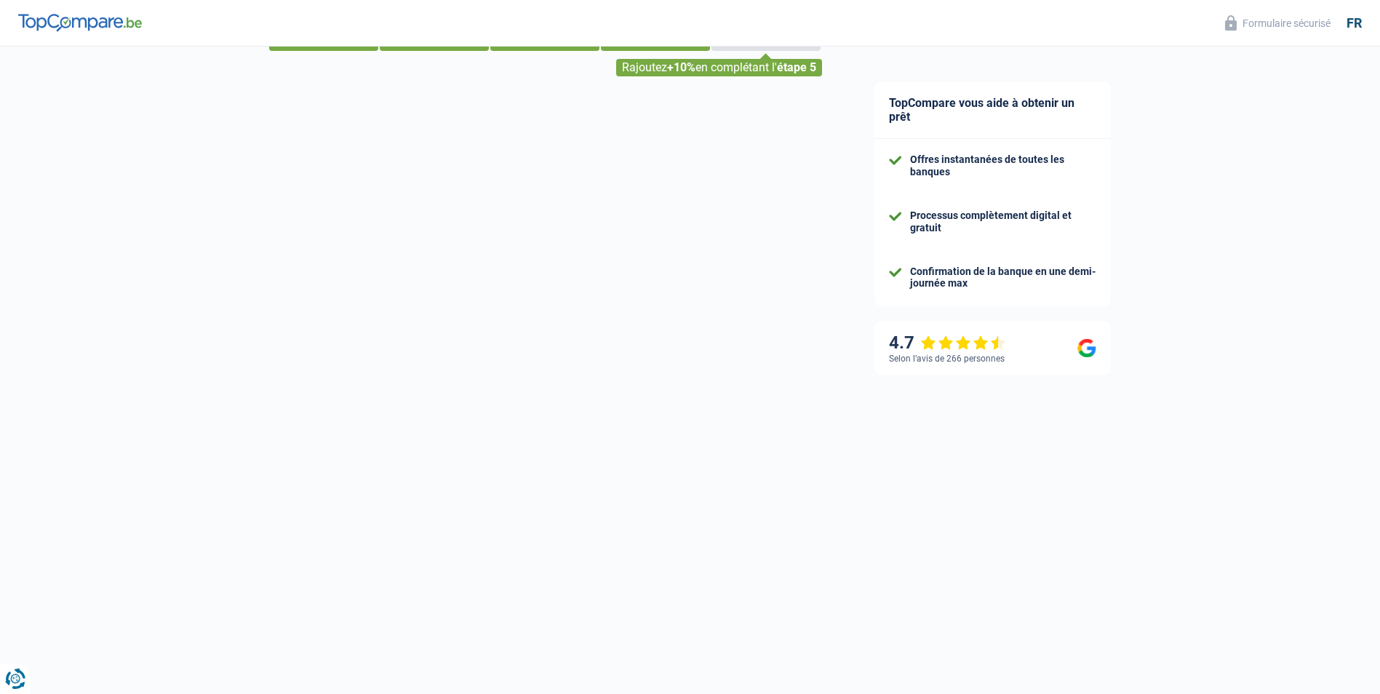
scroll to position [29, 0]
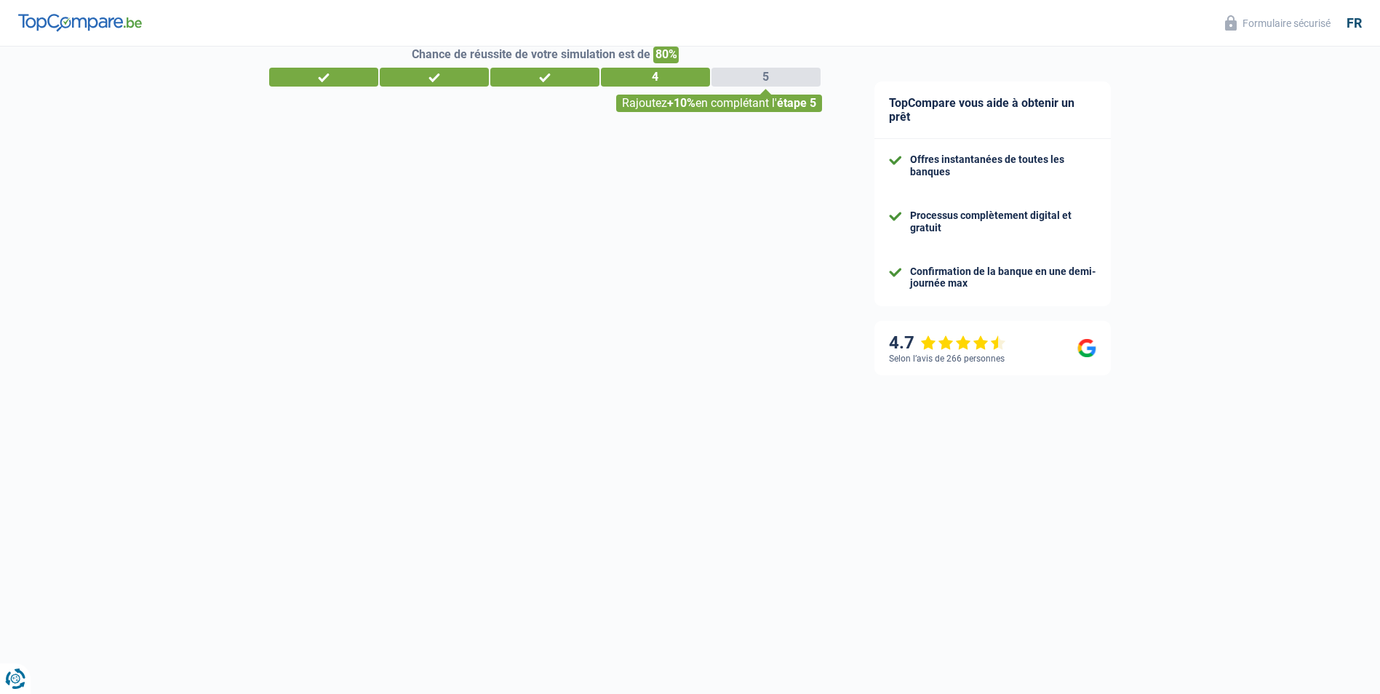
select select "refinancing"
select select "36"
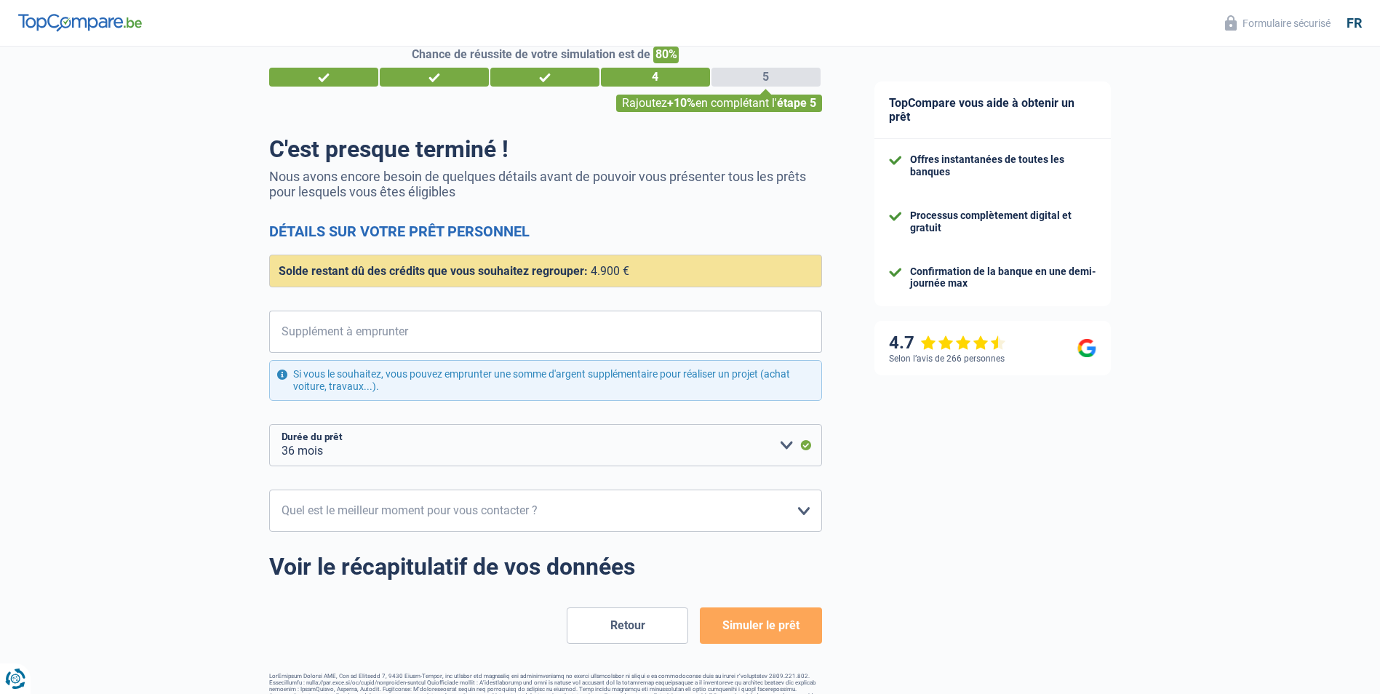
scroll to position [0, 0]
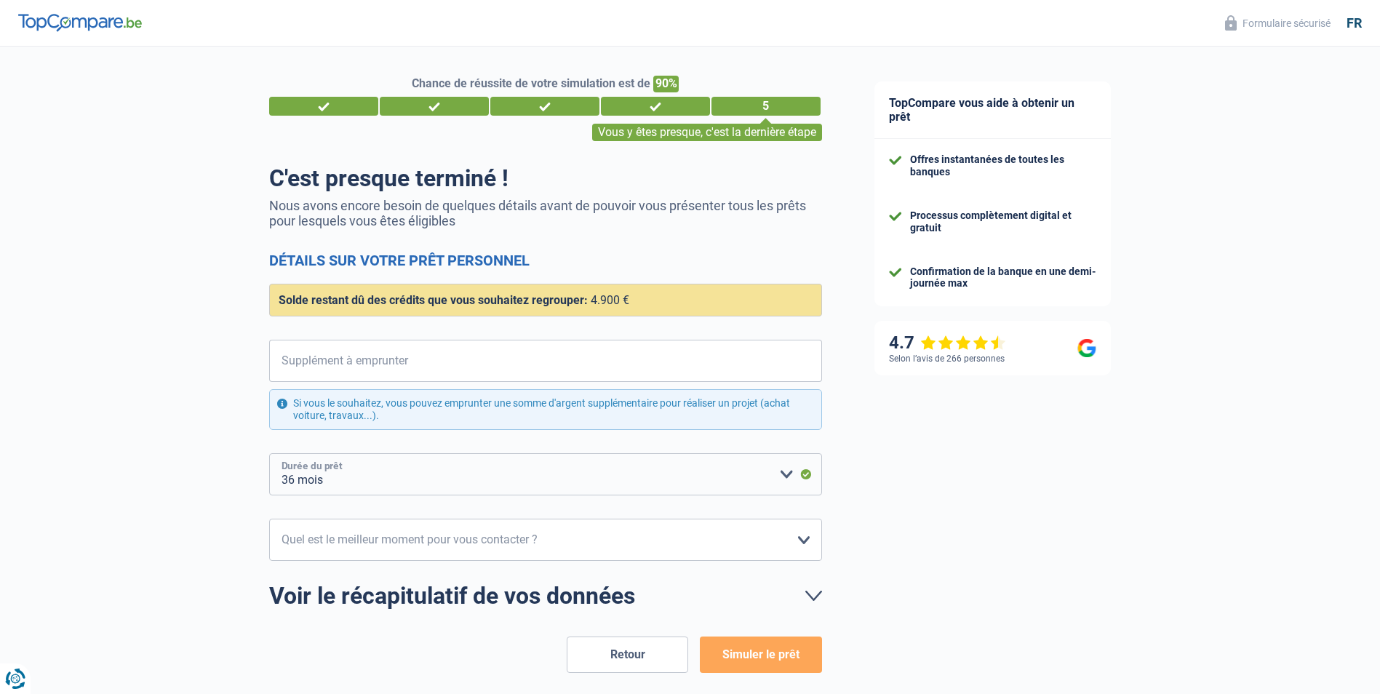
click at [783, 479] on select "12 mois 18 mois 24 mois 30 mois 36 mois Veuillez sélectionner une option" at bounding box center [545, 474] width 553 height 42
click at [805, 540] on select "10h-12h 12h-14h 14h-16h 16h-18h Veuillez sélectionner une option" at bounding box center [545, 540] width 553 height 42
select select "16-18"
click at [269, 519] on select "10h-12h 12h-14h 14h-16h 16h-18h Veuillez sélectionner une option" at bounding box center [545, 540] width 553 height 42
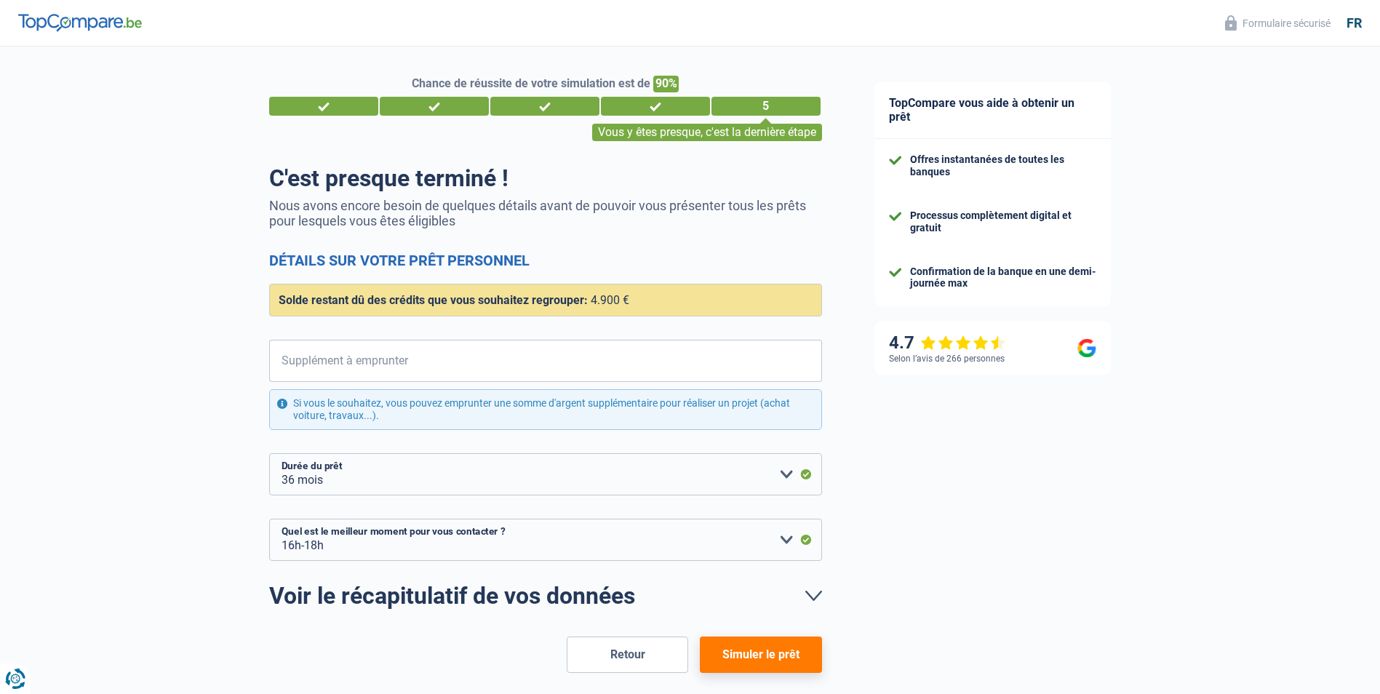
click at [636, 647] on button "Retour" at bounding box center [627, 654] width 121 height 36
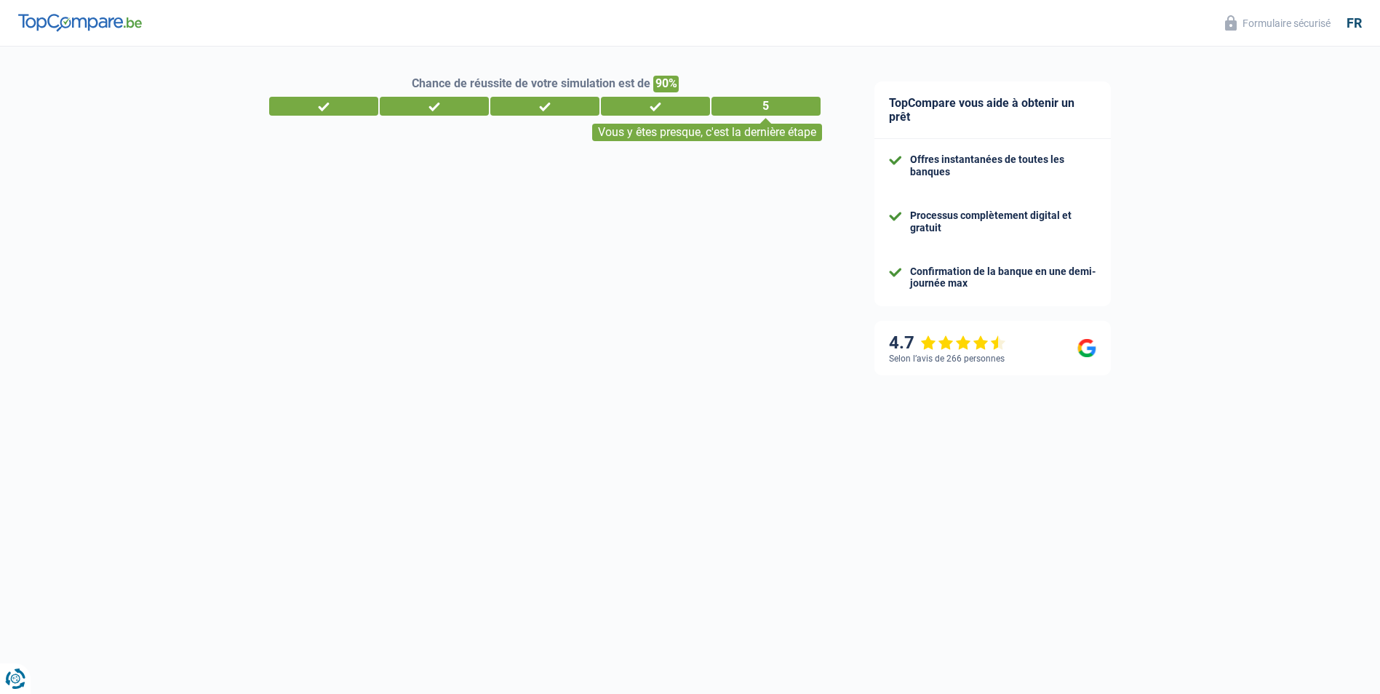
select select "netSalary"
select select "mortgage"
select select "240"
select select "personalLoan"
select select "smallWorks"
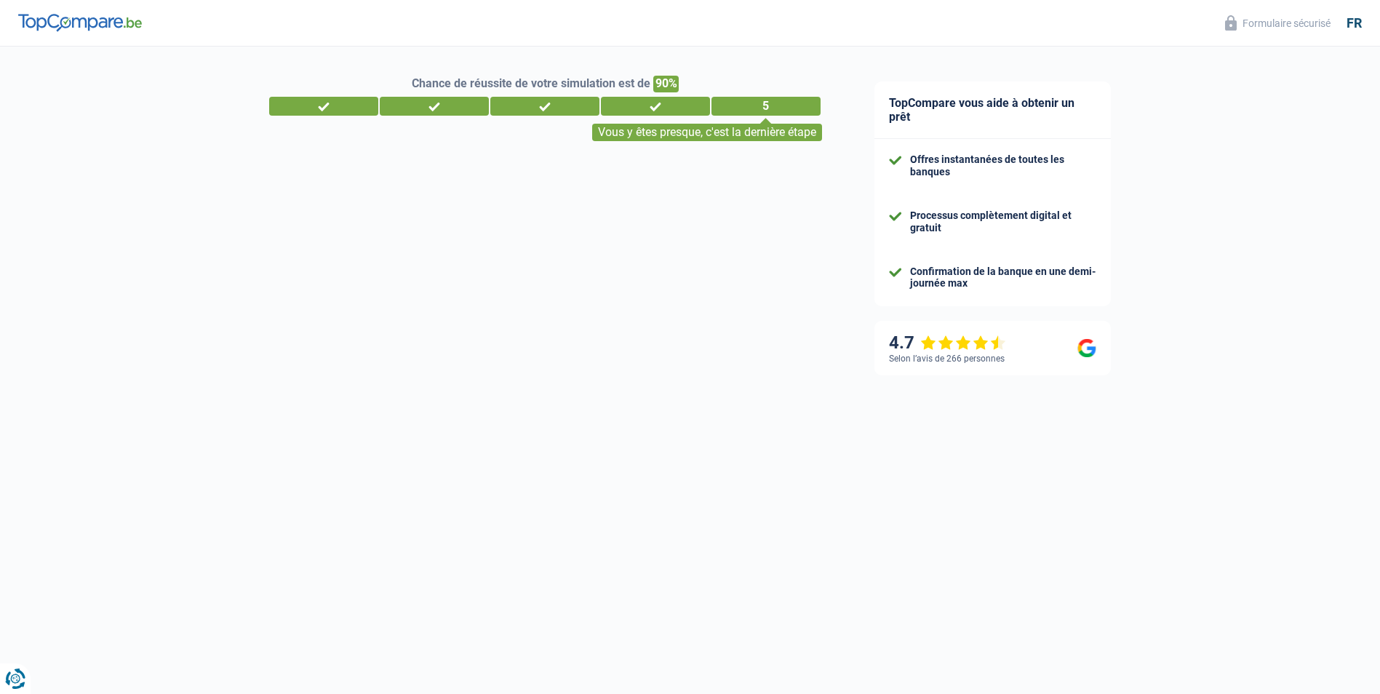
select select "60"
select select "cardOrCredit"
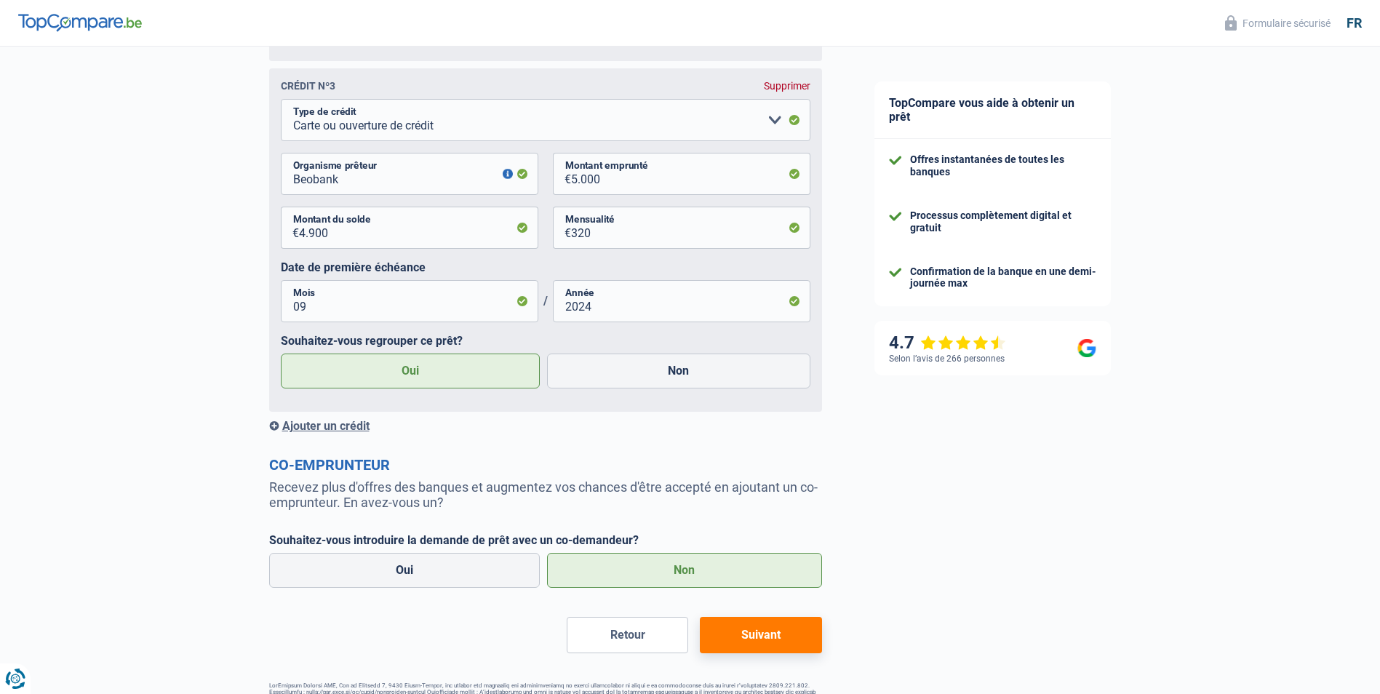
scroll to position [1401, 0]
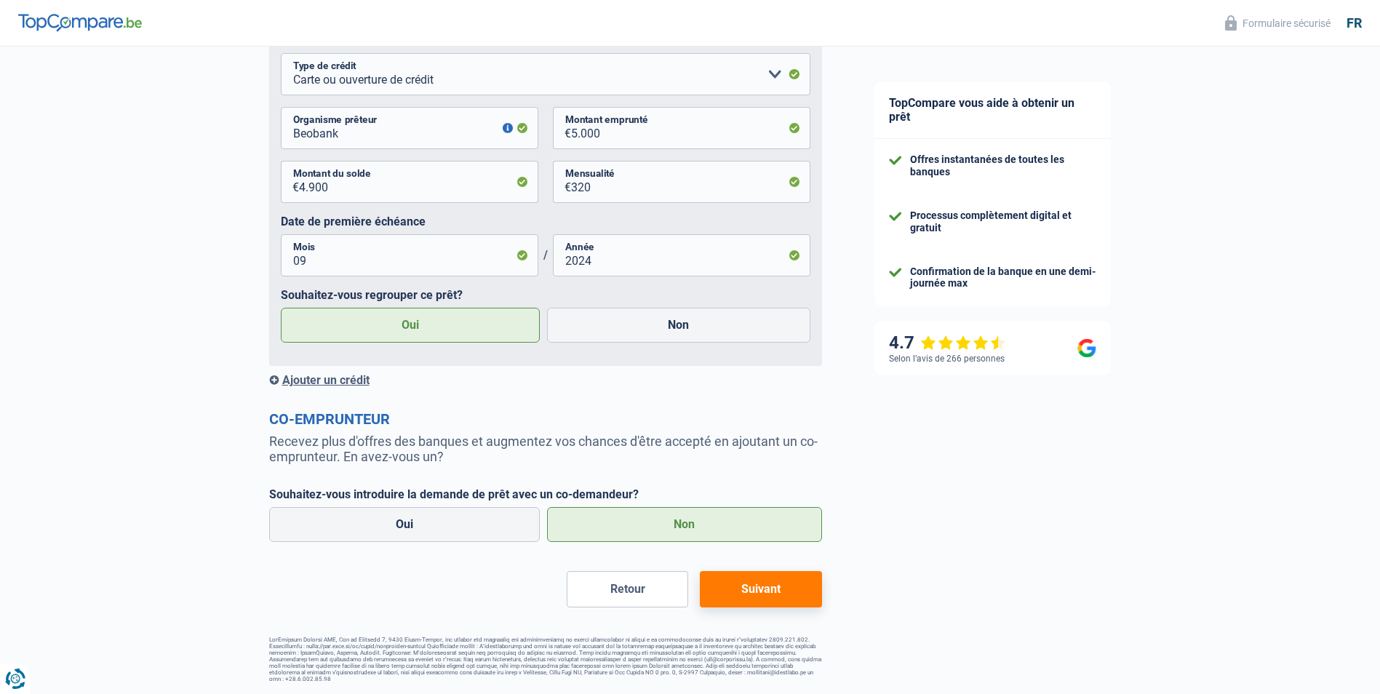
click at [764, 588] on button "Suivant" at bounding box center [760, 589] width 121 height 36
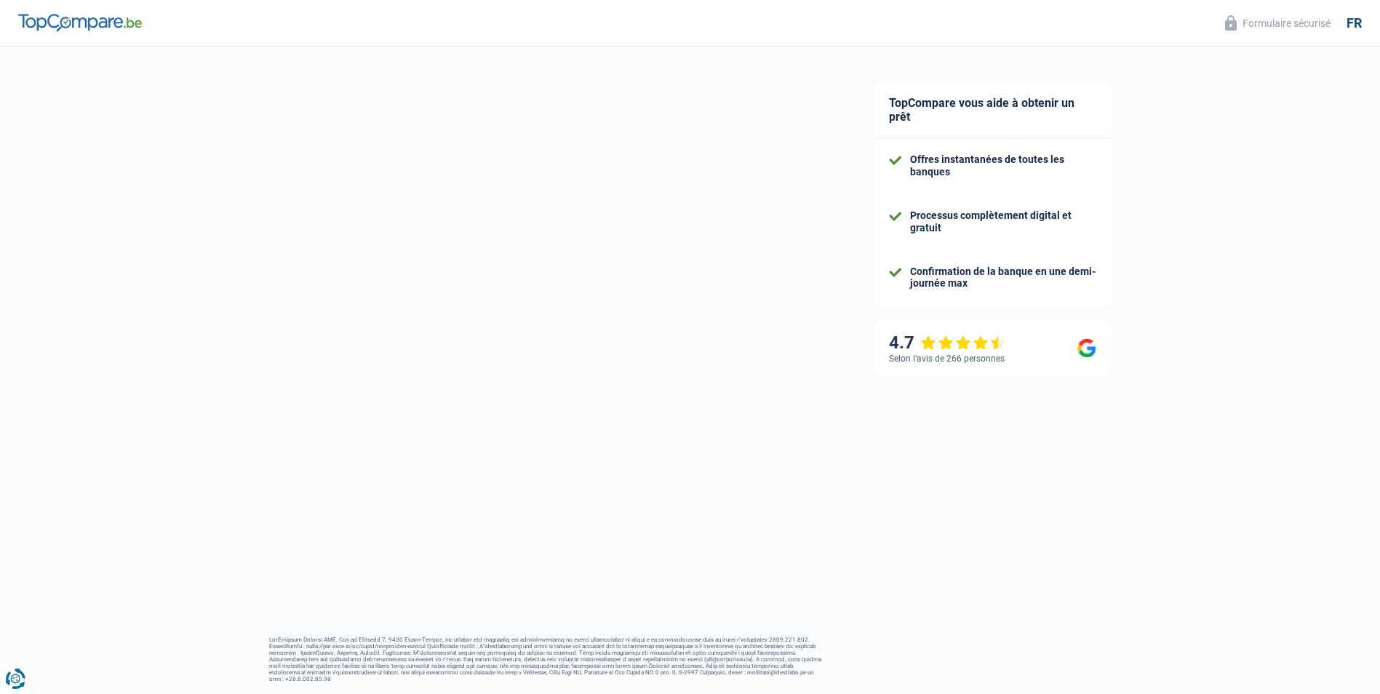
select select "refinancing"
select select "36"
select select "16-18"
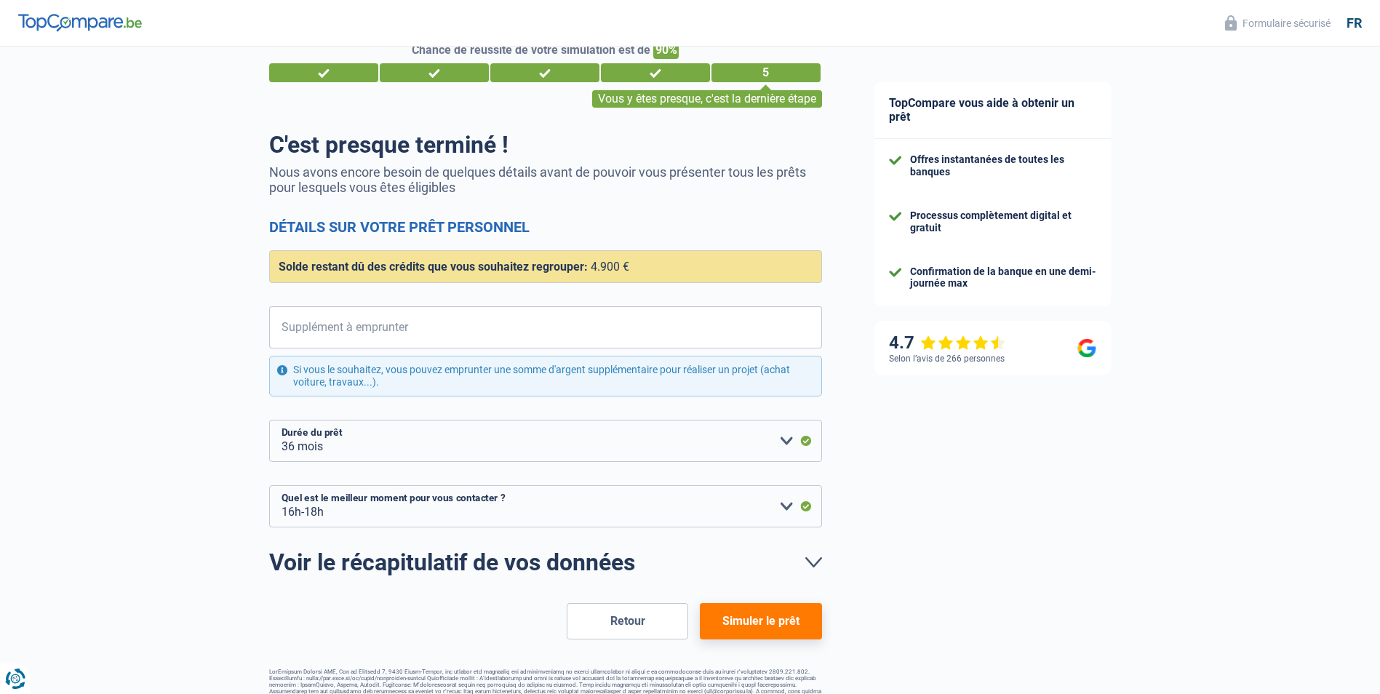
scroll to position [65, 0]
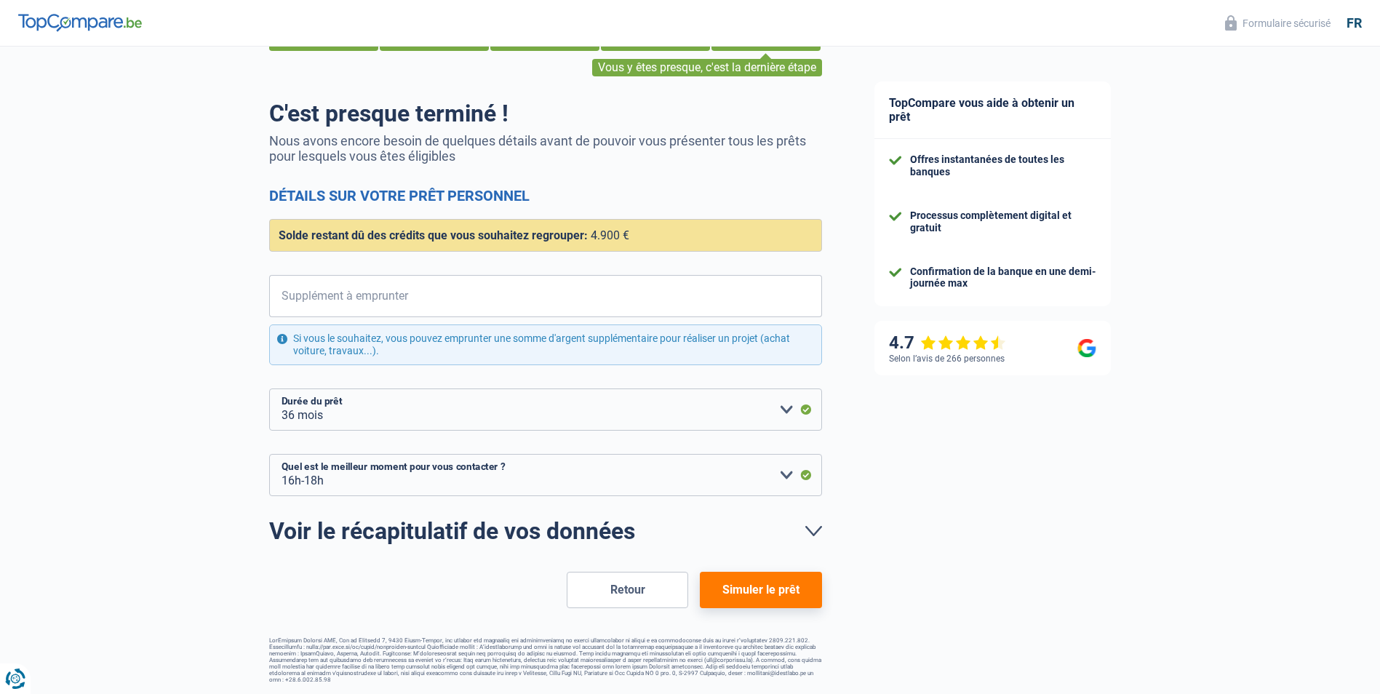
click at [772, 585] on button "Simuler le prêt" at bounding box center [760, 590] width 121 height 36
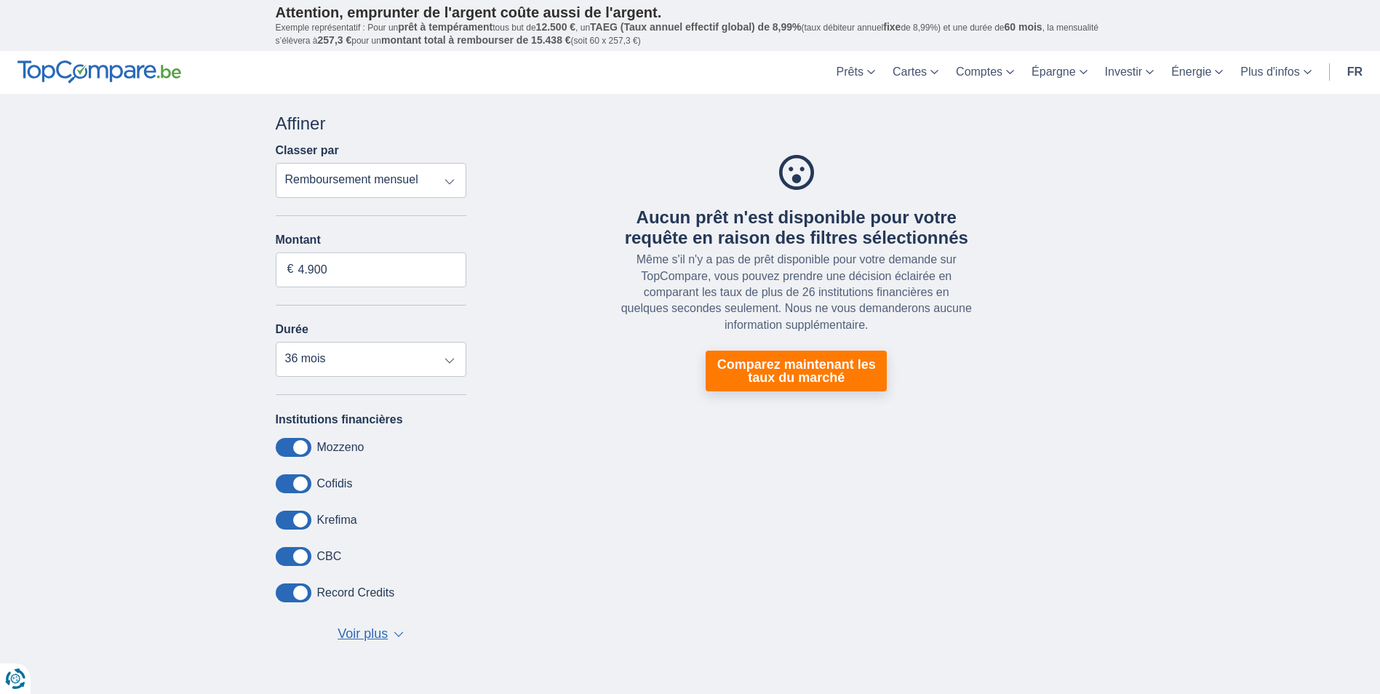
click at [449, 183] on select "Remboursement total TAEG Remboursement mensuel" at bounding box center [371, 180] width 191 height 35
click at [801, 373] on link "Comparez maintenant les taux du marché" at bounding box center [795, 371] width 181 height 41
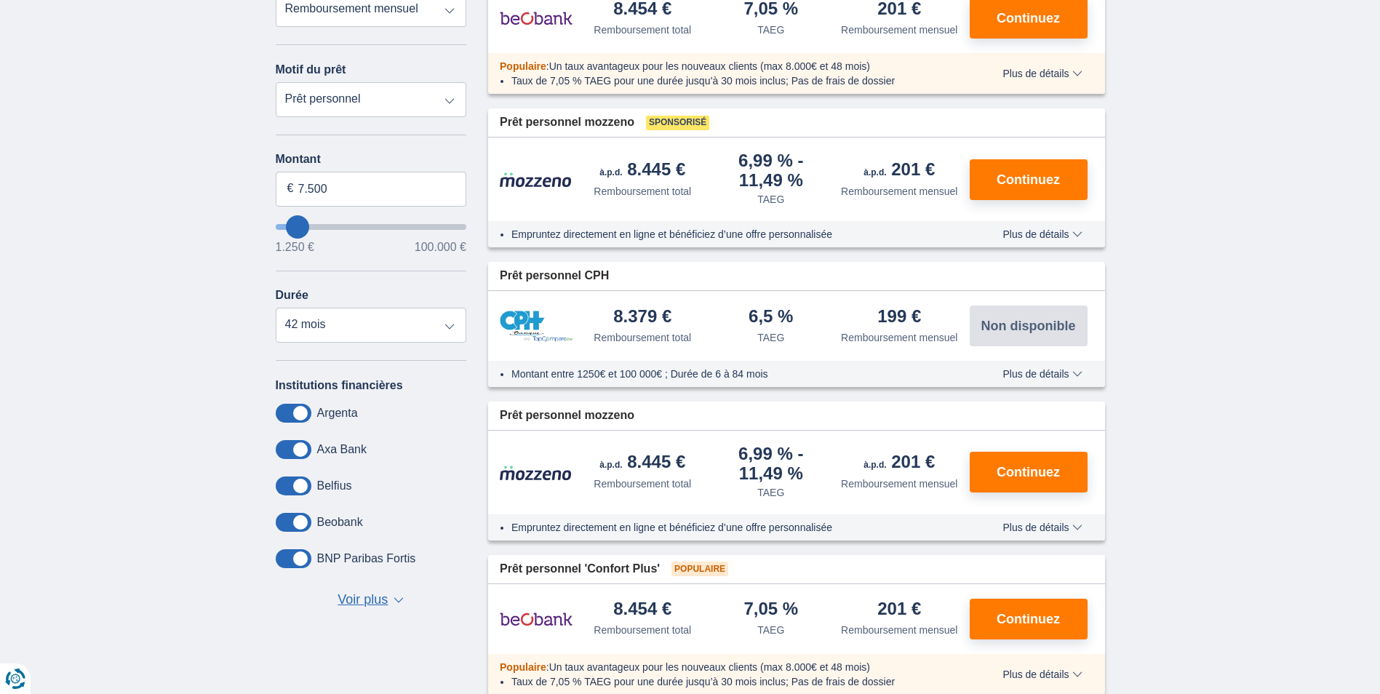
scroll to position [73, 0]
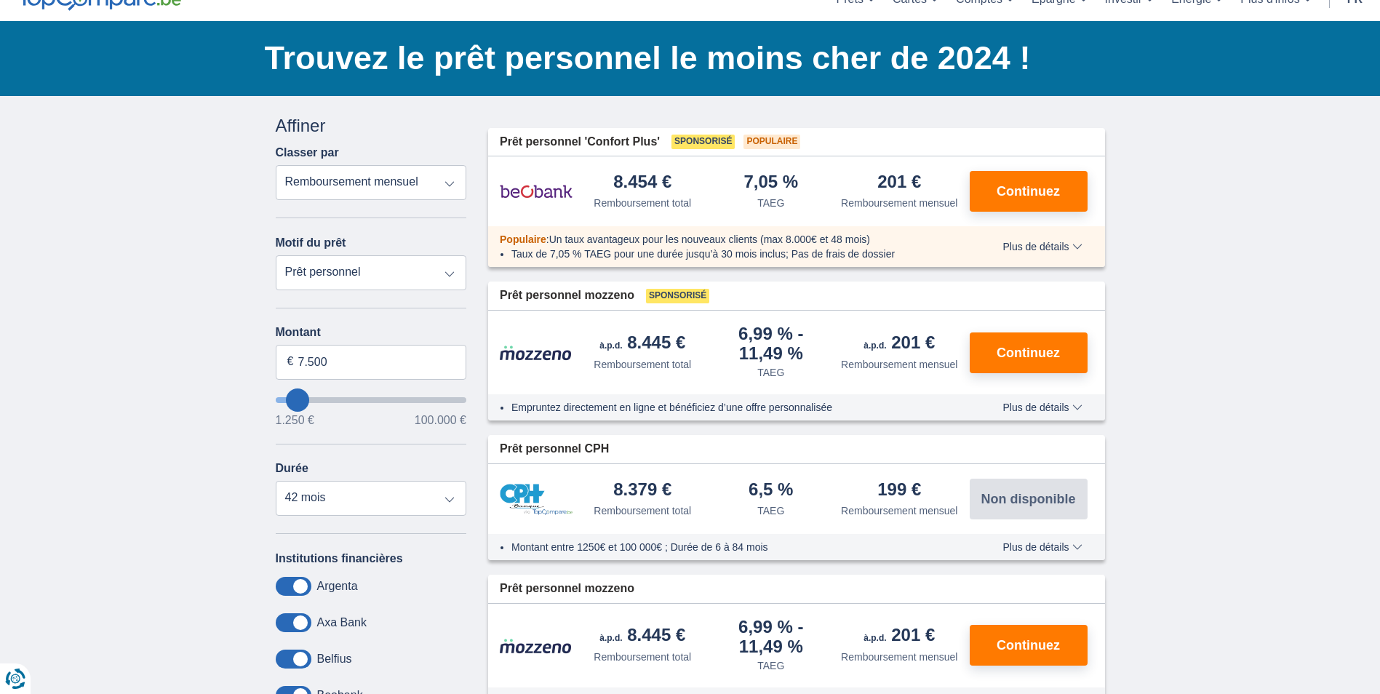
click at [444, 277] on select "Prêt personnel Voiture Moto / vélo Caravane / mobilhome Travaux Energie Rachat …" at bounding box center [371, 272] width 191 height 35
click at [447, 277] on select "Prêt personnel Voiture Moto / vélo Caravane / mobilhome Travaux Energie Rachat …" at bounding box center [371, 272] width 191 height 35
